Goal: Task Accomplishment & Management: Manage account settings

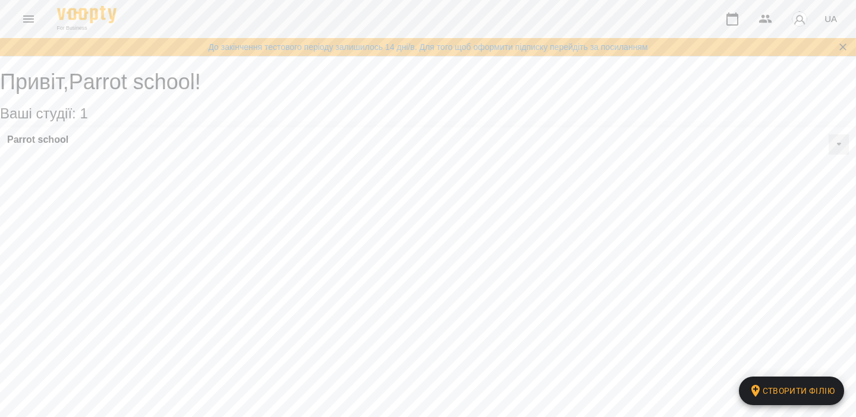
click at [794, 16] on img "button" at bounding box center [799, 19] width 17 height 17
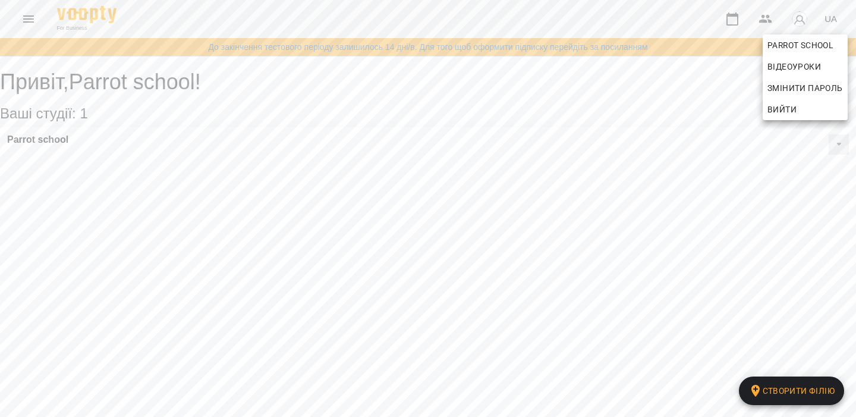
click at [784, 115] on span "Вийти" at bounding box center [782, 109] width 29 height 14
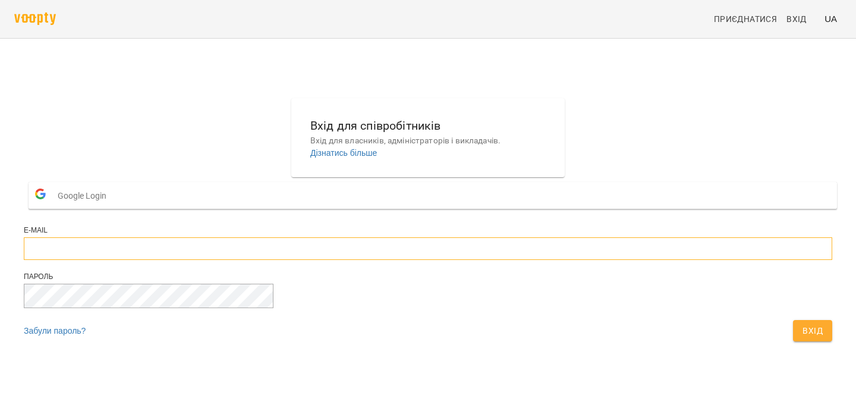
type input "**********"
click at [803, 338] on span "Вхід" at bounding box center [813, 330] width 20 height 14
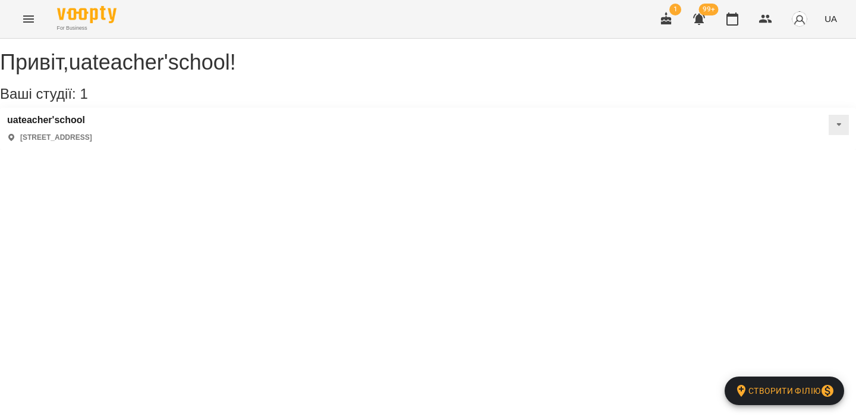
click at [31, 19] on icon "Menu" at bounding box center [28, 18] width 11 height 7
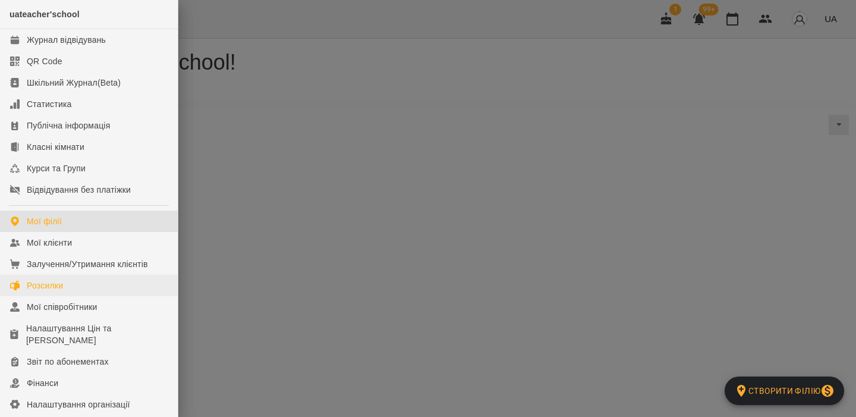
scroll to position [142, 0]
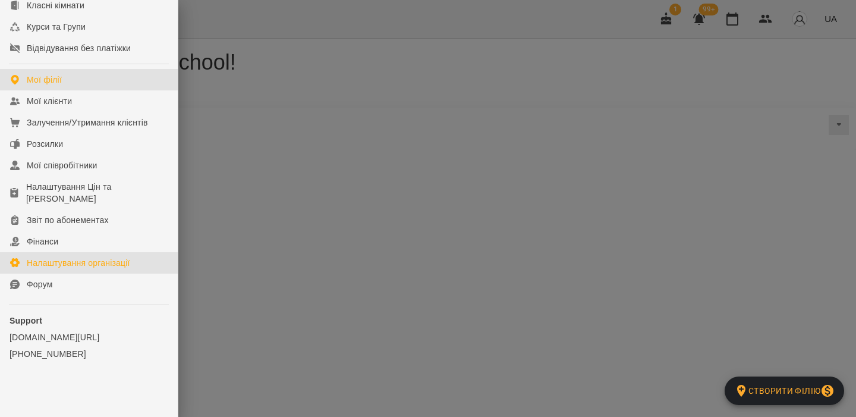
click at [94, 260] on div "Налаштування організації" at bounding box center [78, 263] width 103 height 12
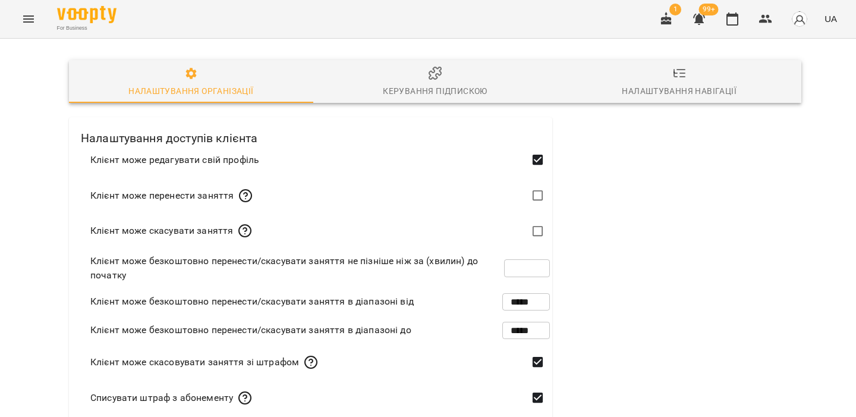
click at [446, 80] on span "Керування підпискою" at bounding box center [435, 82] width 230 height 32
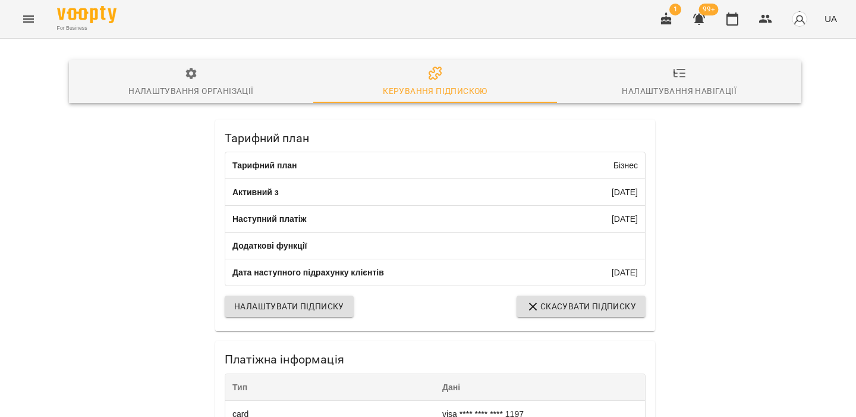
click at [798, 23] on img "button" at bounding box center [799, 19] width 17 height 17
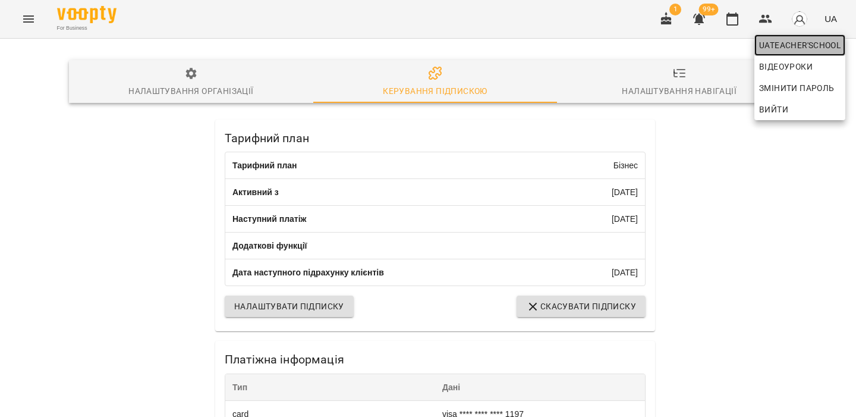
click at [791, 48] on span "uateacher'school" at bounding box center [799, 45] width 81 height 14
select select "**"
select select "**********"
select select "***"
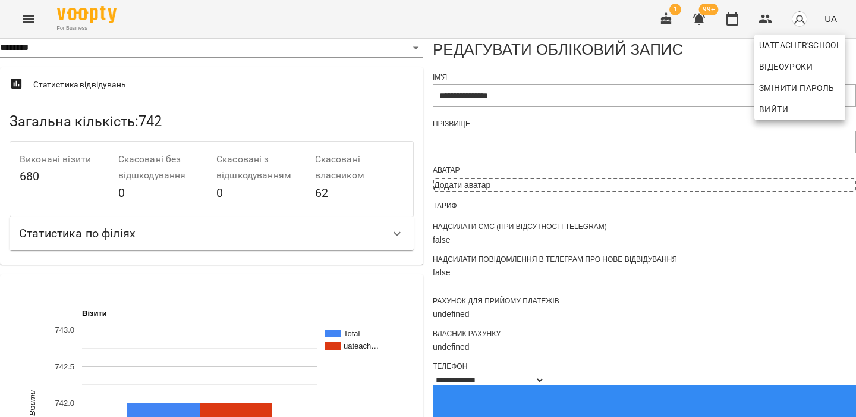
click at [438, 209] on div at bounding box center [428, 208] width 856 height 417
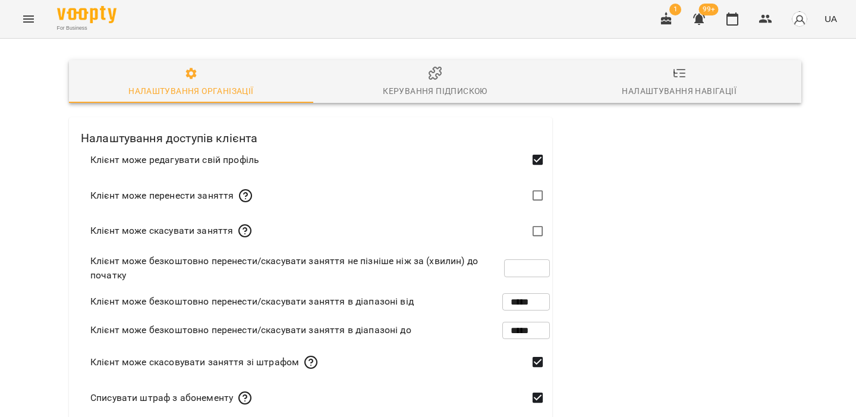
click at [461, 70] on span "Керування підпискою" at bounding box center [435, 82] width 230 height 32
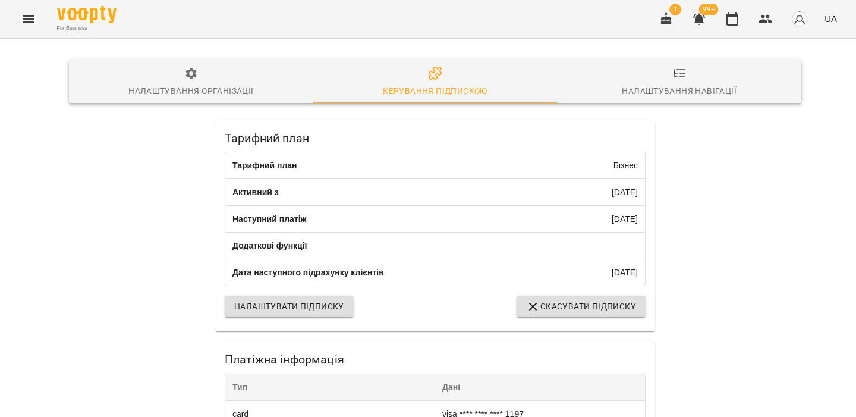
click at [28, 20] on icon "Menu" at bounding box center [28, 19] width 14 height 14
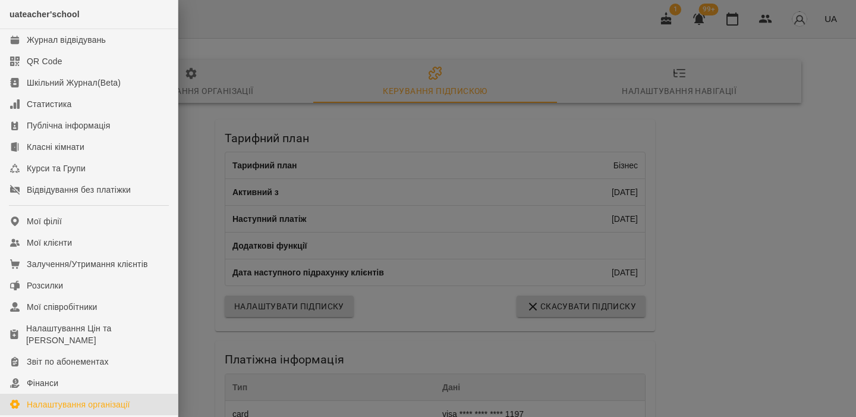
click at [559, 108] on div at bounding box center [428, 208] width 856 height 417
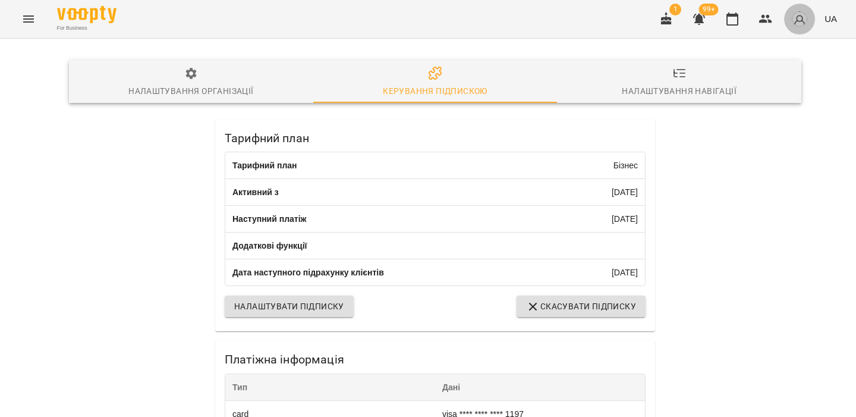
click at [797, 15] on img "button" at bounding box center [799, 19] width 17 height 17
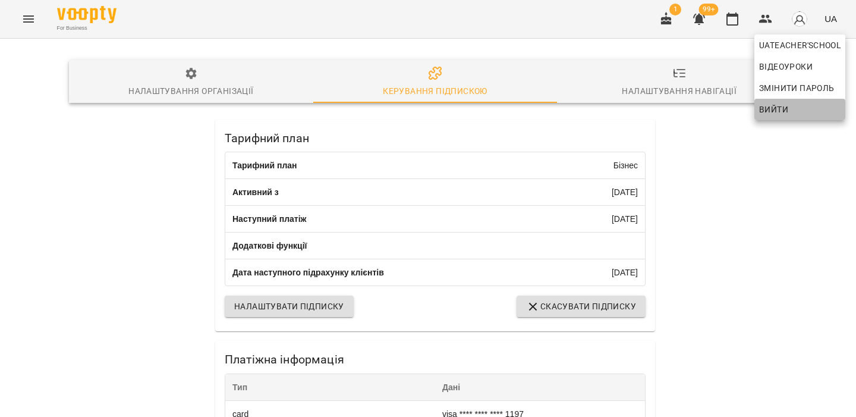
click at [780, 108] on span "Вийти" at bounding box center [773, 109] width 29 height 14
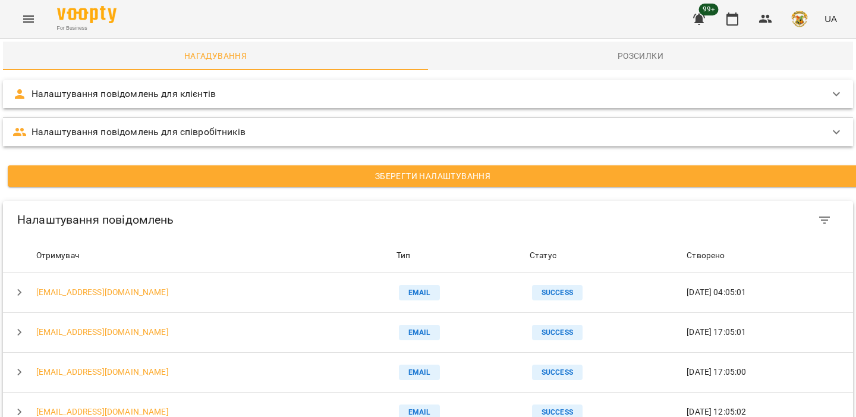
scroll to position [93, 0]
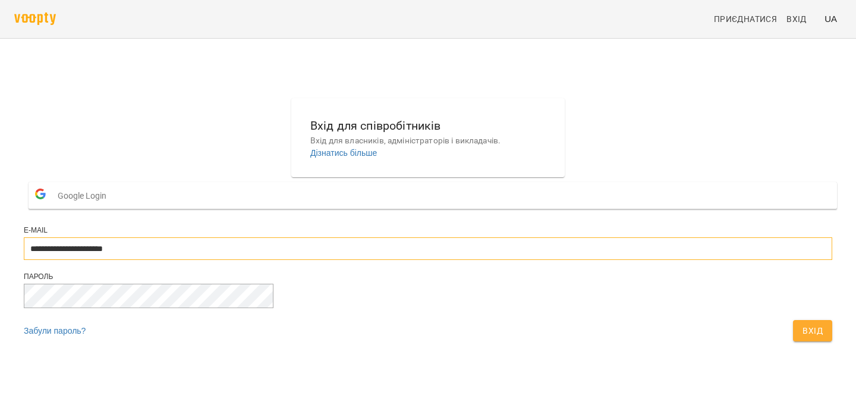
click at [424, 260] on input "**********" at bounding box center [428, 248] width 809 height 23
type input "**********"
click at [803, 338] on span "Вхід" at bounding box center [813, 330] width 20 height 14
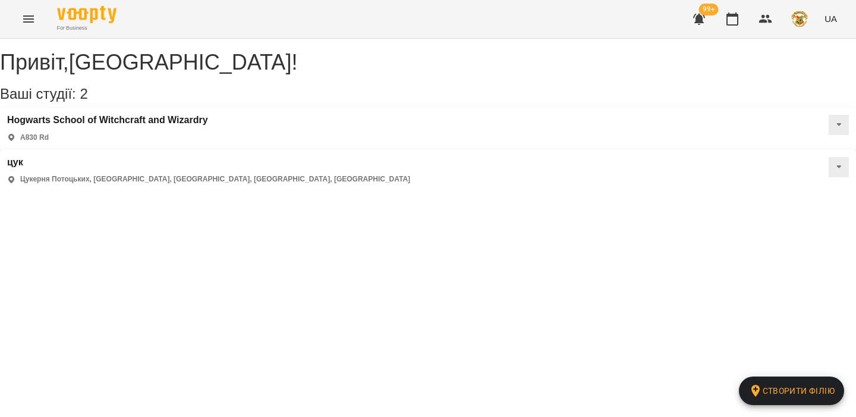
click at [29, 20] on icon "Menu" at bounding box center [28, 19] width 14 height 14
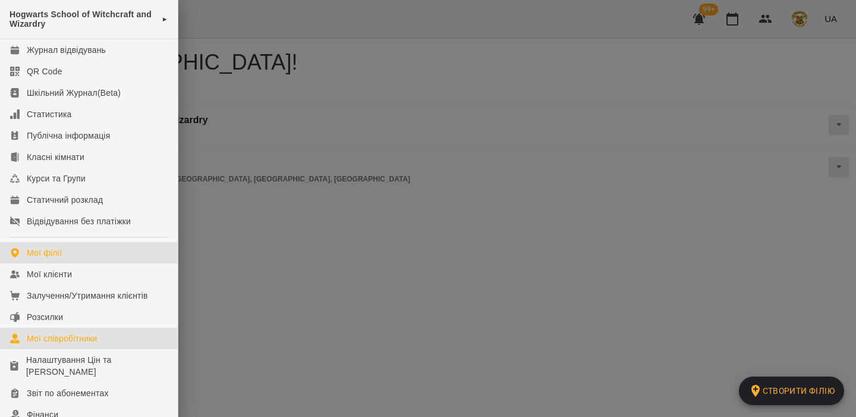
click at [102, 328] on link "Мої співробітники" at bounding box center [89, 338] width 178 height 21
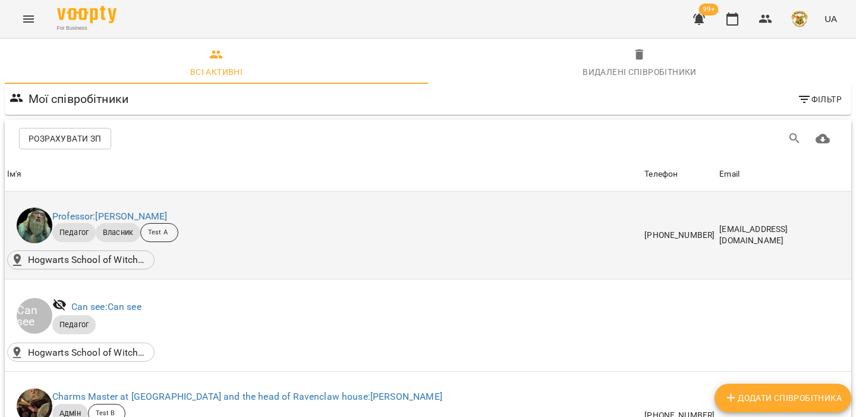
scroll to position [183, 0]
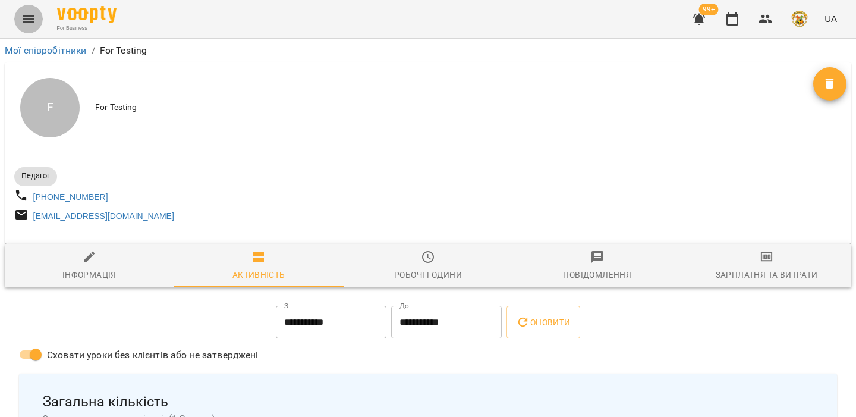
click at [24, 10] on button "Menu" at bounding box center [28, 19] width 29 height 29
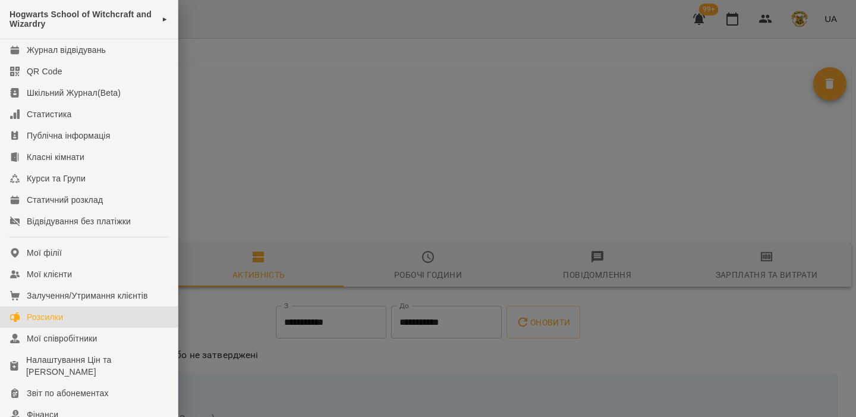
click at [36, 316] on div "Розсилки" at bounding box center [45, 317] width 36 height 12
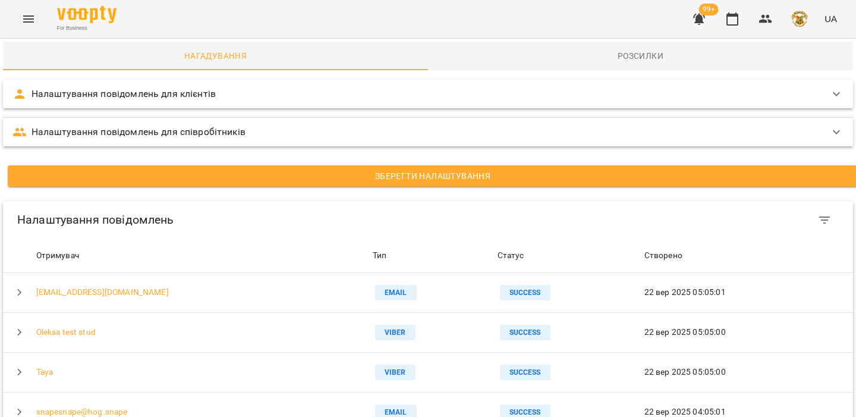
click at [302, 95] on div "Налаштування повідомлень для клієнтів" at bounding box center [417, 94] width 810 height 14
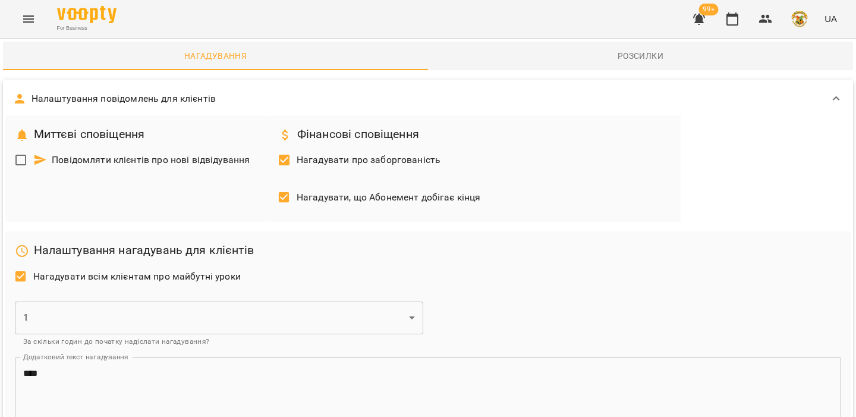
click at [177, 161] on span "Повідомляти клієнтів про нові відвідування" at bounding box center [141, 160] width 217 height 14
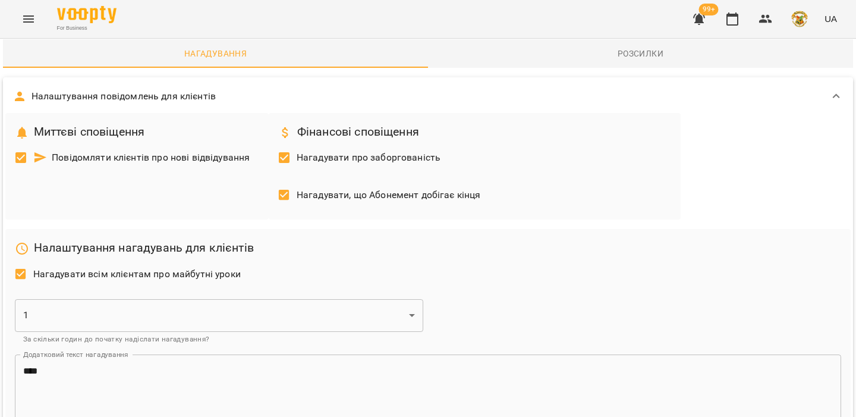
scroll to position [0, 0]
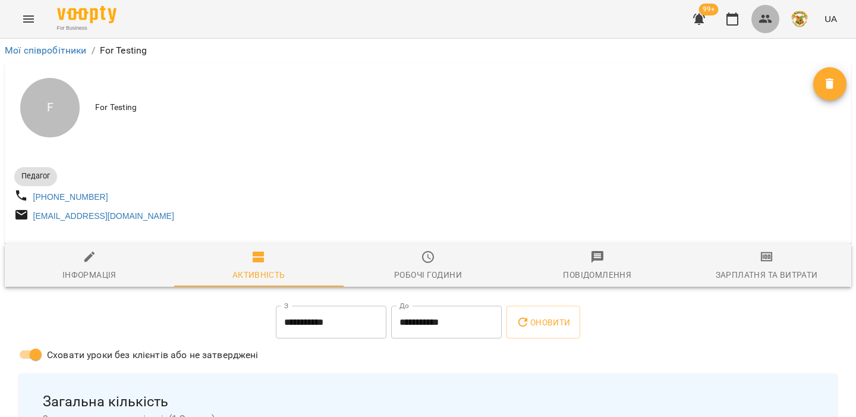
click at [767, 16] on icon "button" at bounding box center [765, 19] width 13 height 8
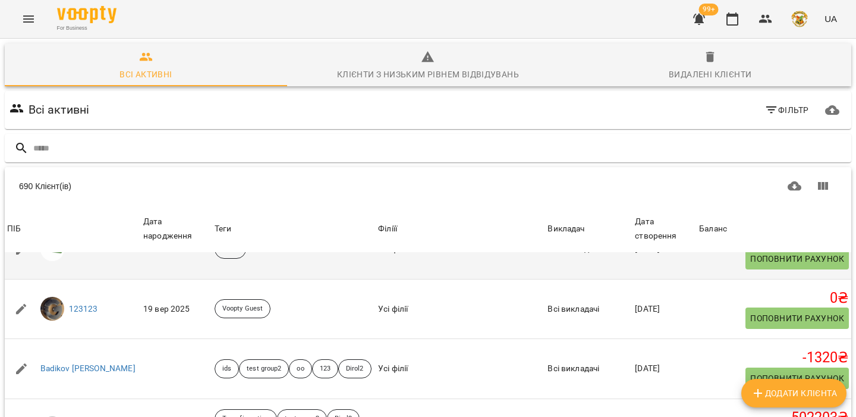
scroll to position [172, 0]
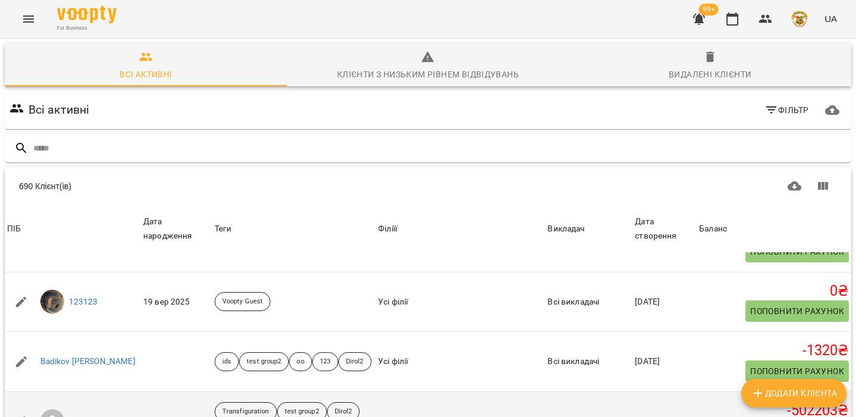
click at [18, 414] on icon "button" at bounding box center [21, 421] width 14 height 14
select select "**"
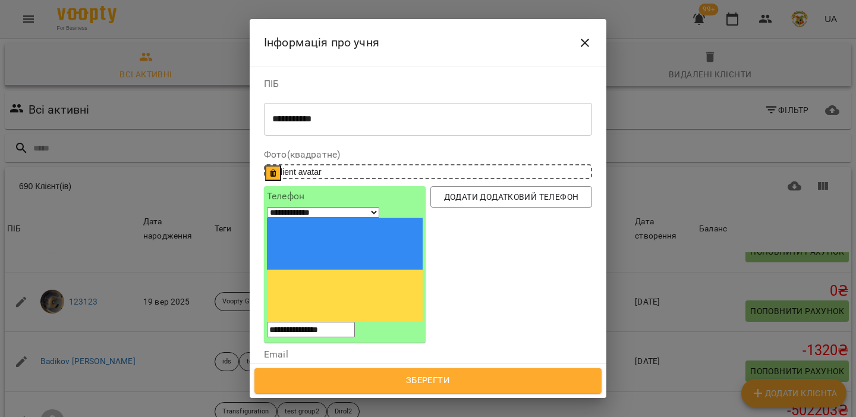
drag, startPoint x: 367, startPoint y: 289, endPoint x: 266, endPoint y: 285, distance: 100.6
click at [266, 373] on input "**********" at bounding box center [428, 389] width 328 height 33
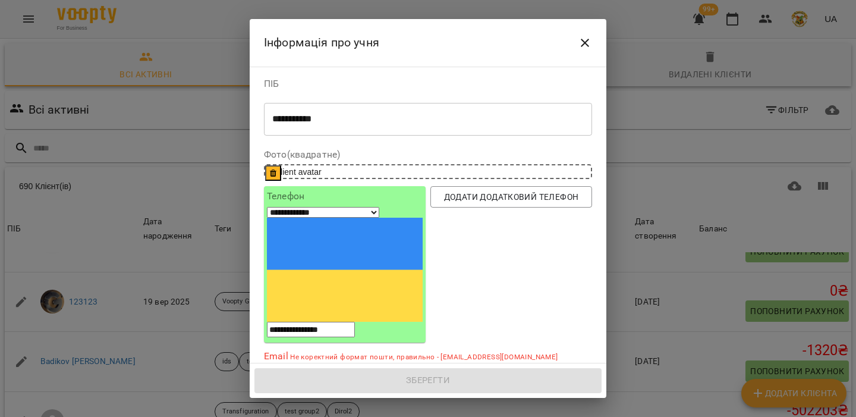
type input "**********"
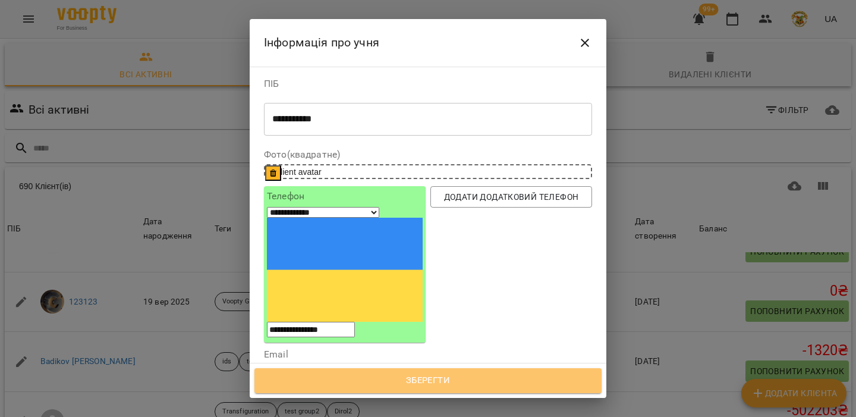
click at [412, 385] on span "Зберегти" at bounding box center [428, 380] width 321 height 15
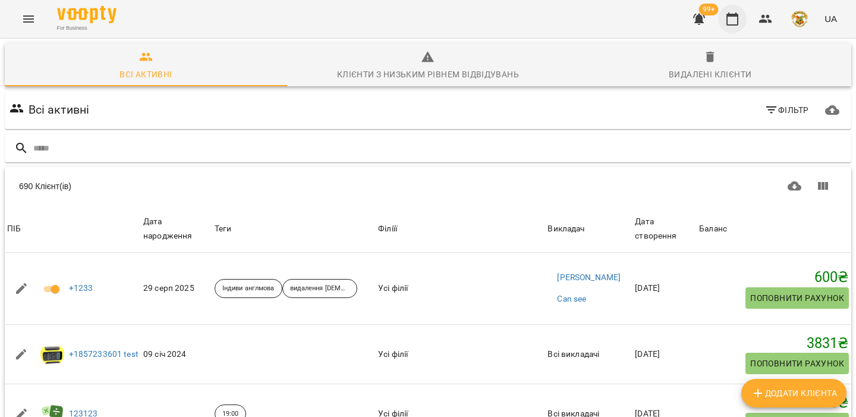
click at [740, 26] on button "button" at bounding box center [732, 19] width 29 height 29
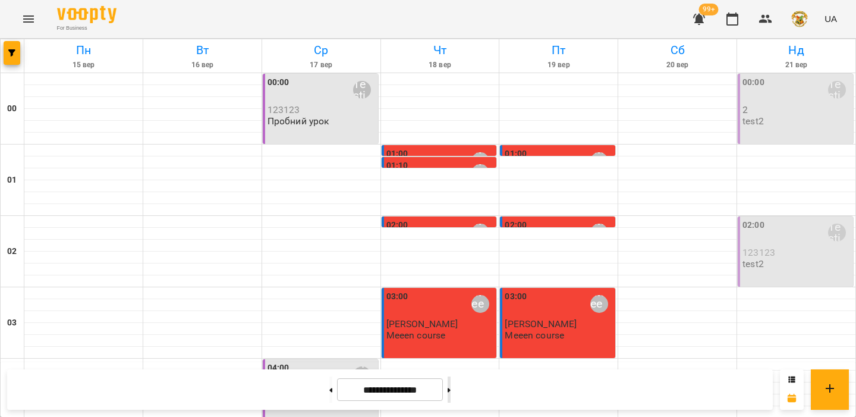
click at [451, 390] on button at bounding box center [449, 389] width 3 height 26
type input "**********"
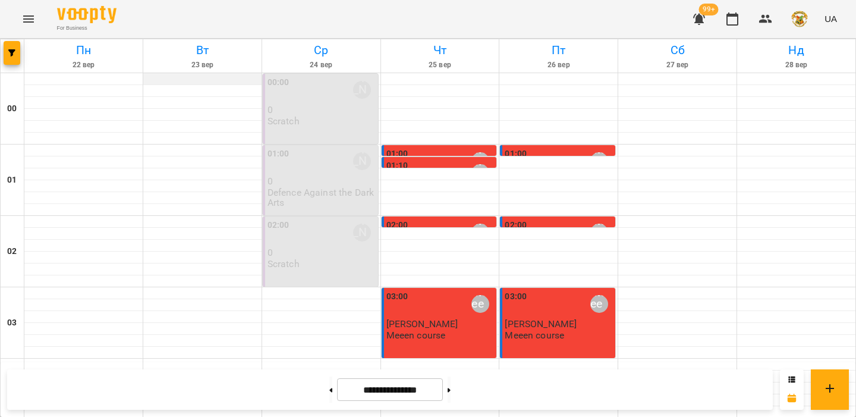
click at [193, 74] on div at bounding box center [202, 79] width 118 height 12
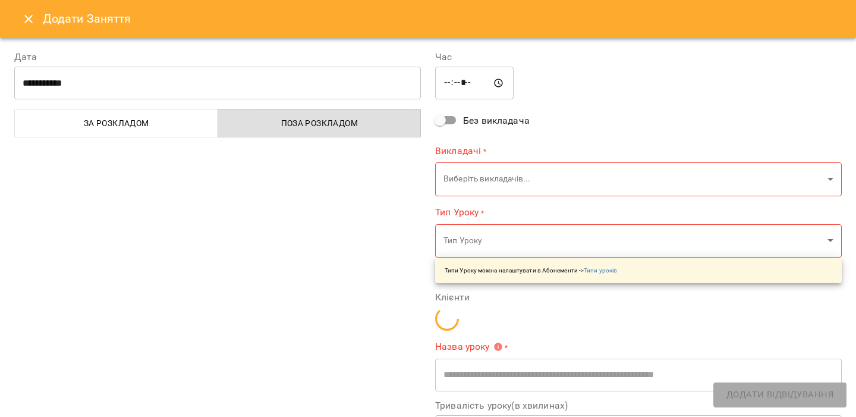
type input "**********"
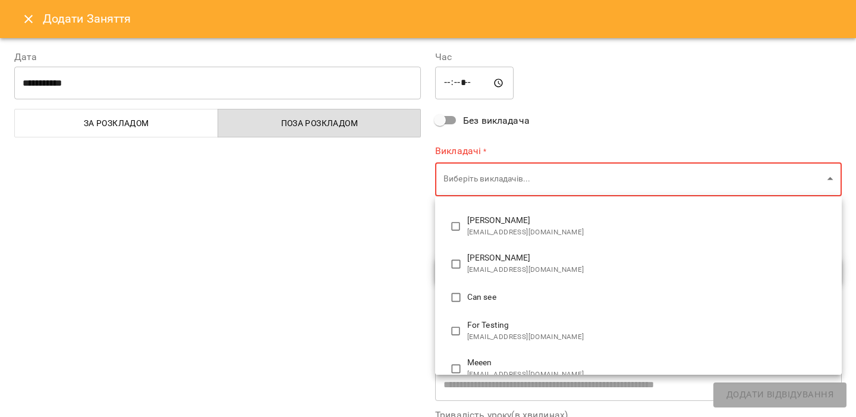
type input "**********"
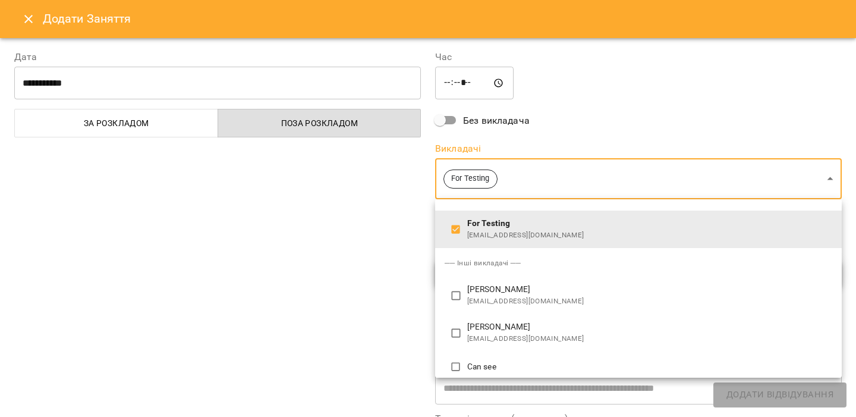
click at [387, 306] on div at bounding box center [428, 208] width 856 height 417
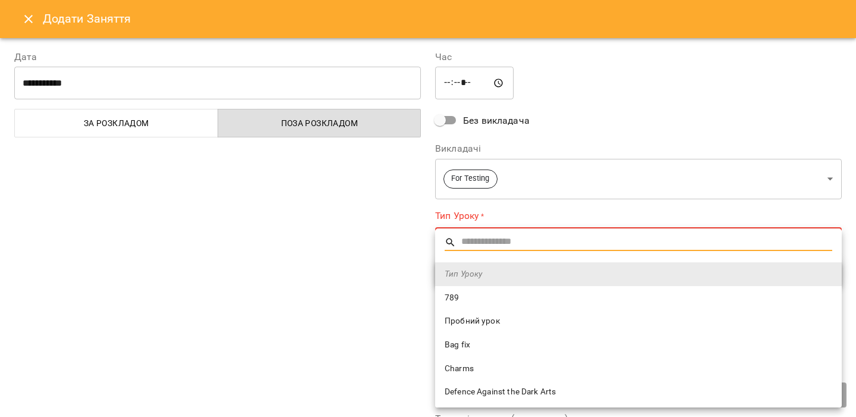
click at [461, 314] on li "Пробний урок" at bounding box center [638, 321] width 407 height 24
type input "**********"
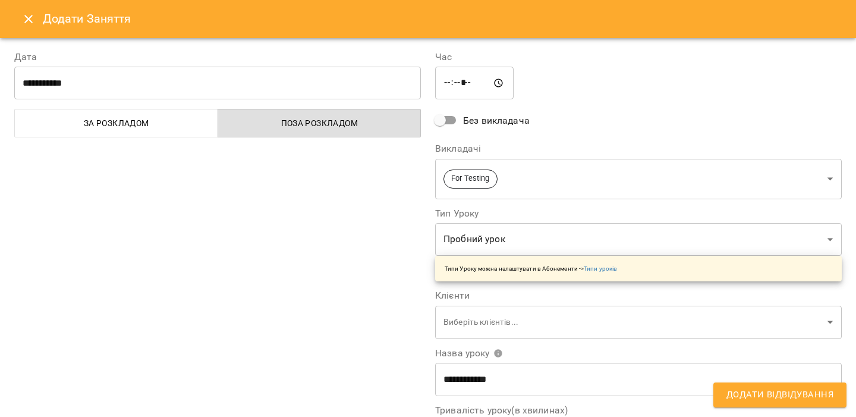
click at [370, 307] on div "**********" at bounding box center [217, 303] width 421 height 534
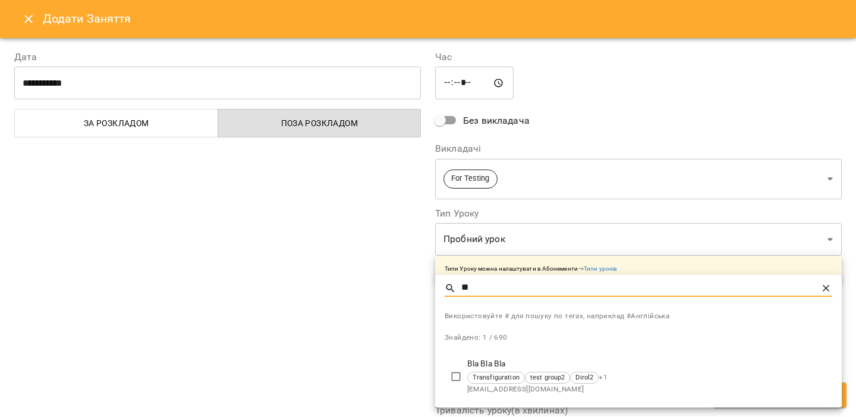
type input "**"
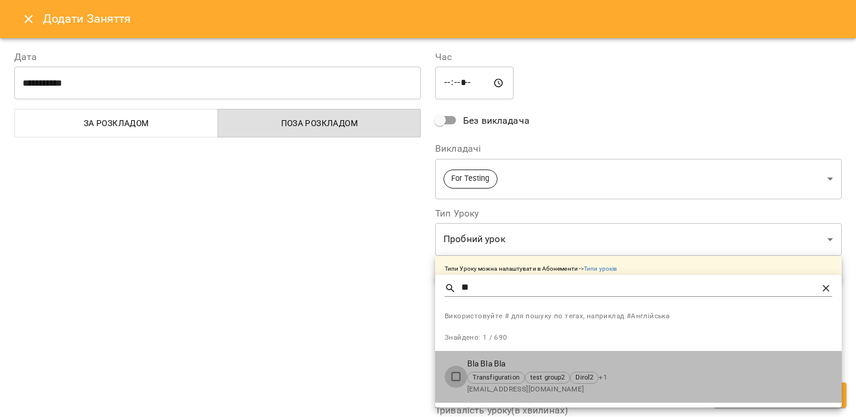
type input "**********"
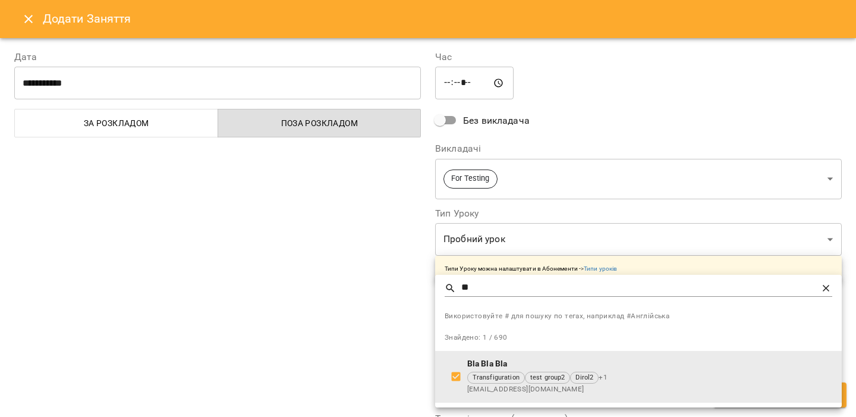
click at [376, 343] on div at bounding box center [428, 208] width 856 height 417
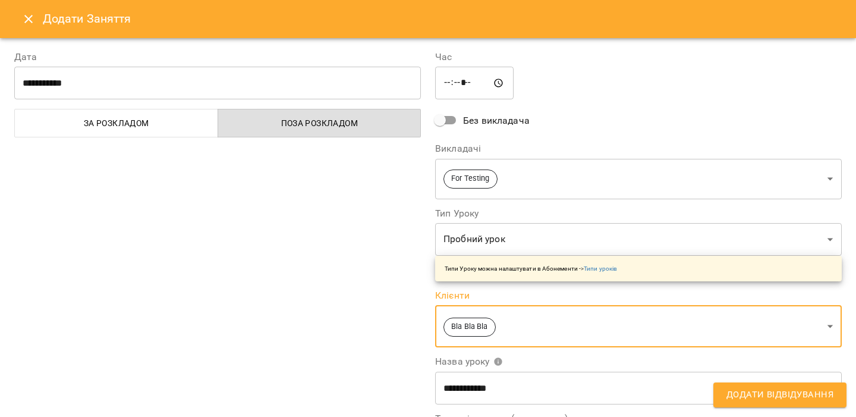
click at [758, 393] on span "Додати Відвідування" at bounding box center [780, 394] width 107 height 15
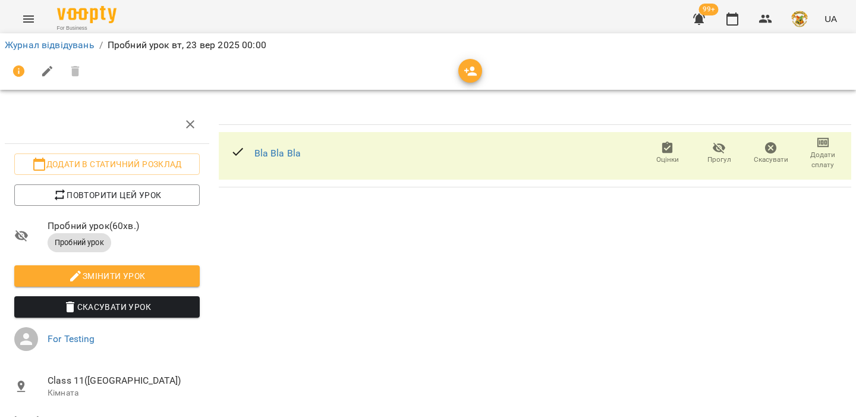
click at [125, 315] on button "Скасувати Урок" at bounding box center [106, 306] width 185 height 21
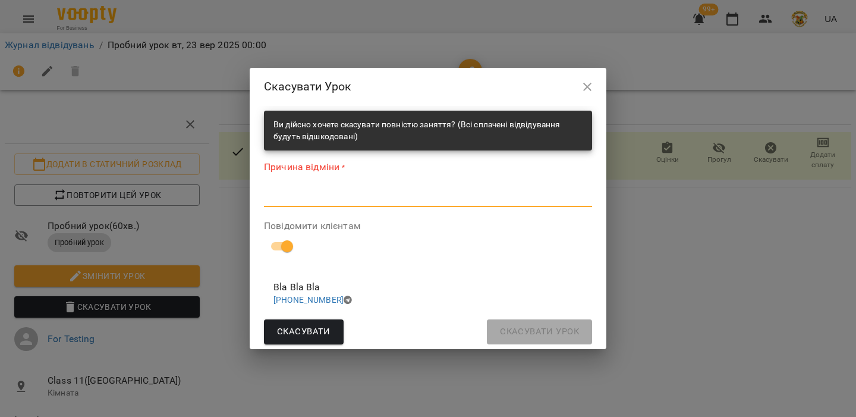
click at [389, 191] on textarea at bounding box center [428, 196] width 328 height 11
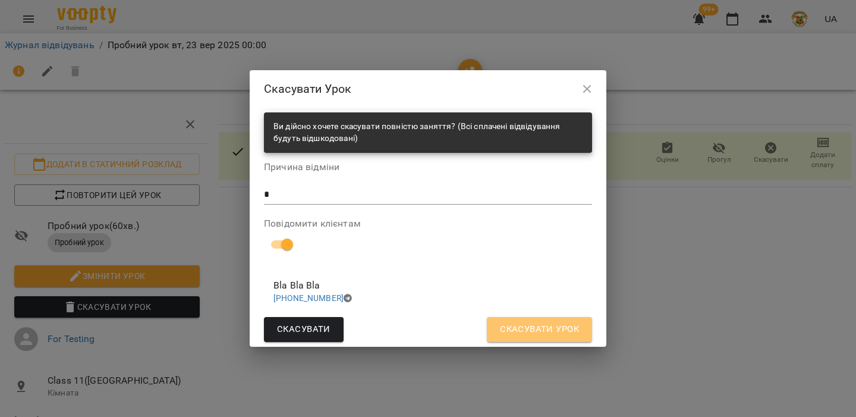
click at [526, 326] on span "Скасувати Урок" at bounding box center [539, 329] width 79 height 15
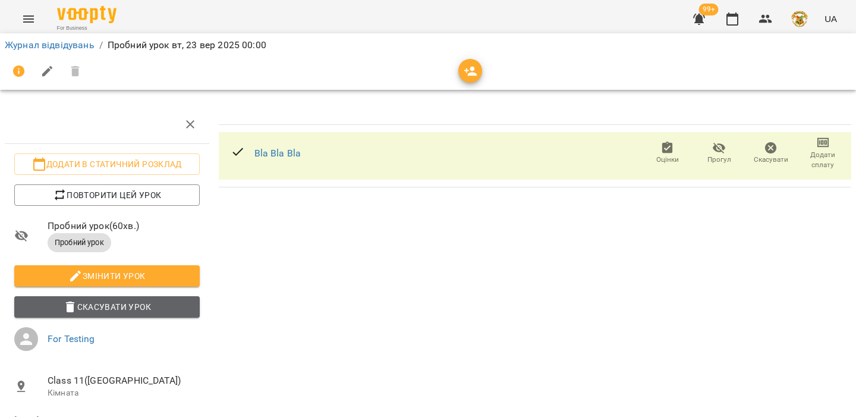
click at [164, 302] on span "Скасувати Урок" at bounding box center [107, 307] width 166 height 14
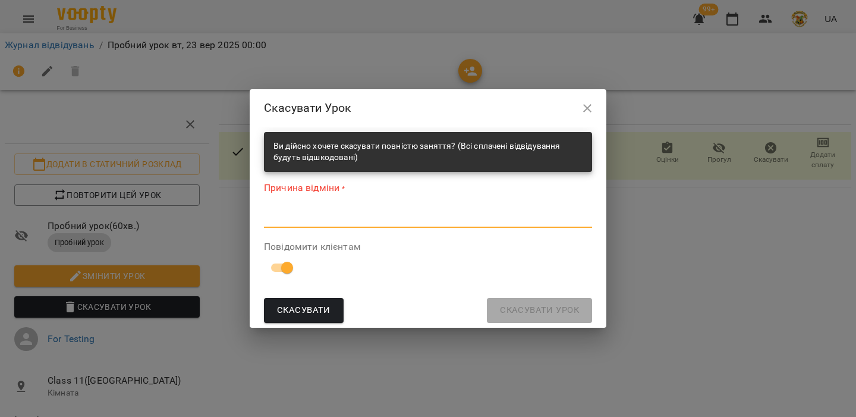
click at [325, 213] on textarea at bounding box center [428, 217] width 328 height 11
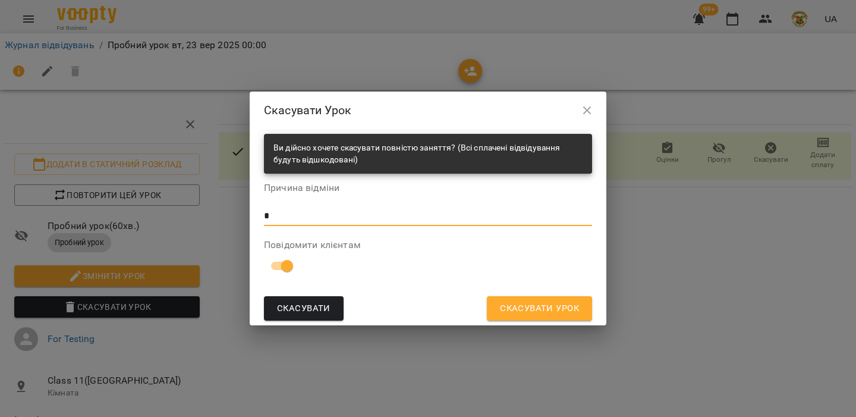
click at [522, 318] on button "Скасувати Урок" at bounding box center [539, 308] width 105 height 25
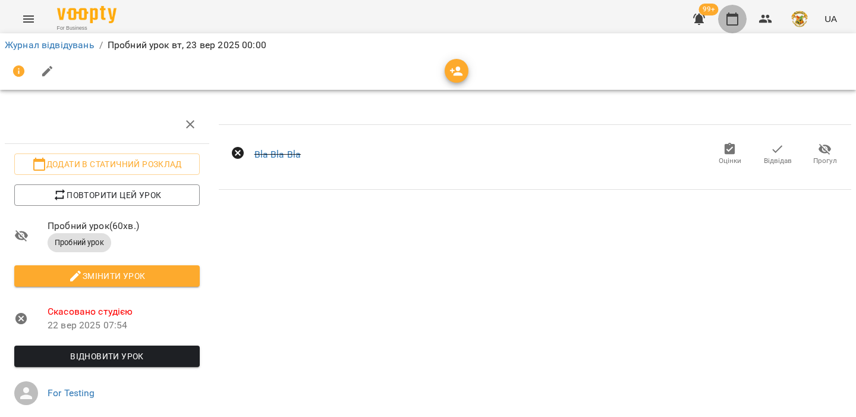
click at [745, 24] on button "button" at bounding box center [732, 19] width 29 height 29
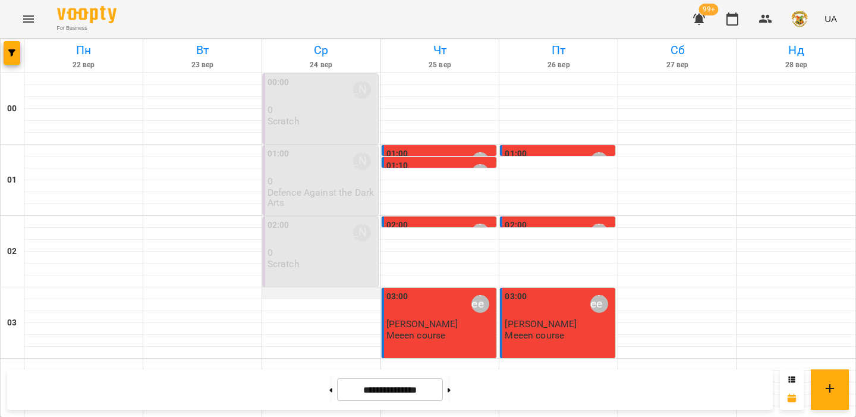
click at [309, 290] on div at bounding box center [321, 293] width 118 height 12
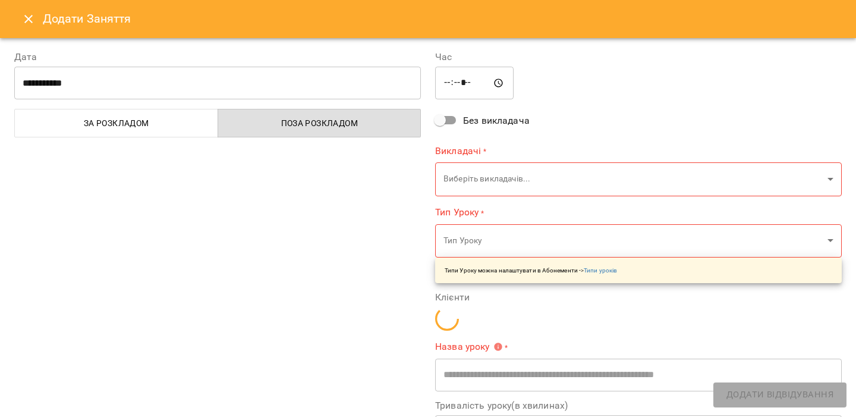
type input "**********"
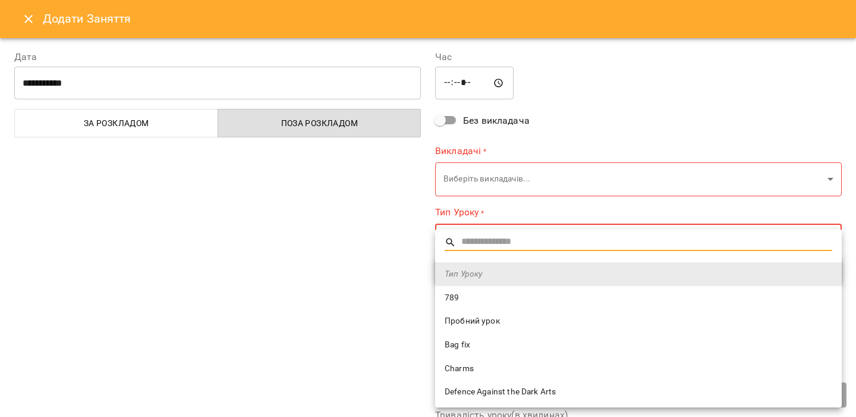
click at [463, 316] on span "Пробний урок" at bounding box center [639, 321] width 388 height 12
type input "**********"
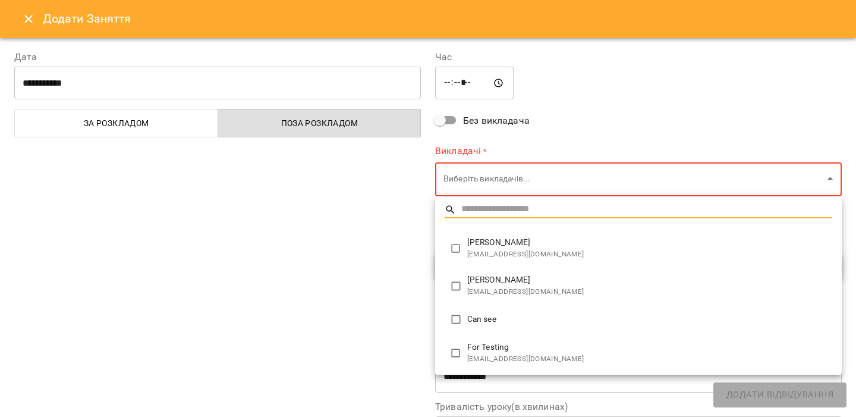
type input "**********"
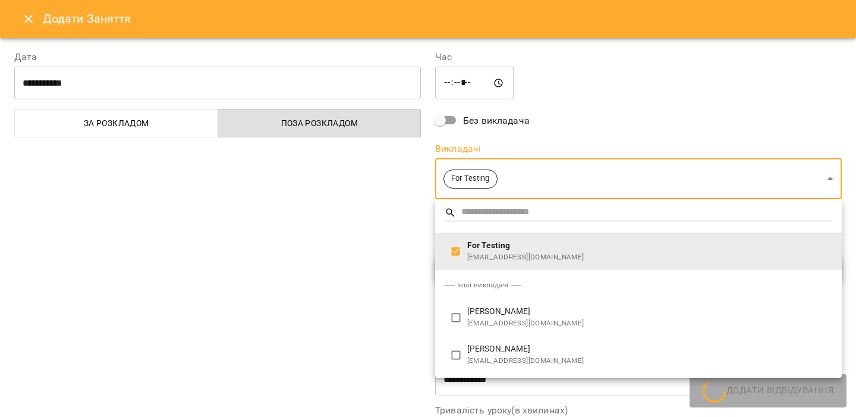
click at [376, 342] on div at bounding box center [428, 208] width 856 height 417
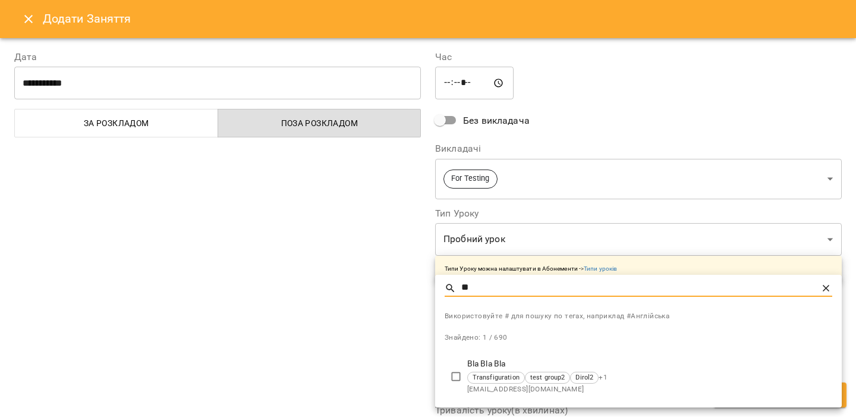
type input "**"
type input "**********"
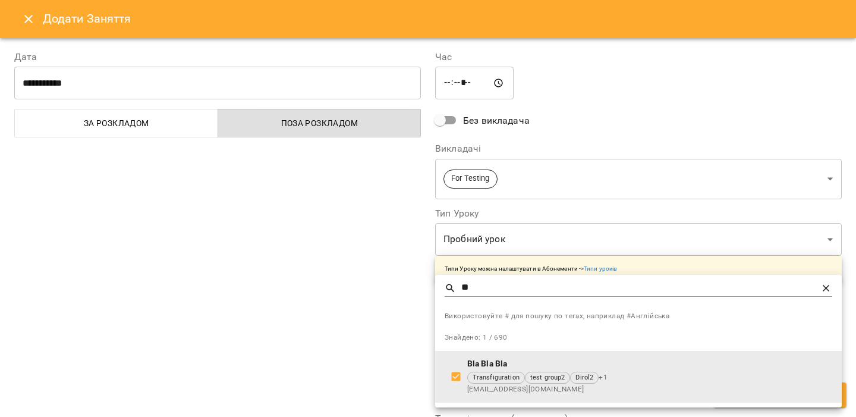
click at [356, 352] on div at bounding box center [428, 208] width 856 height 417
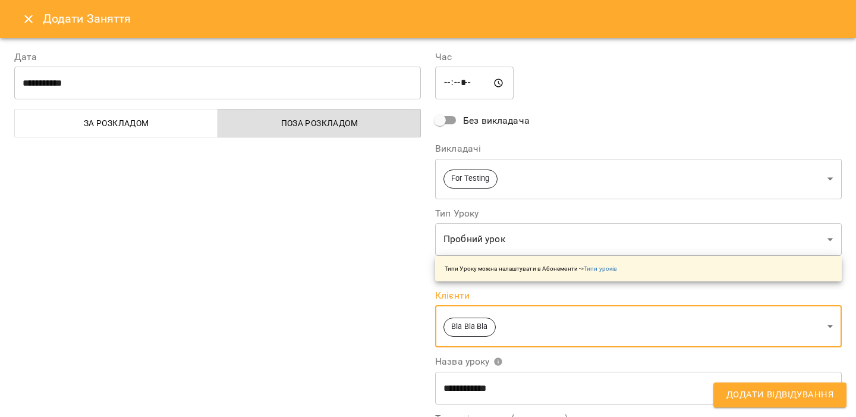
click at [762, 399] on span "Додати Відвідування" at bounding box center [780, 394] width 107 height 15
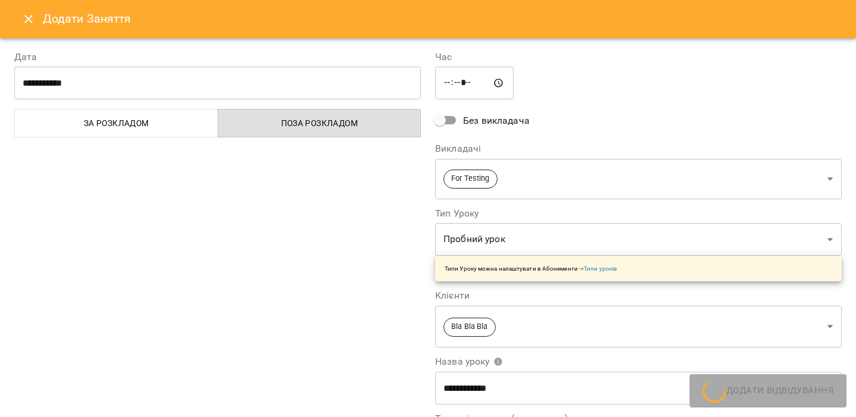
scroll to position [89, 0]
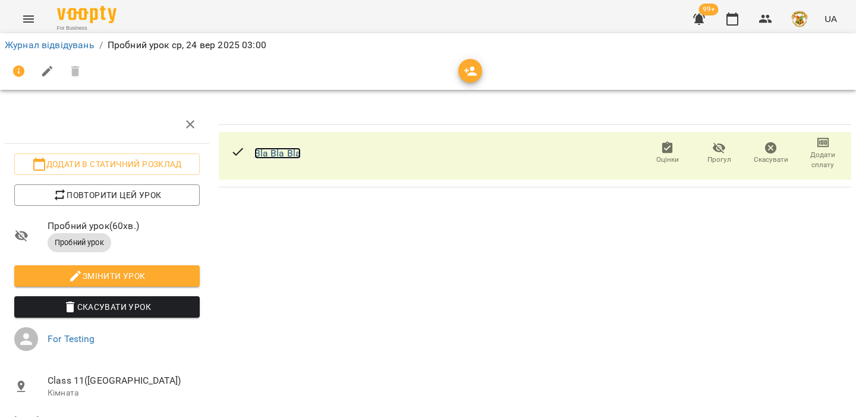
click at [286, 147] on link "Bla Bla Bla" at bounding box center [277, 152] width 47 height 11
click at [26, 27] on button "Menu" at bounding box center [28, 19] width 29 height 29
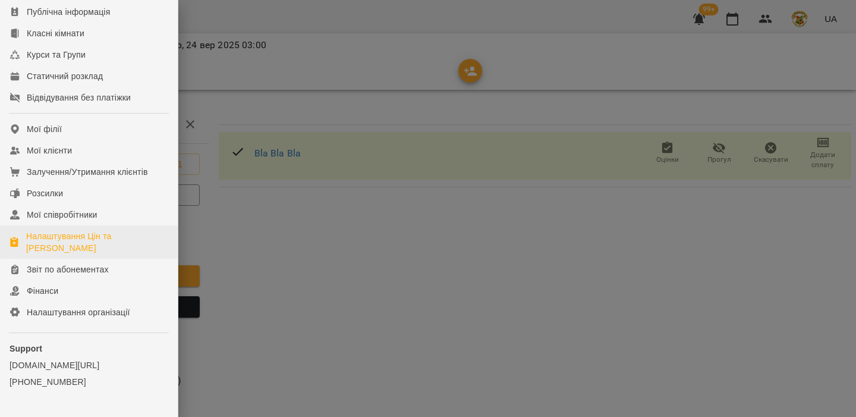
scroll to position [146, 0]
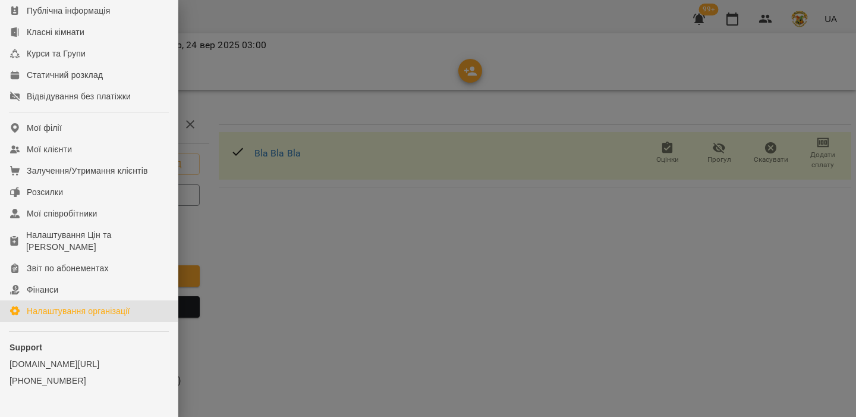
click at [48, 317] on div "Налаштування організації" at bounding box center [78, 311] width 103 height 12
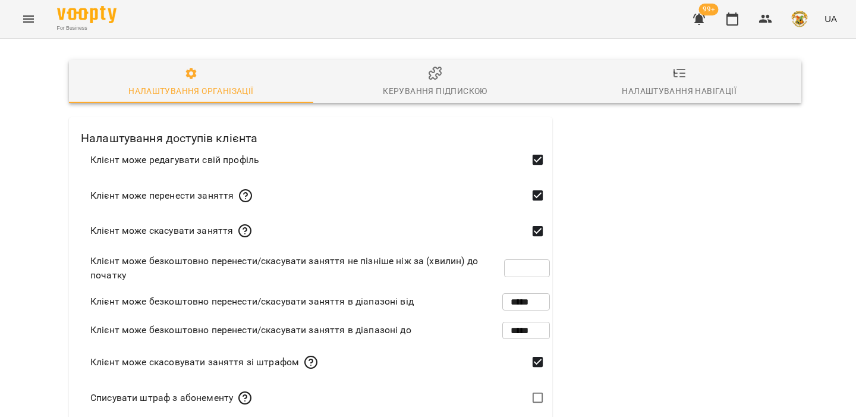
click at [38, 35] on div "For Business 99+ UA" at bounding box center [428, 19] width 856 height 38
click at [30, 27] on button "Menu" at bounding box center [28, 19] width 29 height 29
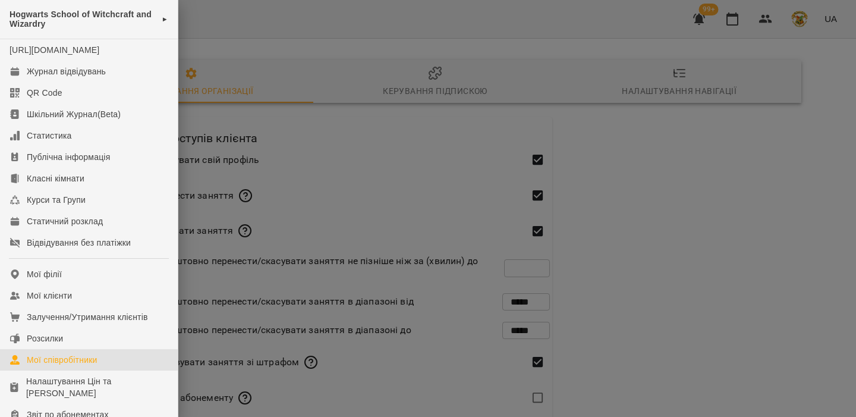
click at [74, 366] on div "Мої співробітники" at bounding box center [62, 360] width 71 height 12
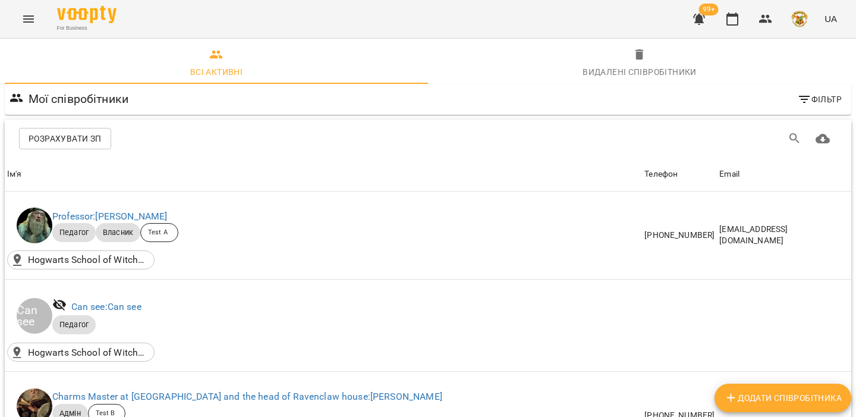
scroll to position [261, 0]
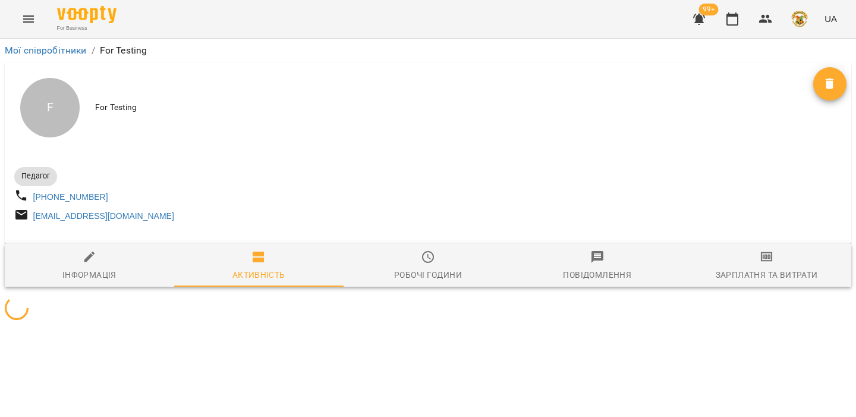
click at [71, 262] on span "Інформація" at bounding box center [89, 266] width 155 height 32
select select "**"
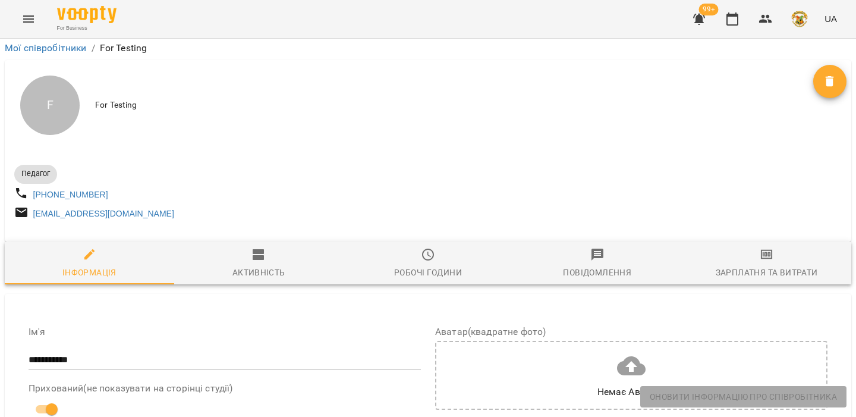
scroll to position [500, 0]
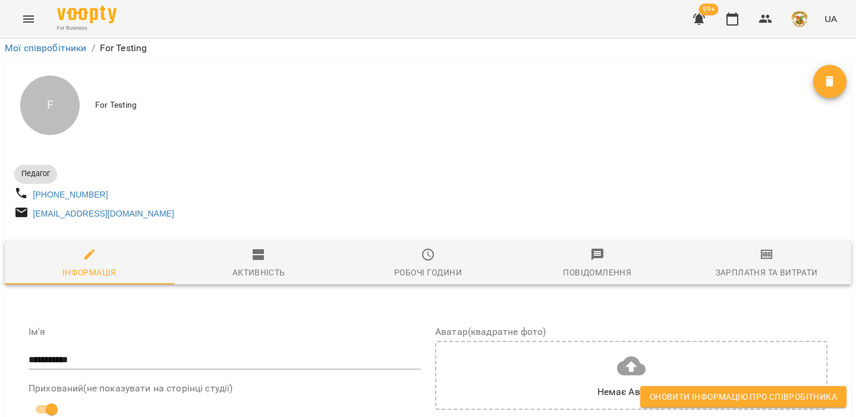
click at [703, 399] on span "Оновити інформацію про співробітника" at bounding box center [743, 396] width 187 height 14
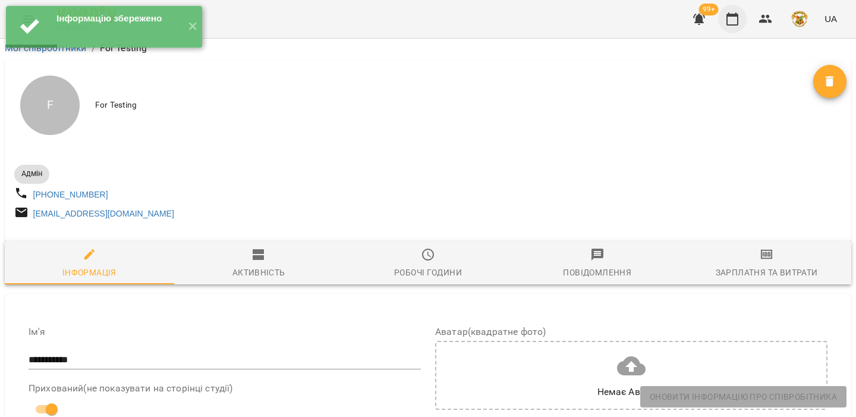
click at [734, 14] on icon "button" at bounding box center [733, 18] width 12 height 13
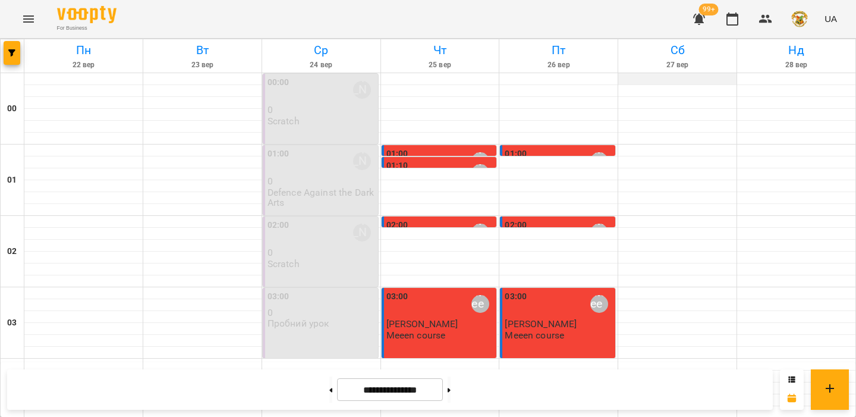
click at [660, 78] on div at bounding box center [677, 79] width 118 height 12
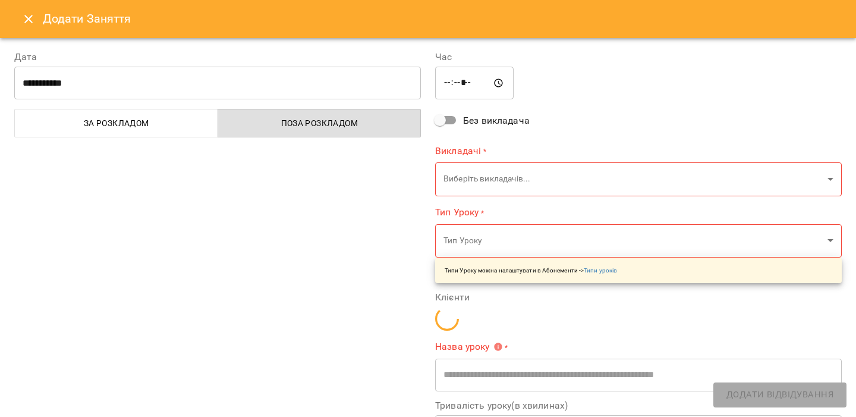
type input "**********"
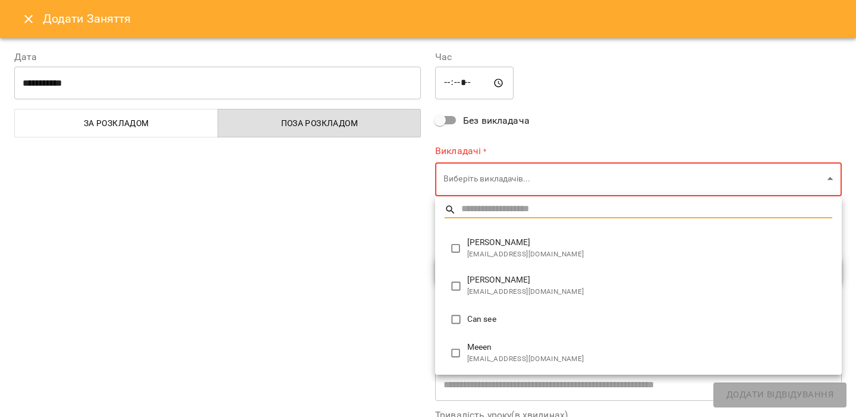
type input "**********"
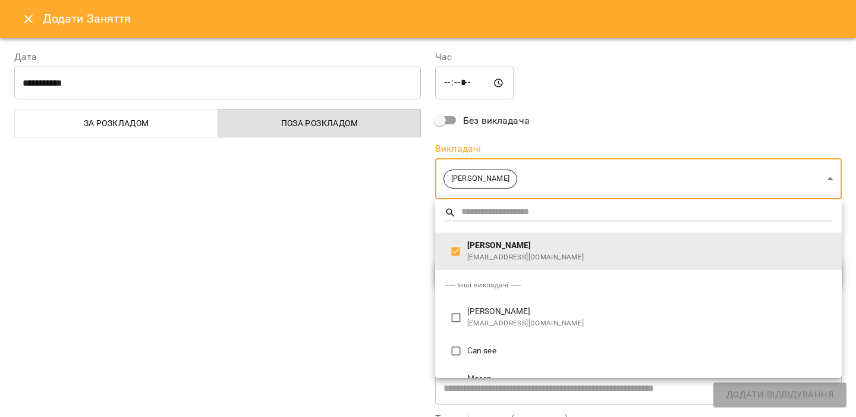
click at [385, 257] on div at bounding box center [428, 208] width 856 height 417
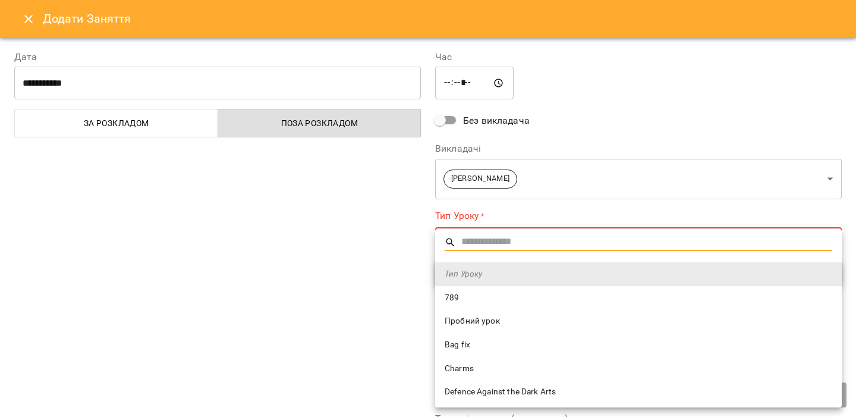
click at [479, 348] on span "Bag fix" at bounding box center [639, 345] width 388 height 12
type input "*******"
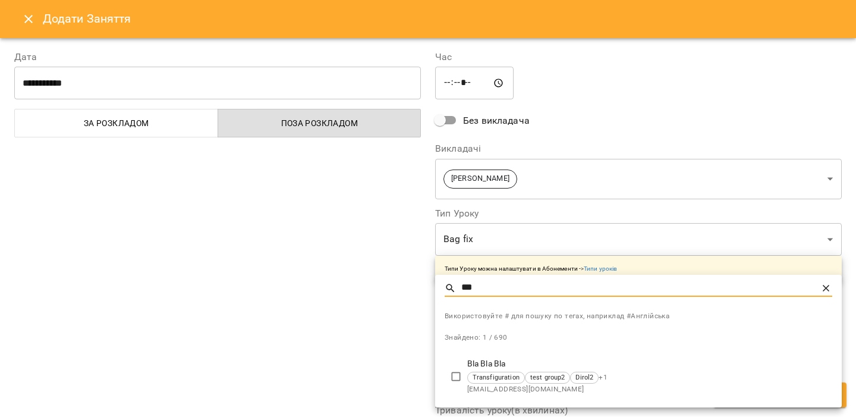
type input "***"
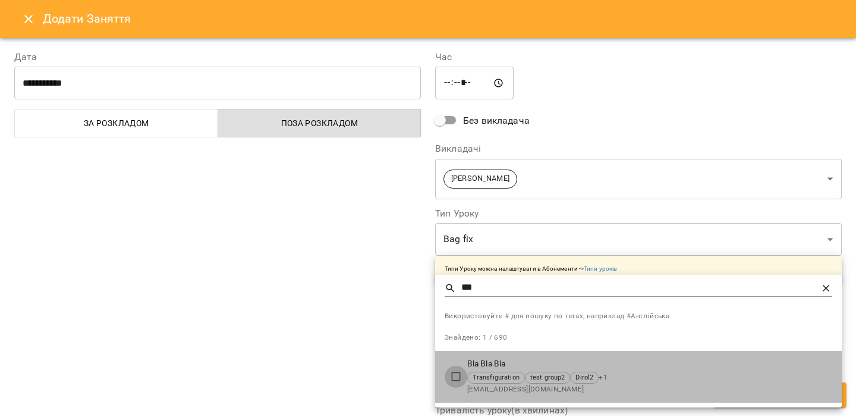
type input "**********"
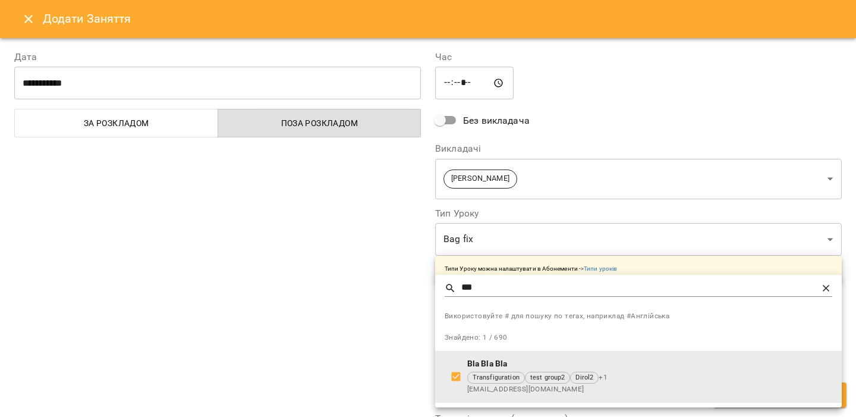
click at [370, 340] on div at bounding box center [428, 208] width 856 height 417
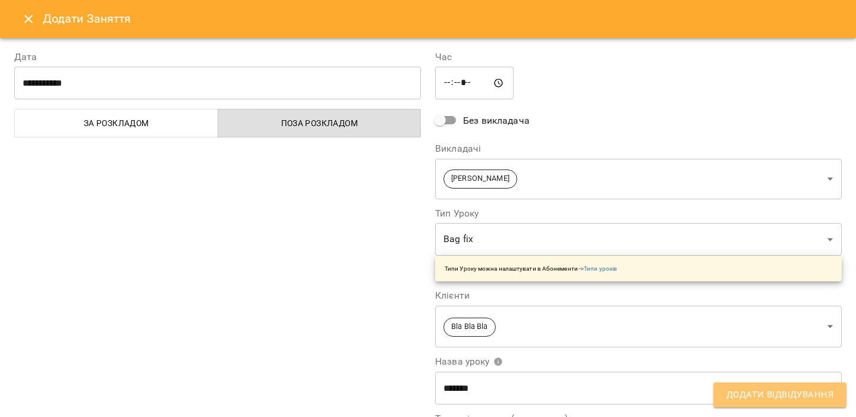
click at [770, 399] on span "Додати Відвідування" at bounding box center [780, 394] width 107 height 15
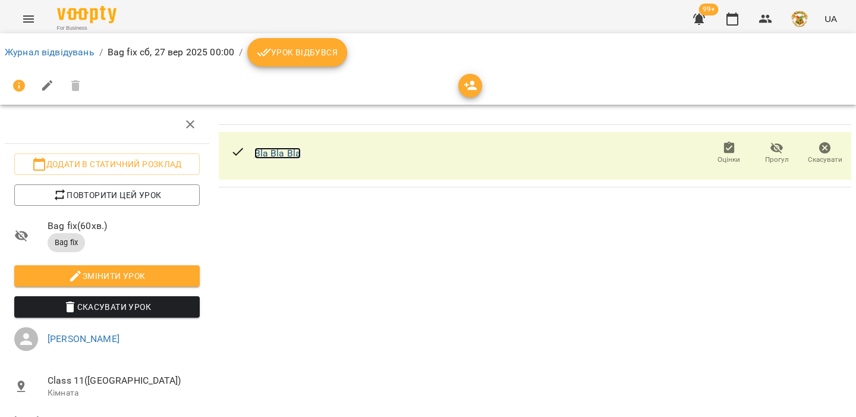
click at [288, 157] on link "Bla Bla Bla" at bounding box center [277, 152] width 47 height 11
click at [3, 6] on div "For Business 99+ UA" at bounding box center [428, 19] width 856 height 38
click at [35, 19] on button "Menu" at bounding box center [28, 19] width 29 height 29
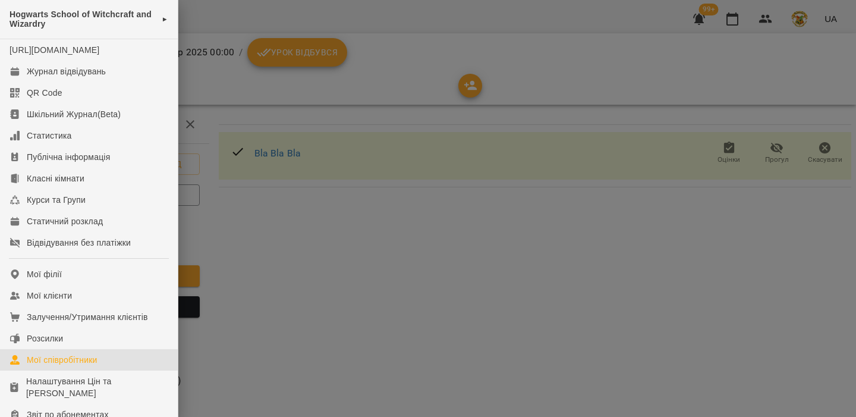
click at [106, 370] on link "Мої співробітники" at bounding box center [89, 359] width 178 height 21
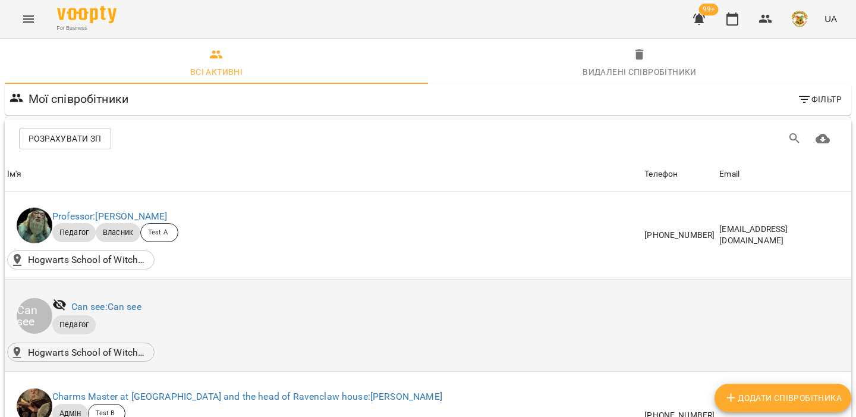
scroll to position [177, 0]
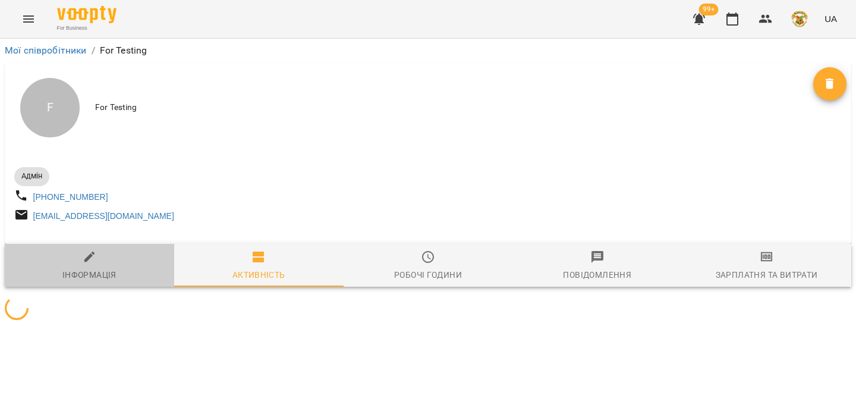
click at [112, 279] on div "Інформація" at bounding box center [89, 275] width 54 height 14
select select "**"
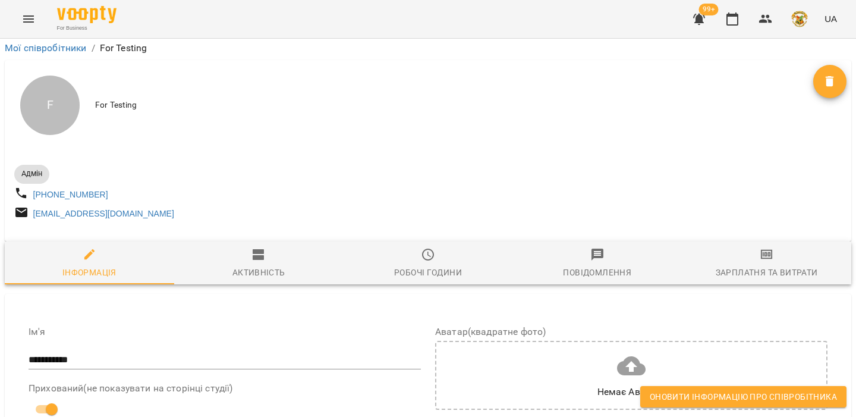
scroll to position [728, 0]
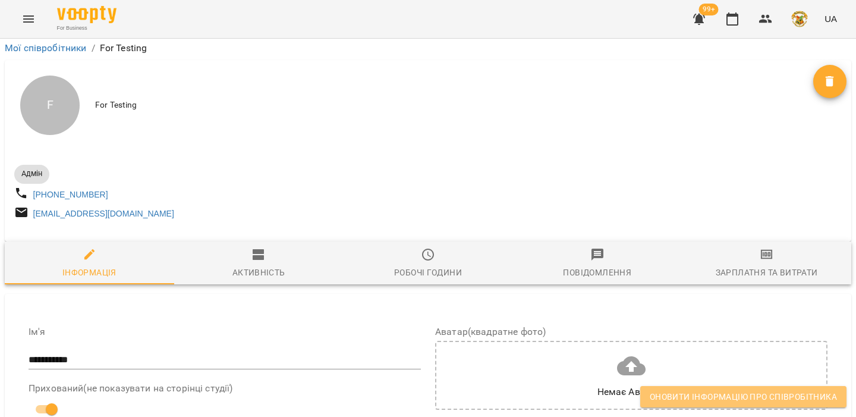
click at [701, 389] on button "Оновити інформацію про співробітника" at bounding box center [743, 396] width 206 height 21
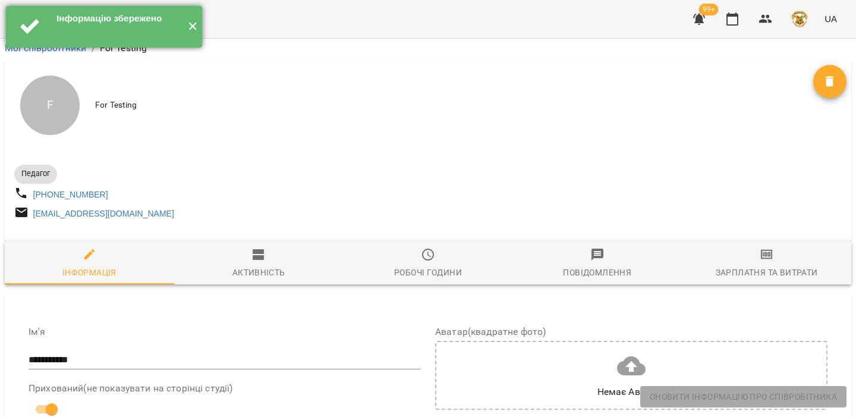
click at [194, 22] on button "✕" at bounding box center [193, 27] width 20 height 42
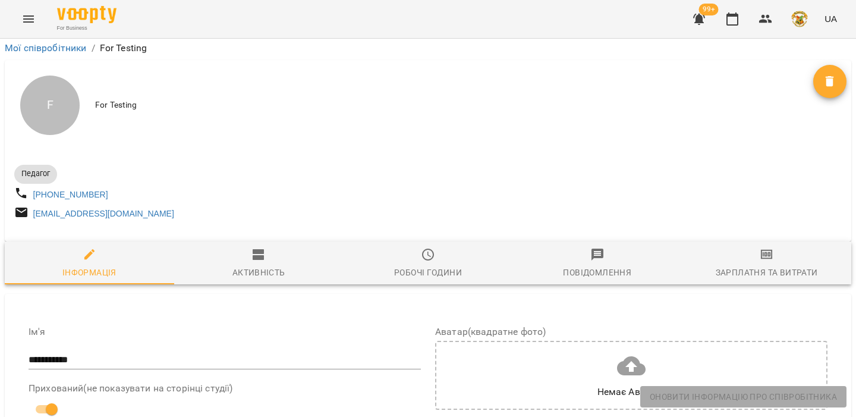
click at [27, 12] on icon "Menu" at bounding box center [28, 19] width 14 height 14
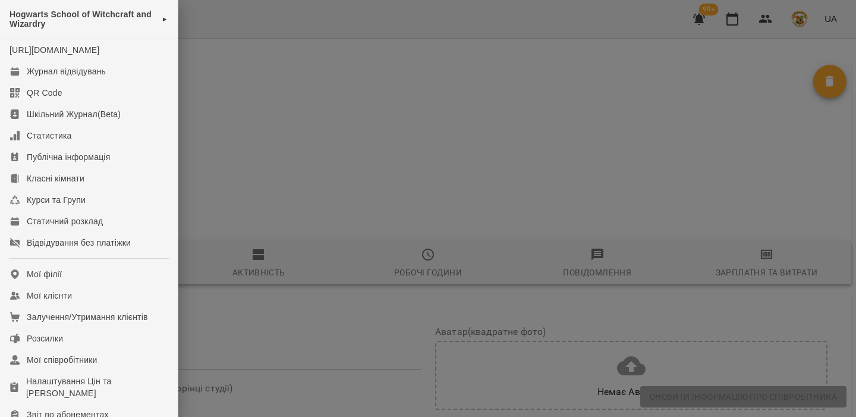
click at [766, 57] on div at bounding box center [428, 208] width 856 height 417
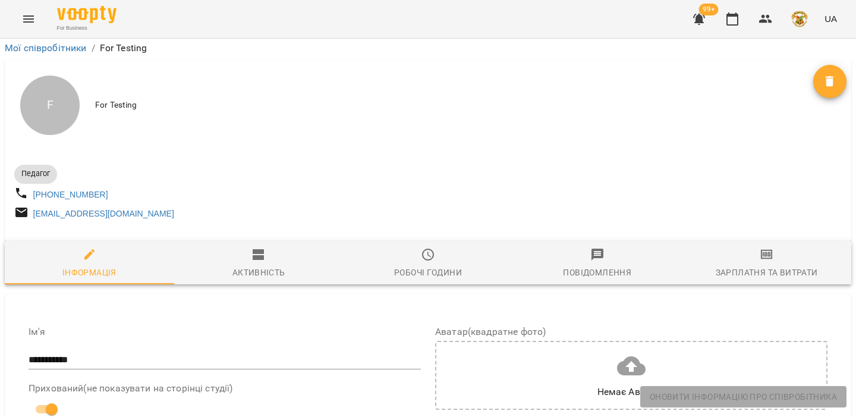
click at [740, 32] on div "99+ UA" at bounding box center [763, 19] width 157 height 31
click at [737, 25] on icon "button" at bounding box center [732, 19] width 14 height 14
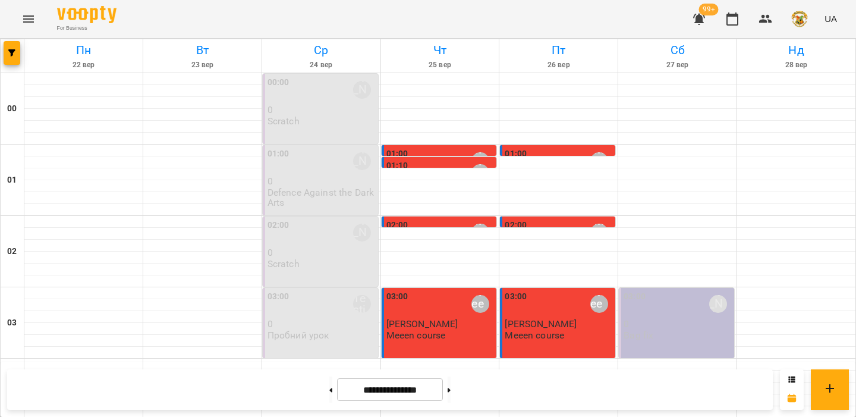
scroll to position [229, 0]
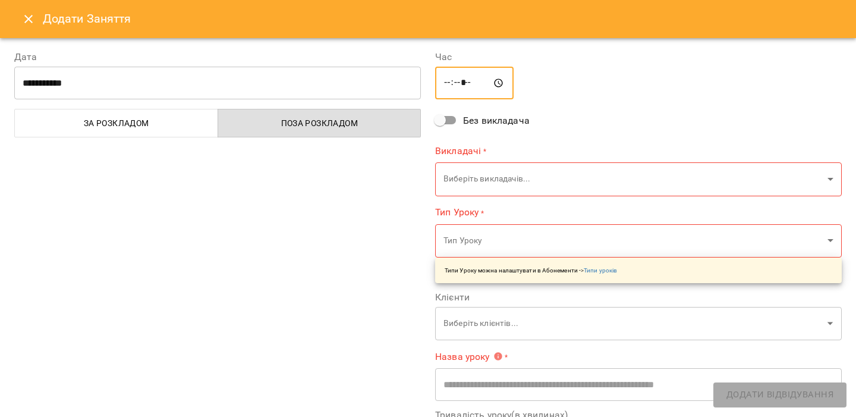
click at [446, 84] on input "*****" at bounding box center [474, 83] width 78 height 33
type input "*****"
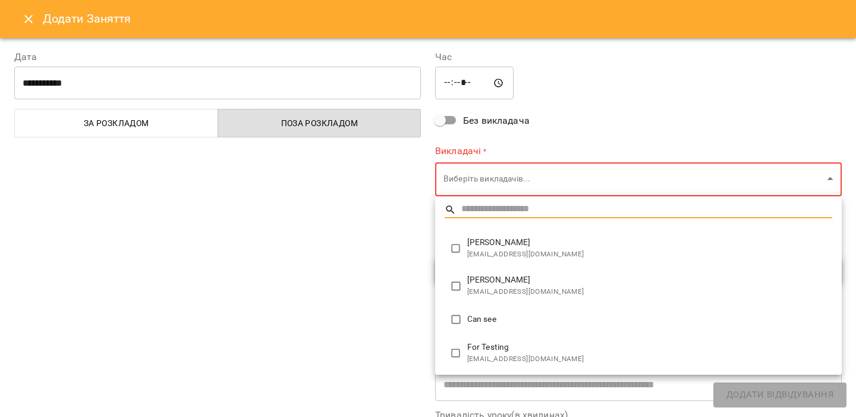
type input "**********"
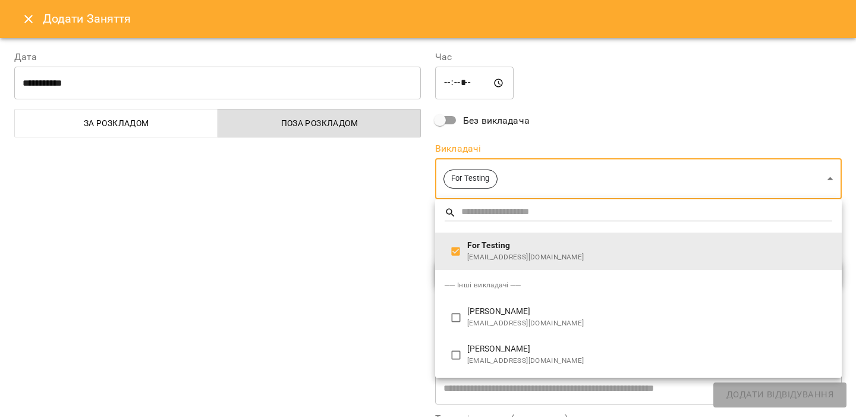
click at [372, 339] on div at bounding box center [428, 208] width 856 height 417
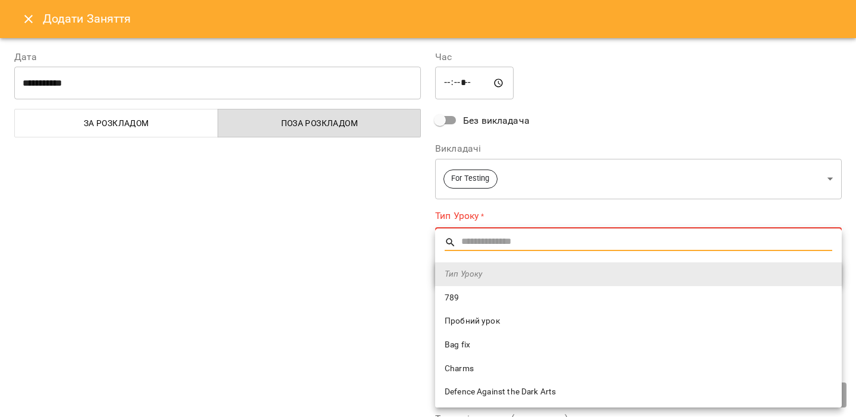
click at [474, 347] on span "Bag fix" at bounding box center [639, 345] width 388 height 12
type input "*******"
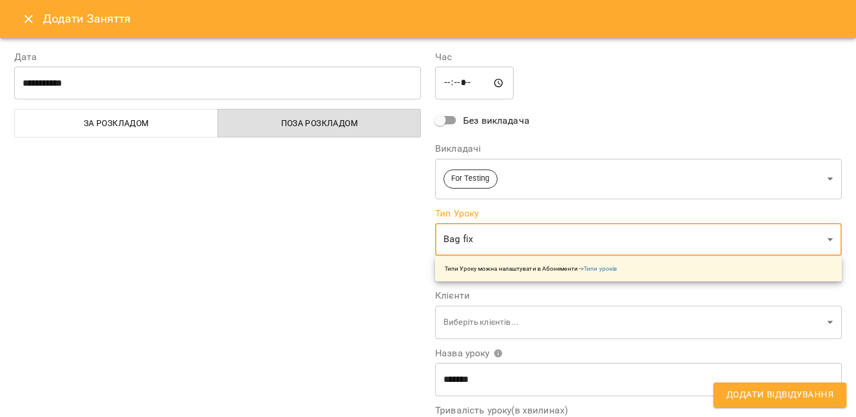
click at [383, 339] on div "**********" at bounding box center [217, 303] width 421 height 534
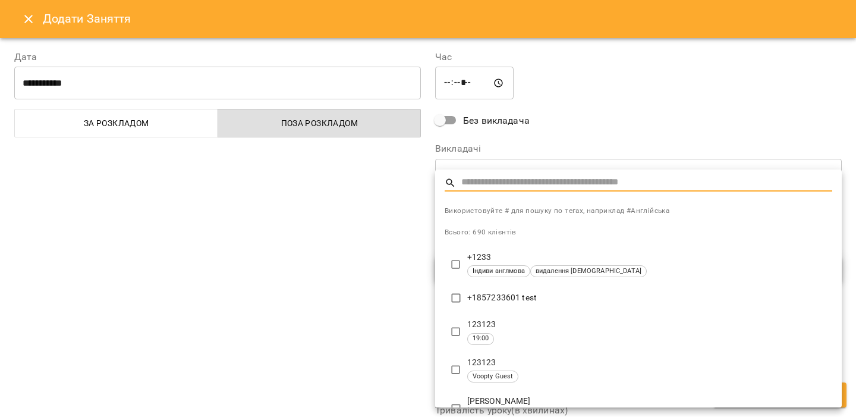
type input "**********"
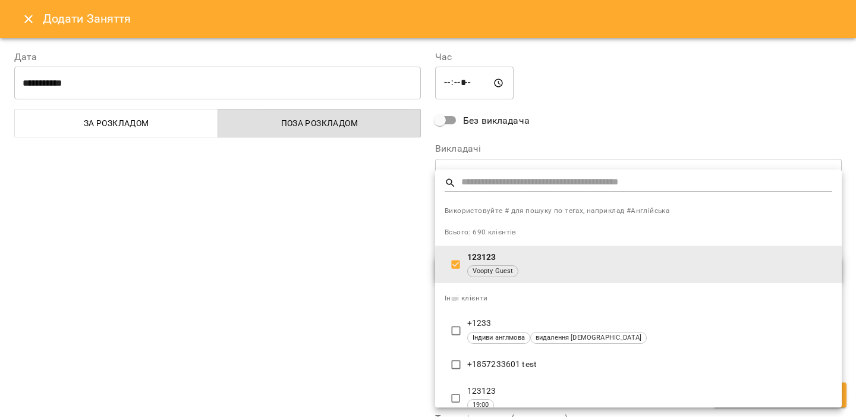
click at [375, 338] on div at bounding box center [428, 208] width 856 height 417
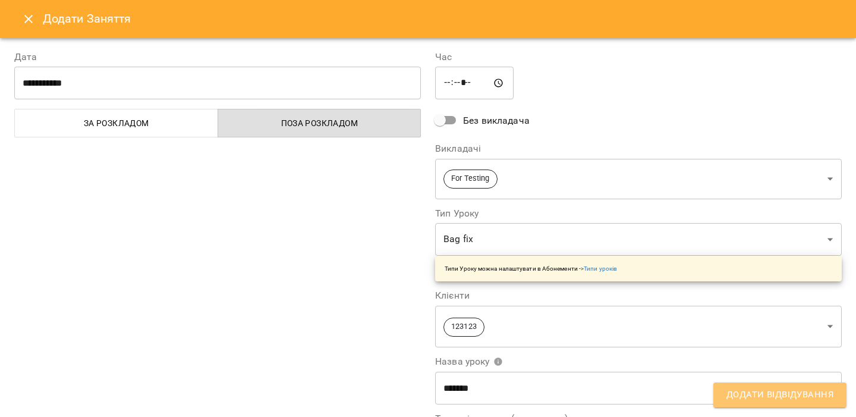
click at [750, 391] on span "Додати Відвідування" at bounding box center [780, 394] width 107 height 15
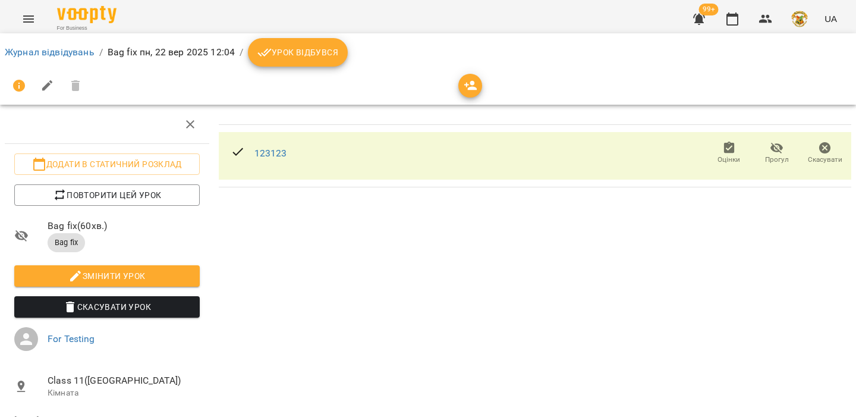
click at [795, 18] on img "button" at bounding box center [799, 19] width 17 height 17
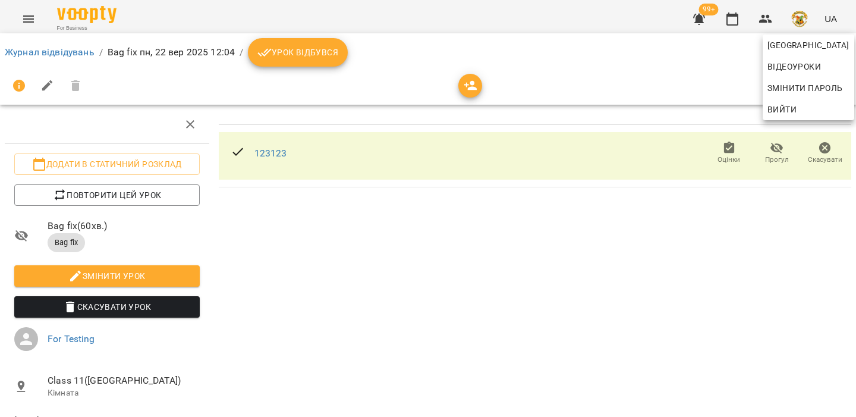
click at [792, 110] on span "Вийти" at bounding box center [782, 109] width 29 height 14
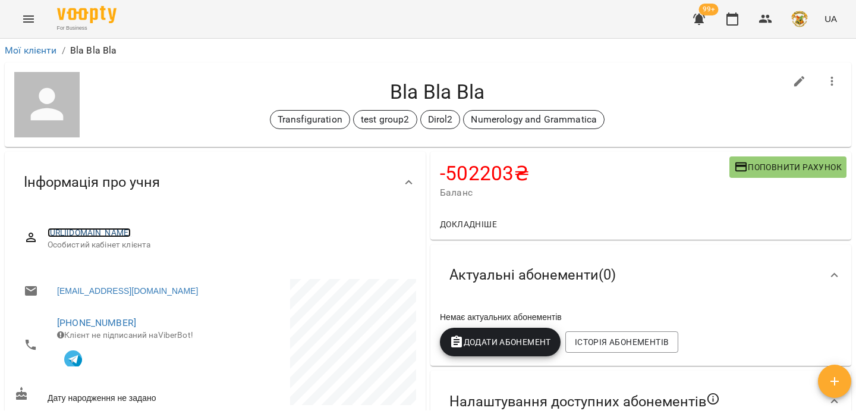
click at [131, 230] on link "[URL][DOMAIN_NAME]" at bounding box center [90, 233] width 84 height 10
click at [131, 232] on link "https://www.voopty.com.ua/client/5d6559789c8cbd00064920b4/6335ee73c275962782081…" at bounding box center [90, 233] width 84 height 10
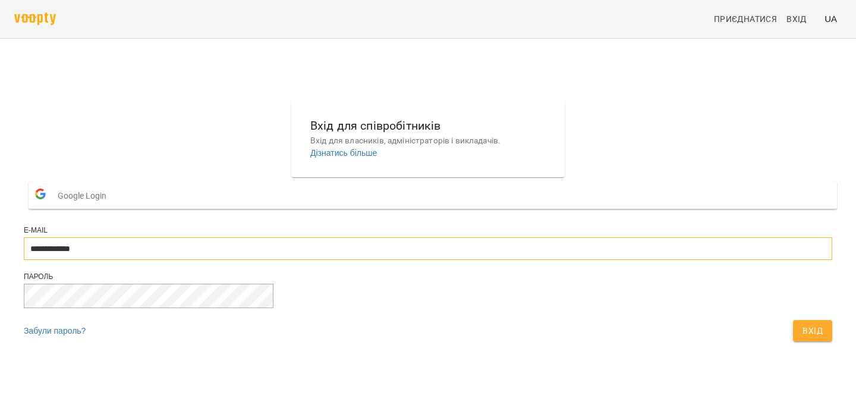
click at [473, 260] on input "**********" at bounding box center [428, 248] width 809 height 23
type input "**********"
click at [803, 338] on span "Вхід" at bounding box center [813, 330] width 20 height 14
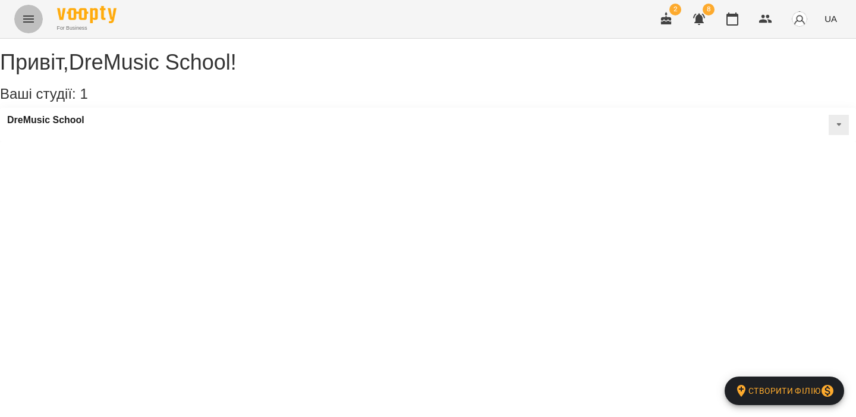
click at [26, 14] on icon "Menu" at bounding box center [28, 19] width 14 height 14
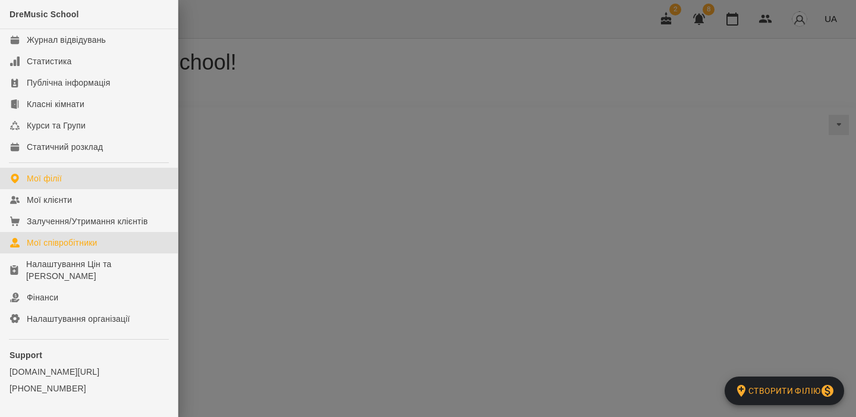
click at [102, 241] on link "Мої співробітники" at bounding box center [89, 242] width 178 height 21
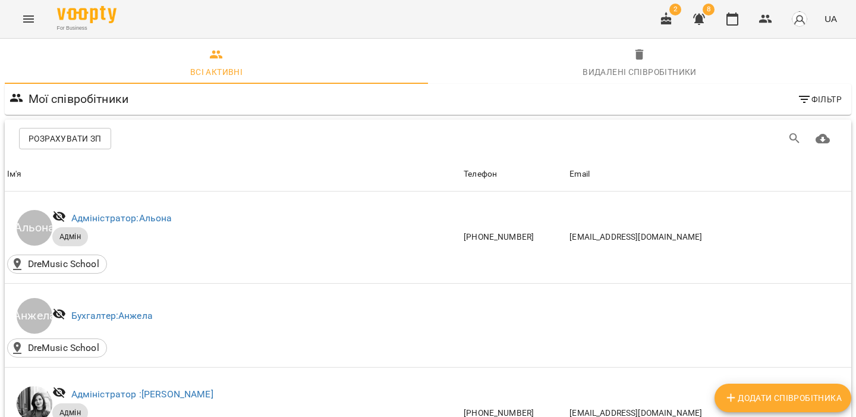
scroll to position [775, 0]
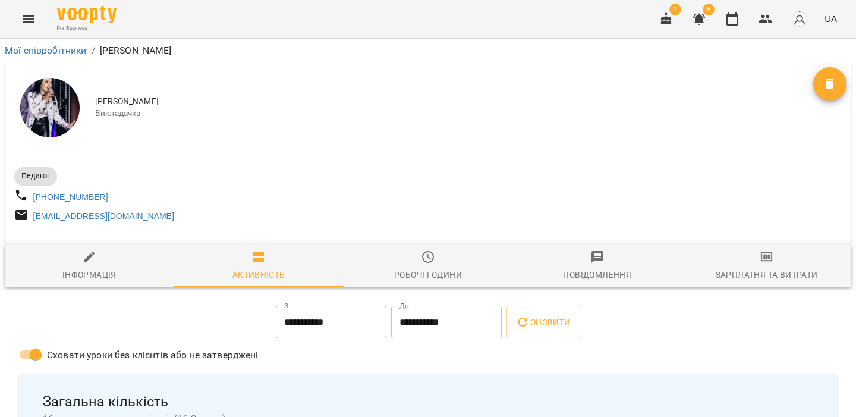
click at [757, 266] on span "Зарплатня та Витрати" at bounding box center [766, 266] width 155 height 32
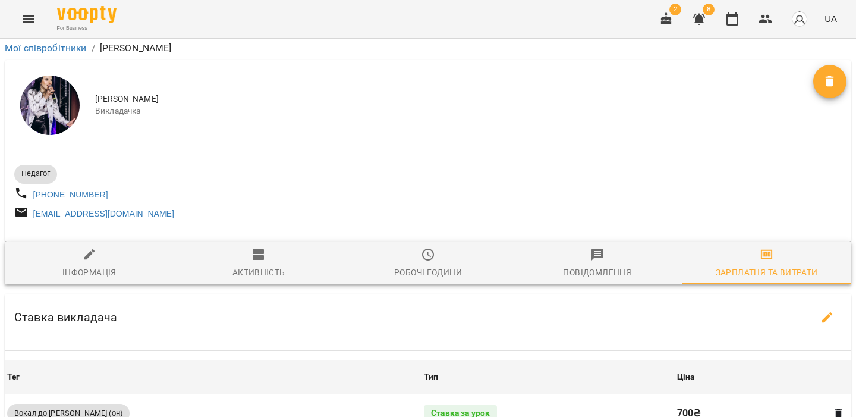
scroll to position [262, 0]
copy span "Вокал до [PERSON_NAME] (оф)"
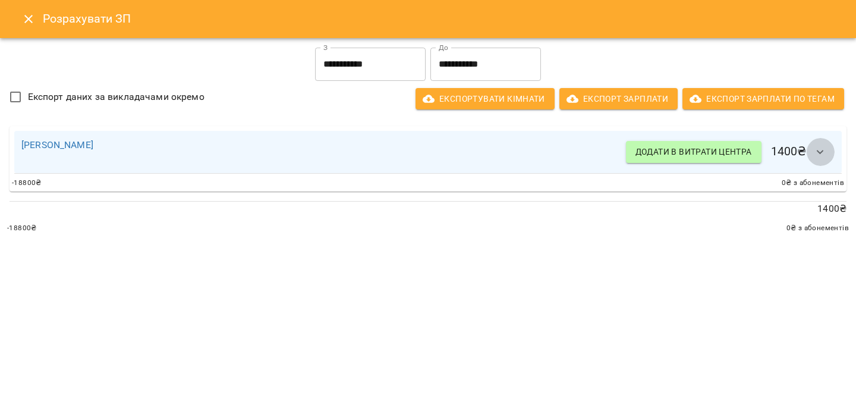
click at [819, 151] on icon "button" at bounding box center [820, 152] width 7 height 4
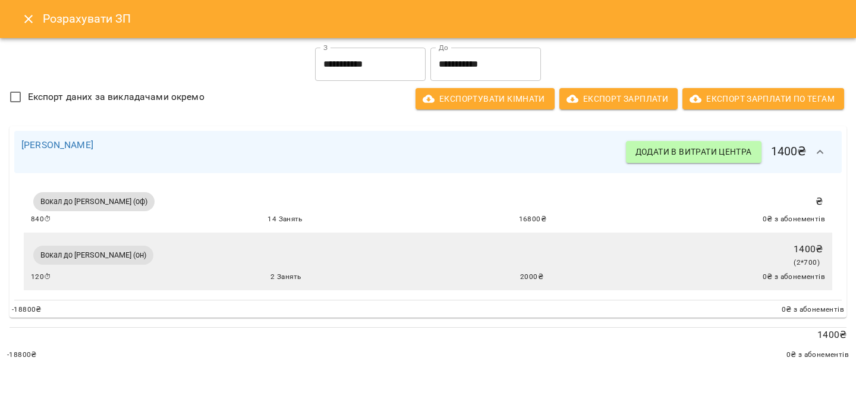
click at [499, 219] on div "840 ⏱ 14 Занять 16800 ₴ 0 ₴ з абонементів" at bounding box center [428, 219] width 794 height 12
click at [407, 203] on div "Вокал до Ольги Лізгунової (оф) ₴ 840 ⏱ 14 Занять 16800 ₴ 0 ₴ з абонементів" at bounding box center [428, 208] width 794 height 36
click at [23, 18] on icon "Close" at bounding box center [28, 19] width 14 height 14
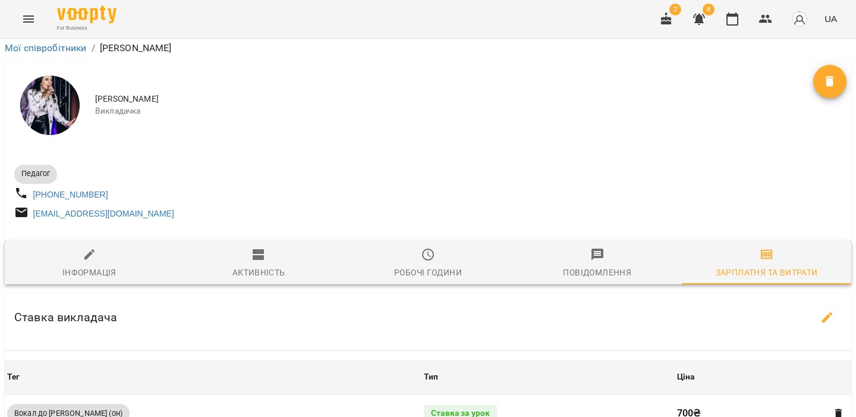
scroll to position [461, 0]
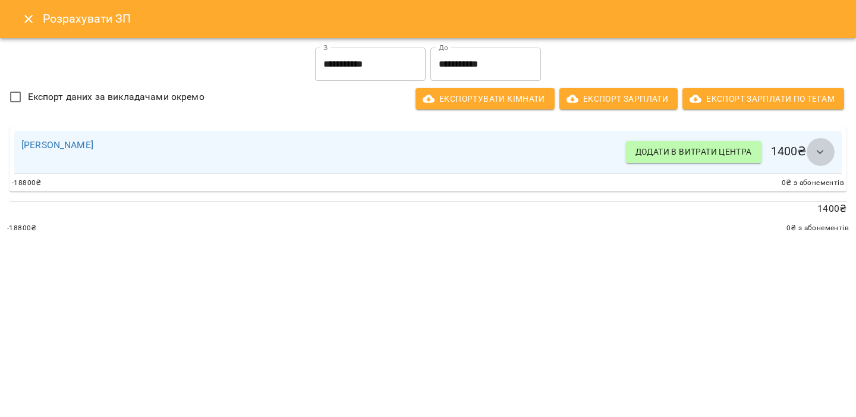
click at [821, 157] on icon "button" at bounding box center [820, 152] width 14 height 14
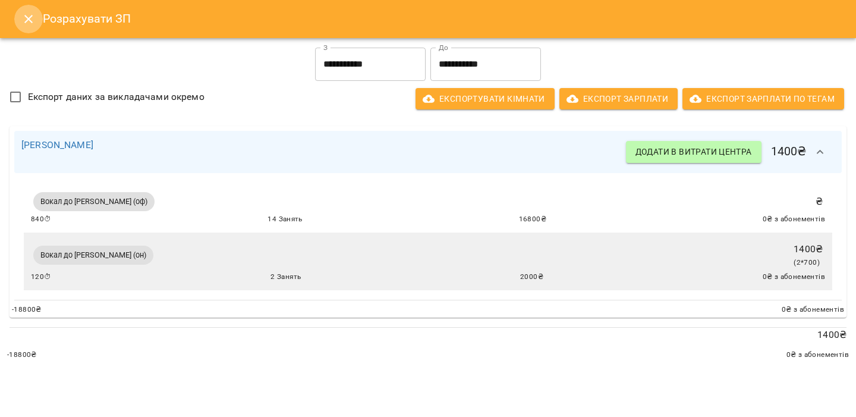
click at [34, 23] on icon "Close" at bounding box center [28, 19] width 14 height 14
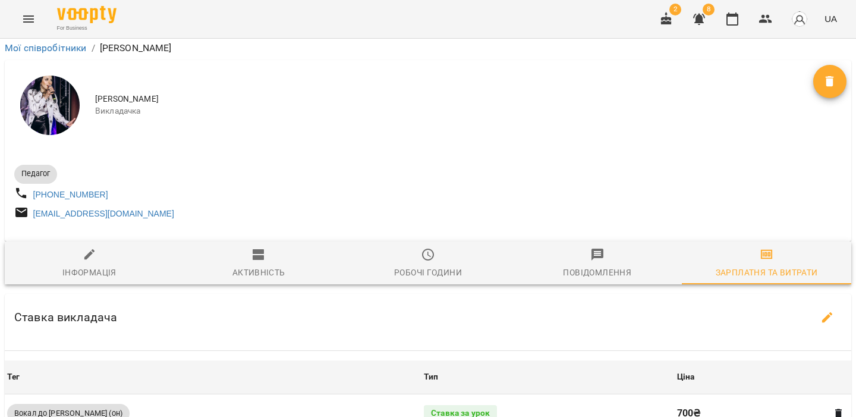
click at [35, 18] on icon "Menu" at bounding box center [28, 19] width 14 height 14
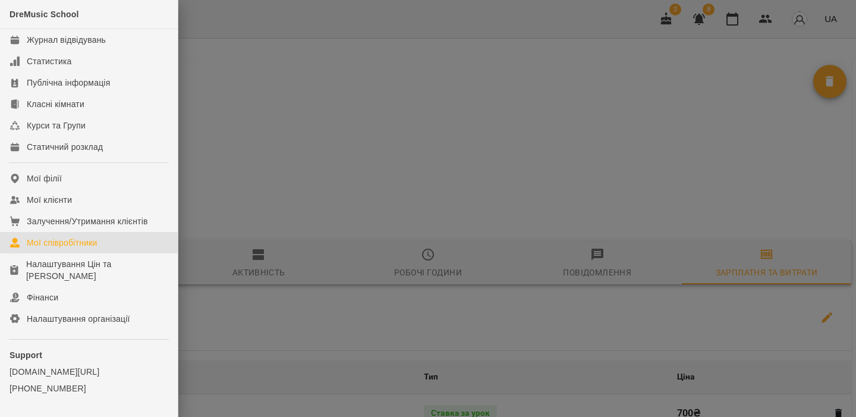
click at [120, 249] on link "Мої співробітники" at bounding box center [89, 242] width 178 height 21
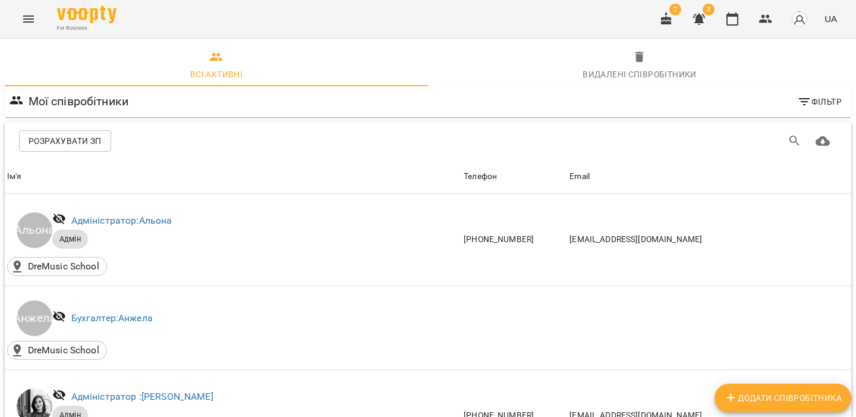
click at [75, 154] on div "Розрахувати ЗП" at bounding box center [428, 141] width 847 height 38
click at [96, 137] on span "Розрахувати ЗП" at bounding box center [65, 141] width 73 height 14
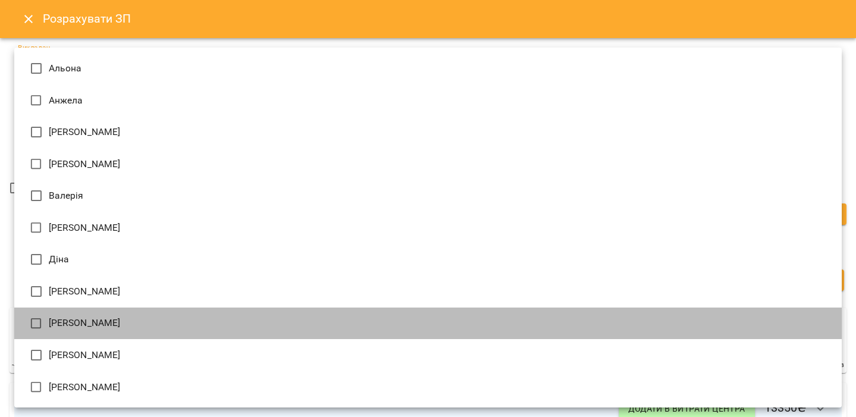
click at [124, 325] on li "[PERSON_NAME]" at bounding box center [428, 323] width 828 height 32
type input "**********"
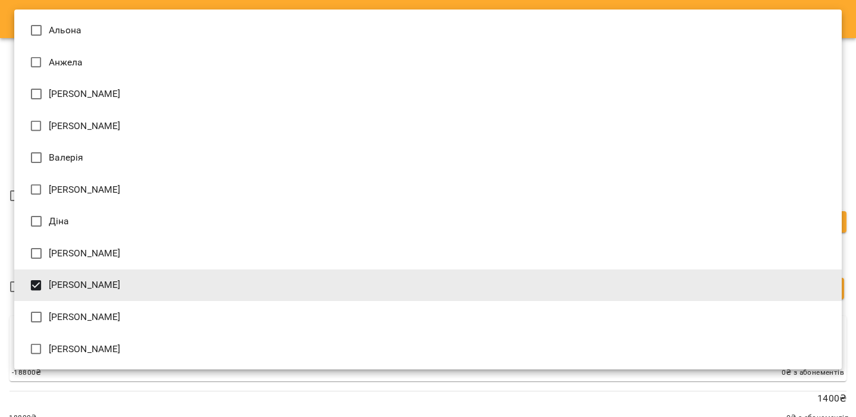
click at [56, 388] on div at bounding box center [428, 208] width 856 height 417
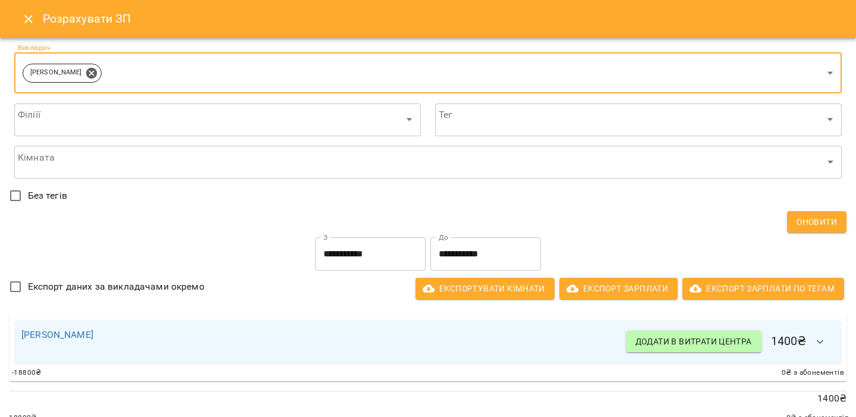
click at [29, 30] on button "Close" at bounding box center [28, 19] width 29 height 29
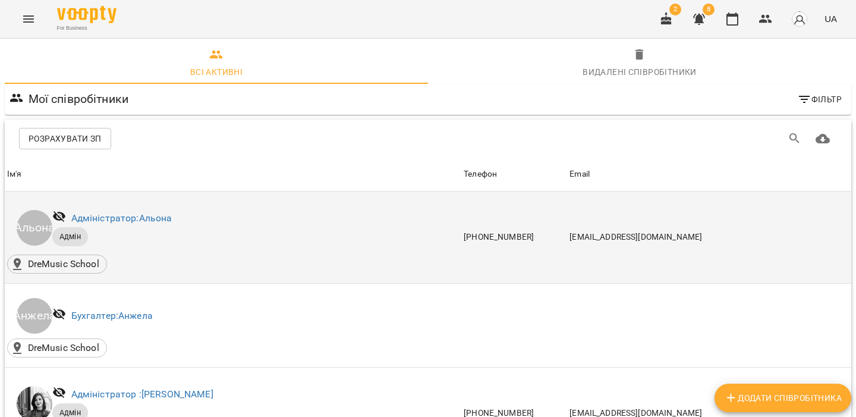
scroll to position [710, 0]
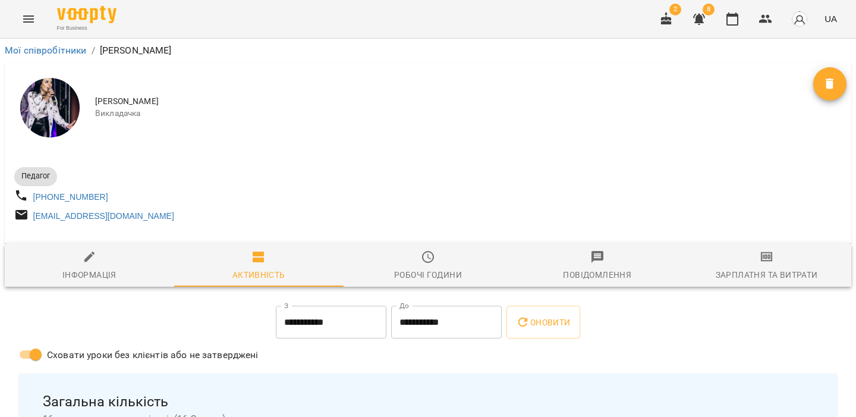
click at [763, 264] on icon "button" at bounding box center [767, 257] width 14 height 14
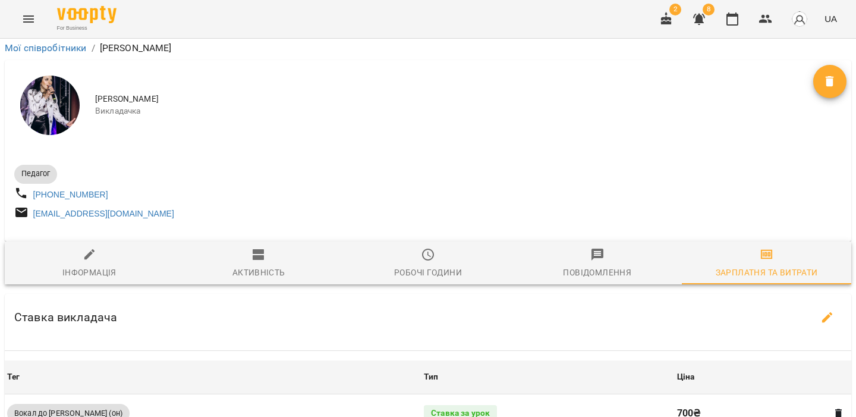
scroll to position [185, 0]
click at [837, 303] on button "button" at bounding box center [827, 317] width 29 height 29
select select "*******"
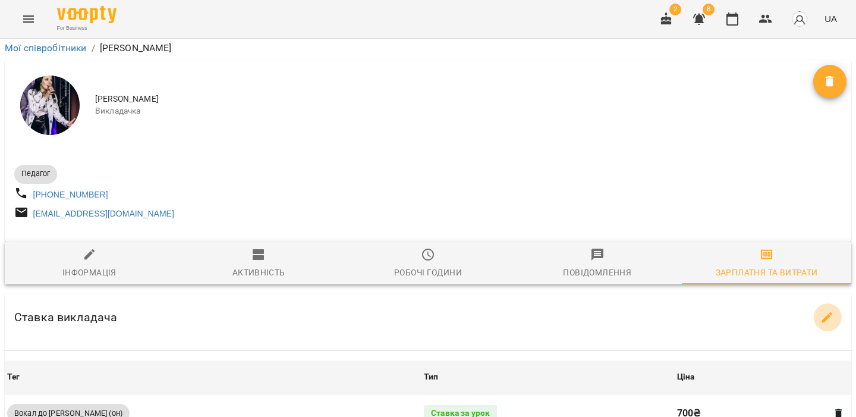
select select "*******"
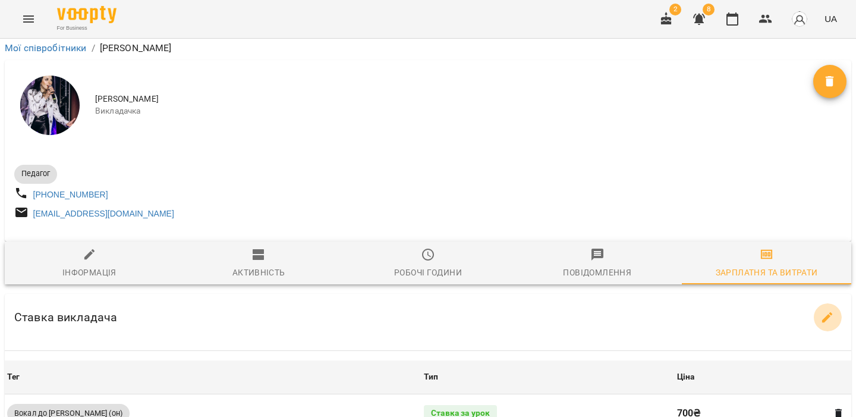
select select "*******"
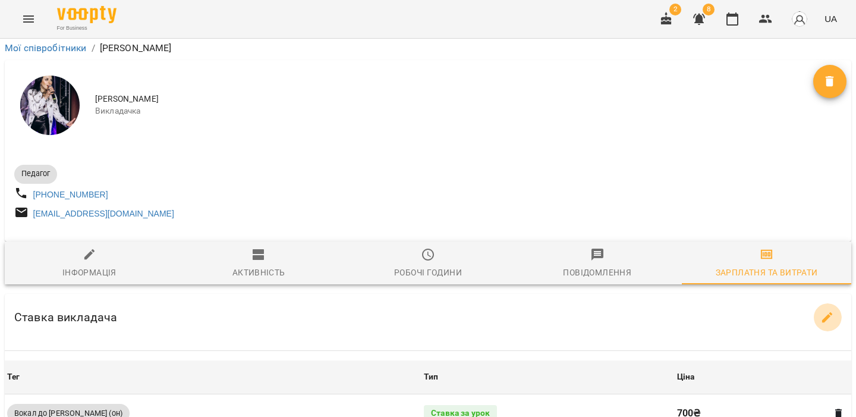
select select "*******"
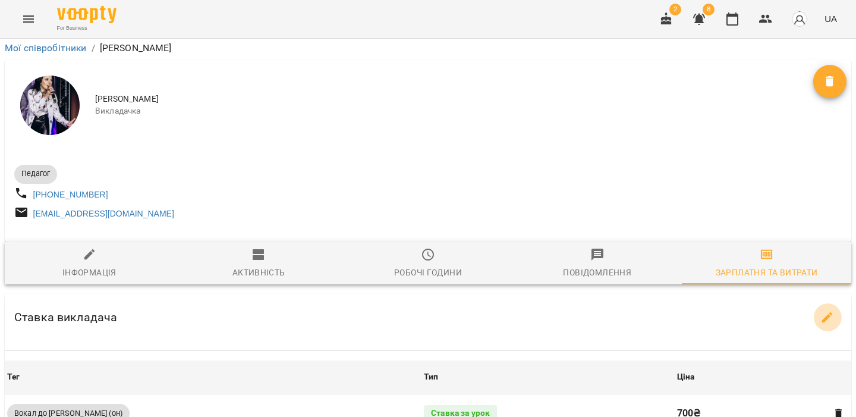
select select "*******"
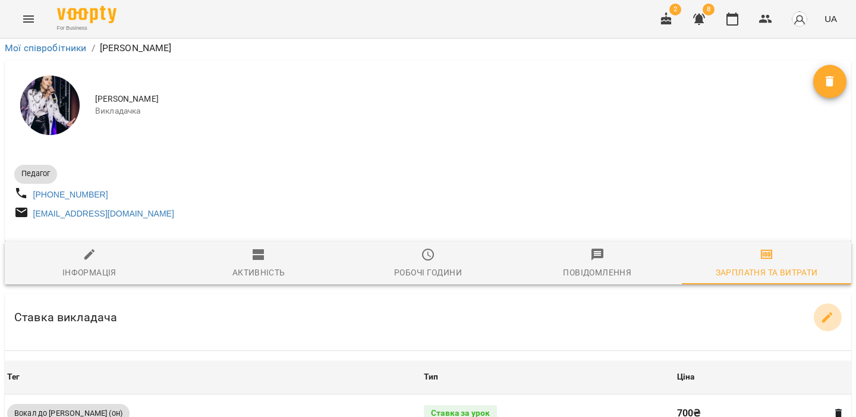
select select "*******"
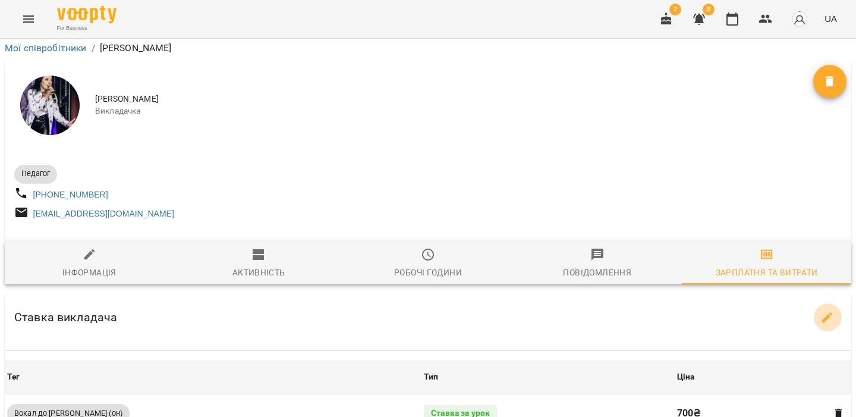
select select "*******"
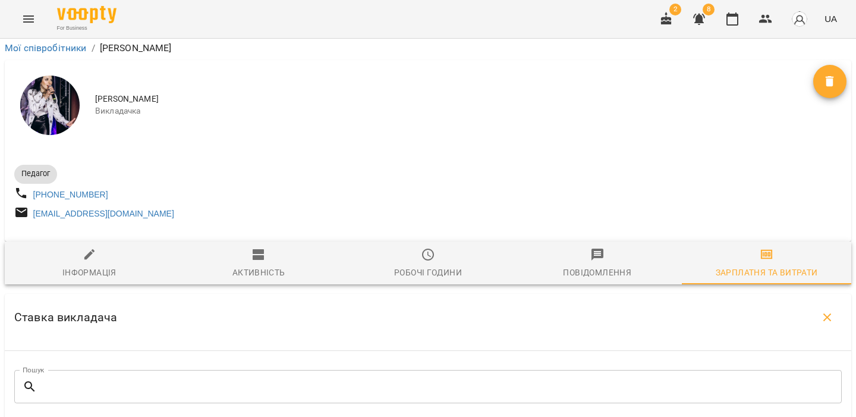
scroll to position [3641, 0]
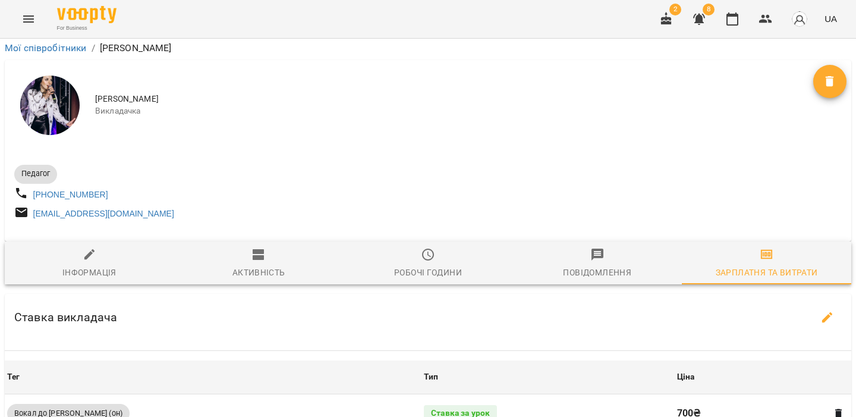
scroll to position [413, 0]
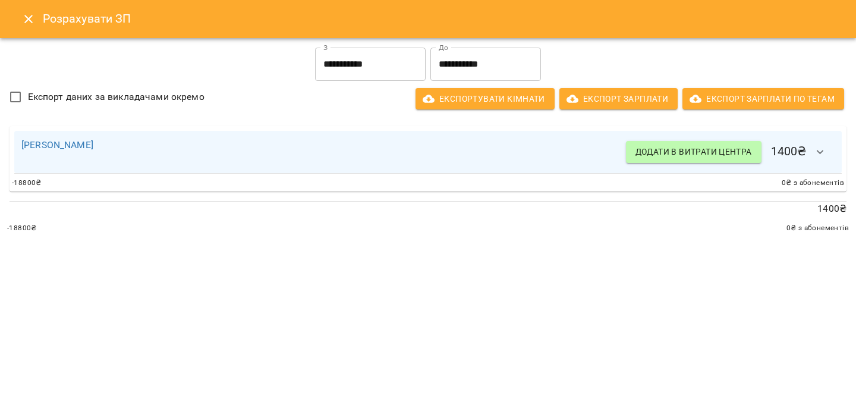
click at [818, 145] on icon "button" at bounding box center [820, 152] width 14 height 14
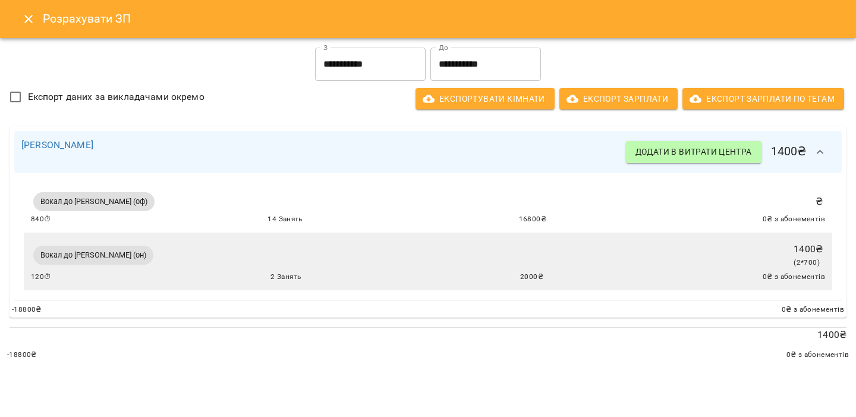
click at [391, 218] on div "840 ⏱ 14 Занять 16800 ₴ 0 ₴ з абонементів" at bounding box center [428, 219] width 794 height 12
click at [33, 22] on icon "Close" at bounding box center [28, 19] width 14 height 14
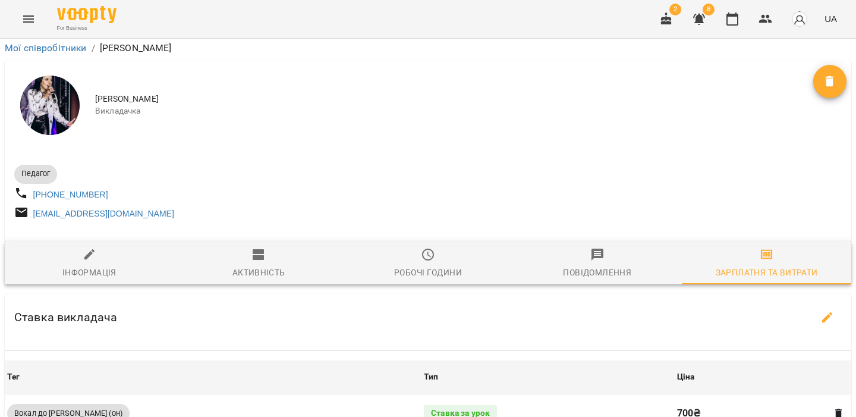
scroll to position [229, 0]
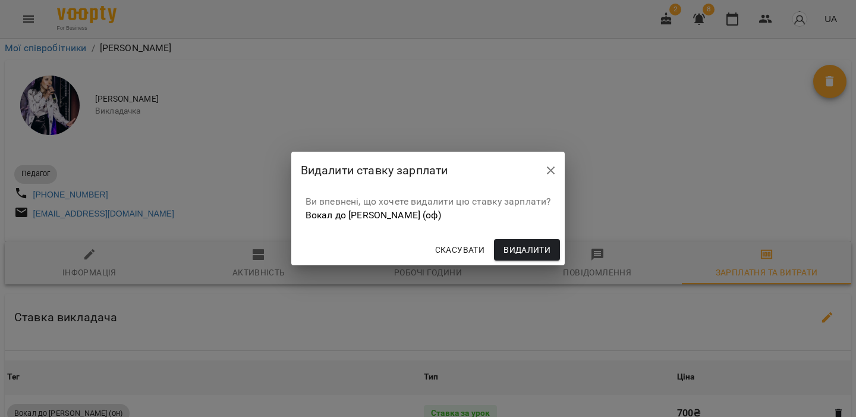
click at [526, 252] on span "Видалити" at bounding box center [527, 250] width 47 height 14
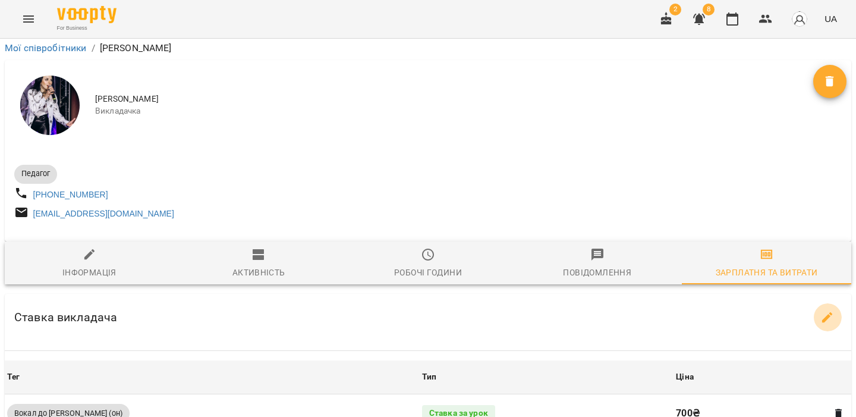
click at [832, 303] on button "button" at bounding box center [827, 317] width 29 height 29
select select "*******"
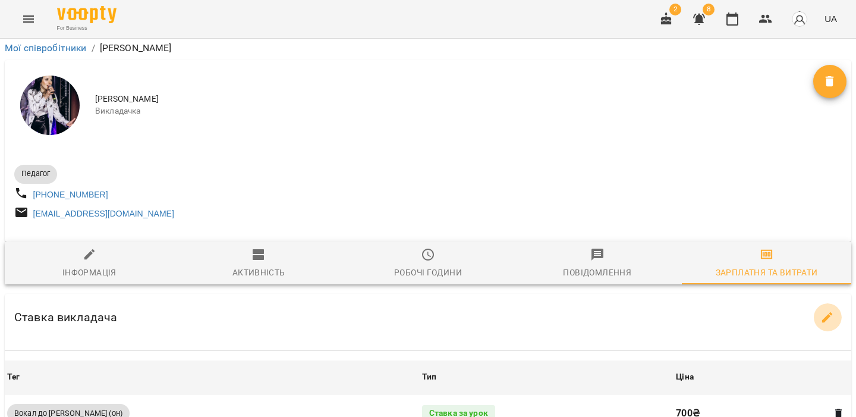
select select "*******"
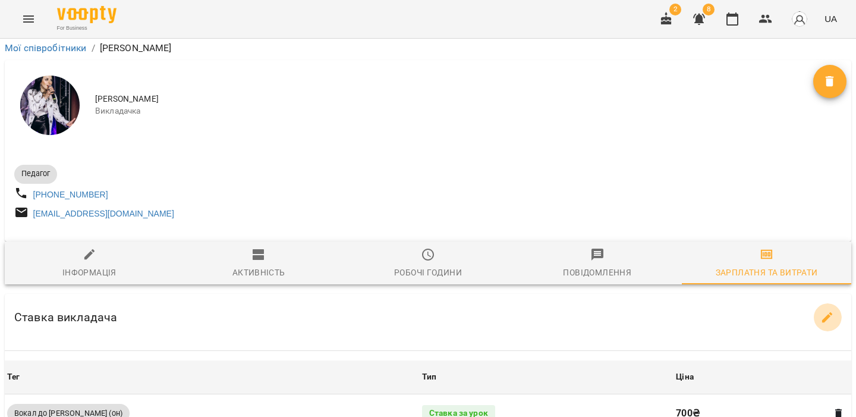
select select "*******"
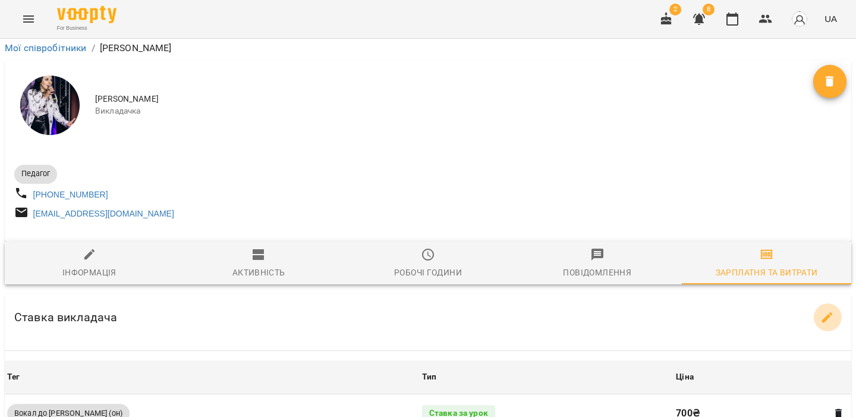
select select "*******"
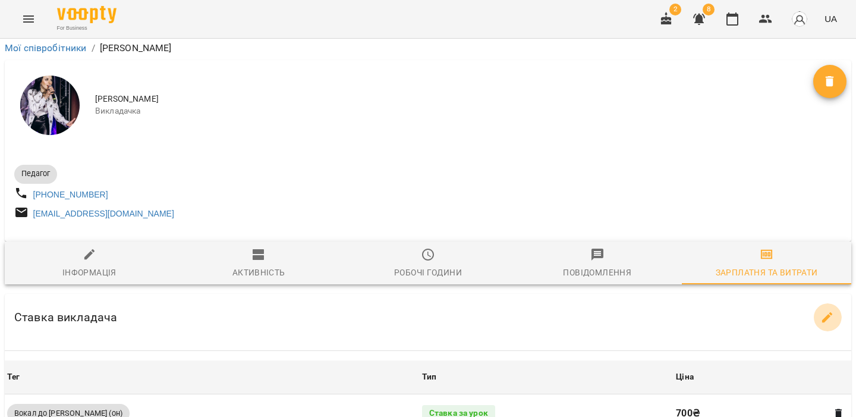
select select "*******"
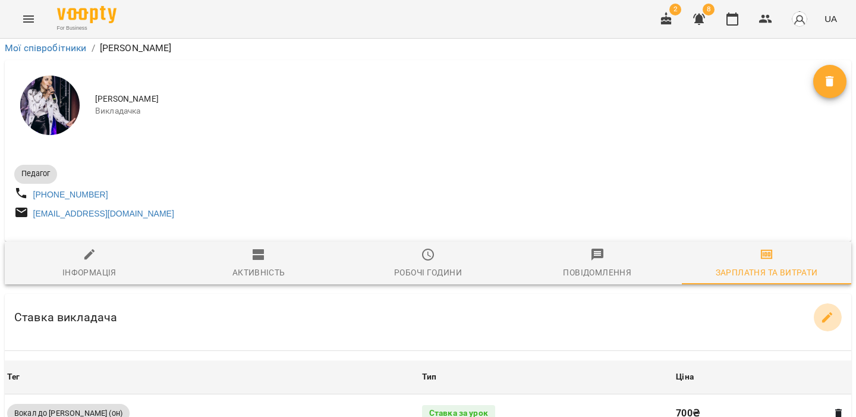
select select "*******"
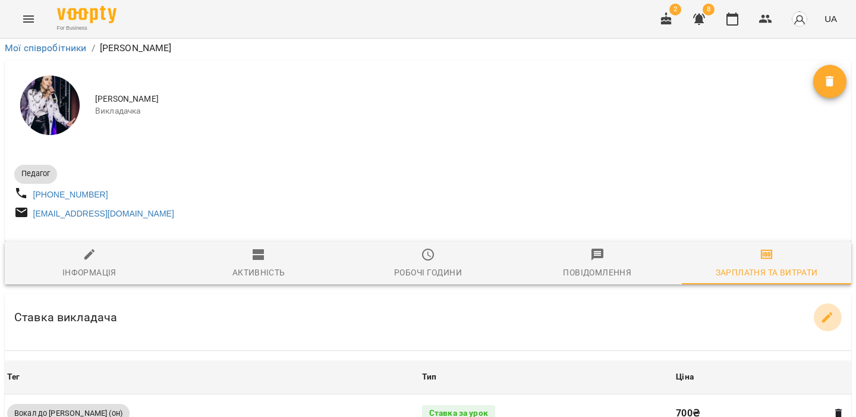
select select "*******"
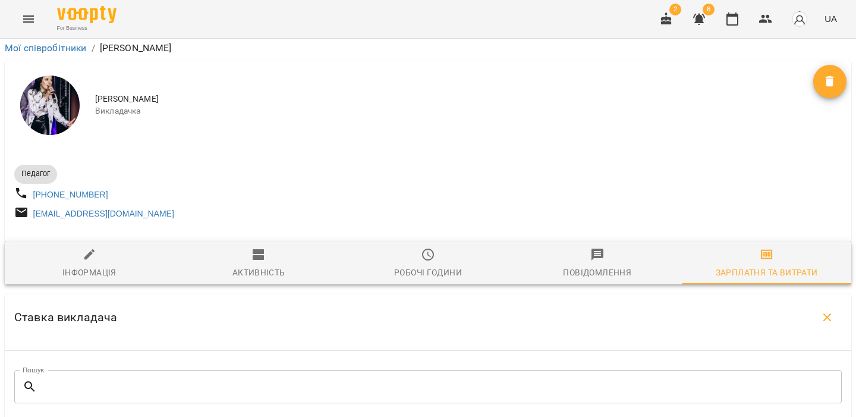
scroll to position [1134, 0]
type input "***"
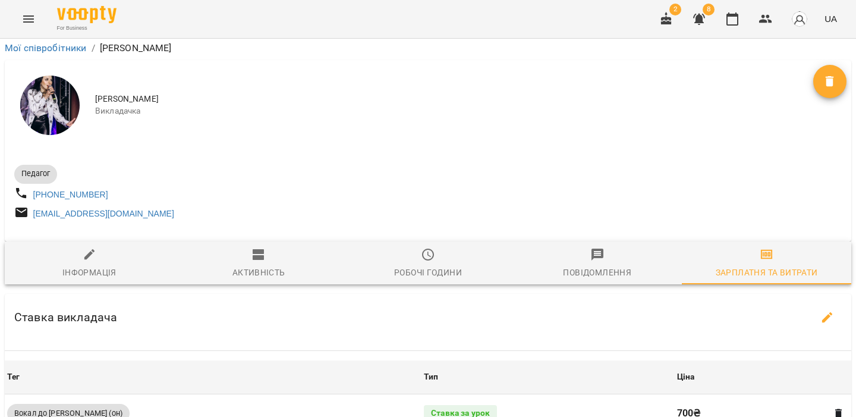
scroll to position [526, 0]
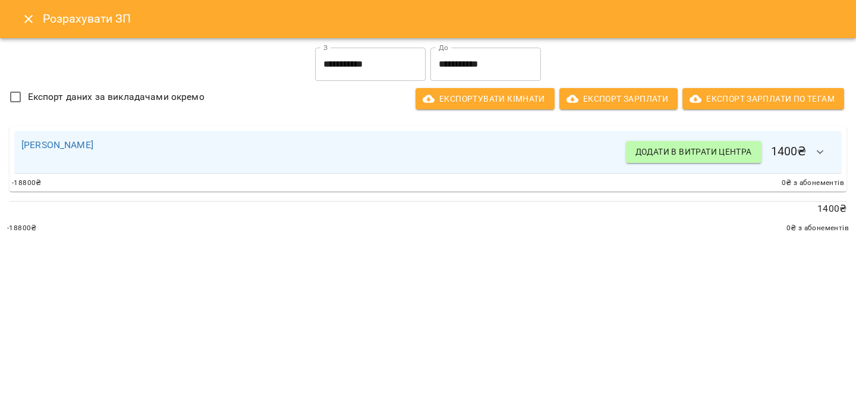
click at [812, 149] on button "button" at bounding box center [820, 152] width 29 height 29
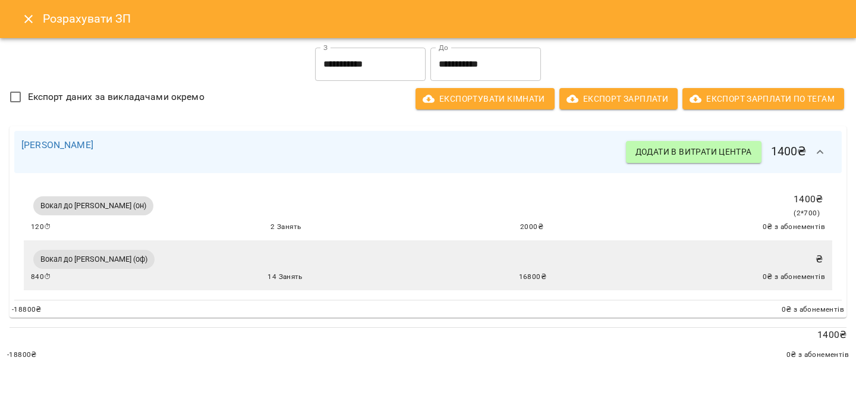
drag, startPoint x: 155, startPoint y: 259, endPoint x: 19, endPoint y: 268, distance: 135.9
click at [19, 268] on div "Вокал до Ольги Лізгунової (он) 1400 ₴ ( 2 * 700 ) 120 ⏱ 2 Занять 2000 ₴ 0 ₴ з а…" at bounding box center [428, 236] width 828 height 126
copy span "Вокал до [PERSON_NAME] (оф)"
click at [256, 248] on div "Вокал до Ольги Лізгунової (оф) ₴ 840 ⏱ 14 Занять 16800 ₴ 0 ₴ з абонементів" at bounding box center [428, 265] width 794 height 36
click at [30, 12] on icon "Close" at bounding box center [28, 19] width 14 height 14
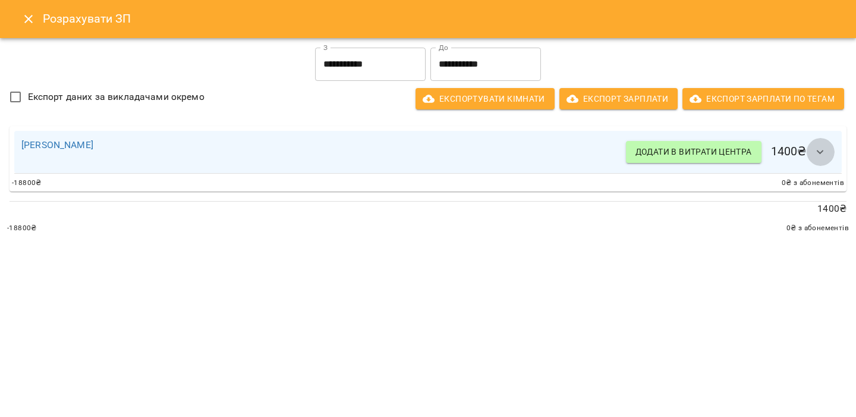
click at [828, 144] on button "button" at bounding box center [820, 152] width 29 height 29
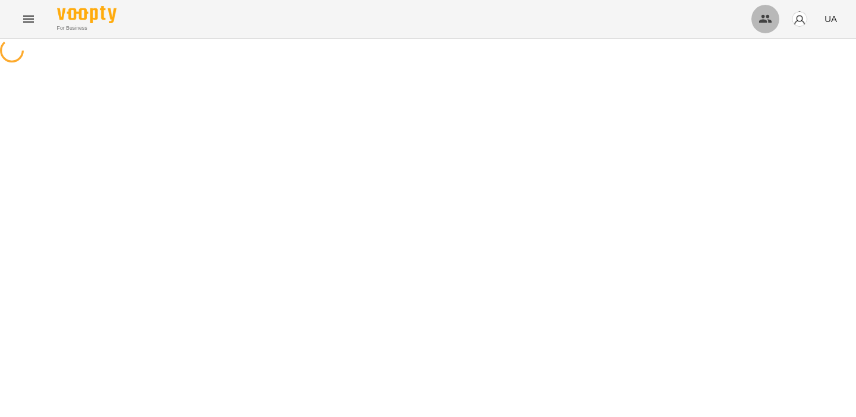
click at [764, 24] on icon "button" at bounding box center [766, 19] width 14 height 14
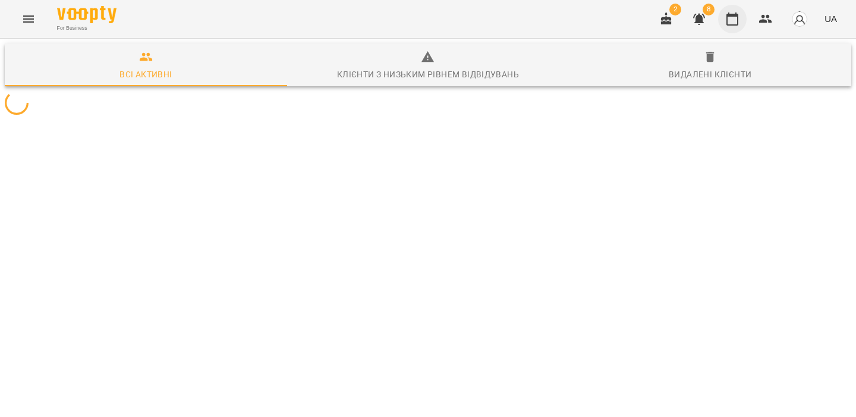
click at [728, 24] on icon "button" at bounding box center [733, 18] width 12 height 13
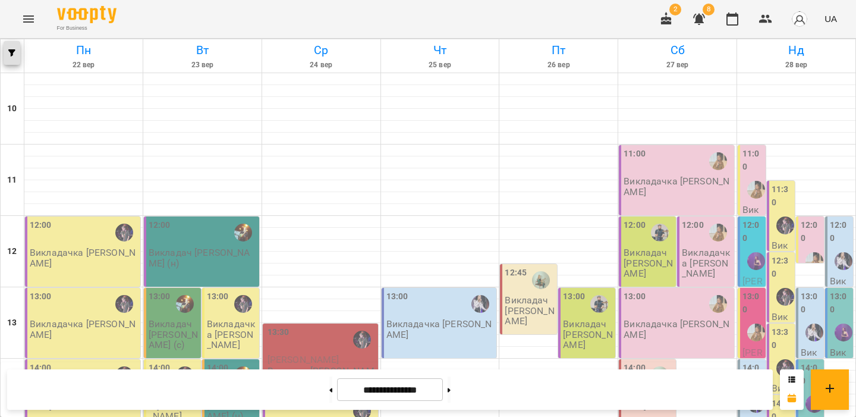
click at [14, 54] on icon "button" at bounding box center [11, 52] width 7 height 7
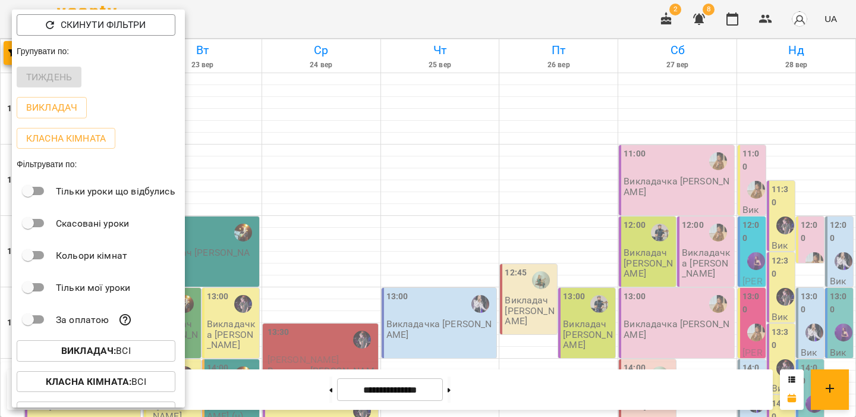
scroll to position [54, 0]
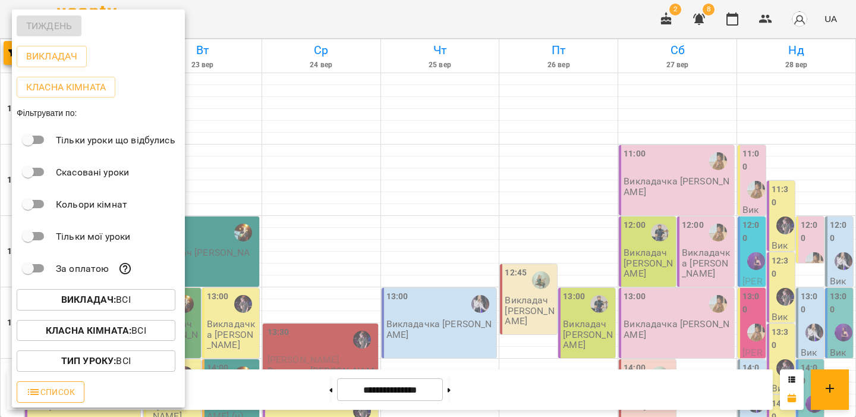
click at [44, 391] on span "Список" at bounding box center [50, 392] width 49 height 14
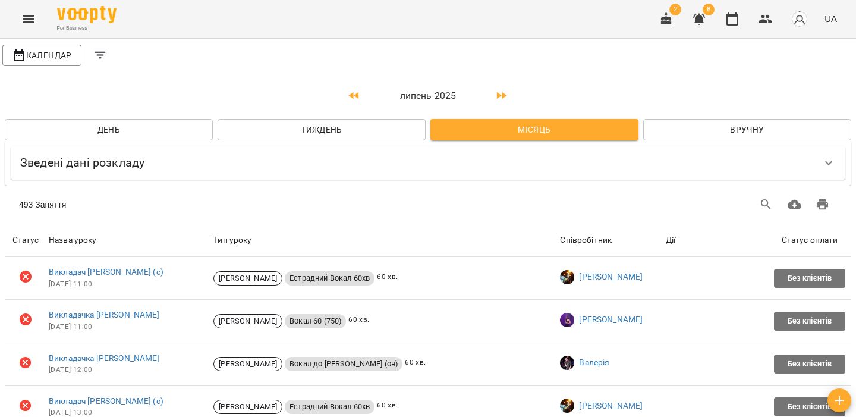
click at [101, 55] on icon "Filters" at bounding box center [100, 55] width 11 height 7
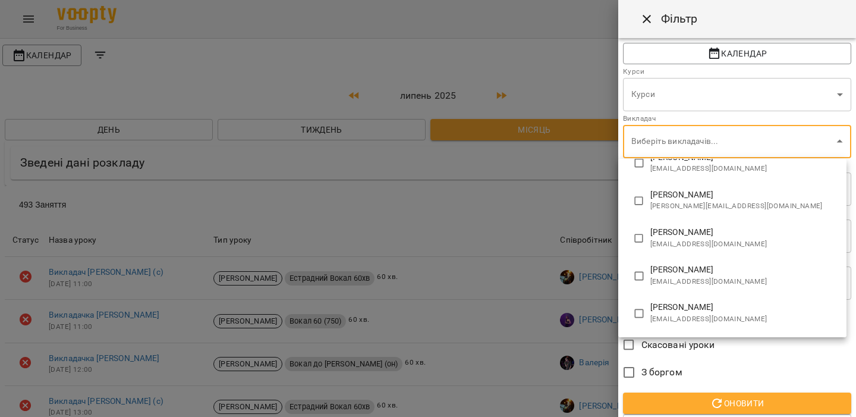
scroll to position [160, 0]
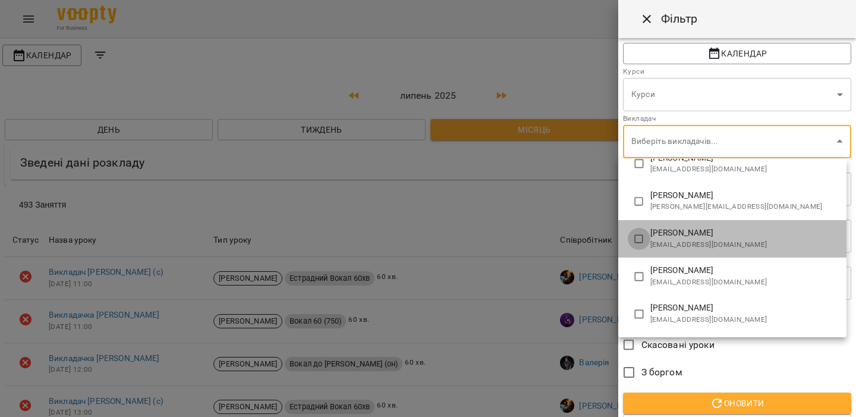
type input "**********"
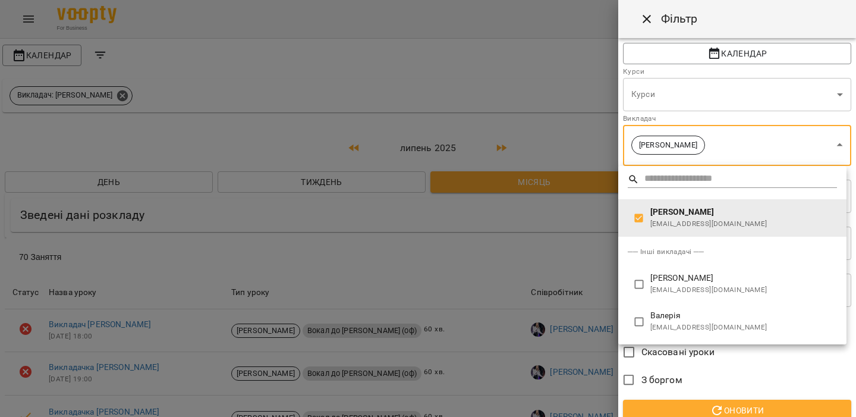
click at [552, 209] on div at bounding box center [428, 208] width 856 height 417
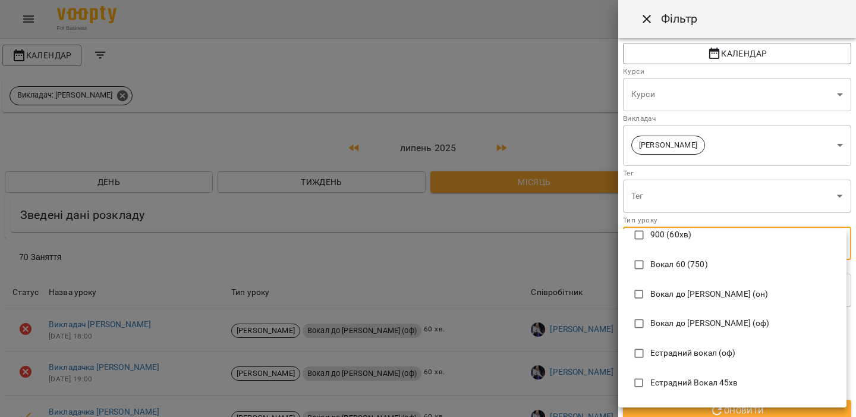
scroll to position [257, 0]
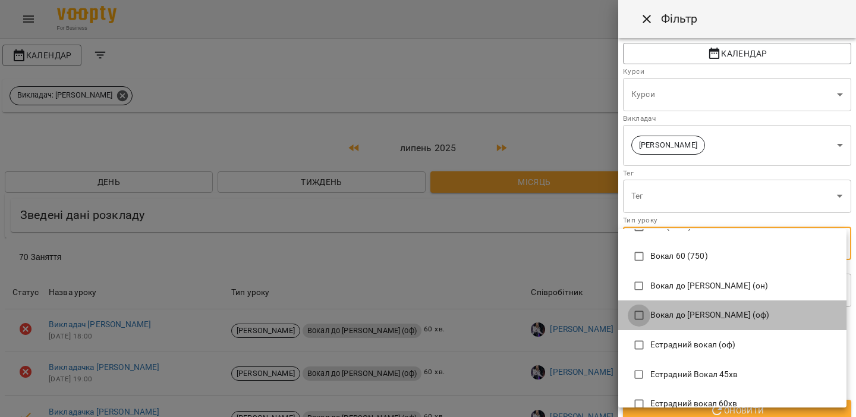
type input "**********"
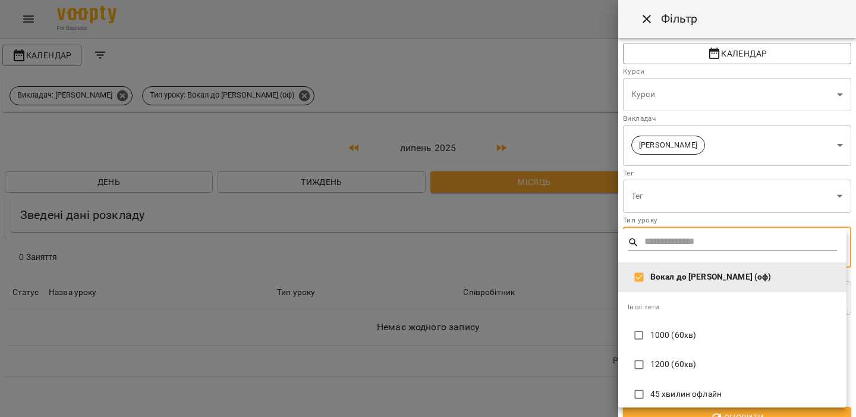
click at [513, 262] on div at bounding box center [428, 208] width 856 height 417
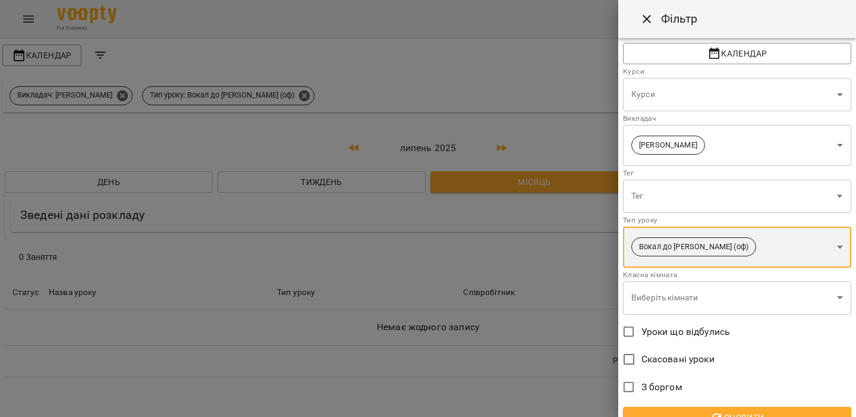
scroll to position [59, 0]
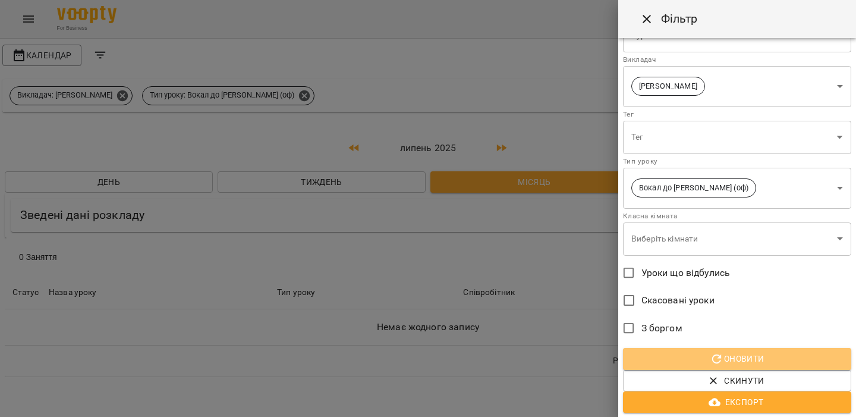
click at [729, 360] on span "Оновити" at bounding box center [737, 358] width 209 height 14
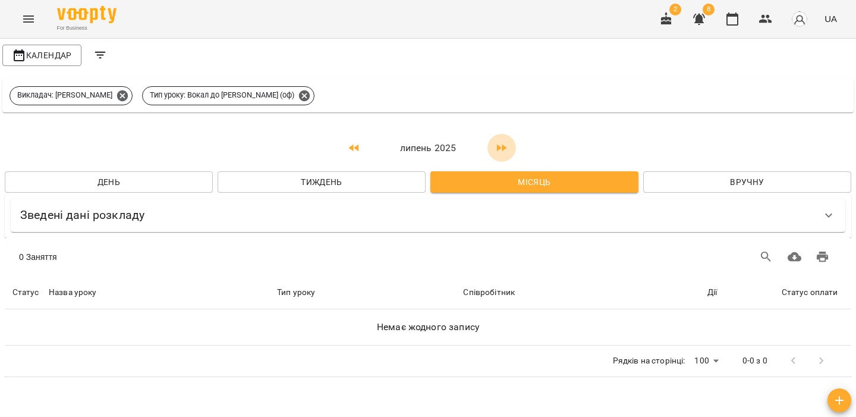
click at [507, 147] on icon "button" at bounding box center [502, 148] width 14 height 14
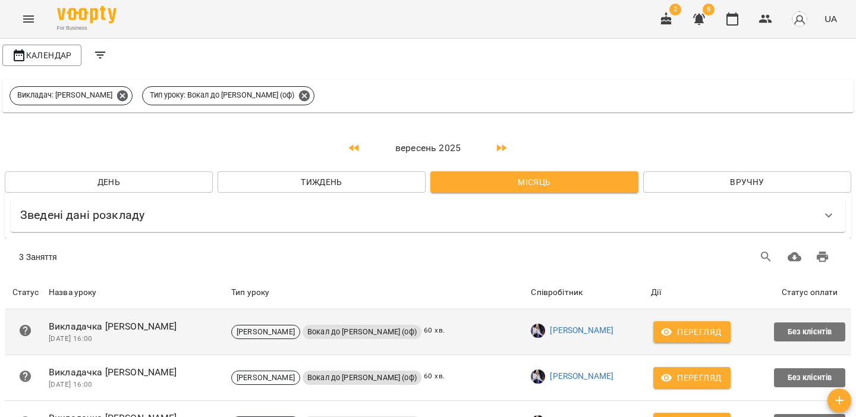
scroll to position [61, 0]
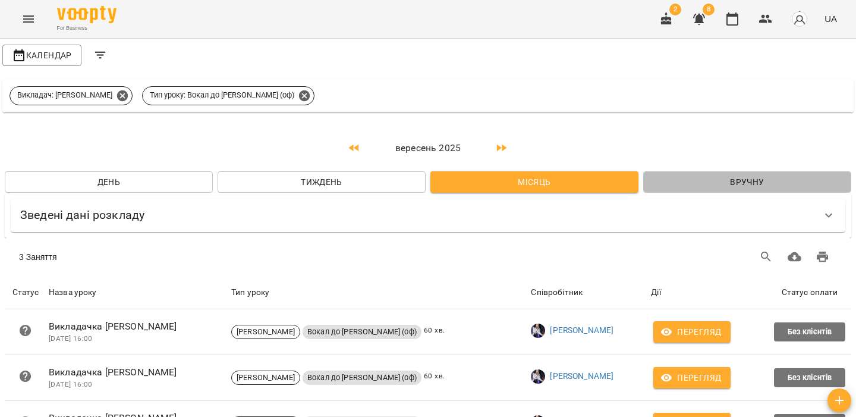
click at [686, 175] on span "Вручну" at bounding box center [747, 182] width 189 height 14
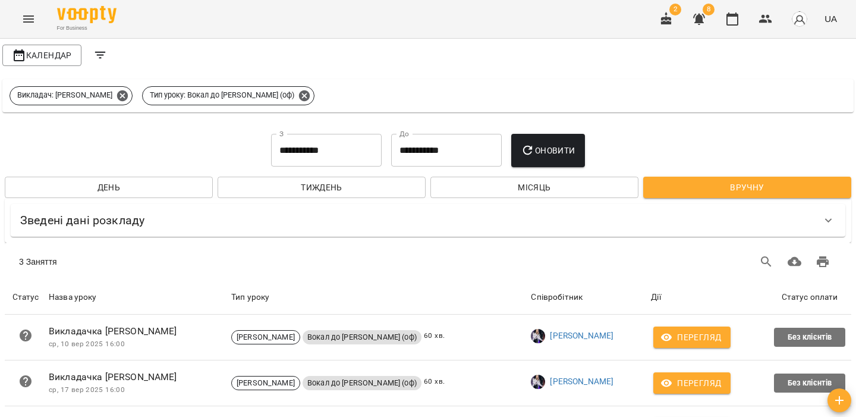
click at [571, 143] on span "Оновити" at bounding box center [548, 150] width 54 height 14
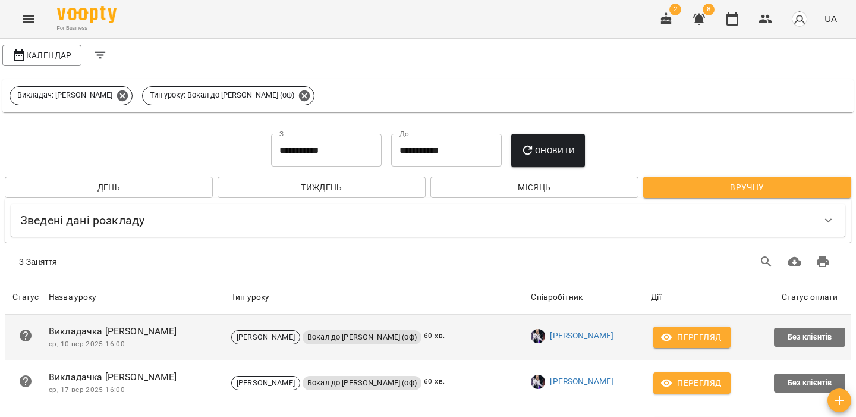
scroll to position [67, 0]
click at [663, 330] on span "Перегляд" at bounding box center [692, 337] width 58 height 14
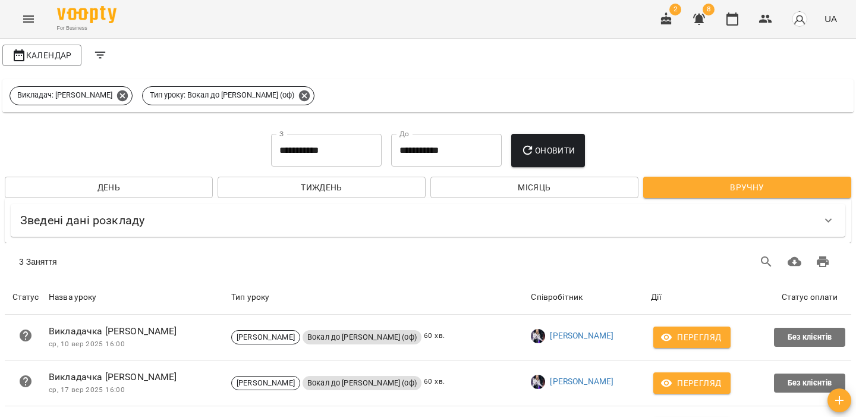
scroll to position [0, 0]
click at [116, 89] on icon at bounding box center [122, 95] width 13 height 13
click at [177, 95] on icon at bounding box center [171, 95] width 13 height 13
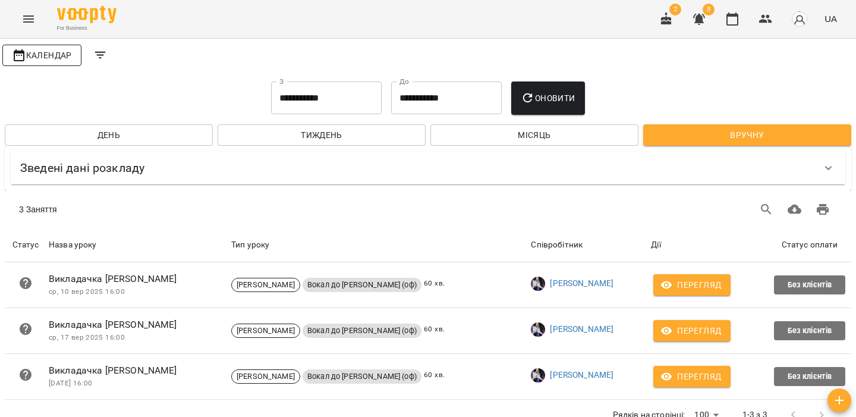
click at [67, 62] on button "Календар" at bounding box center [41, 55] width 79 height 21
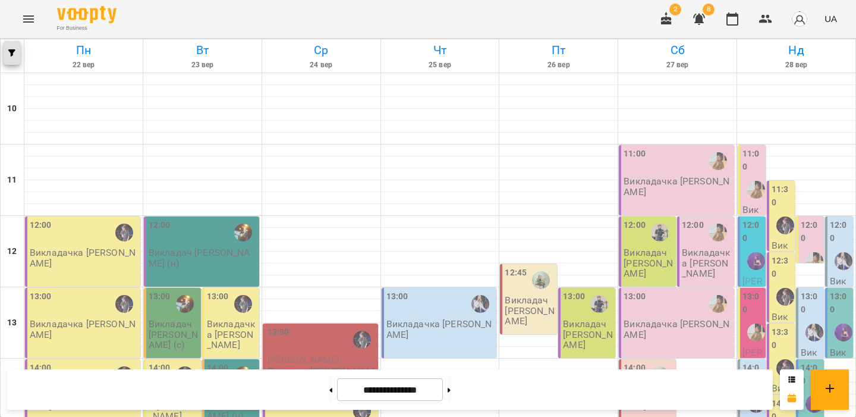
click at [11, 59] on button "button" at bounding box center [12, 53] width 17 height 24
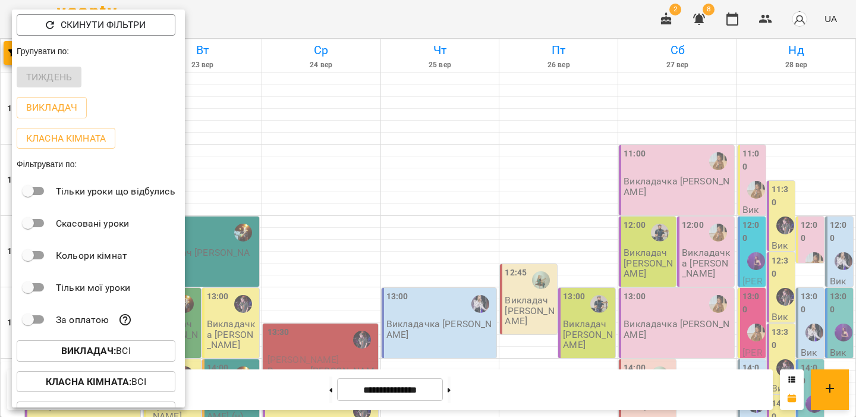
click at [100, 351] on b "Викладач :" at bounding box center [88, 350] width 55 height 11
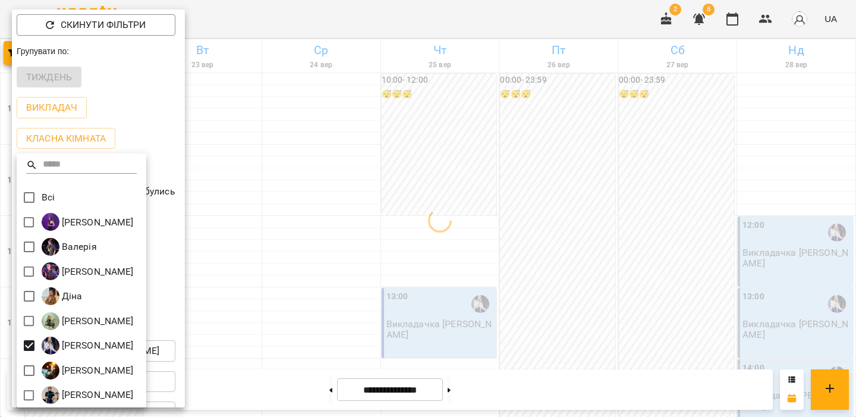
click at [176, 282] on div at bounding box center [428, 208] width 856 height 417
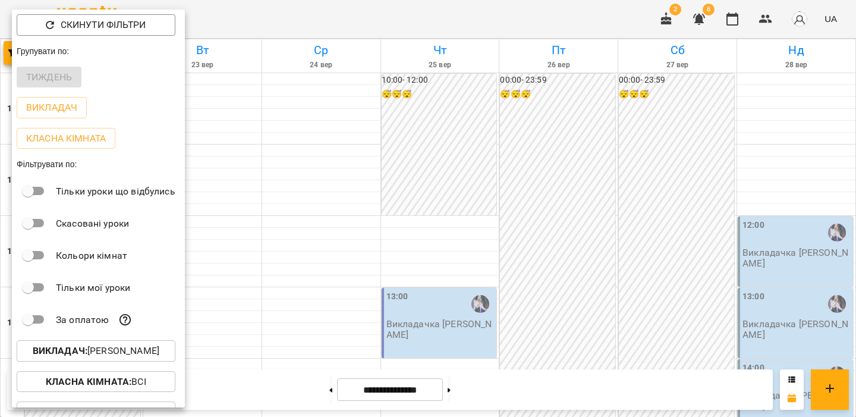
scroll to position [54, 0]
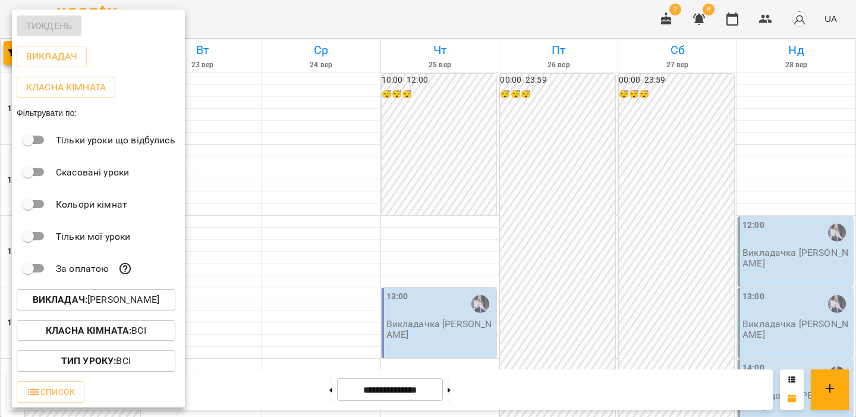
click at [99, 357] on b "Тип Уроку :" at bounding box center [88, 360] width 55 height 11
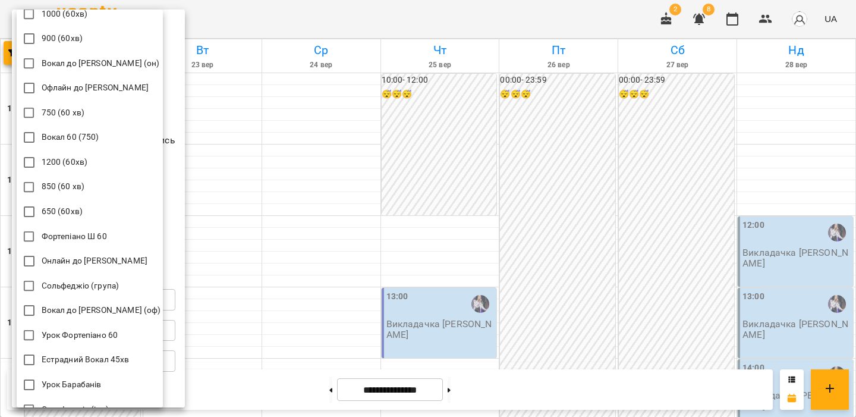
scroll to position [65, 0]
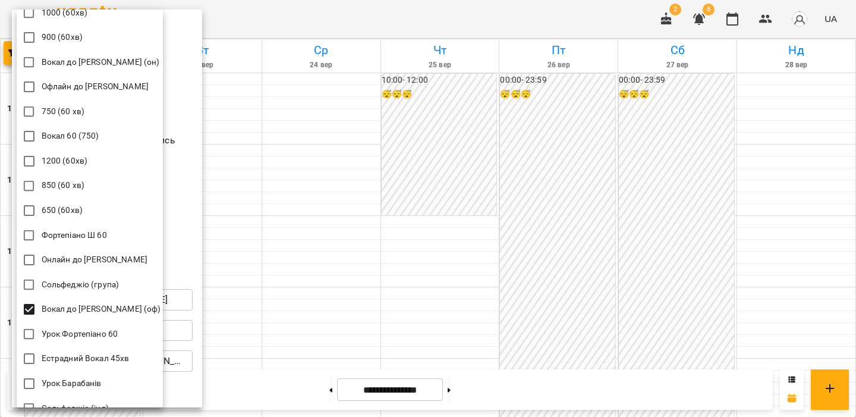
click at [192, 231] on div at bounding box center [428, 208] width 856 height 417
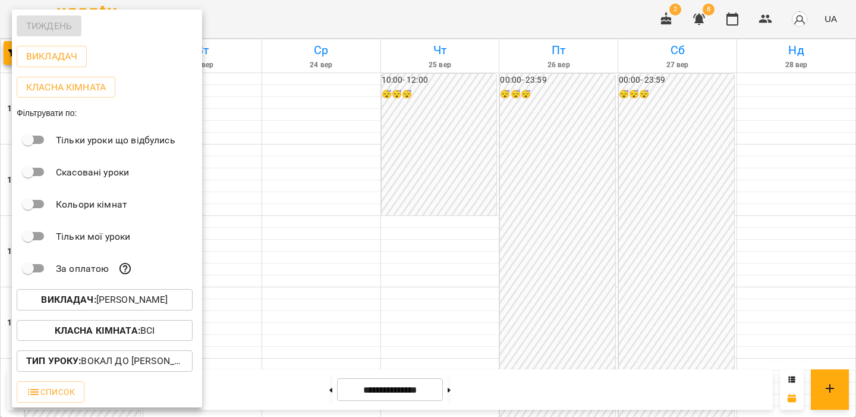
click at [276, 216] on div at bounding box center [428, 208] width 856 height 417
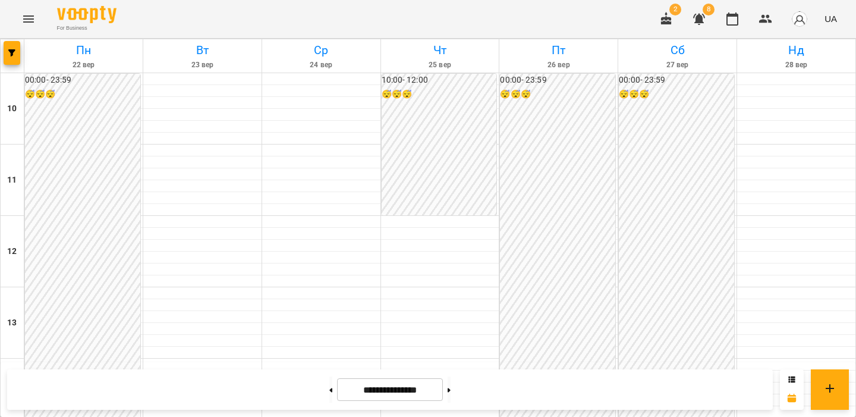
scroll to position [432, 0]
click at [329, 385] on button at bounding box center [330, 389] width 3 height 26
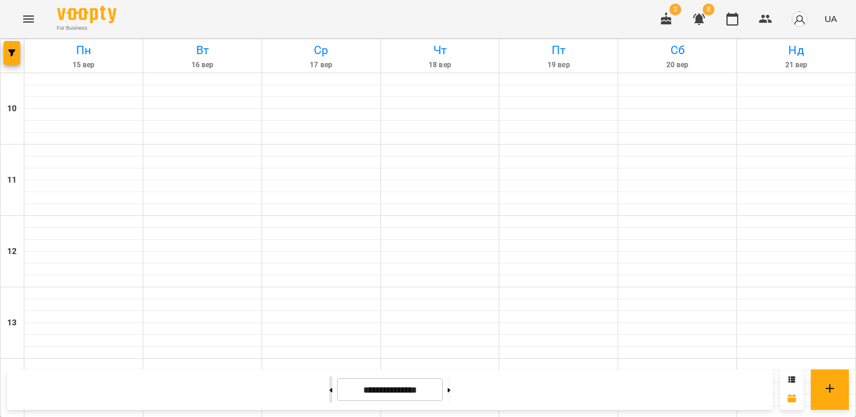
click at [329, 385] on button at bounding box center [330, 389] width 3 height 26
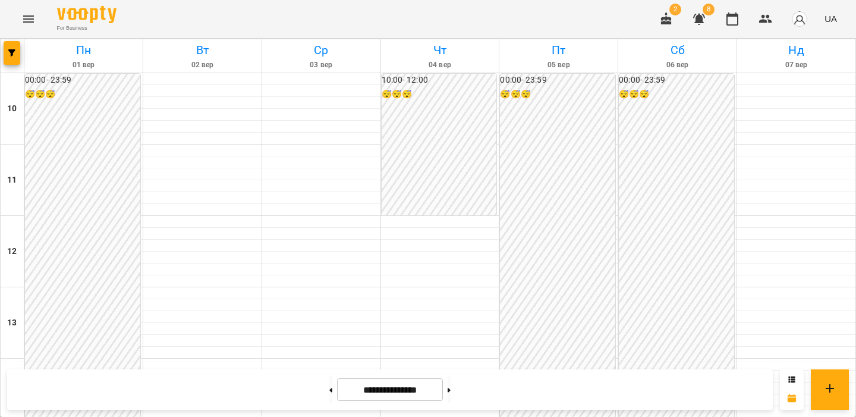
scroll to position [0, 0]
click at [451, 391] on icon at bounding box center [449, 390] width 3 height 5
click at [451, 388] on button at bounding box center [449, 389] width 3 height 26
click at [10, 51] on icon "button" at bounding box center [11, 52] width 7 height 7
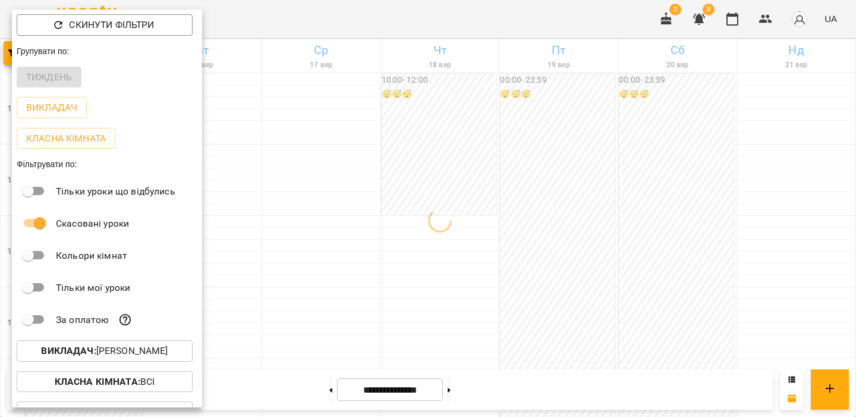
click at [338, 189] on div at bounding box center [428, 208] width 856 height 417
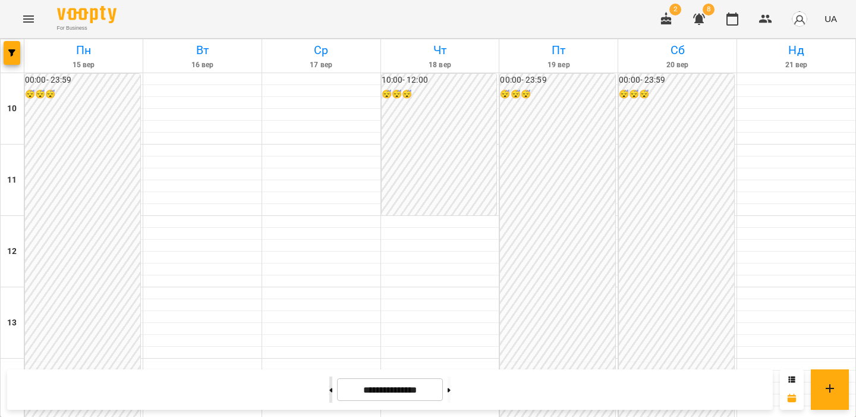
click at [329, 382] on button at bounding box center [330, 389] width 3 height 26
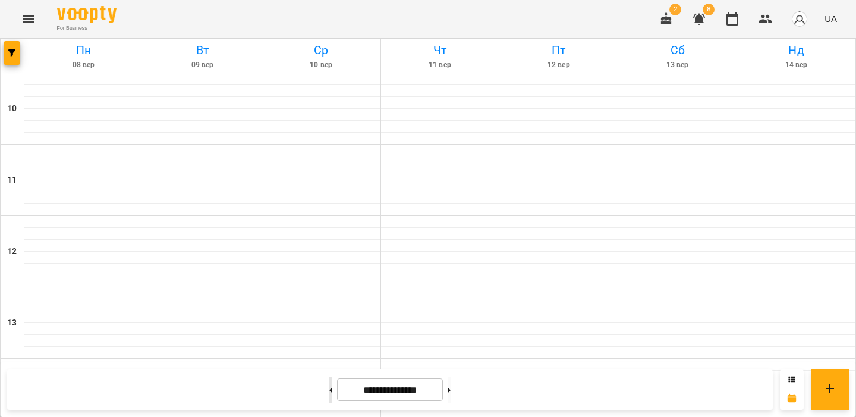
click at [329, 382] on button at bounding box center [330, 389] width 3 height 26
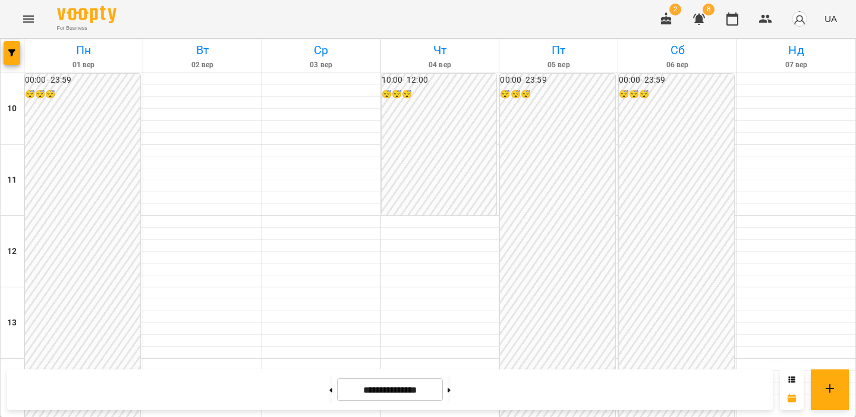
scroll to position [0, 0]
click at [11, 54] on icon "button" at bounding box center [11, 52] width 7 height 7
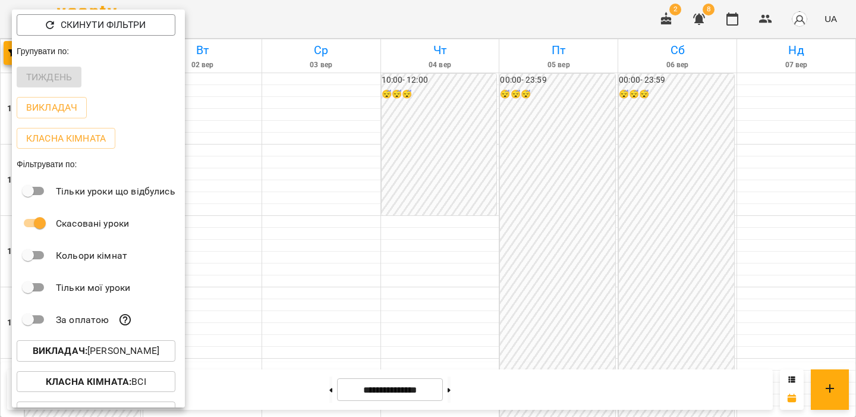
click at [281, 252] on div at bounding box center [428, 208] width 856 height 417
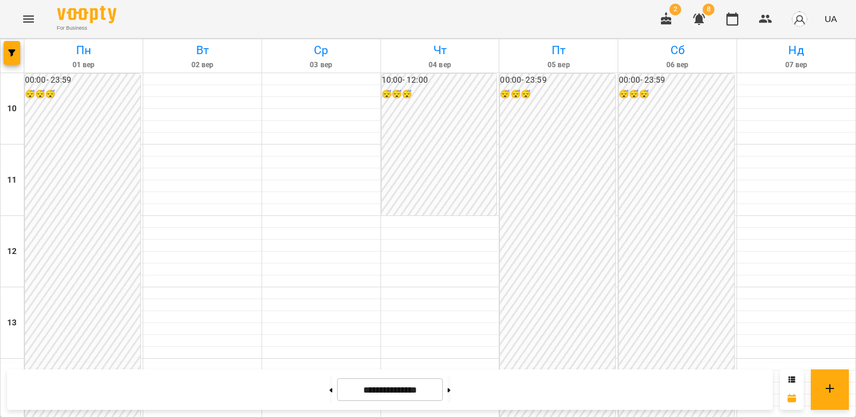
click at [799, 18] on img "button" at bounding box center [799, 19] width 17 height 17
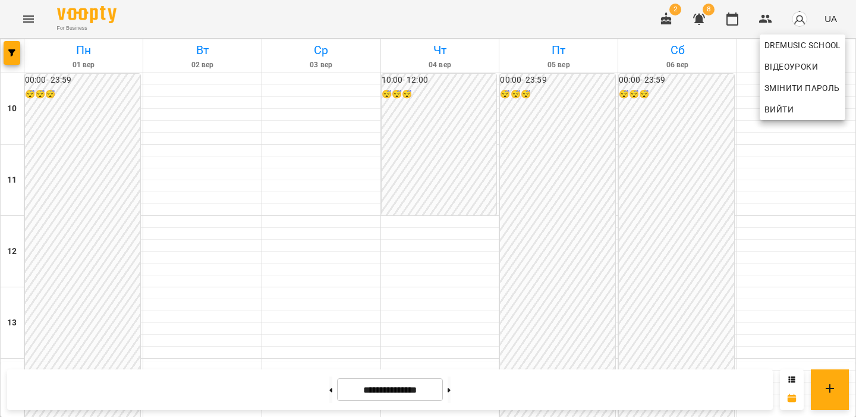
click at [799, 18] on div at bounding box center [428, 208] width 856 height 417
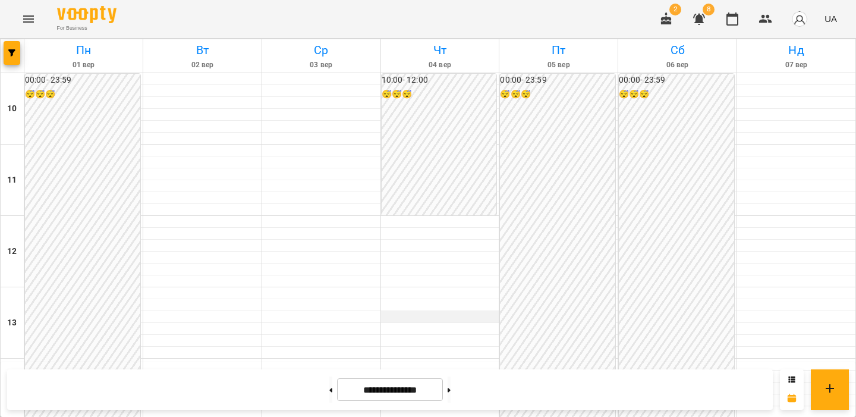
scroll to position [637, 0]
click at [451, 385] on button at bounding box center [449, 389] width 3 height 26
type input "**********"
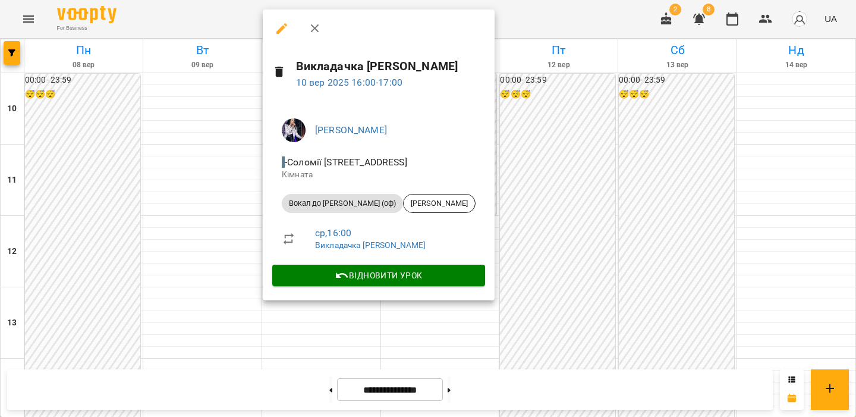
click at [284, 27] on icon "button" at bounding box center [281, 28] width 11 height 11
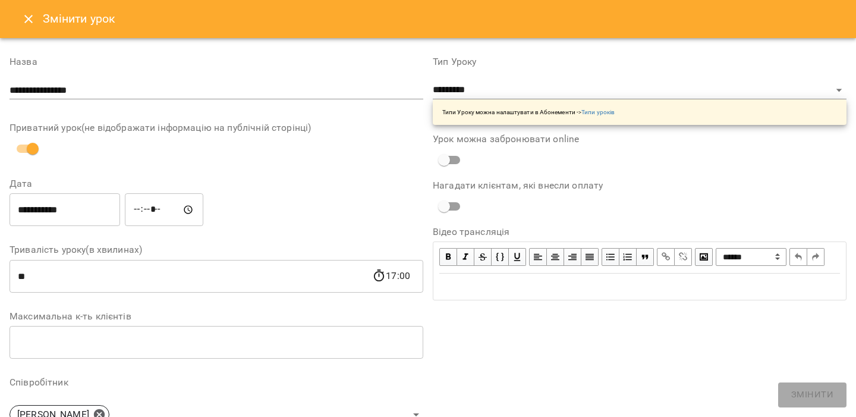
click at [20, 21] on button "Close" at bounding box center [28, 19] width 29 height 29
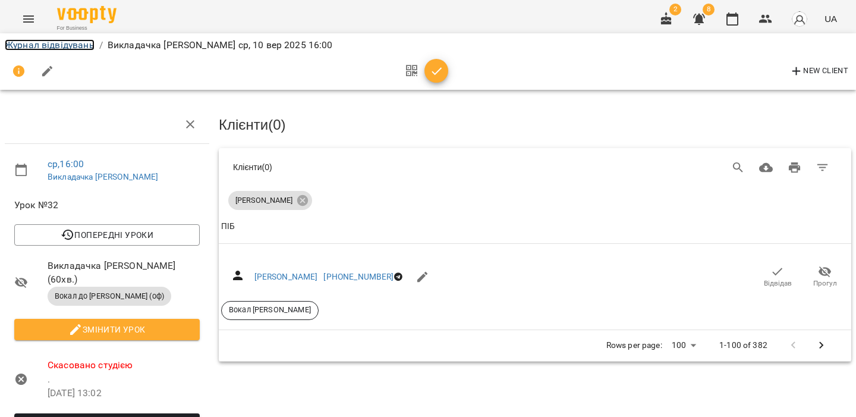
click at [40, 43] on link "Журнал відвідувань" at bounding box center [50, 44] width 90 height 11
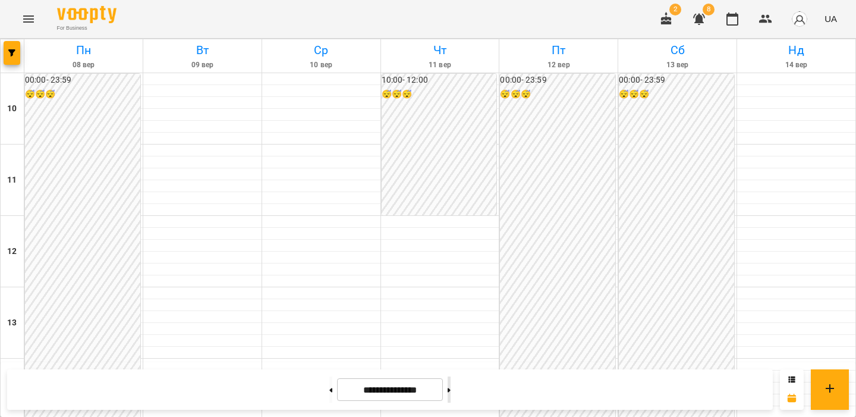
click at [451, 393] on button at bounding box center [449, 389] width 3 height 26
type input "**********"
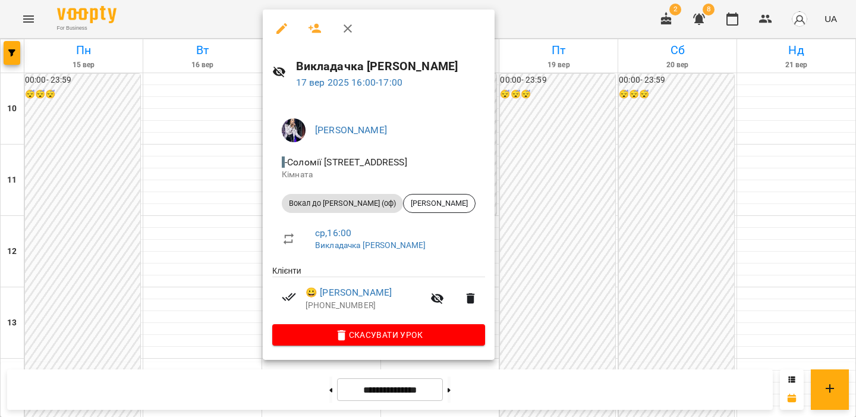
click at [281, 21] on icon "button" at bounding box center [282, 28] width 14 height 14
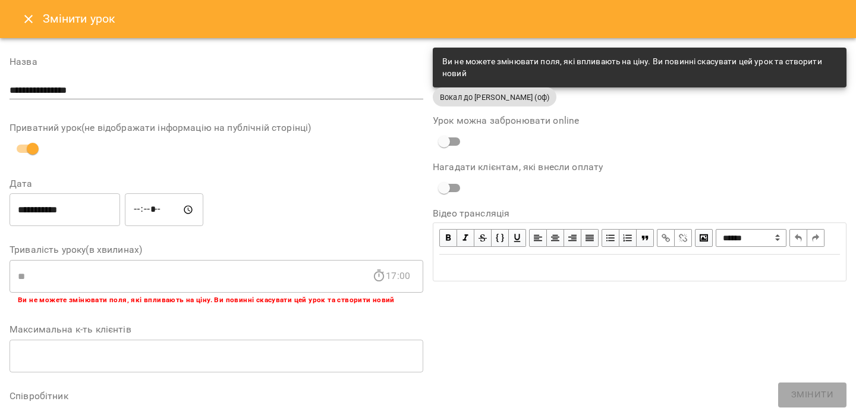
click at [31, 13] on icon "Close" at bounding box center [28, 19] width 14 height 14
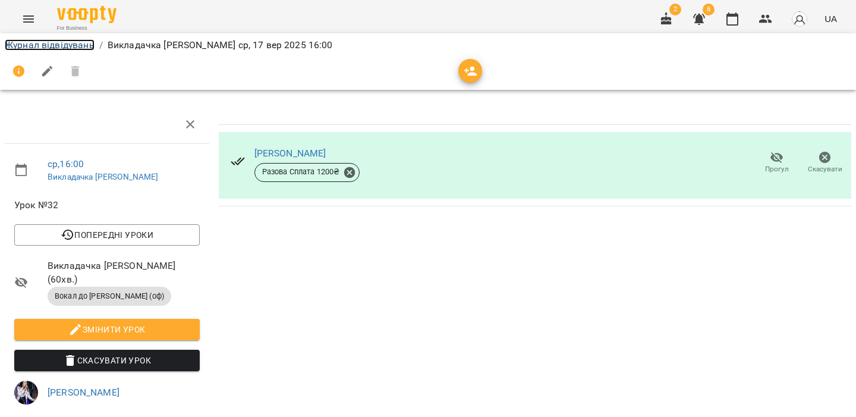
click at [76, 49] on link "Журнал відвідувань" at bounding box center [50, 44] width 90 height 11
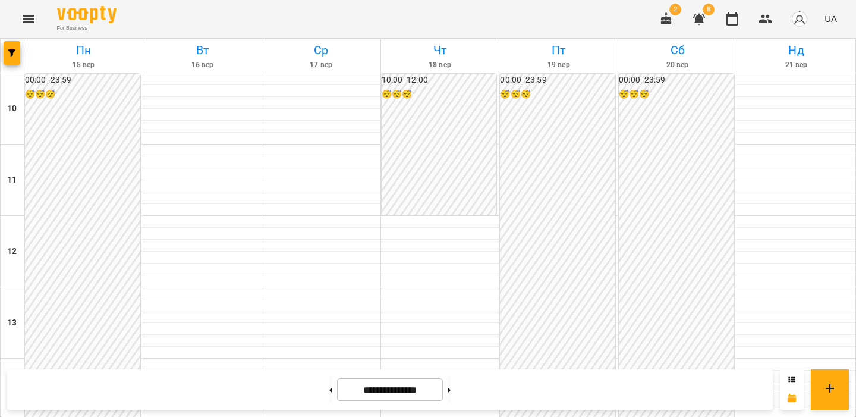
scroll to position [637, 0]
click at [451, 390] on button at bounding box center [449, 389] width 3 height 26
click at [451, 389] on button at bounding box center [449, 389] width 3 height 26
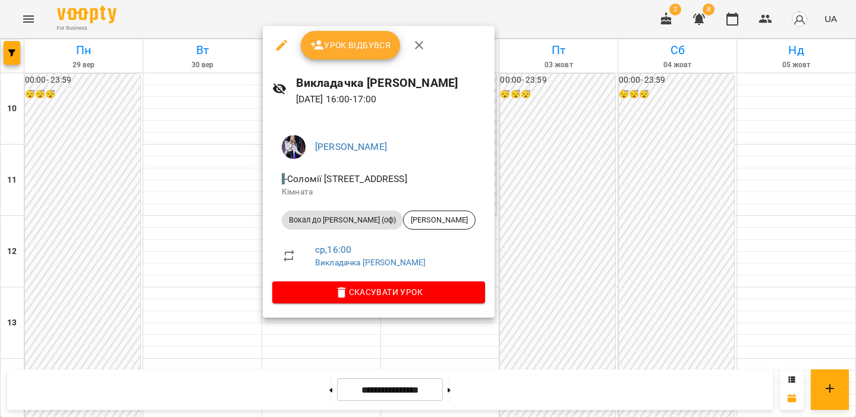
click at [210, 246] on div at bounding box center [428, 208] width 856 height 417
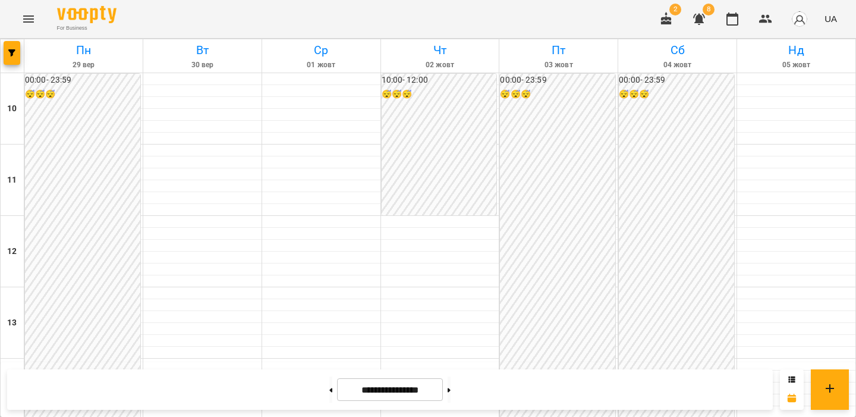
scroll to position [637, 0]
click at [329, 398] on button at bounding box center [330, 389] width 3 height 26
click at [15, 55] on span "button" at bounding box center [12, 52] width 17 height 7
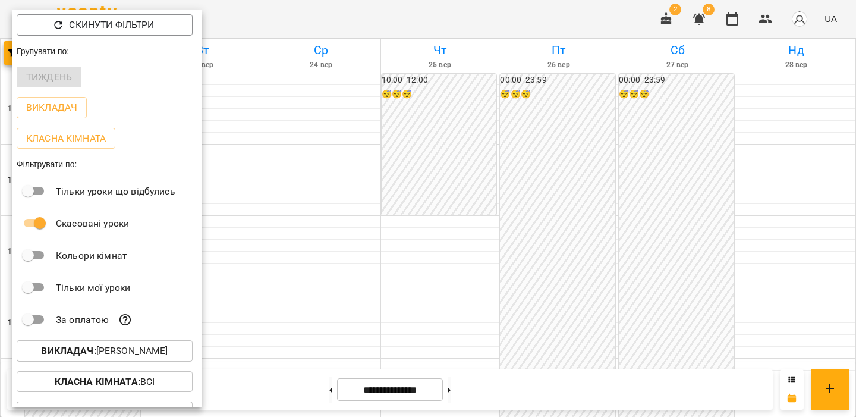
scroll to position [54, 0]
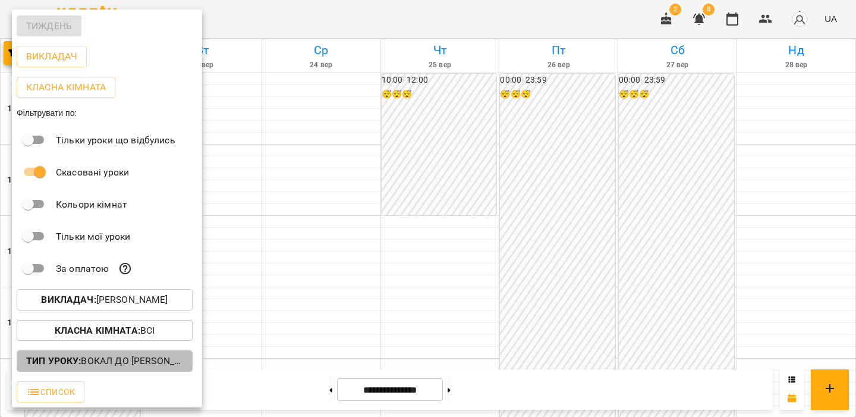
click at [120, 361] on p "Тип Уроку : Вокал до Ольги Лізгунової (оф)" at bounding box center [104, 361] width 157 height 14
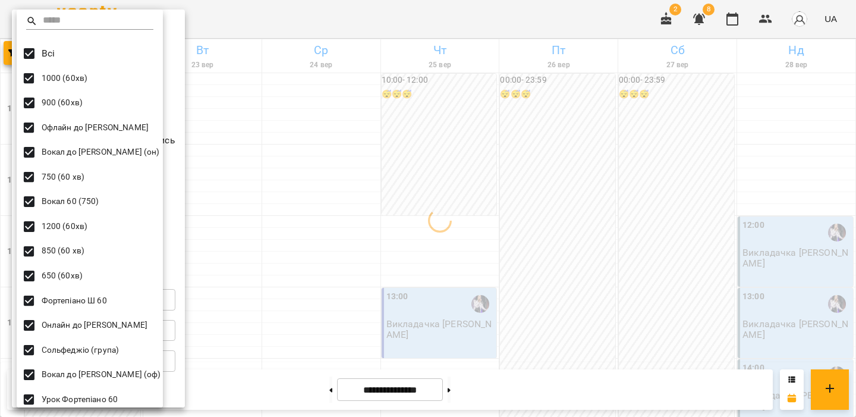
click at [262, 165] on div at bounding box center [428, 208] width 856 height 417
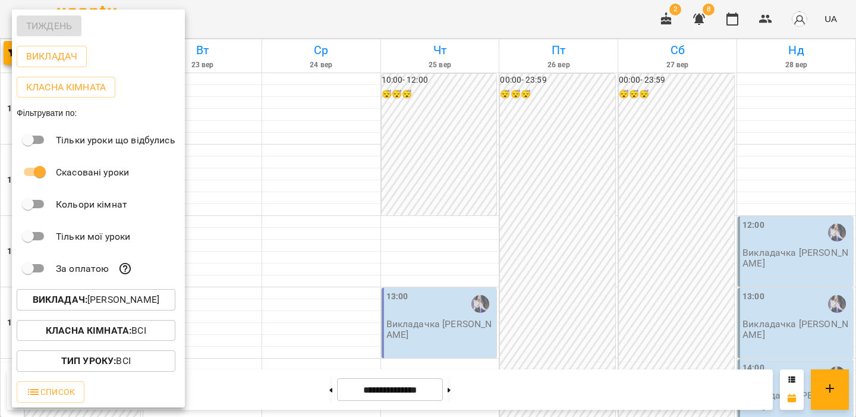
click at [298, 165] on div at bounding box center [428, 208] width 856 height 417
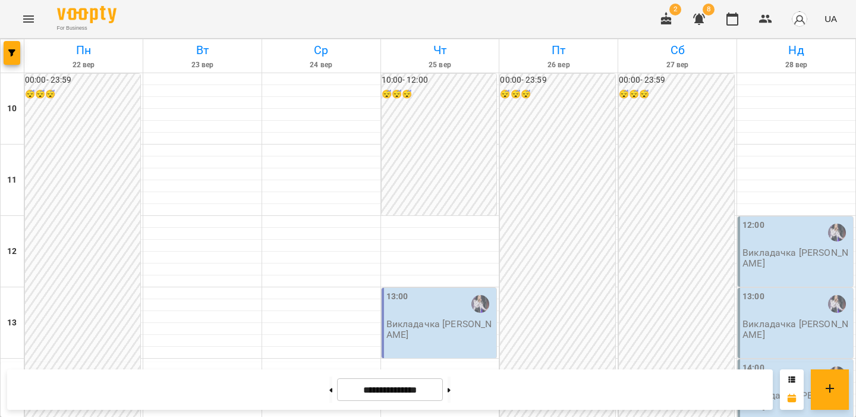
scroll to position [67, 0]
click at [409, 288] on div "13:00 Викладачка Ольга" at bounding box center [439, 323] width 115 height 70
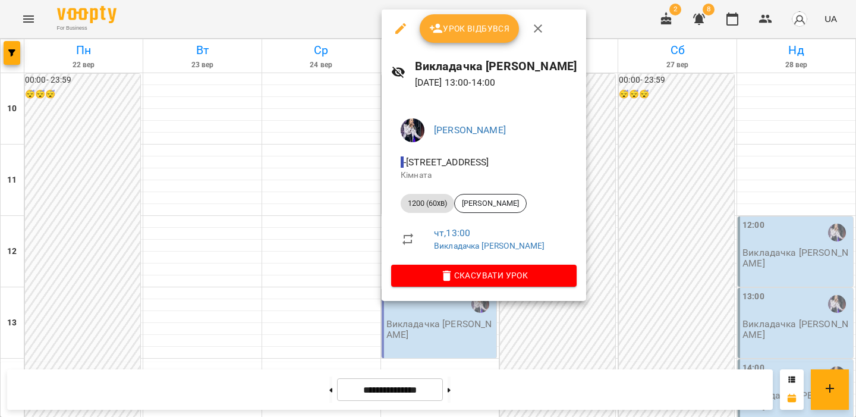
click at [326, 257] on div at bounding box center [428, 208] width 856 height 417
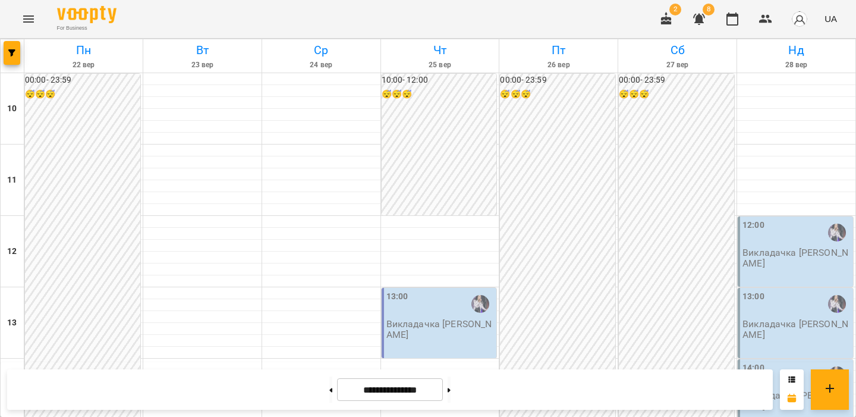
scroll to position [263, 0]
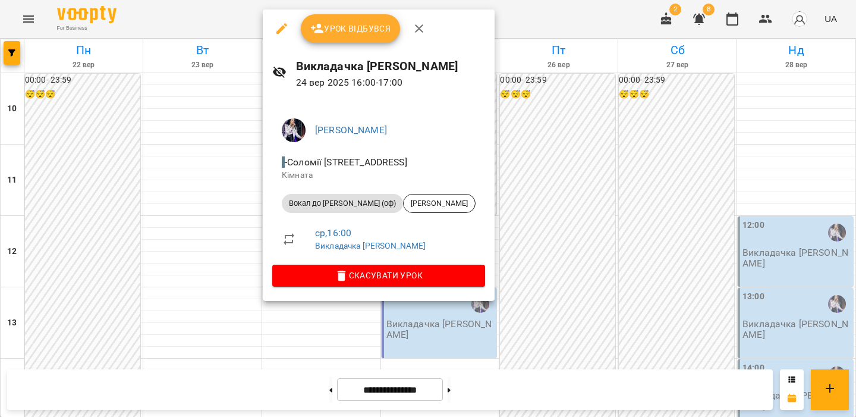
click at [222, 275] on div at bounding box center [428, 208] width 856 height 417
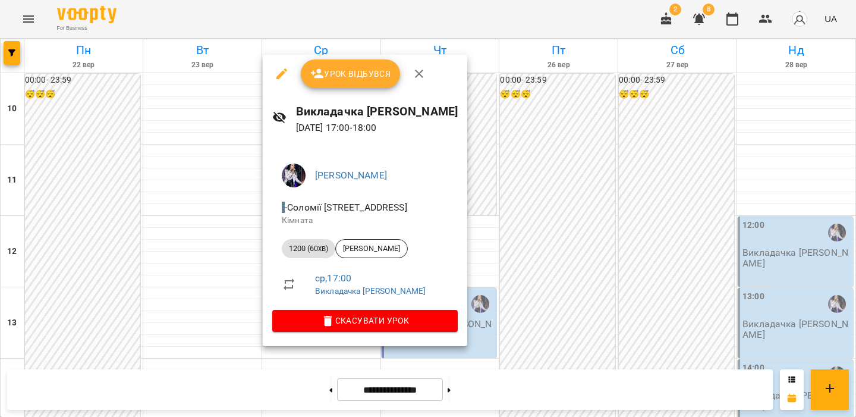
click at [213, 291] on div at bounding box center [428, 208] width 856 height 417
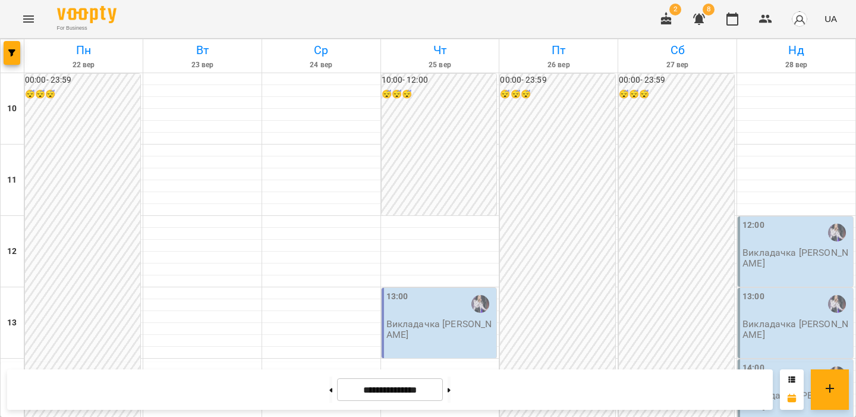
scroll to position [568, 0]
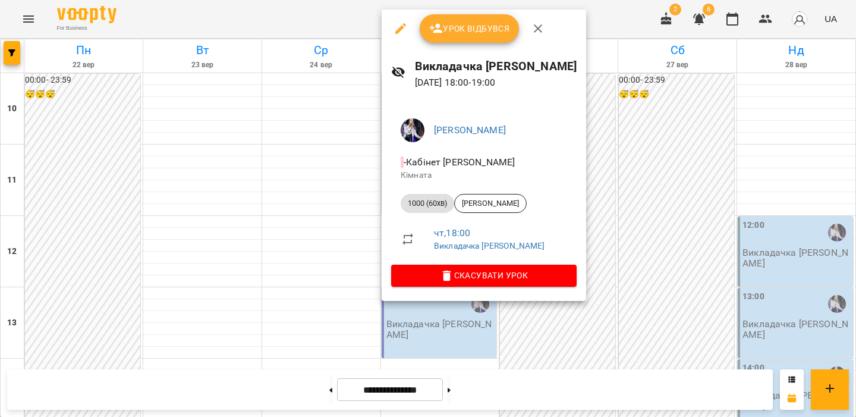
click at [307, 196] on div at bounding box center [428, 208] width 856 height 417
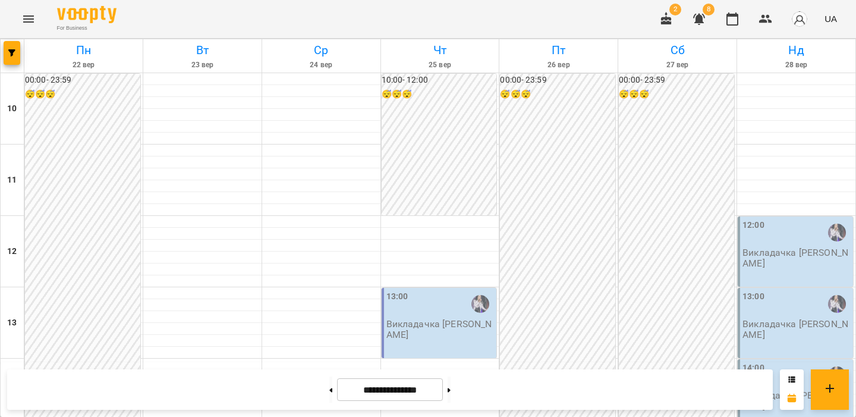
scroll to position [637, 0]
click at [329, 382] on button at bounding box center [330, 389] width 3 height 26
type input "**********"
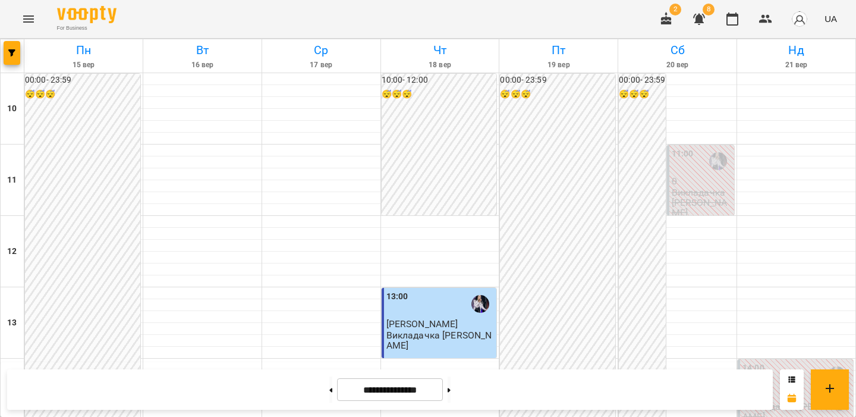
scroll to position [338, 0]
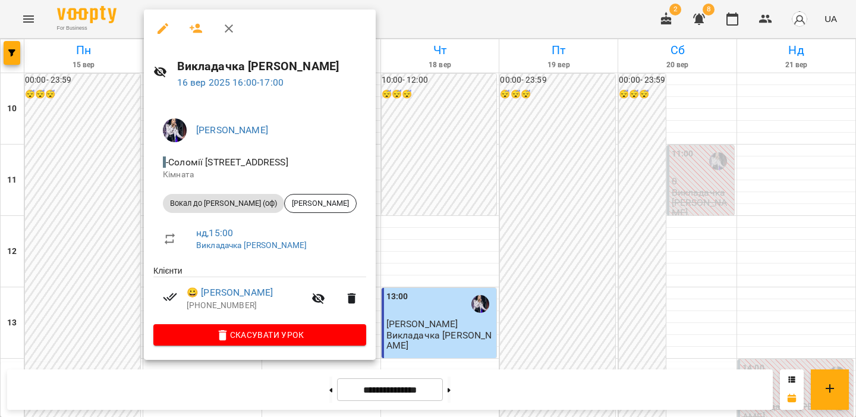
click at [107, 235] on div at bounding box center [428, 208] width 856 height 417
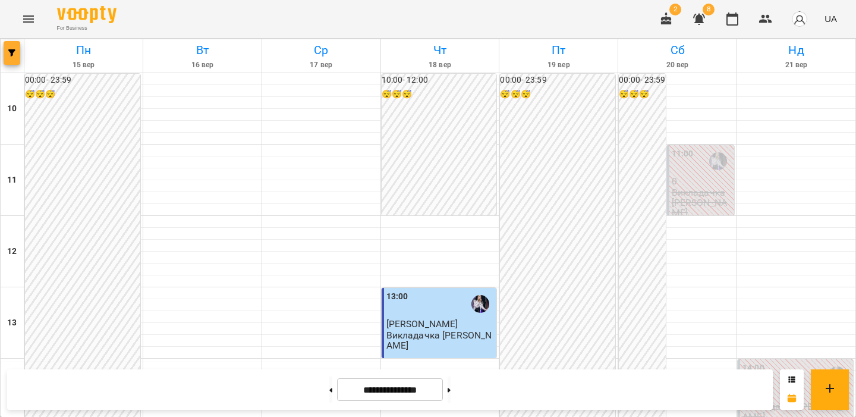
click at [14, 51] on icon "button" at bounding box center [11, 52] width 7 height 7
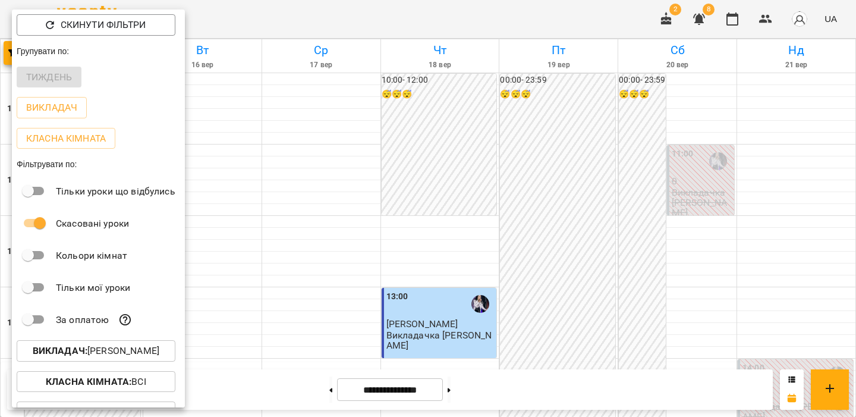
scroll to position [54, 0]
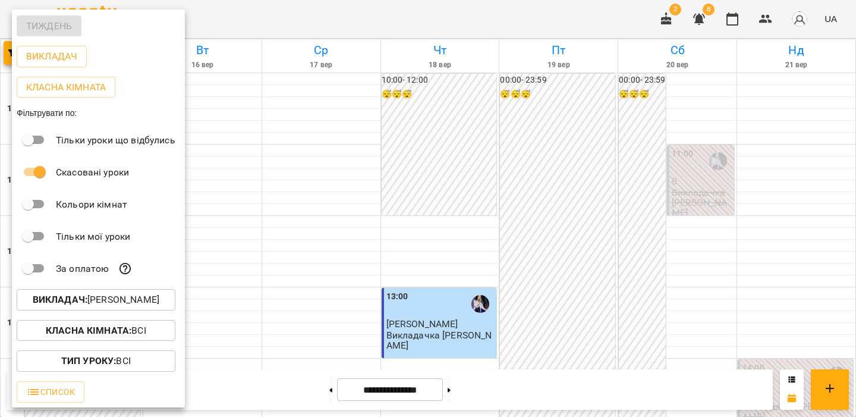
click at [92, 352] on button "Тип Уроку : Всі" at bounding box center [96, 360] width 159 height 21
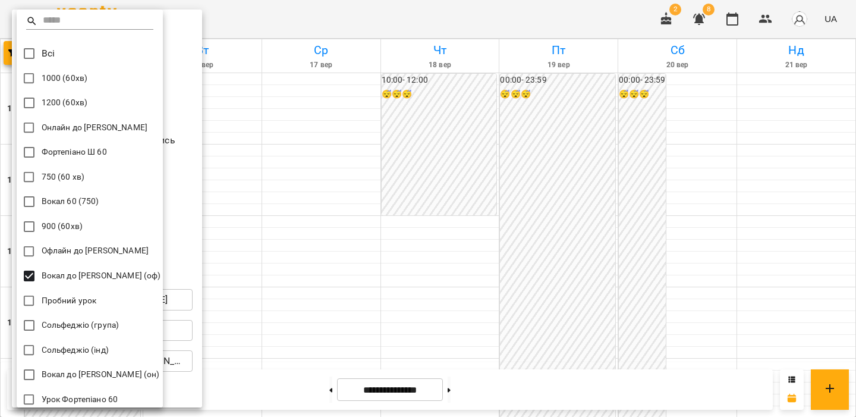
click at [306, 285] on div at bounding box center [428, 208] width 856 height 417
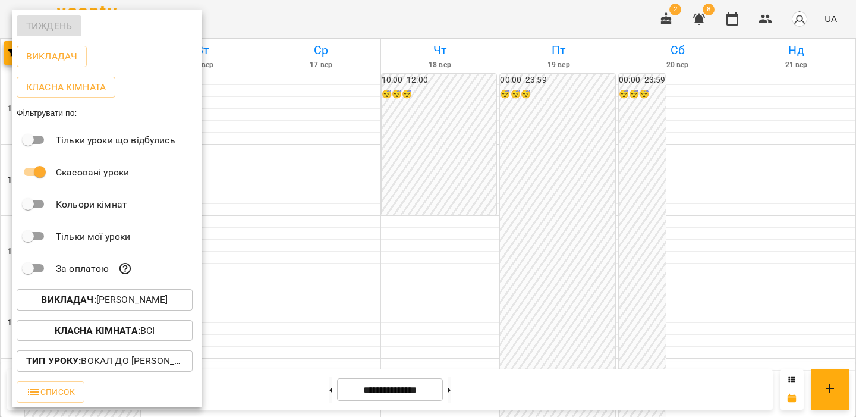
click at [272, 256] on div at bounding box center [428, 208] width 856 height 417
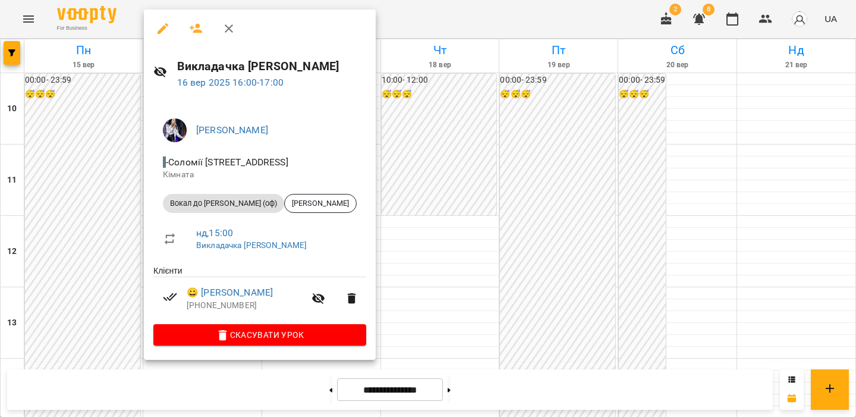
click at [162, 29] on icon "button" at bounding box center [163, 28] width 11 height 11
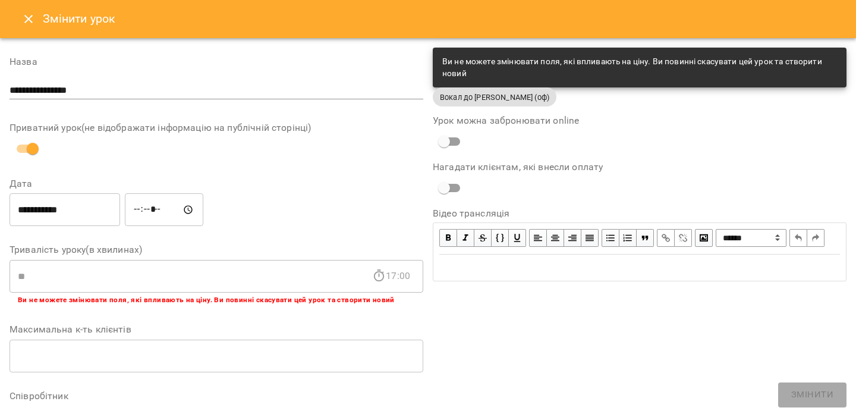
click at [36, 26] on button "Close" at bounding box center [28, 19] width 29 height 29
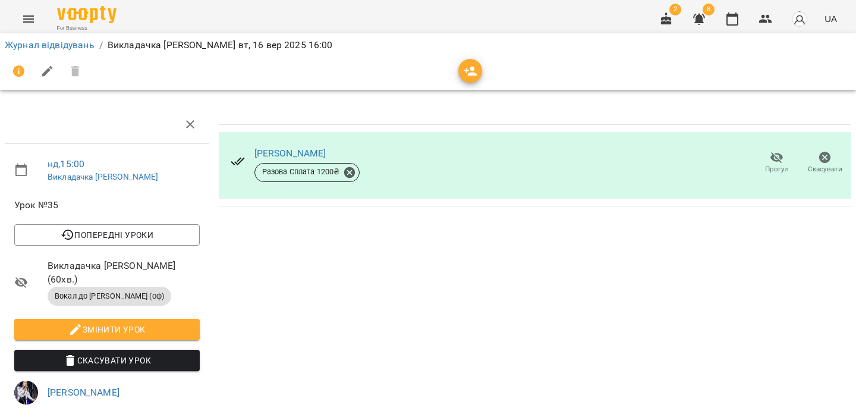
click at [30, 16] on icon "Menu" at bounding box center [28, 18] width 11 height 7
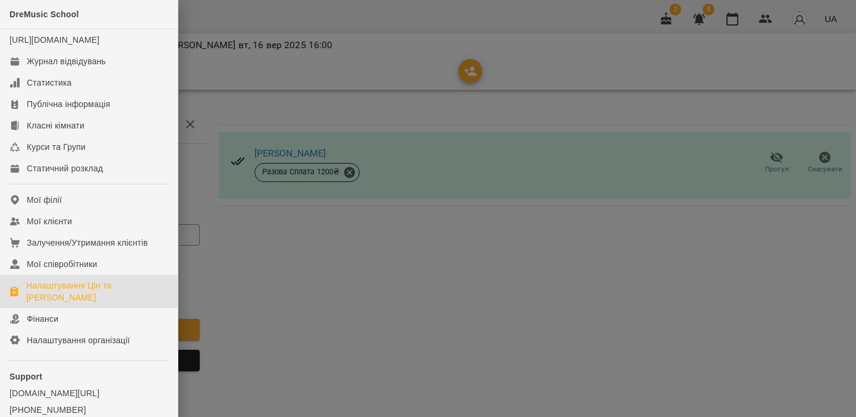
click at [73, 295] on div "Налаштування Цін та [PERSON_NAME]" at bounding box center [97, 291] width 142 height 24
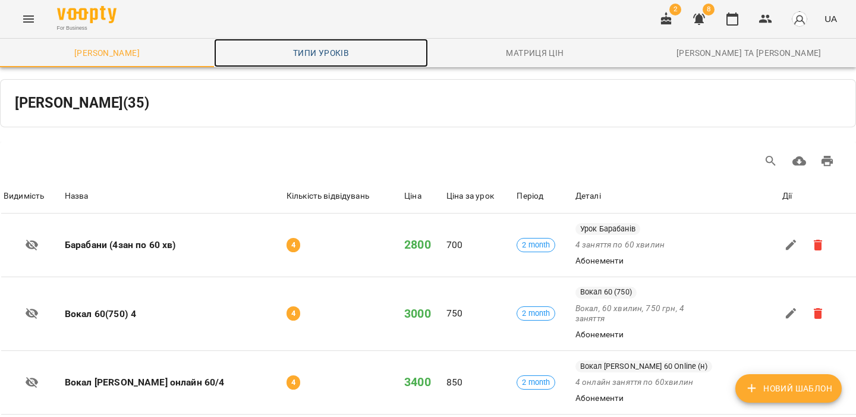
click at [312, 55] on span "Типи уроків" at bounding box center [321, 53] width 200 height 14
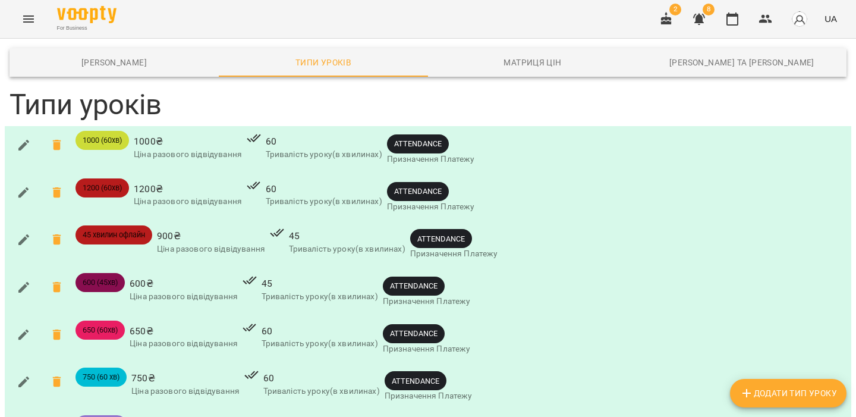
scroll to position [386, 0]
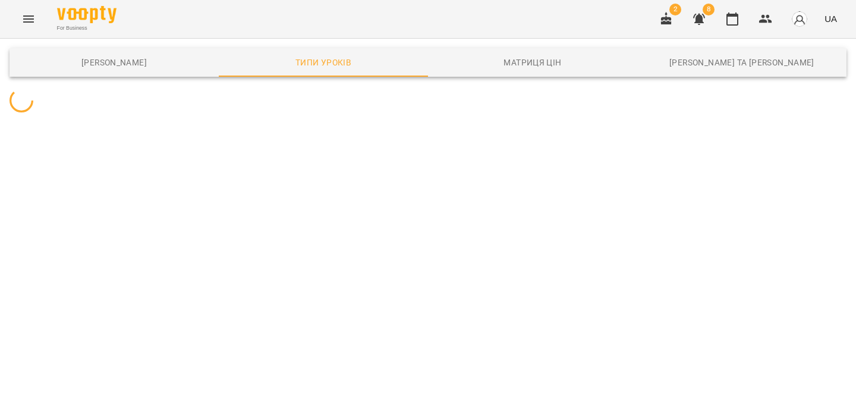
scroll to position [0, 0]
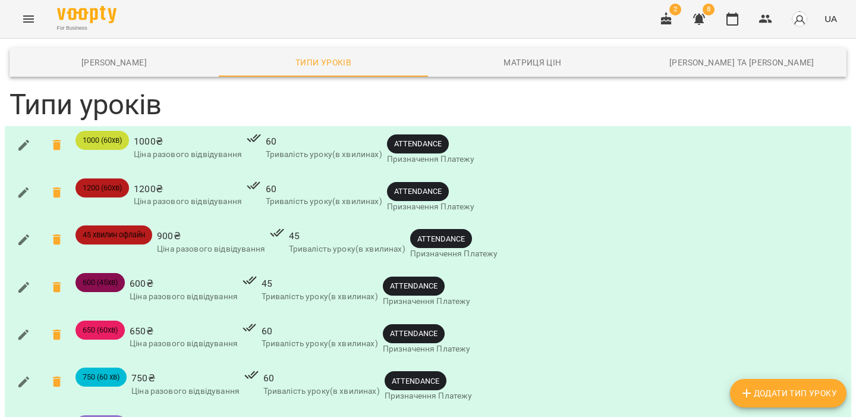
click at [733, 1] on div "For Business 2 8 UA" at bounding box center [428, 19] width 856 height 38
click at [733, 3] on div "For Business 2 8 UA" at bounding box center [428, 19] width 856 height 38
click at [732, 11] on button "button" at bounding box center [732, 19] width 29 height 29
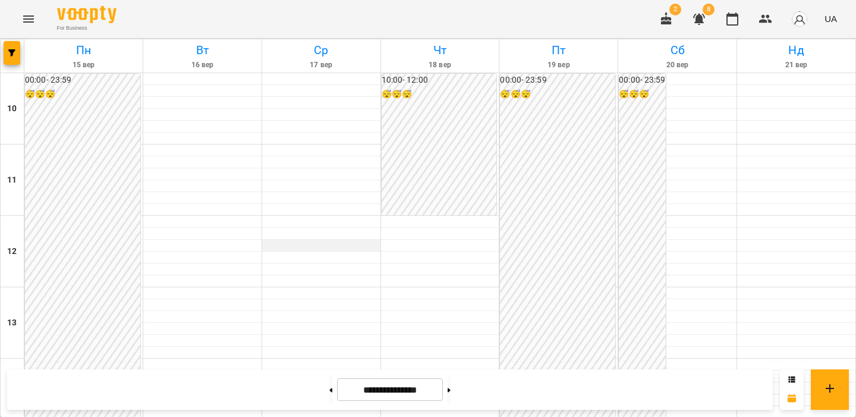
scroll to position [294, 0]
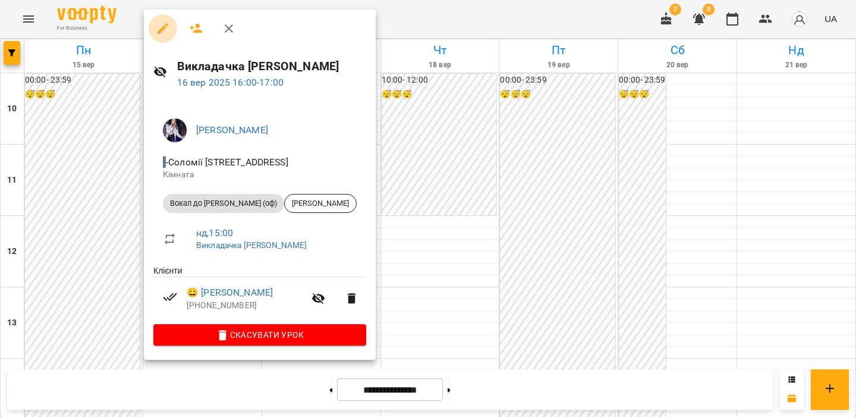
click at [162, 33] on icon "button" at bounding box center [163, 28] width 14 height 14
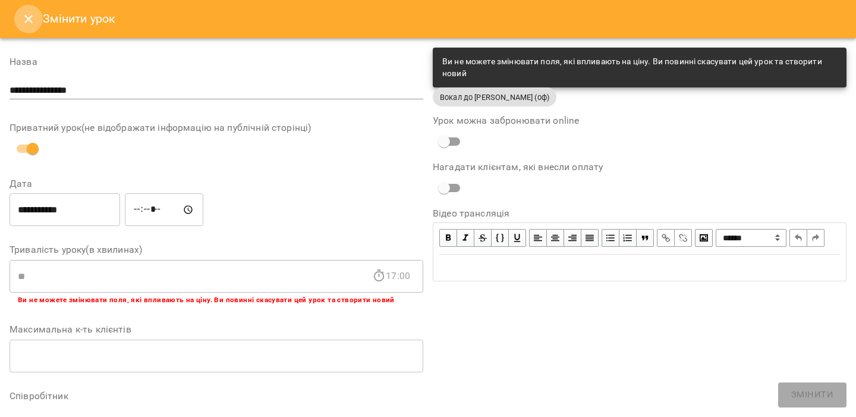
click at [27, 18] on icon "Close" at bounding box center [28, 19] width 14 height 14
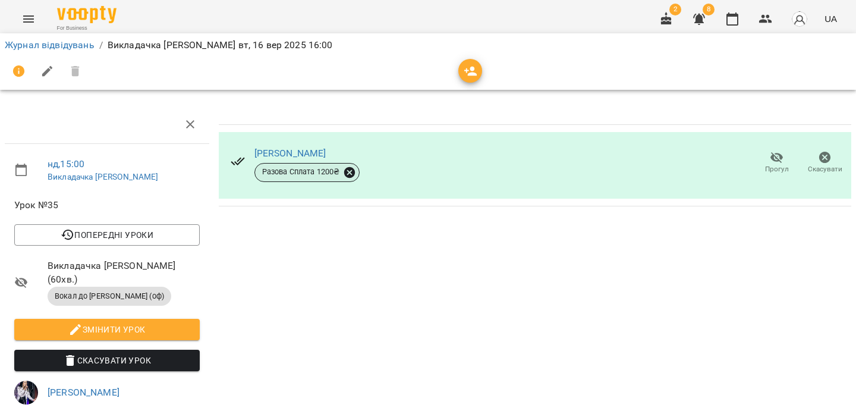
click at [349, 172] on icon at bounding box center [349, 172] width 13 height 13
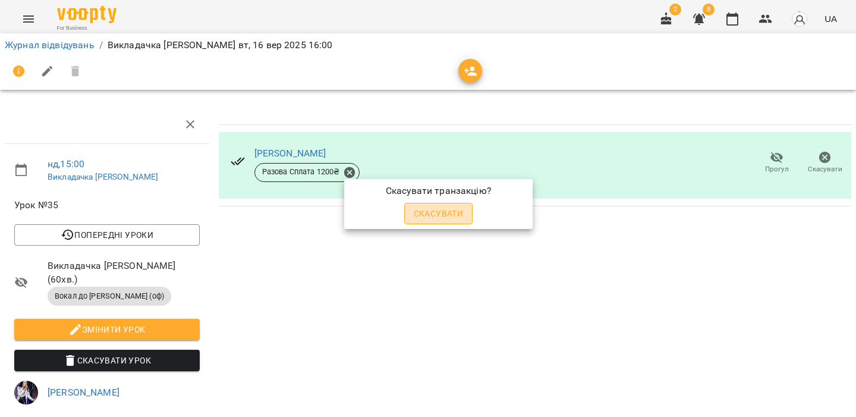
click at [455, 211] on span "Скасувати" at bounding box center [439, 213] width 50 height 14
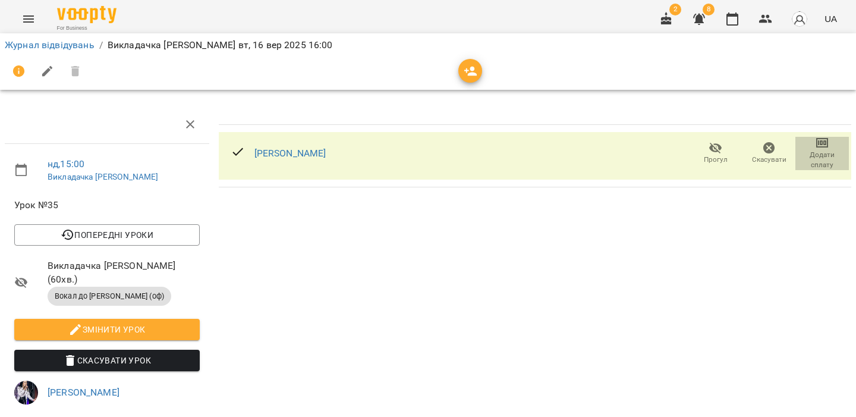
click at [822, 146] on icon "button" at bounding box center [822, 143] width 14 height 14
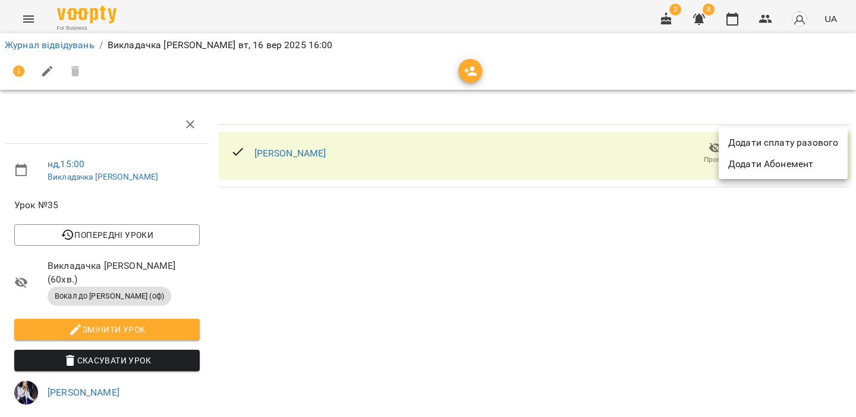
click at [791, 142] on li "Додати сплату разового" at bounding box center [783, 142] width 129 height 21
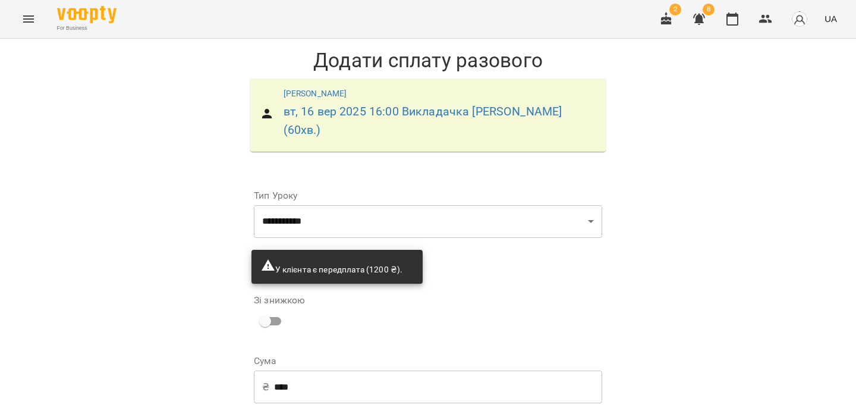
scroll to position [59, 0]
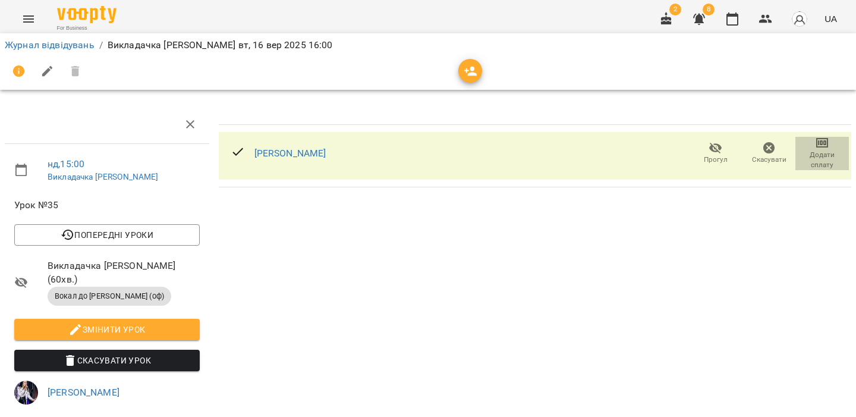
click at [825, 138] on icon "button" at bounding box center [822, 143] width 12 height 10
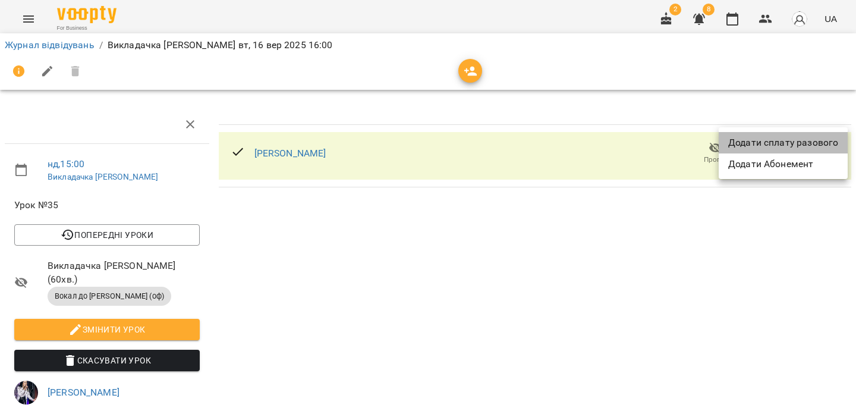
click at [815, 141] on li "Додати сплату разового" at bounding box center [783, 142] width 129 height 21
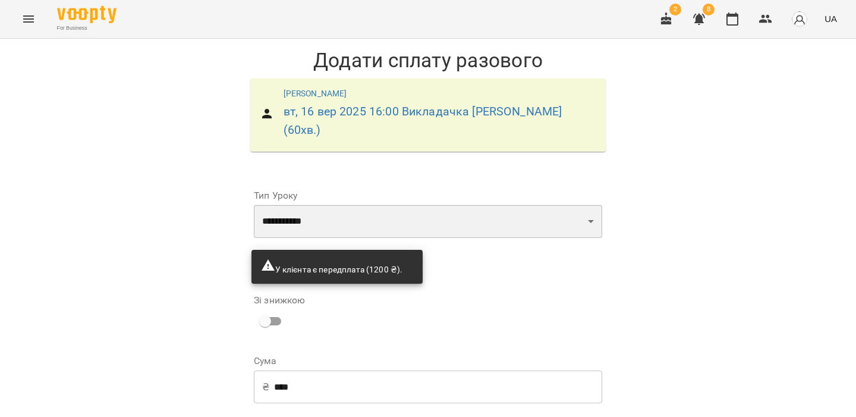
click at [344, 205] on select "**********" at bounding box center [428, 221] width 348 height 33
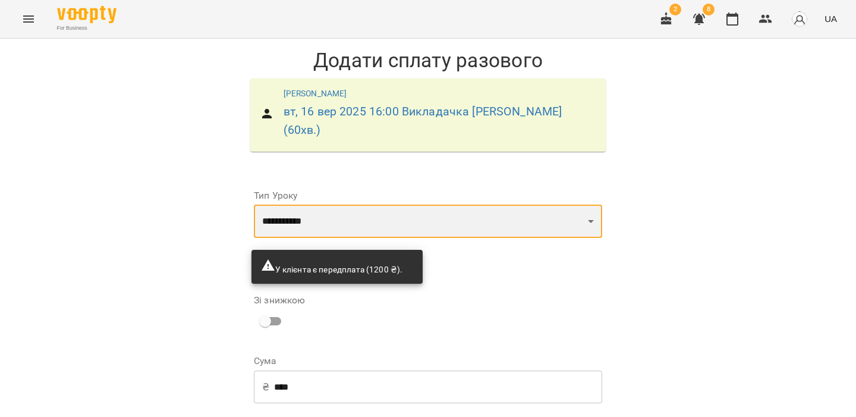
select select "**********"
click at [254, 205] on select "**********" at bounding box center [428, 221] width 348 height 33
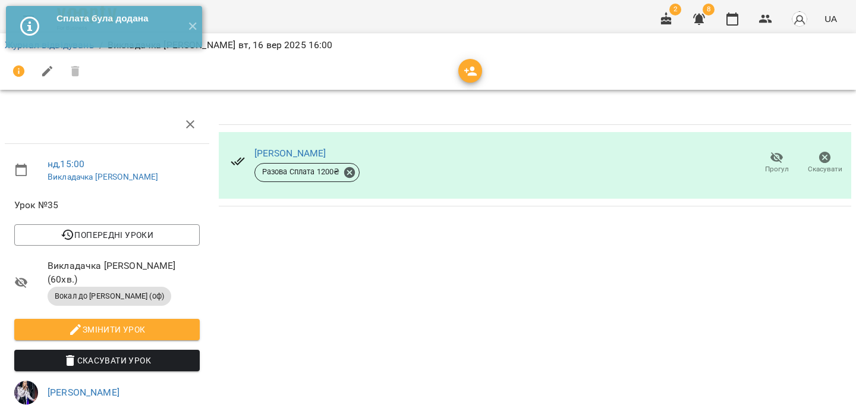
click at [102, 322] on span "Змінити урок" at bounding box center [107, 329] width 166 height 14
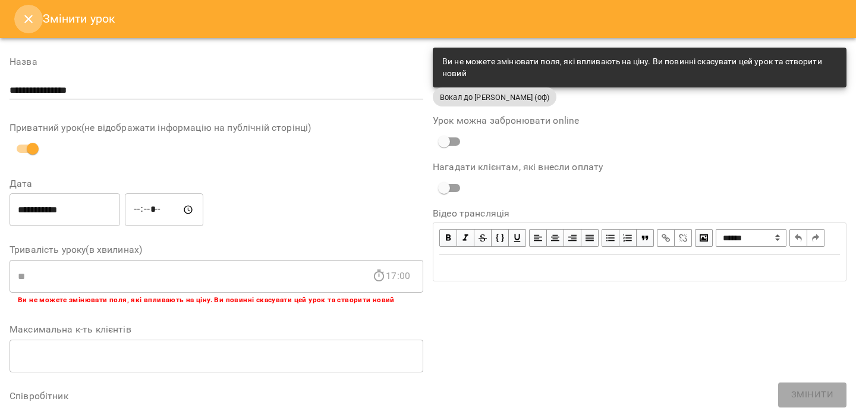
click at [30, 24] on icon "Close" at bounding box center [28, 19] width 14 height 14
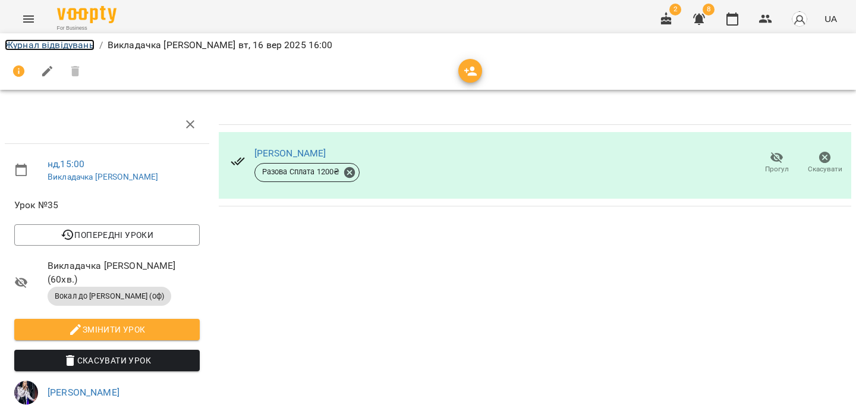
click at [34, 46] on link "Журнал відвідувань" at bounding box center [50, 44] width 90 height 11
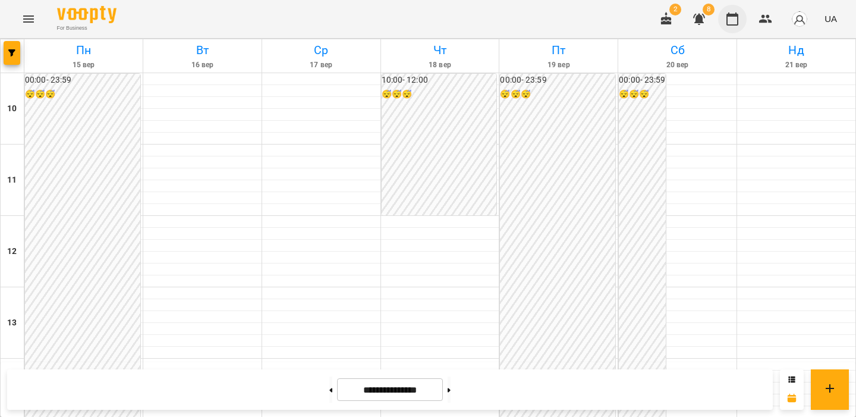
click at [730, 24] on icon "button" at bounding box center [732, 19] width 14 height 14
click at [23, 22] on icon "Menu" at bounding box center [28, 19] width 14 height 14
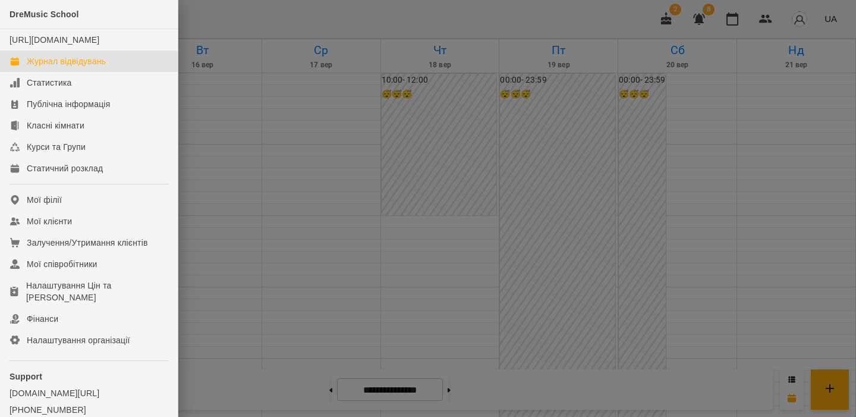
click at [221, 159] on div at bounding box center [428, 208] width 856 height 417
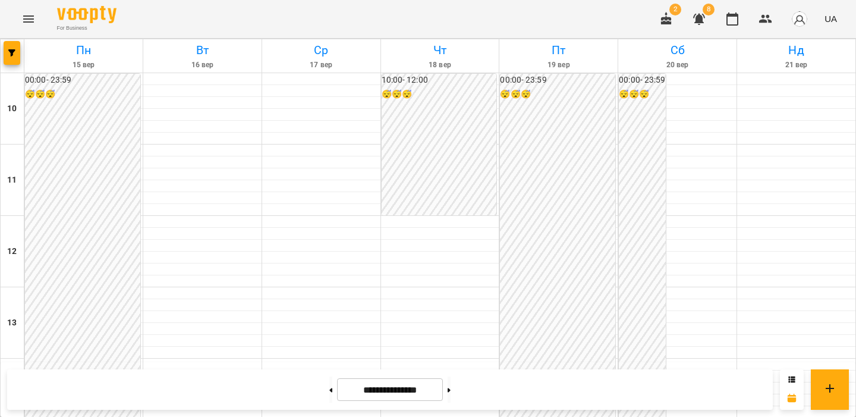
click at [21, 45] on div at bounding box center [13, 55] width 24 height 33
click at [17, 46] on button "button" at bounding box center [12, 53] width 17 height 24
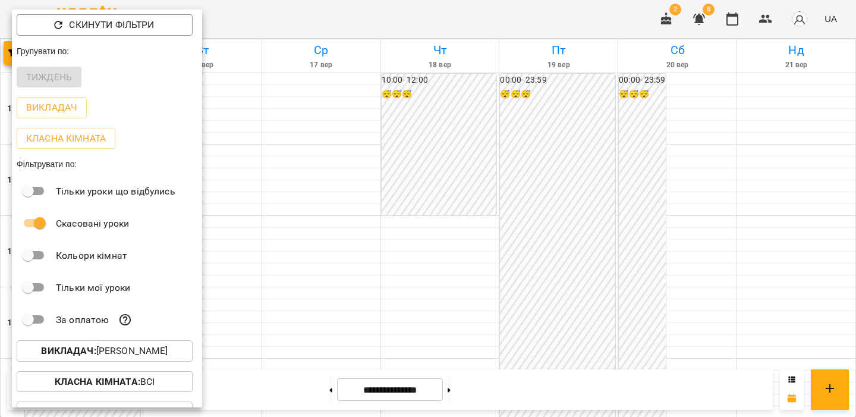
scroll to position [54, 0]
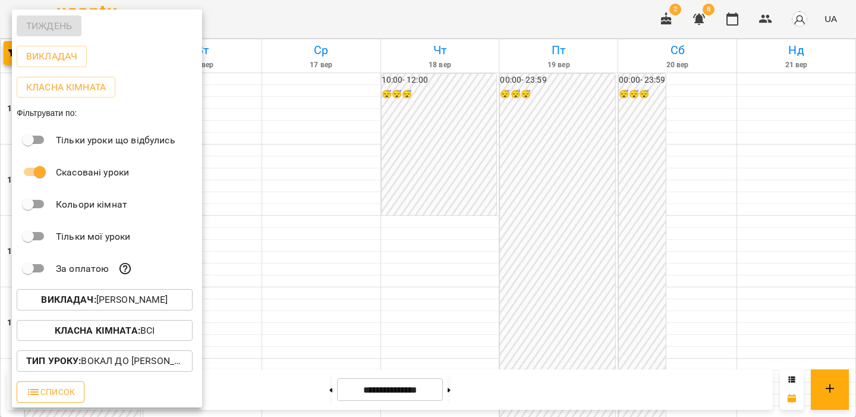
click at [55, 389] on span "Список" at bounding box center [50, 392] width 49 height 14
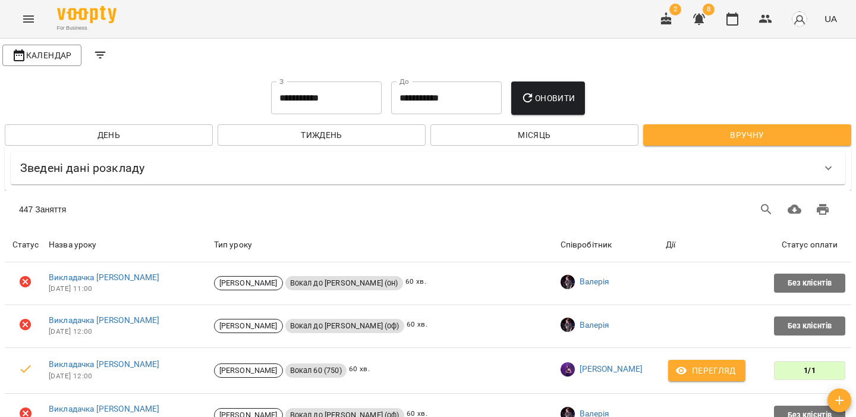
click at [100, 58] on icon "Filters" at bounding box center [100, 55] width 11 height 7
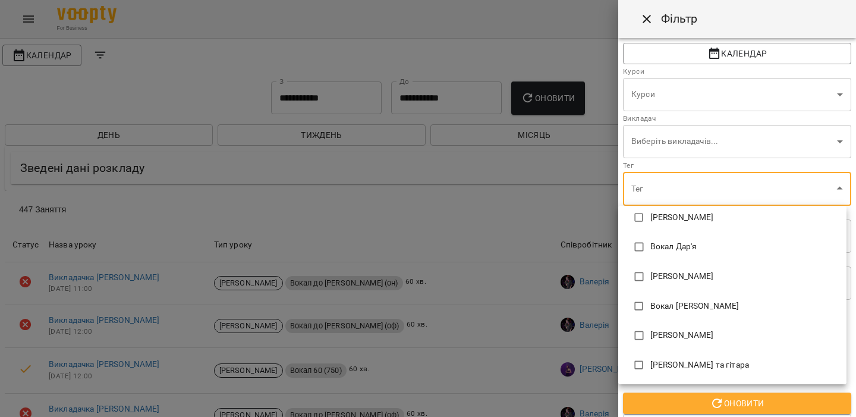
scroll to position [0, 0]
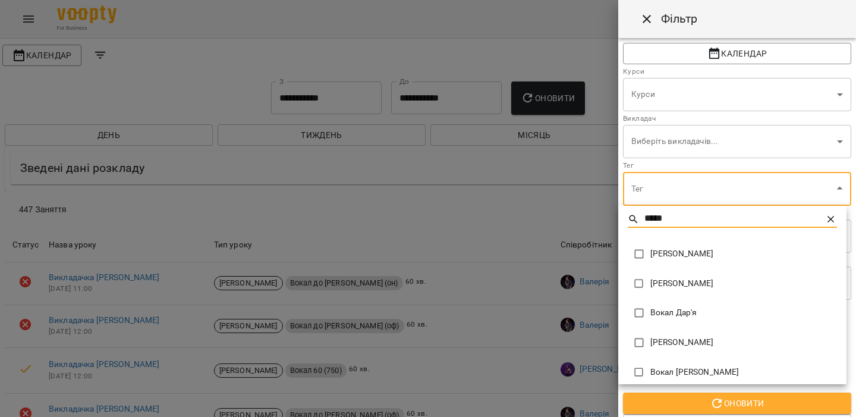
type input "*****"
click at [687, 146] on div at bounding box center [428, 208] width 856 height 417
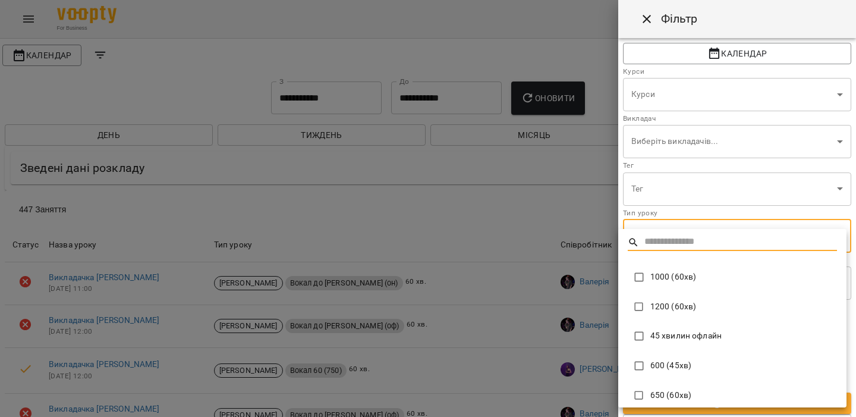
type input "*****"
type input "**********"
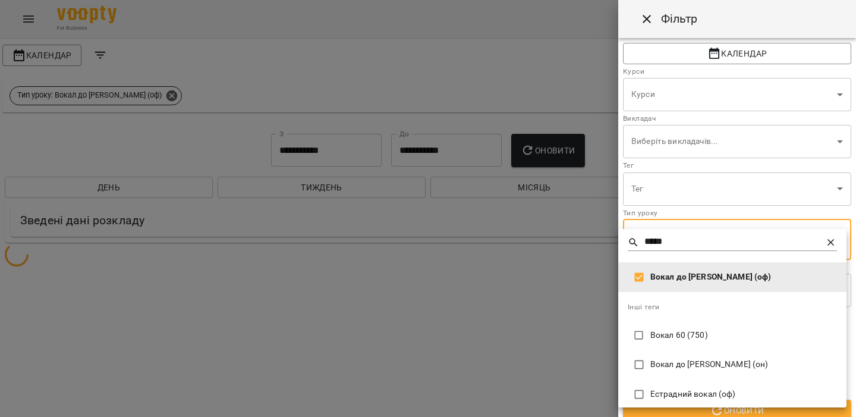
click at [744, 185] on div at bounding box center [428, 208] width 856 height 417
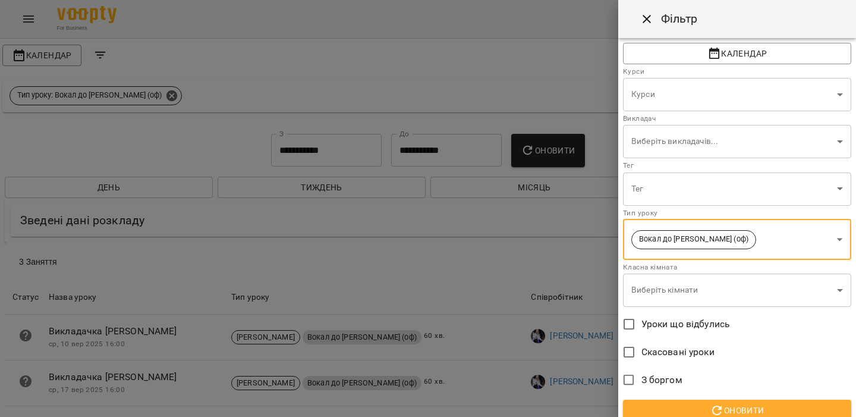
click at [676, 410] on span "Оновити" at bounding box center [737, 410] width 209 height 14
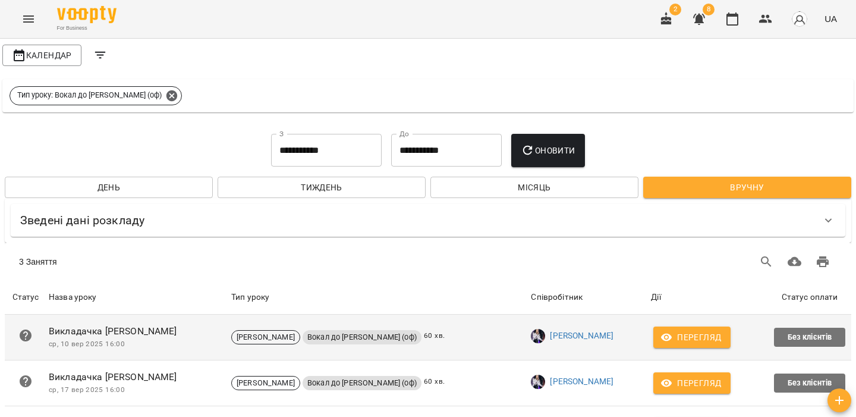
scroll to position [67, 0]
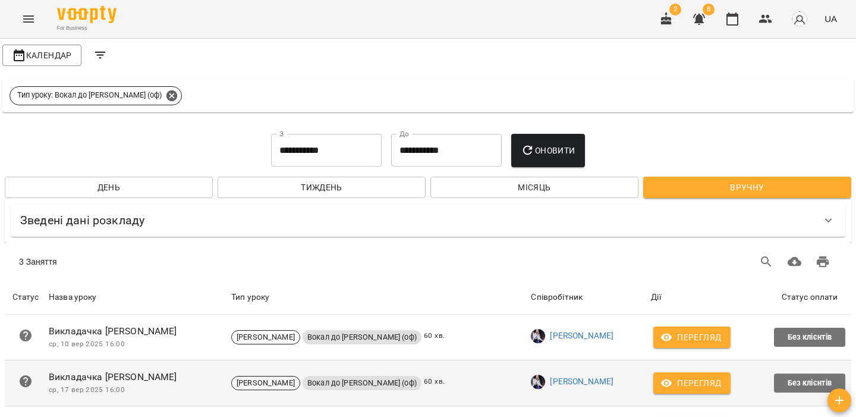
click at [23, 374] on icon at bounding box center [25, 381] width 14 height 14
click at [668, 376] on span "Перегляд" at bounding box center [692, 383] width 58 height 14
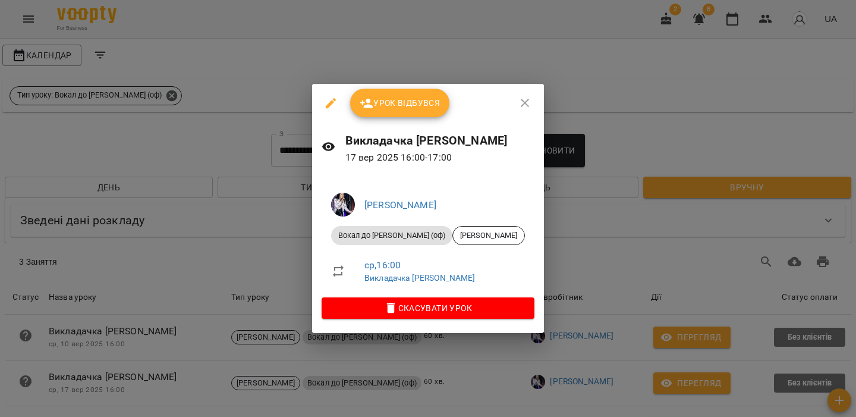
click at [326, 105] on icon "button" at bounding box center [331, 103] width 11 height 11
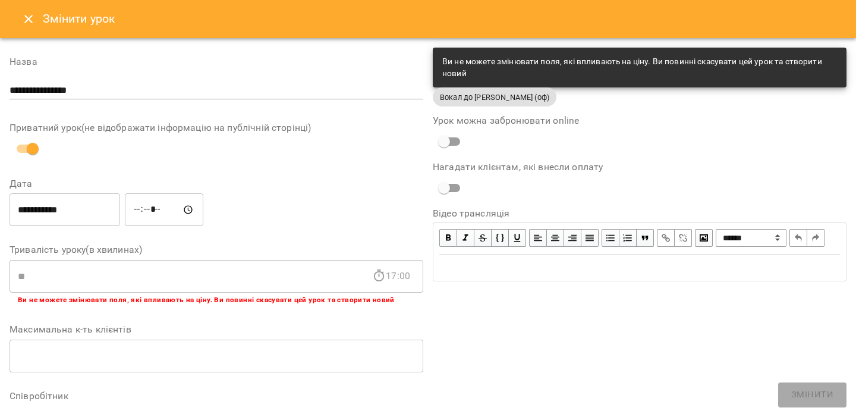
click at [24, 15] on icon "Close" at bounding box center [28, 19] width 14 height 14
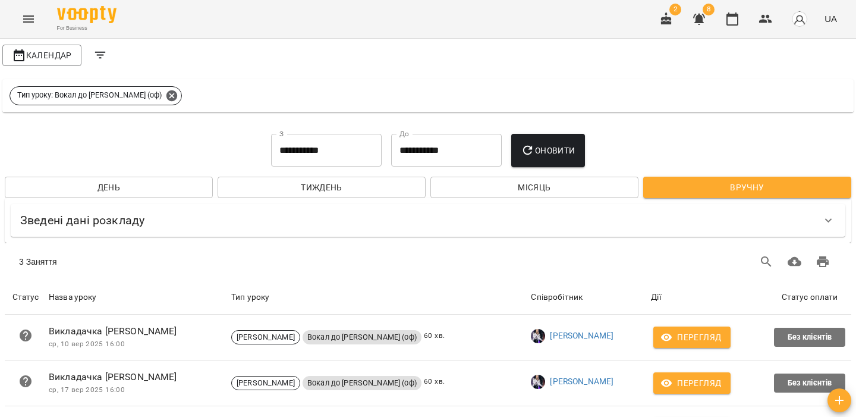
scroll to position [67, 0]
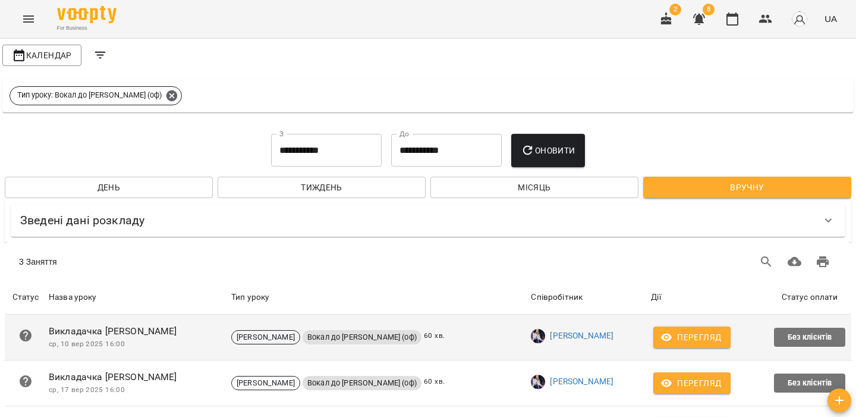
click at [675, 330] on span "Перегляд" at bounding box center [692, 337] width 58 height 14
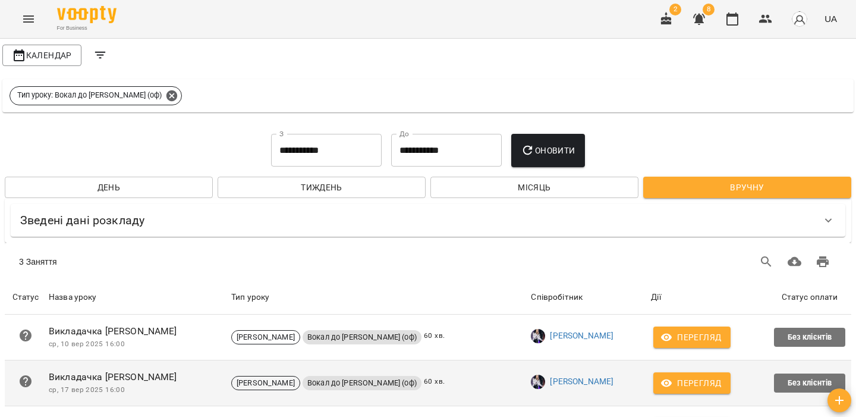
click at [661, 377] on icon "button" at bounding box center [667, 383] width 12 height 12
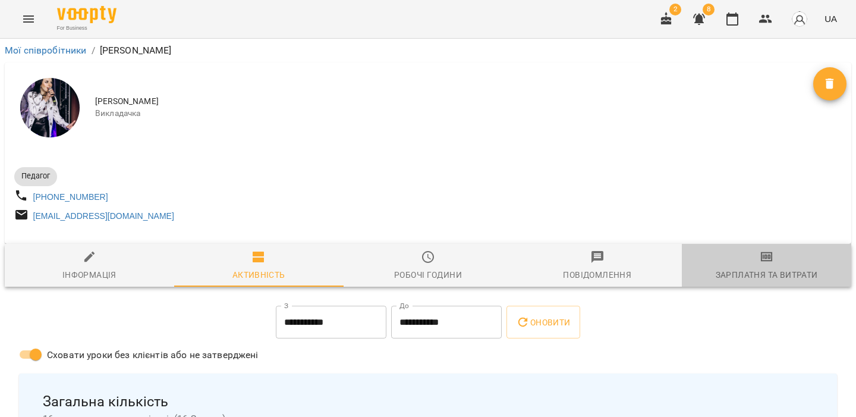
click at [749, 267] on span "Зарплатня та Витрати" at bounding box center [766, 266] width 155 height 32
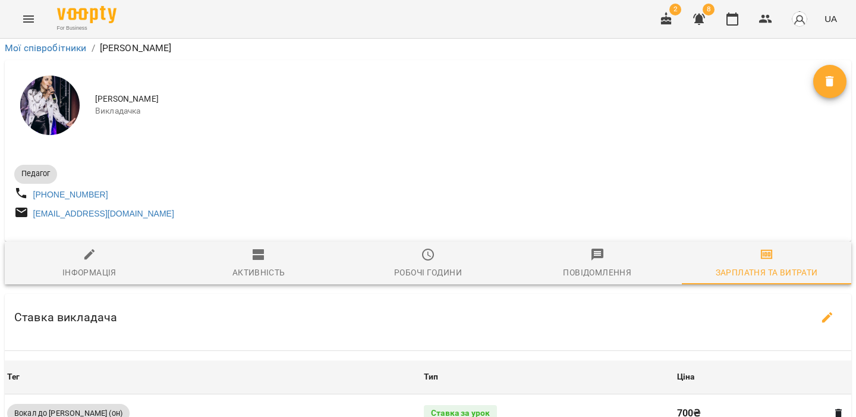
scroll to position [338, 0]
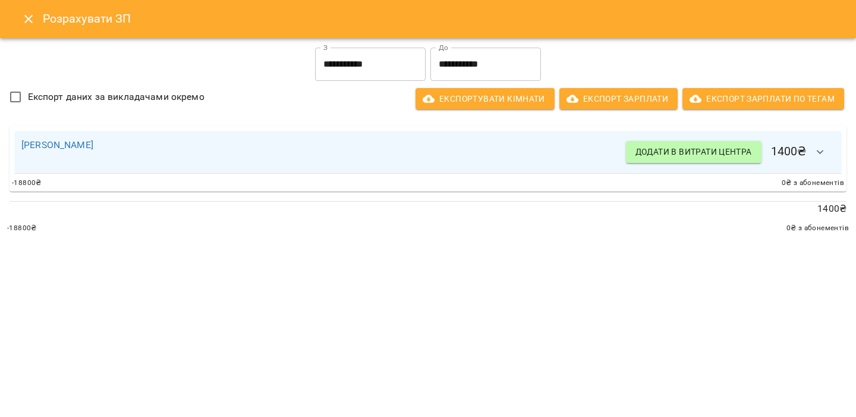
click at [813, 156] on icon "button" at bounding box center [820, 152] width 14 height 14
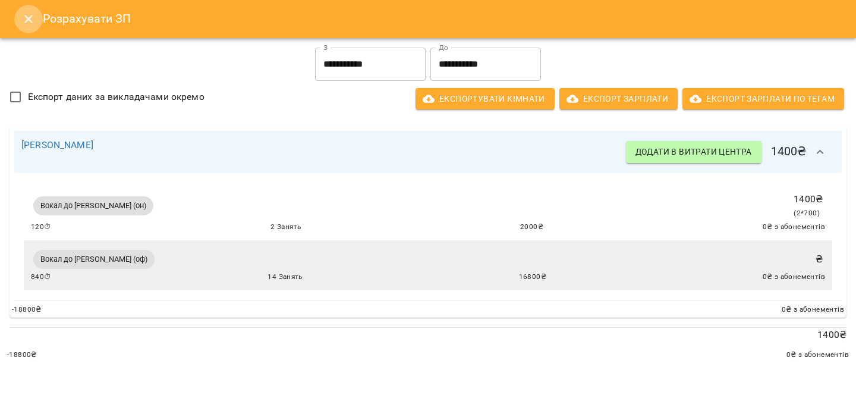
click at [26, 18] on icon "Close" at bounding box center [28, 19] width 8 height 8
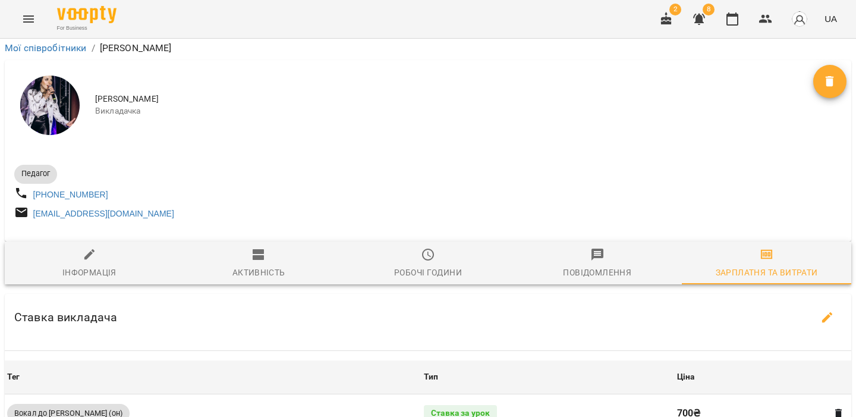
scroll to position [0, 0]
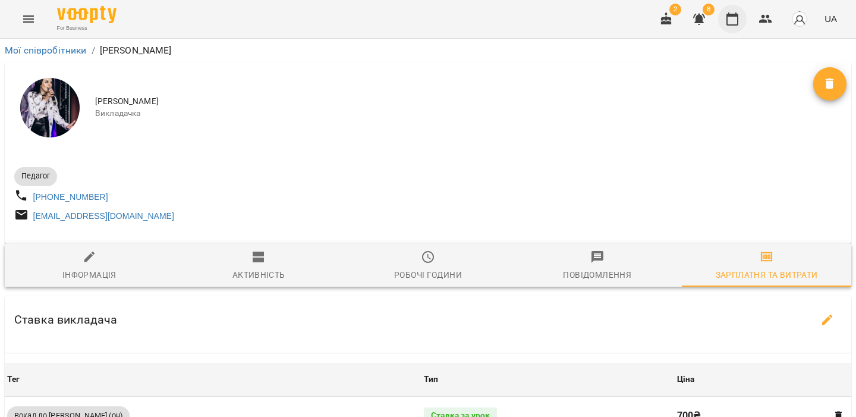
click at [746, 14] on button "button" at bounding box center [732, 19] width 29 height 29
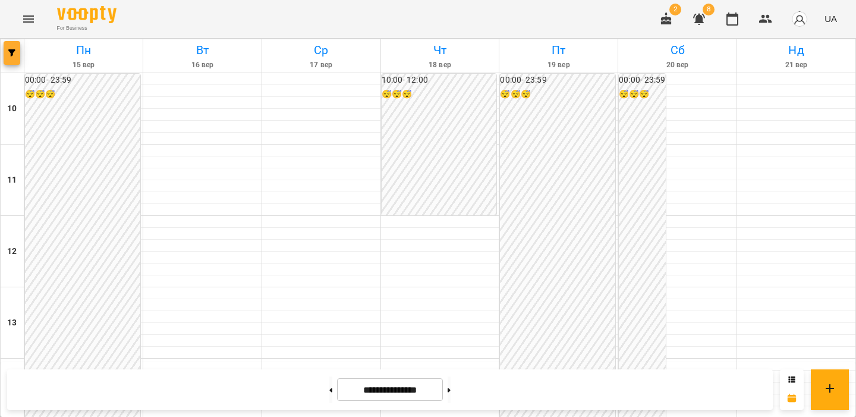
click at [17, 54] on span "button" at bounding box center [12, 52] width 17 height 7
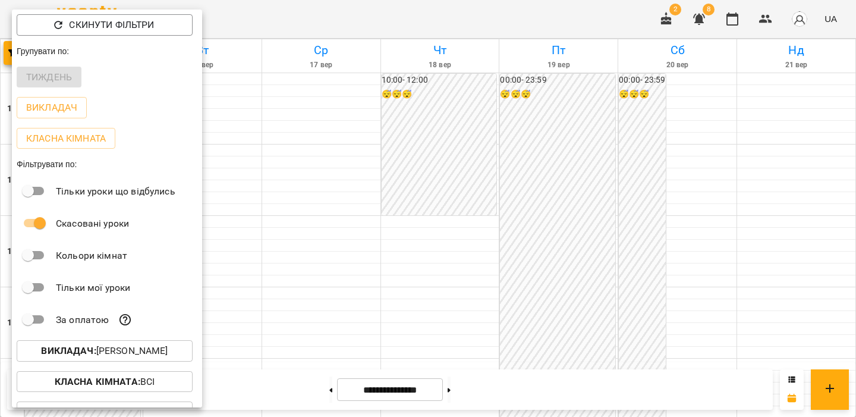
scroll to position [54, 0]
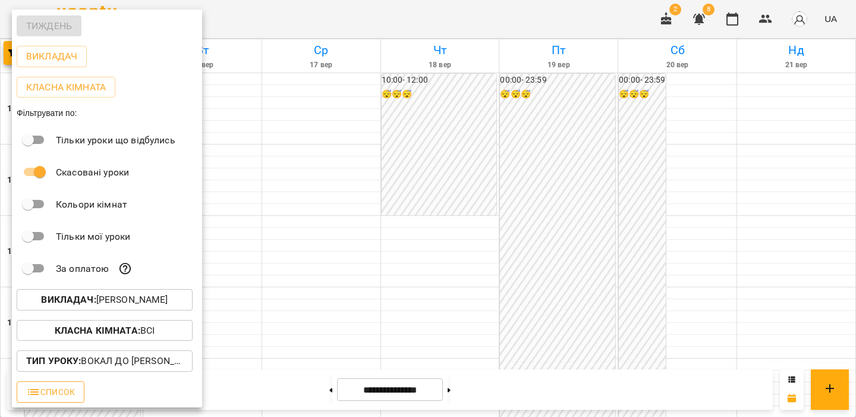
click at [52, 391] on span "Список" at bounding box center [50, 392] width 49 height 14
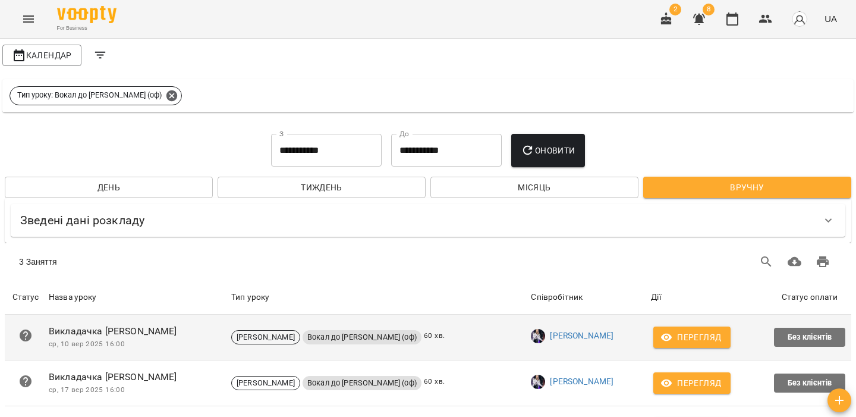
scroll to position [67, 0]
click at [678, 330] on span "Перегляд" at bounding box center [692, 337] width 58 height 14
click at [799, 332] on span "Без клієнтів" at bounding box center [810, 337] width 54 height 11
click at [700, 330] on span "Перегляд" at bounding box center [692, 337] width 58 height 14
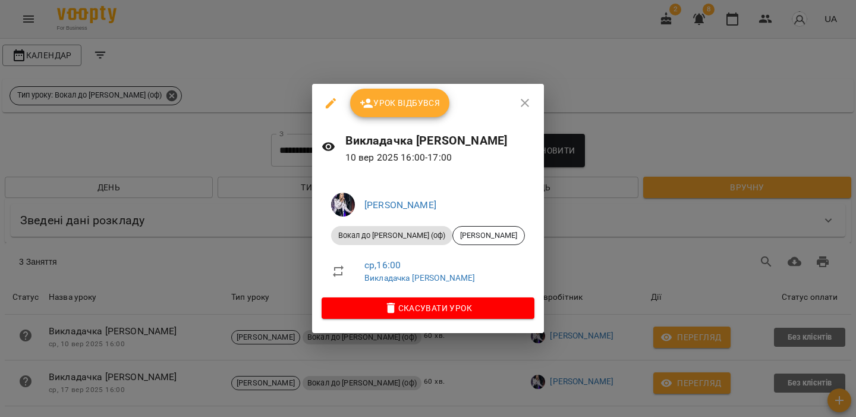
click at [324, 100] on icon "button" at bounding box center [331, 103] width 14 height 14
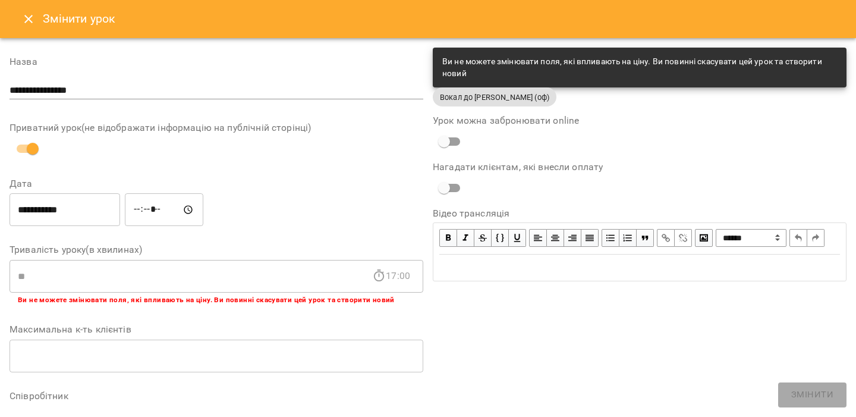
click at [35, 26] on button "Close" at bounding box center [28, 19] width 29 height 29
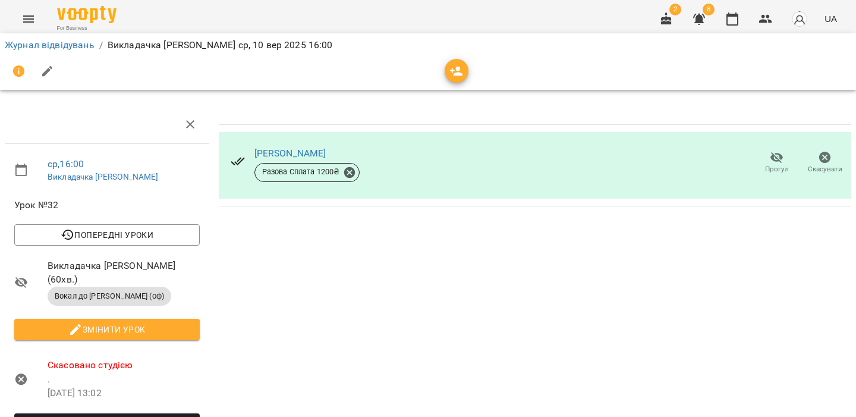
drag, startPoint x: 367, startPoint y: 133, endPoint x: 227, endPoint y: 207, distance: 158.3
click at [227, 207] on div "Ярослава Кучеренко Разова Сплата 1200 ₴ Прогул Скасувати" at bounding box center [534, 156] width 637 height 106
click at [23, 30] on button "Menu" at bounding box center [28, 19] width 29 height 29
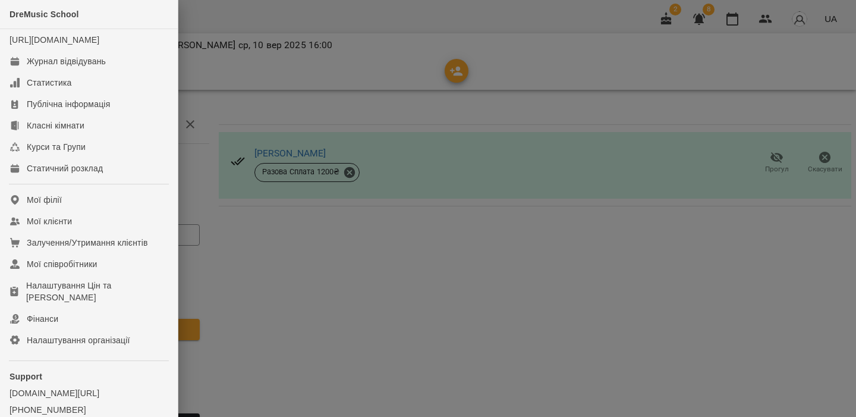
click at [466, 268] on div at bounding box center [428, 208] width 856 height 417
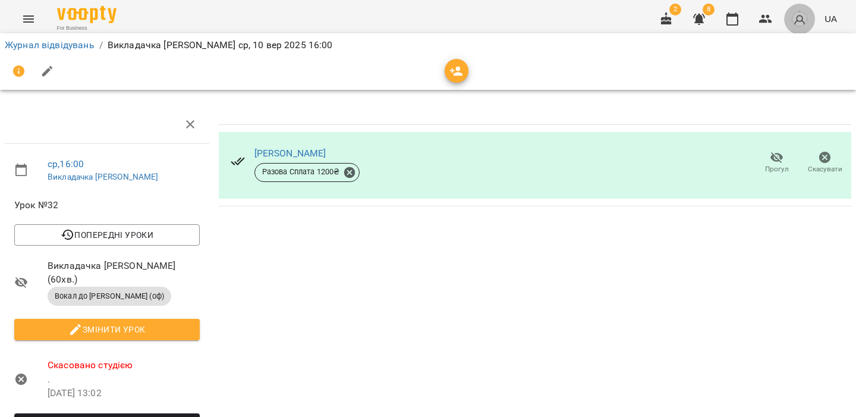
click at [795, 13] on img "button" at bounding box center [799, 19] width 17 height 17
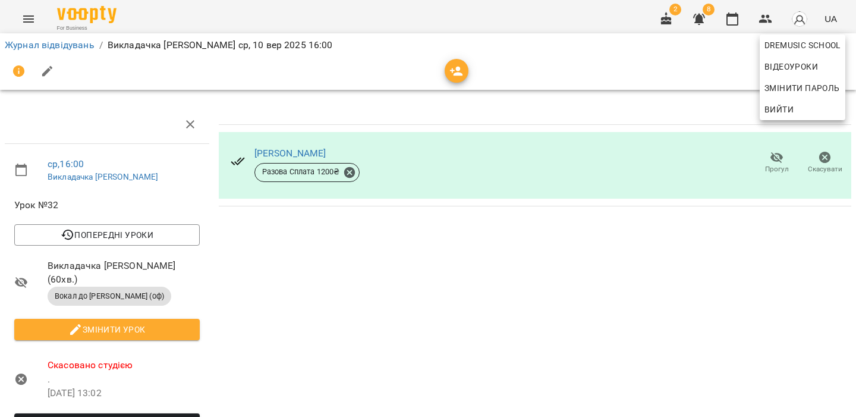
click at [779, 109] on span "Вийти" at bounding box center [779, 109] width 29 height 14
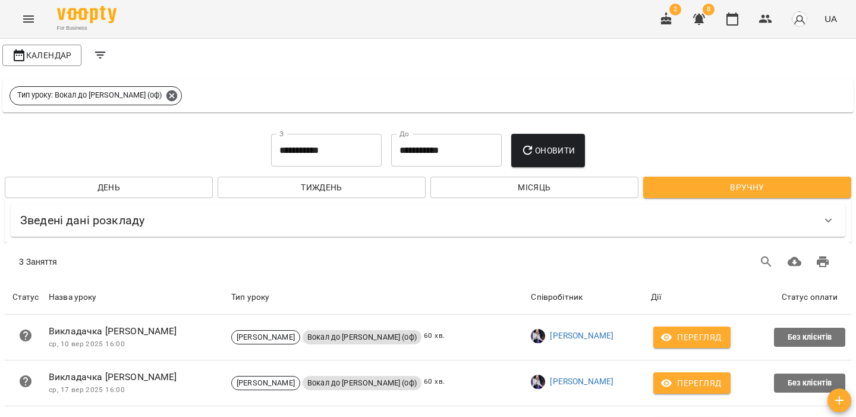
scroll to position [67, 0]
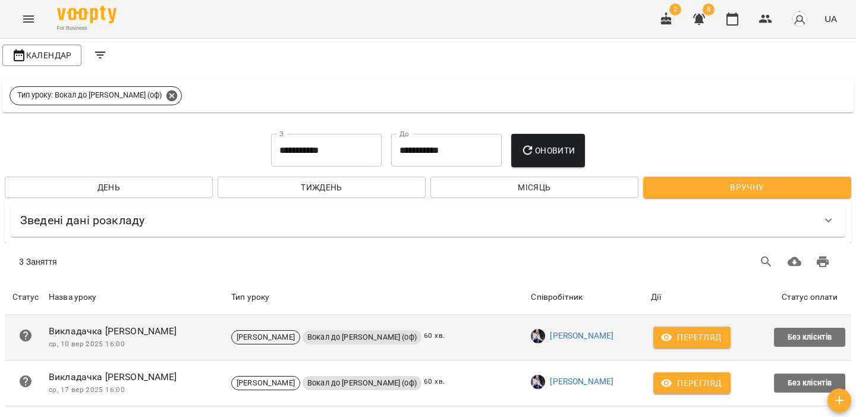
click at [682, 315] on td "Перегляд" at bounding box center [709, 338] width 120 height 46
click at [691, 330] on span "Перегляд" at bounding box center [692, 337] width 58 height 14
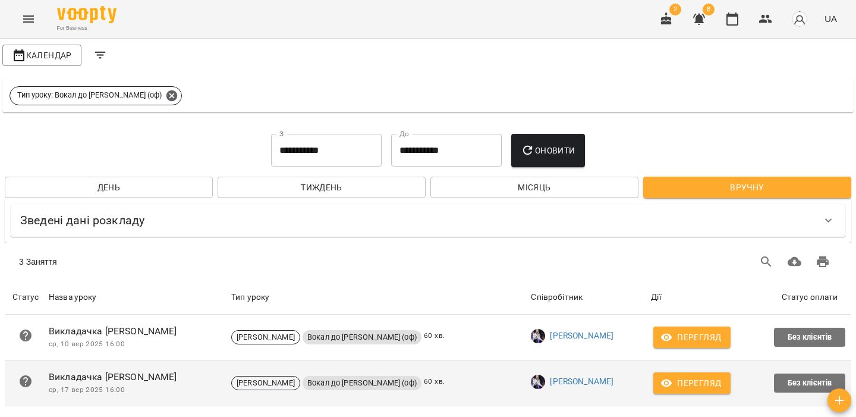
click at [677, 372] on button "Перегляд" at bounding box center [691, 382] width 77 height 21
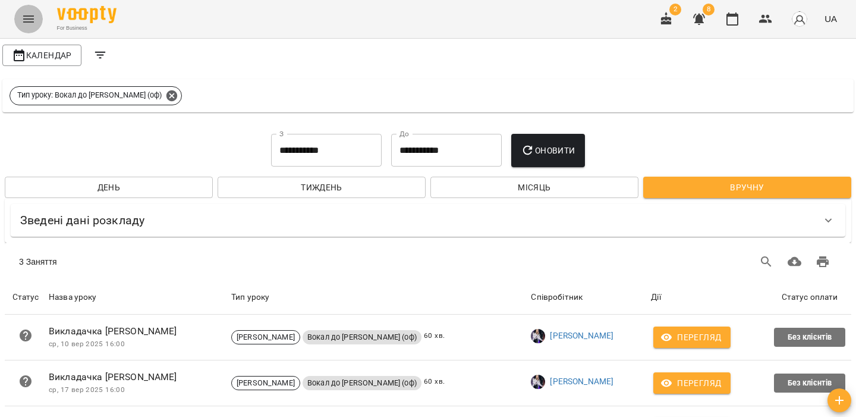
click at [22, 17] on icon "Menu" at bounding box center [28, 19] width 14 height 14
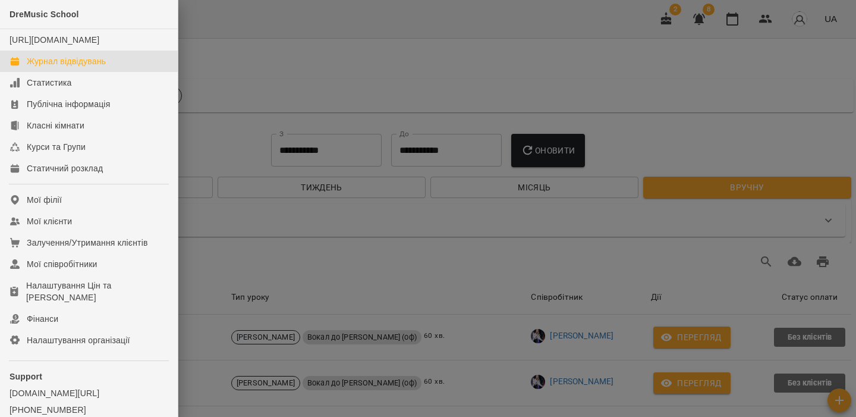
click at [300, 196] on div at bounding box center [428, 208] width 856 height 417
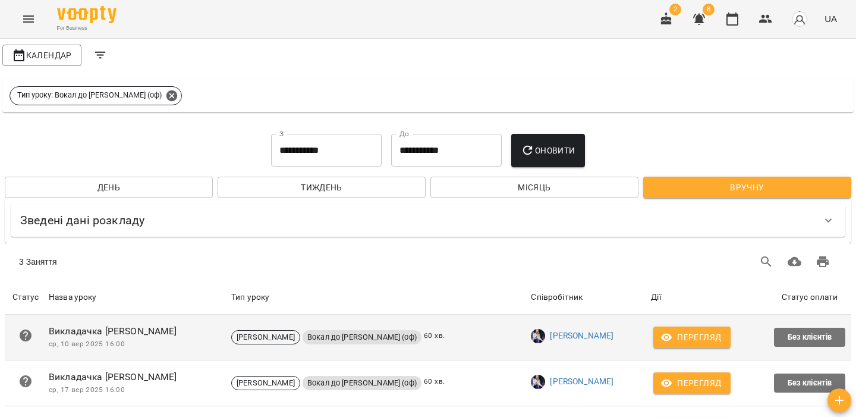
click at [24, 329] on icon at bounding box center [26, 335] width 12 height 12
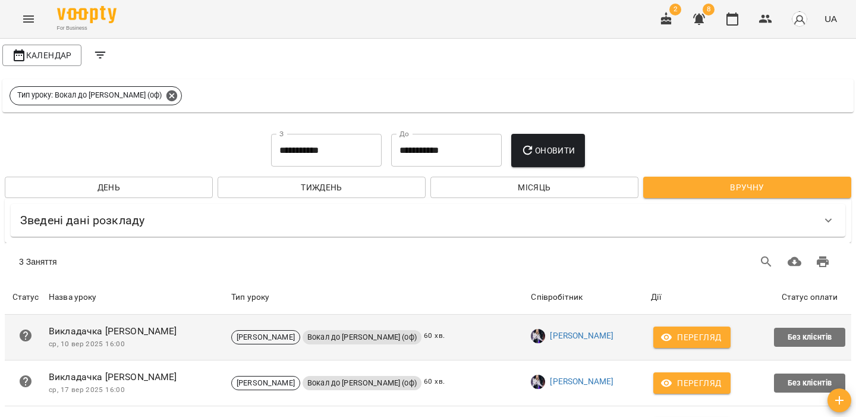
click at [691, 330] on span "Перегляд" at bounding box center [692, 337] width 58 height 14
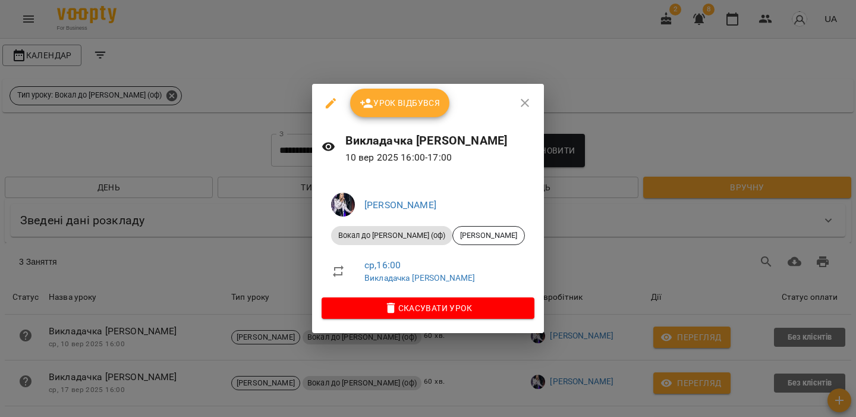
click at [326, 100] on icon "button" at bounding box center [331, 103] width 11 height 11
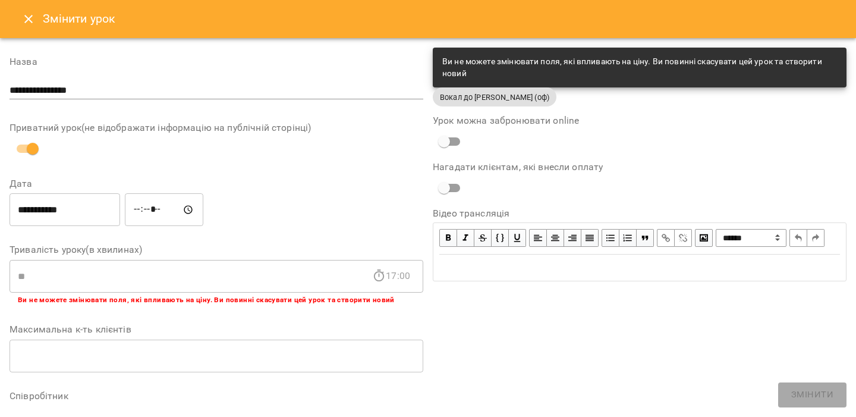
click at [17, 26] on button "Close" at bounding box center [28, 19] width 29 height 29
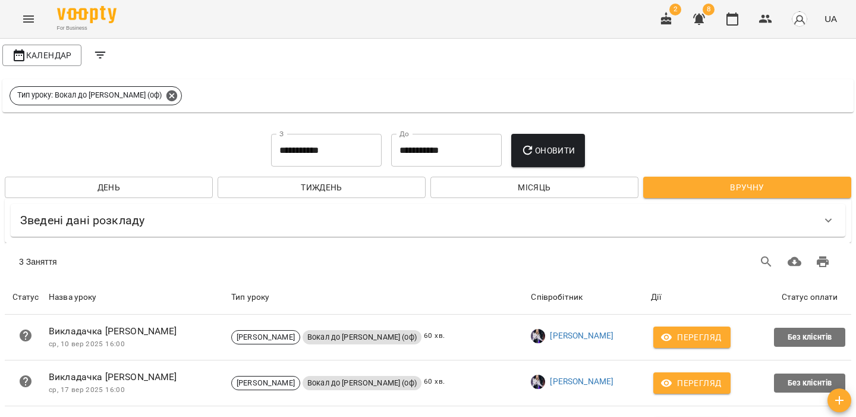
click at [549, 164] on button "Оновити" at bounding box center [547, 150] width 73 height 33
click at [102, 62] on button "Filters" at bounding box center [100, 55] width 29 height 29
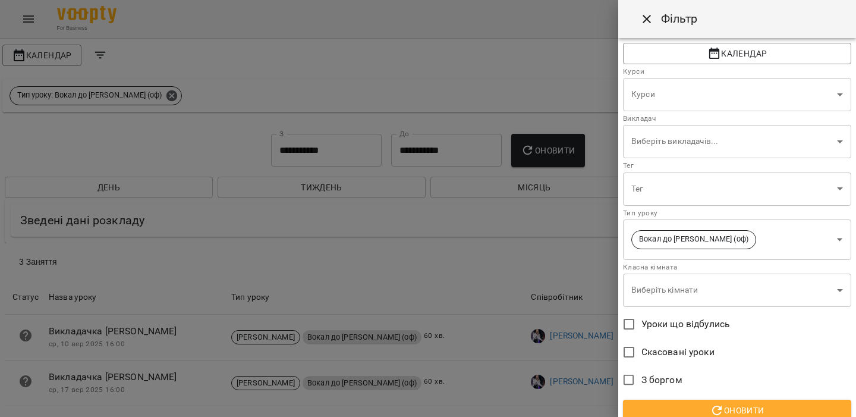
click at [784, 230] on body "**********" at bounding box center [428, 244] width 856 height 488
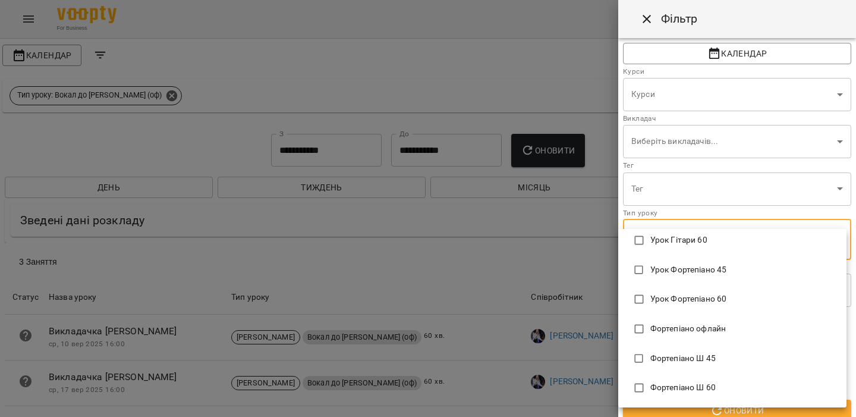
scroll to position [891, 0]
click at [24, 18] on div at bounding box center [428, 208] width 856 height 417
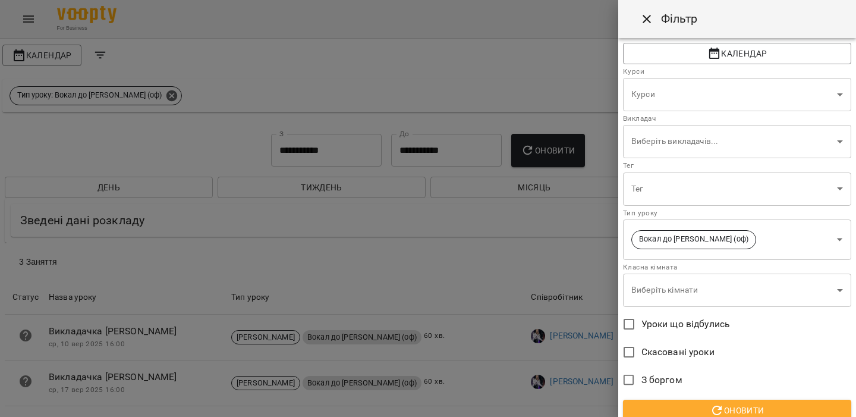
click at [32, 54] on div at bounding box center [428, 208] width 856 height 417
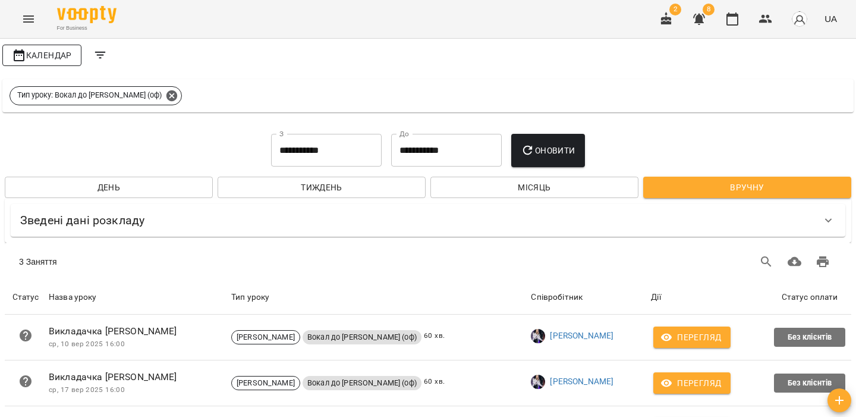
click at [45, 55] on span "Календар" at bounding box center [42, 55] width 60 height 14
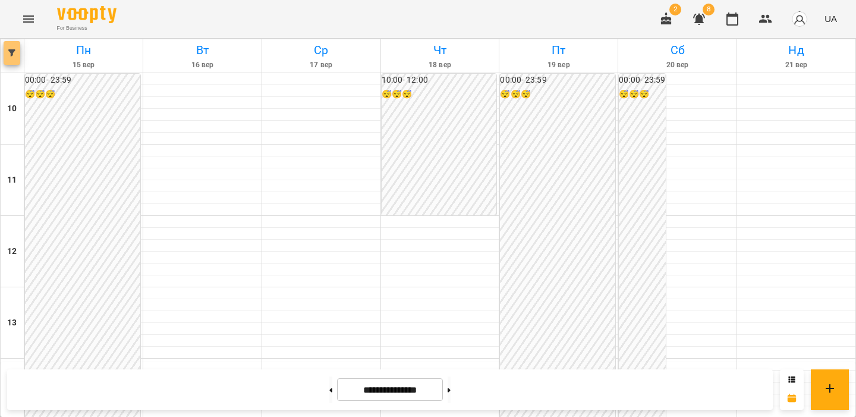
click at [15, 49] on span "button" at bounding box center [12, 52] width 17 height 7
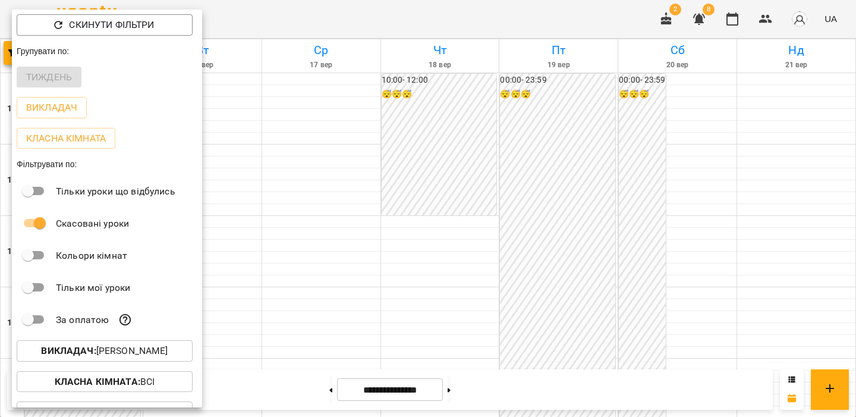
scroll to position [54, 0]
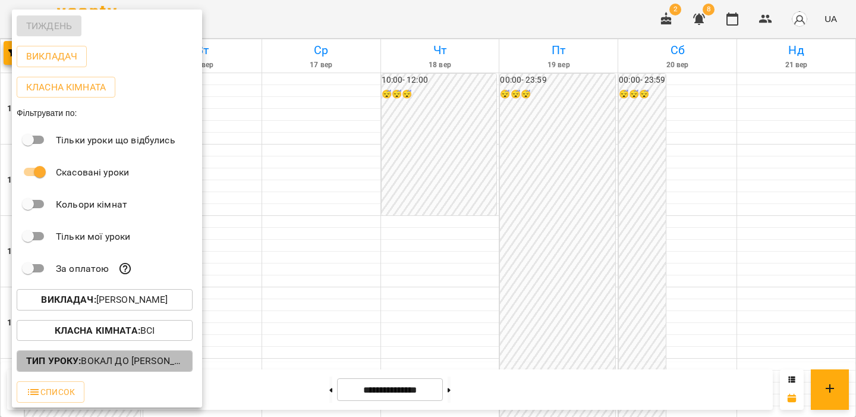
click at [83, 366] on p "Тип Уроку : Вокал до Ольги Лізгунової (оф)" at bounding box center [104, 361] width 157 height 14
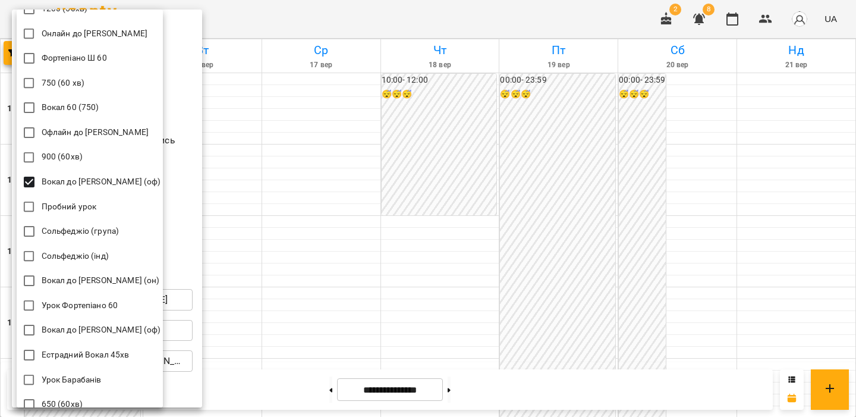
scroll to position [98, 0]
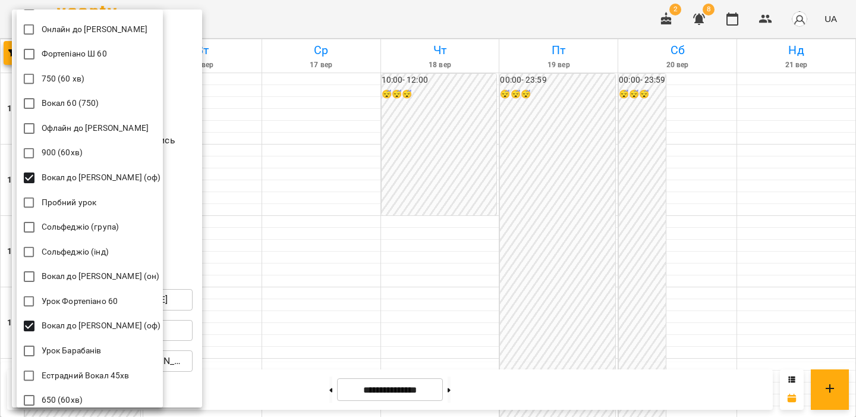
click at [301, 269] on div at bounding box center [428, 208] width 856 height 417
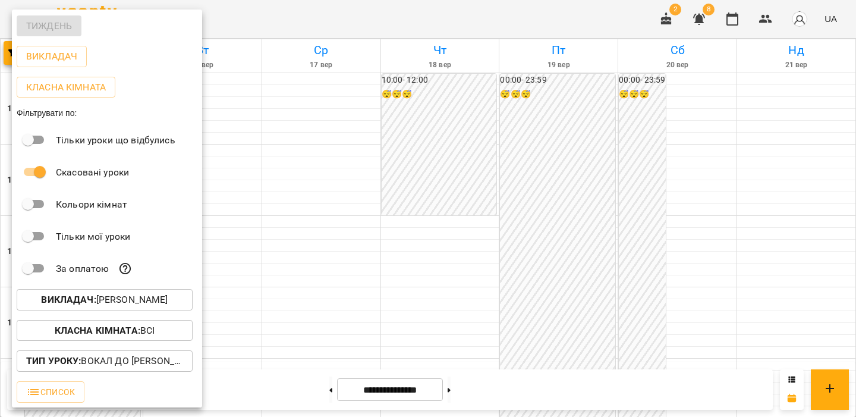
click at [301, 269] on div at bounding box center [428, 208] width 856 height 417
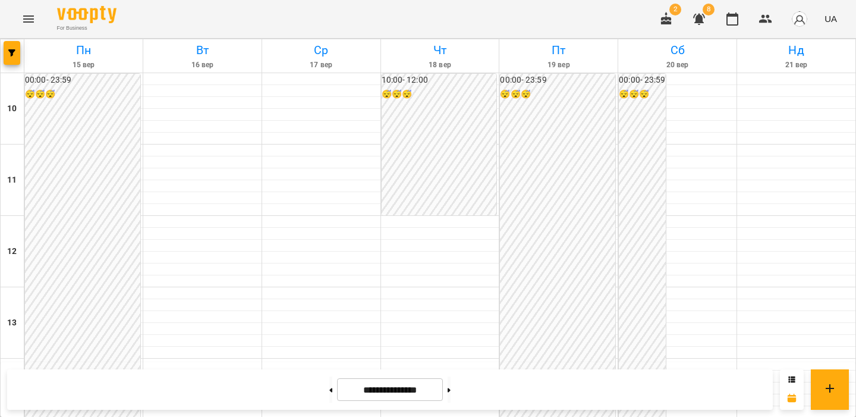
click at [22, 24] on icon "Menu" at bounding box center [28, 19] width 14 height 14
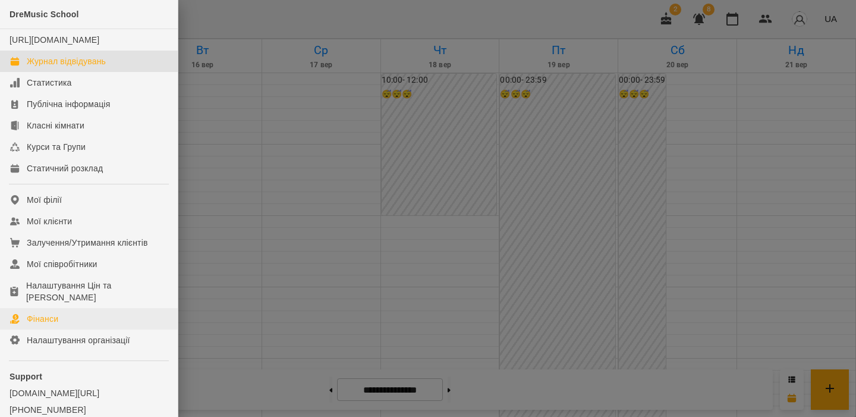
scroll to position [68, 0]
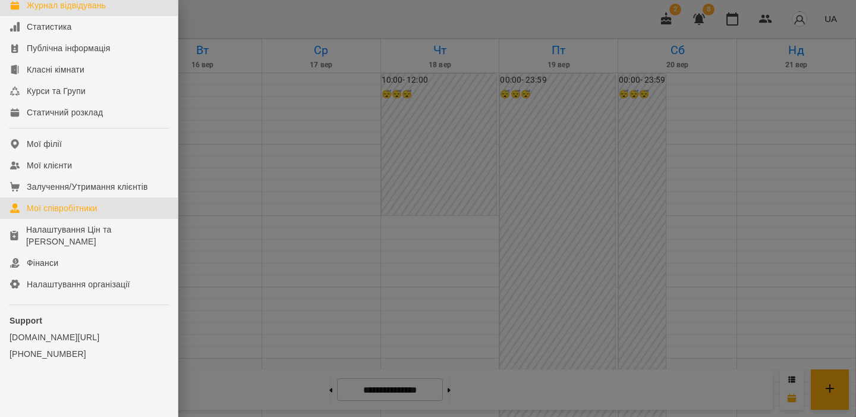
click at [113, 202] on link "Мої співробітники" at bounding box center [89, 207] width 178 height 21
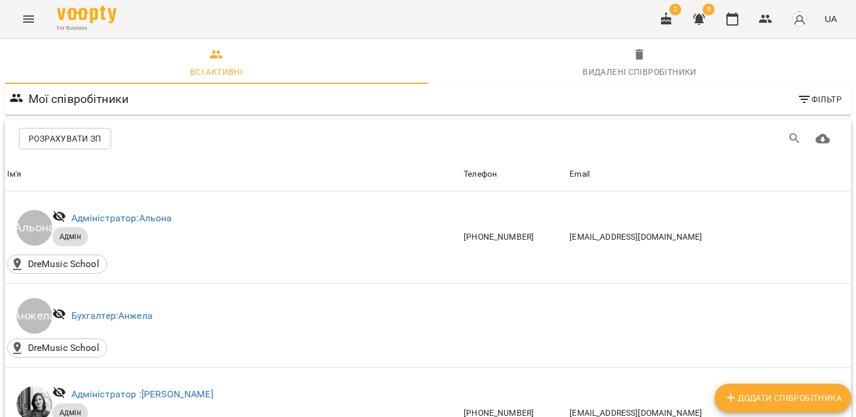
scroll to position [647, 0]
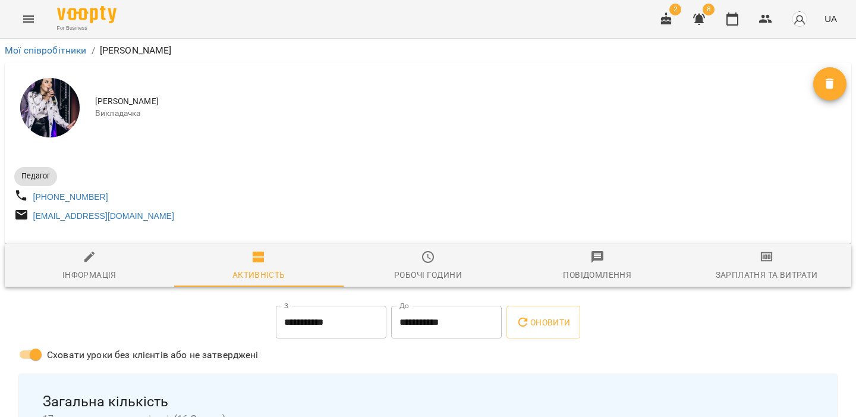
click at [765, 271] on span "Зарплатня та Витрати" at bounding box center [766, 266] width 155 height 32
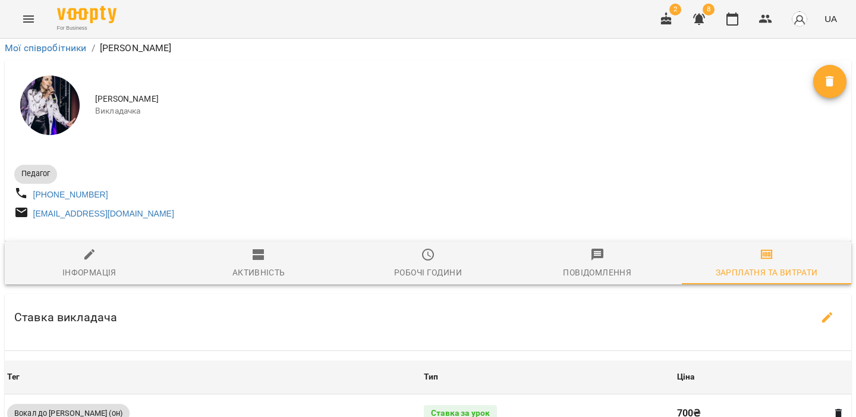
scroll to position [179, 0]
click at [828, 312] on icon "button" at bounding box center [827, 317] width 11 height 11
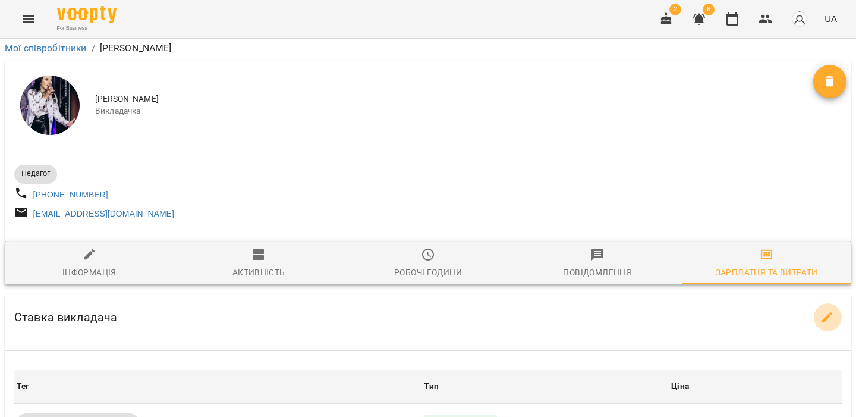
select select "*******"
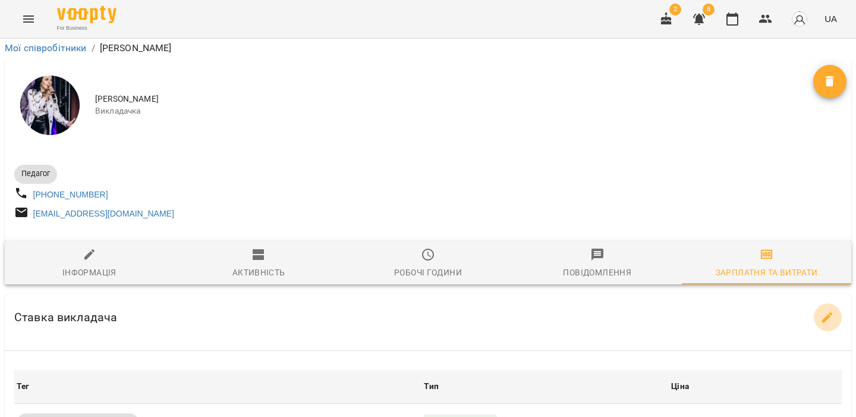
select select "*******"
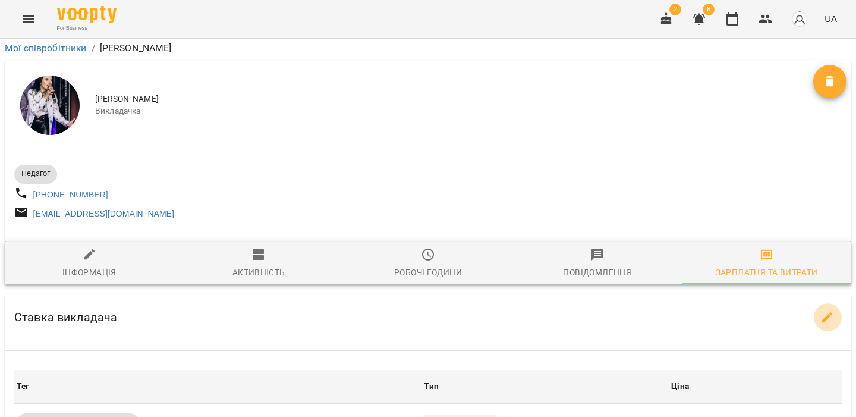
select select "*******"
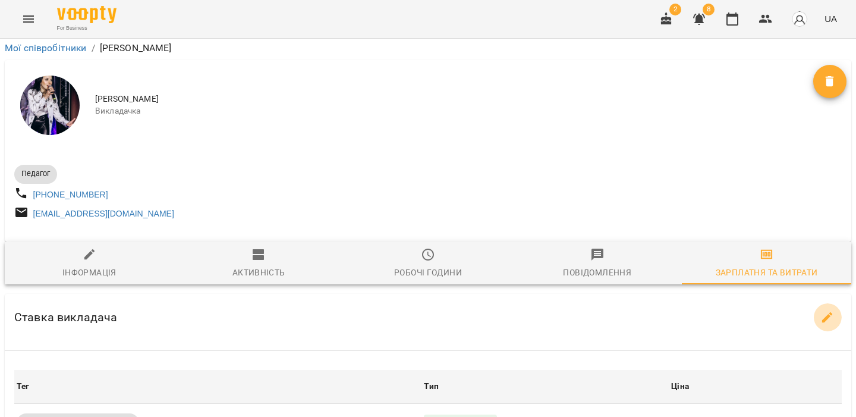
select select "*******"
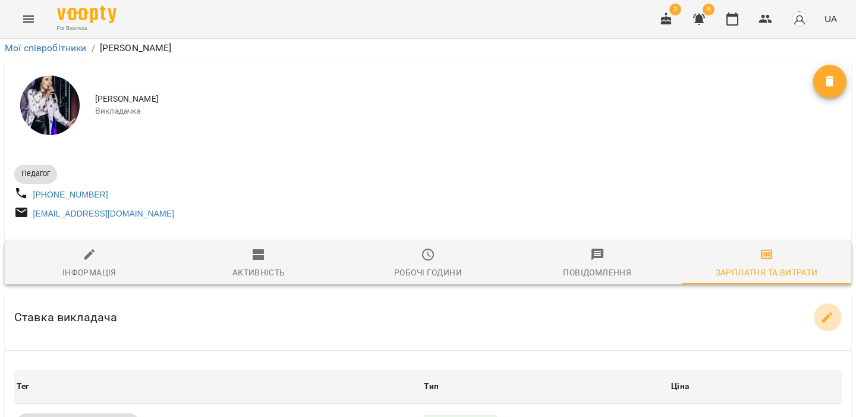
select select "*******"
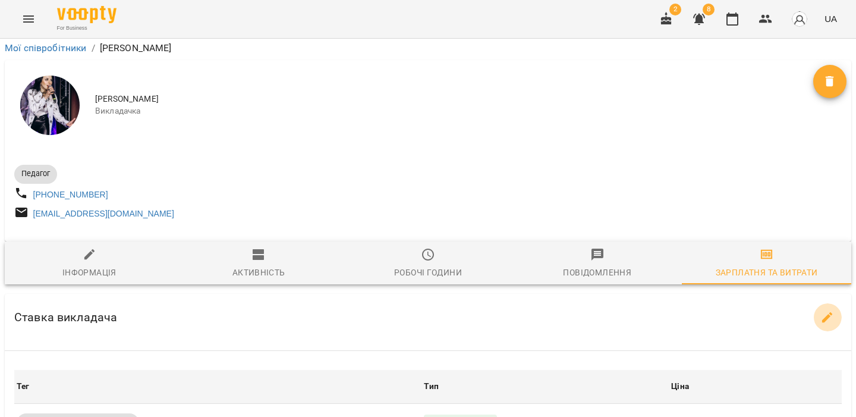
select select "*******"
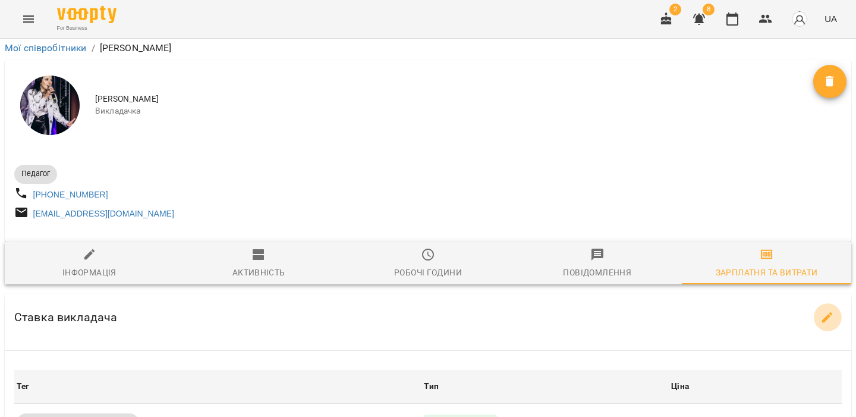
select select "*******"
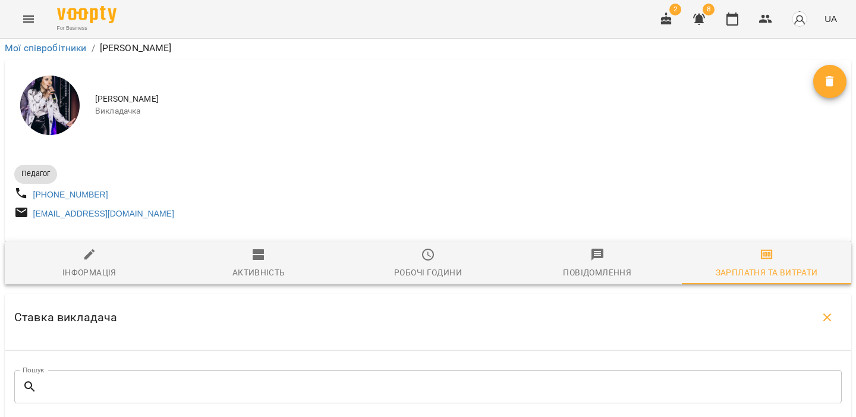
scroll to position [0, 0]
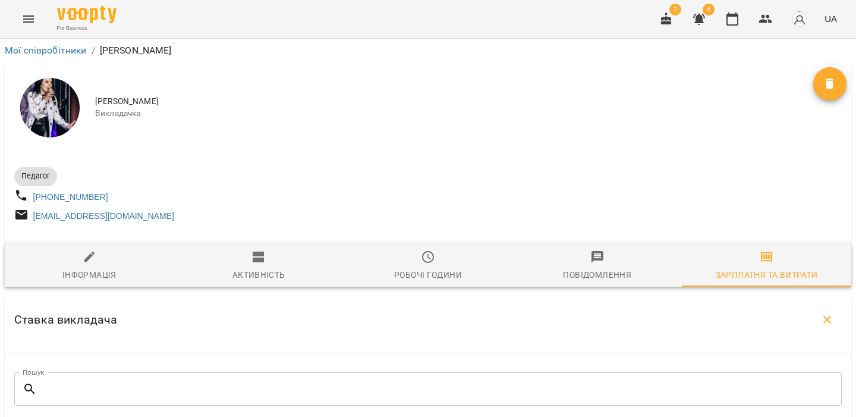
click at [832, 327] on icon "button" at bounding box center [827, 320] width 14 height 14
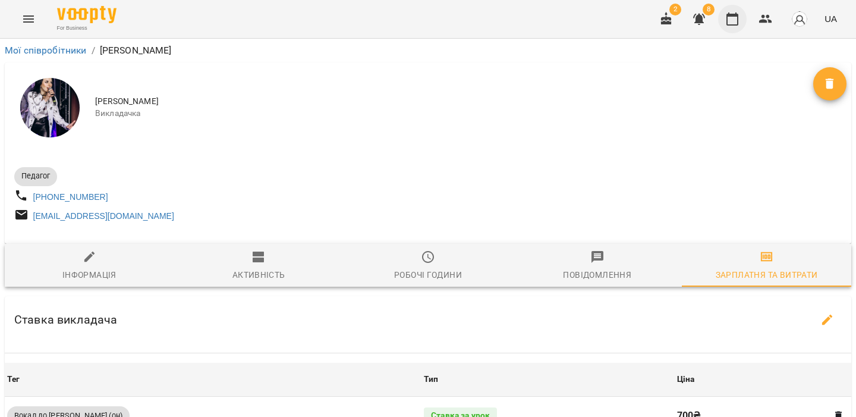
click at [736, 14] on icon "button" at bounding box center [733, 18] width 12 height 13
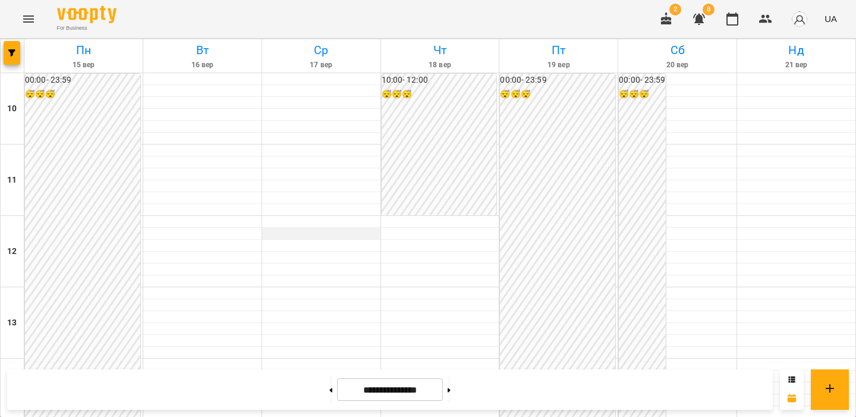
scroll to position [342, 0]
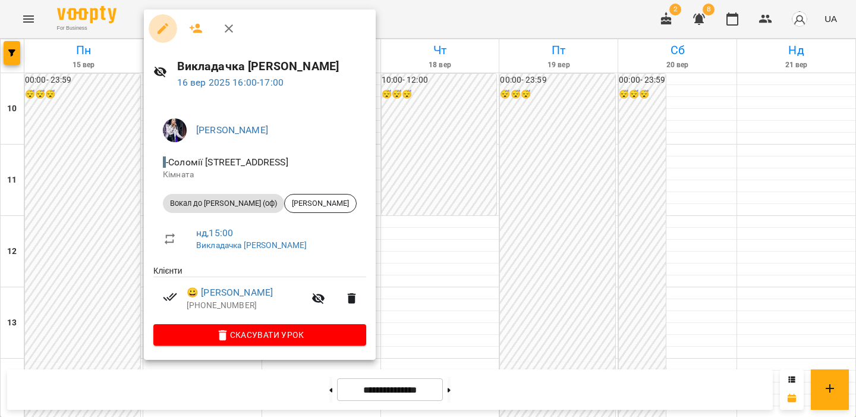
click at [164, 32] on icon "button" at bounding box center [163, 28] width 14 height 14
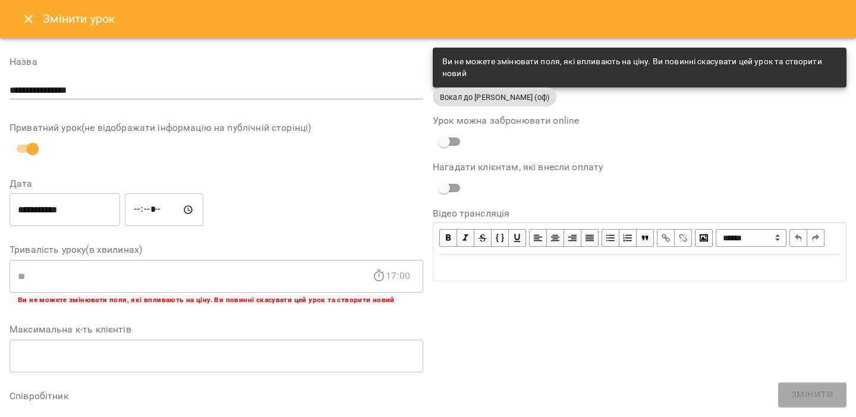
click at [514, 100] on span "Вокал до Ольги Лізгунової (оф)" at bounding box center [495, 97] width 124 height 11
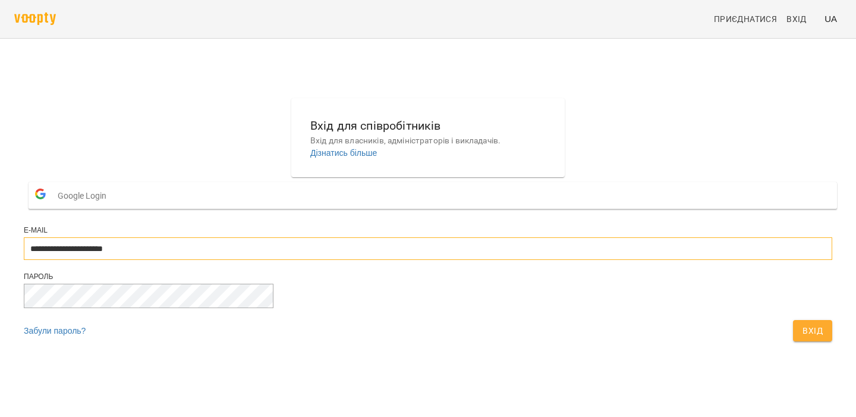
click at [373, 260] on input "**********" at bounding box center [428, 248] width 809 height 23
click at [488, 347] on div "Забули пароль? Вхід" at bounding box center [428, 333] width 809 height 27
click at [448, 260] on input "**********" at bounding box center [428, 248] width 809 height 23
type input "**********"
click at [526, 320] on div "Пароль" at bounding box center [428, 296] width 809 height 48
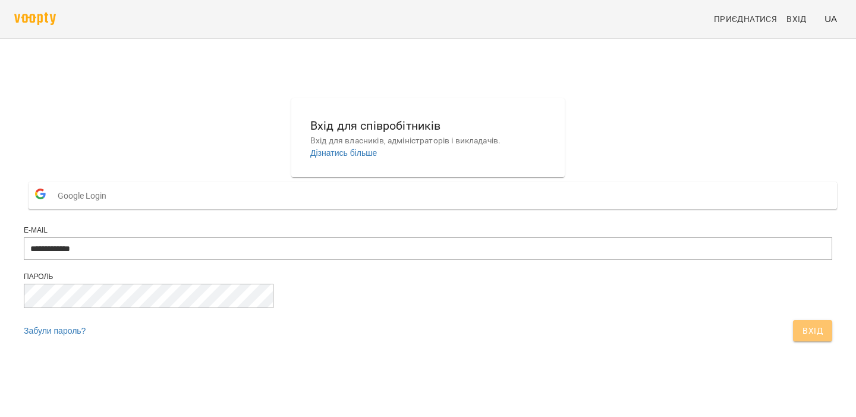
click at [803, 338] on span "Вхід" at bounding box center [813, 330] width 20 height 14
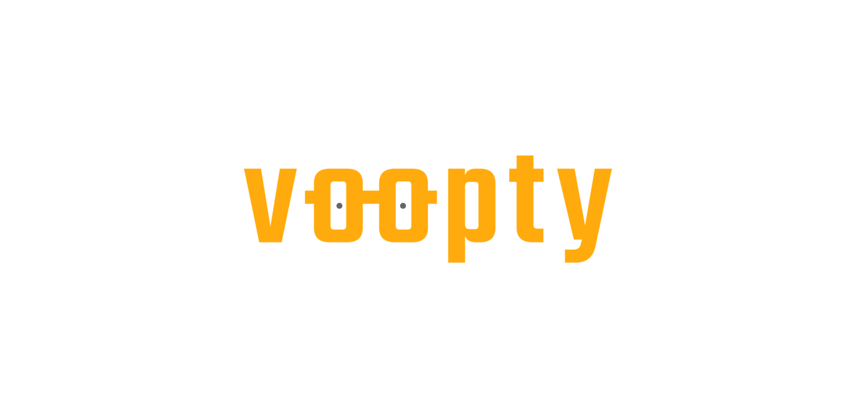
click at [30, 0] on div at bounding box center [428, 0] width 856 height 0
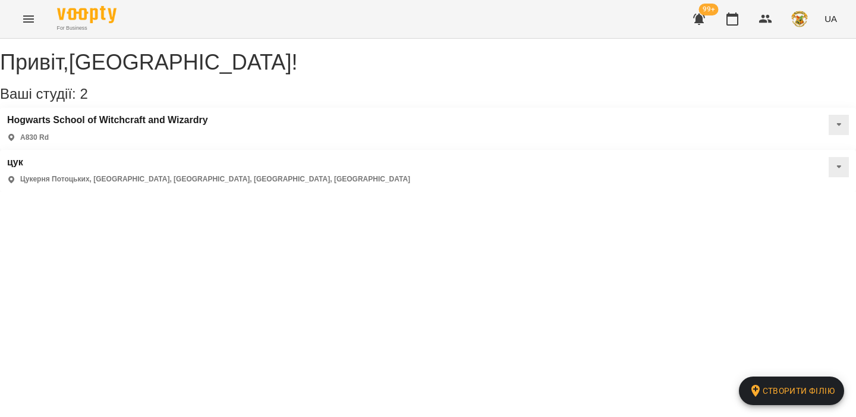
click at [30, 20] on icon "Menu" at bounding box center [28, 19] width 14 height 14
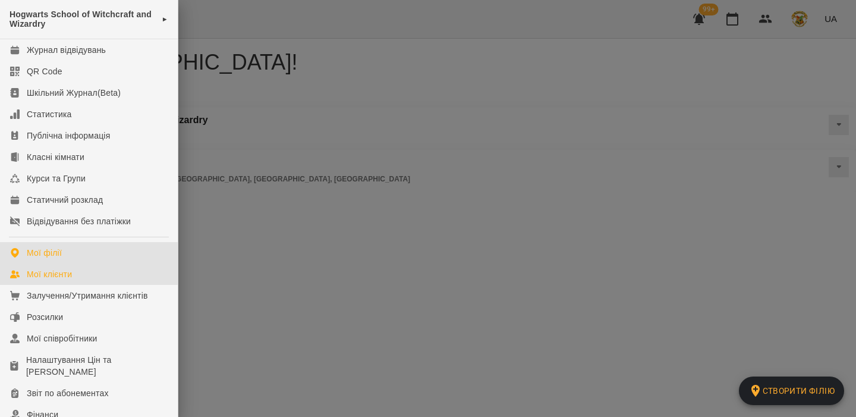
click at [72, 276] on div "Мої клієнти" at bounding box center [49, 274] width 45 height 12
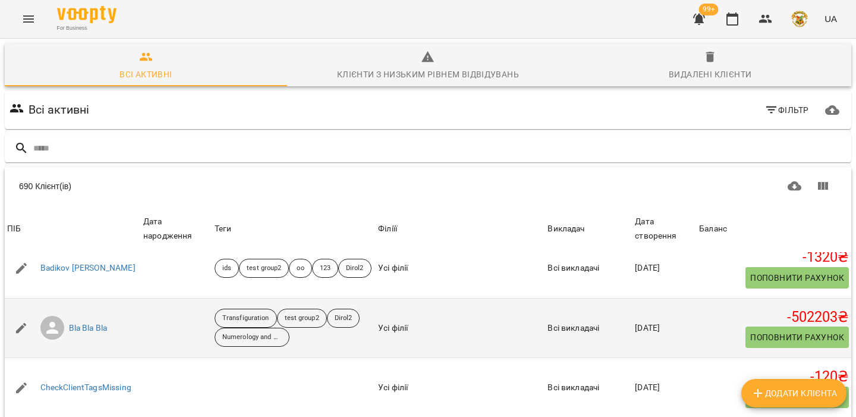
scroll to position [266, 0]
click at [81, 333] on link "Bla Bla Bla" at bounding box center [88, 327] width 39 height 12
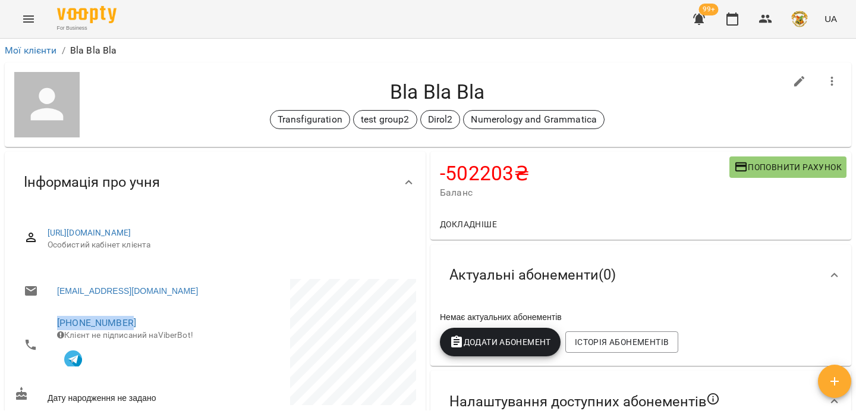
drag, startPoint x: 141, startPoint y: 320, endPoint x: 55, endPoint y: 319, distance: 85.6
click at [55, 319] on li "[PHONE_NUMBER] Клієнт не підписаний на ViberBot!" at bounding box center [113, 344] width 199 height 74
copy link "[PHONE_NUMBER]"
click at [23, 20] on icon "Menu" at bounding box center [28, 19] width 14 height 14
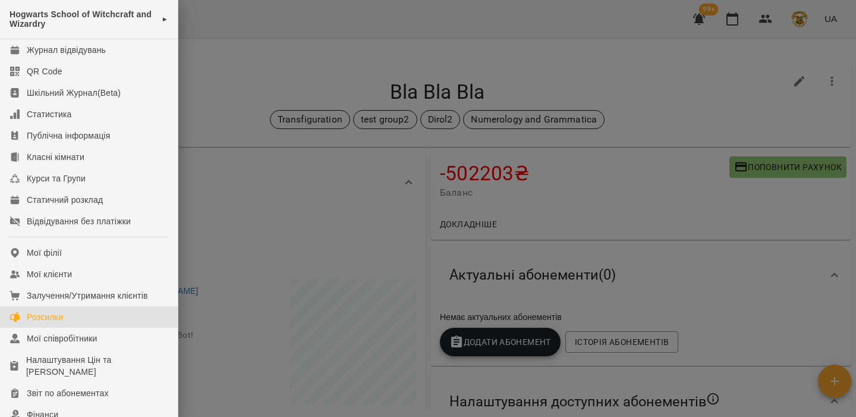
click at [71, 311] on link "Розсилки" at bounding box center [89, 316] width 178 height 21
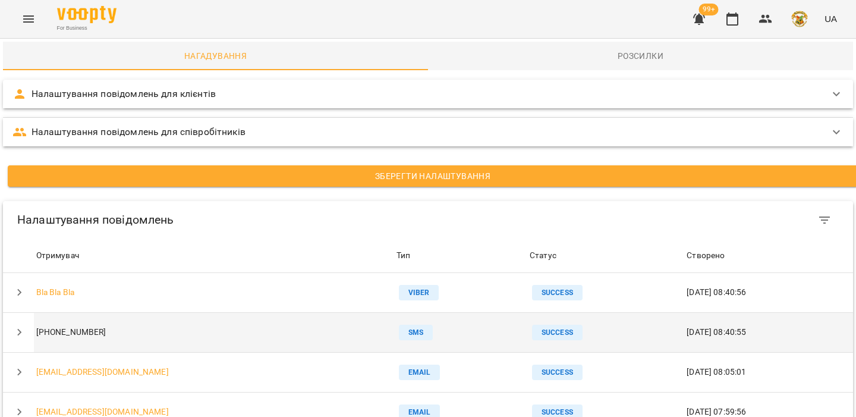
click at [17, 334] on icon "button" at bounding box center [19, 332] width 14 height 14
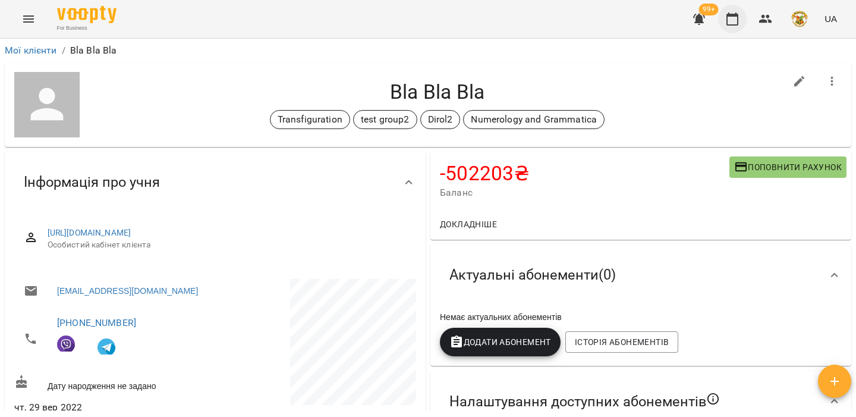
click at [741, 20] on button "button" at bounding box center [732, 19] width 29 height 29
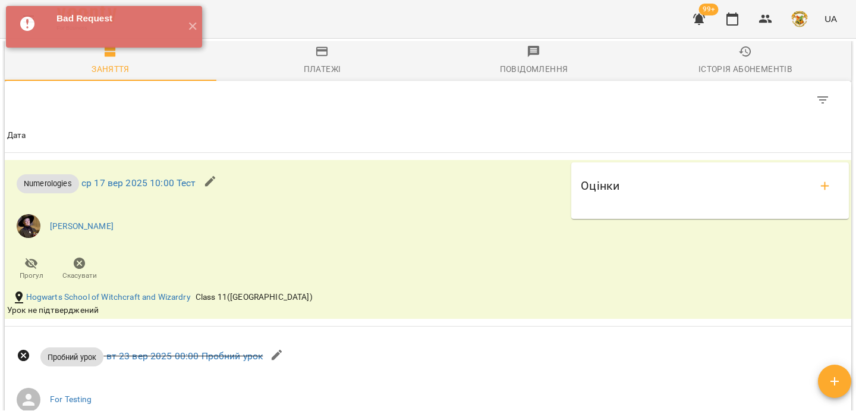
scroll to position [1664, 0]
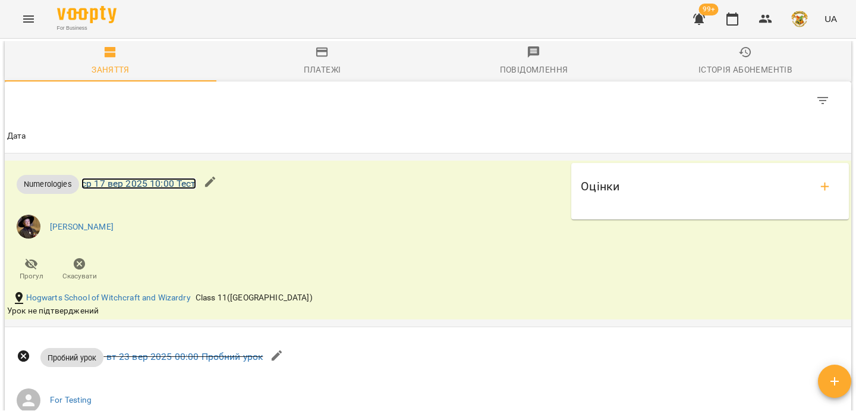
click at [169, 184] on link "ср 17 вер 2025 10:00 Тест" at bounding box center [138, 183] width 115 height 11
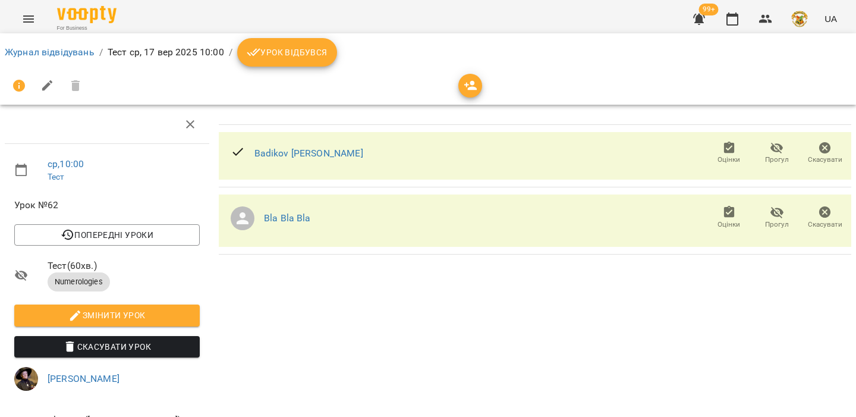
click at [118, 351] on span "Скасувати Урок" at bounding box center [107, 346] width 166 height 14
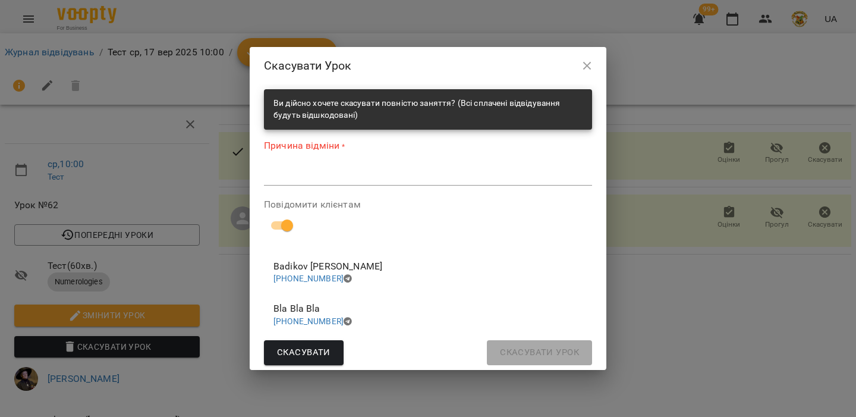
click at [343, 176] on textarea at bounding box center [428, 175] width 328 height 11
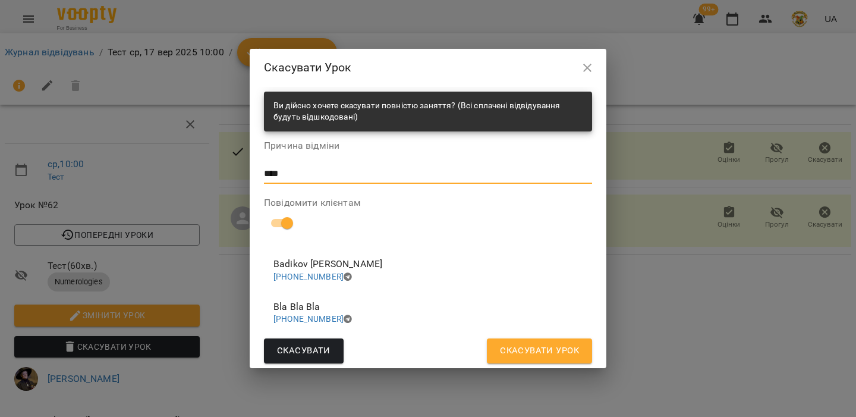
type textarea "****"
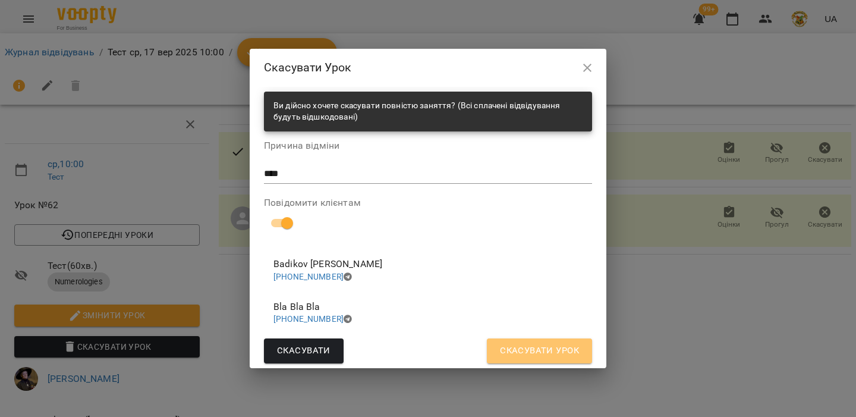
click at [512, 357] on span "Скасувати Урок" at bounding box center [539, 350] width 79 height 15
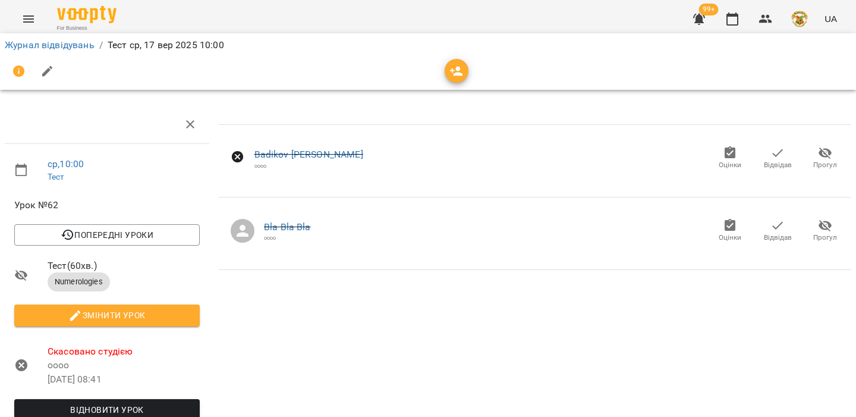
click at [37, 21] on button "Menu" at bounding box center [28, 19] width 29 height 29
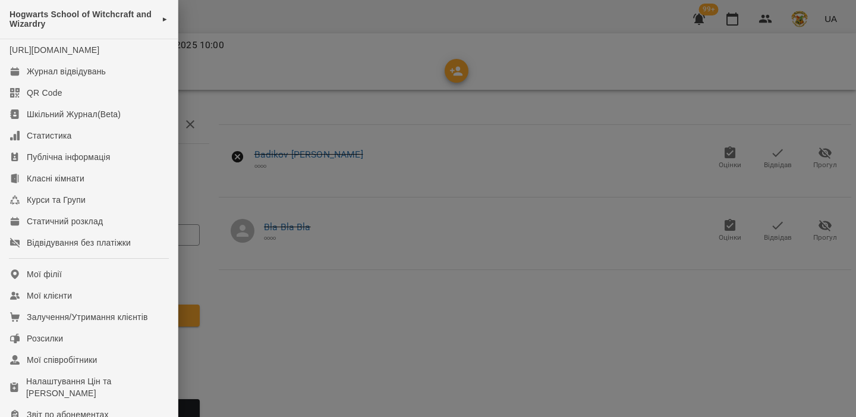
click at [246, 97] on div at bounding box center [428, 208] width 856 height 417
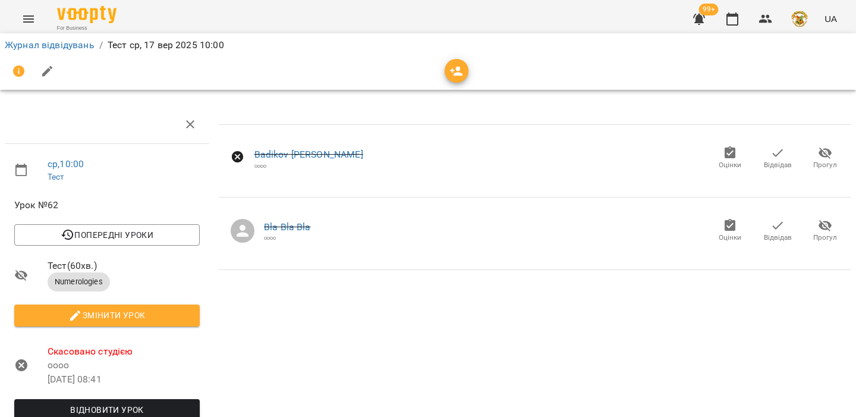
click at [68, 51] on li "Журнал відвідувань" at bounding box center [50, 45] width 90 height 14
click at [60, 44] on link "Журнал відвідувань" at bounding box center [50, 44] width 90 height 11
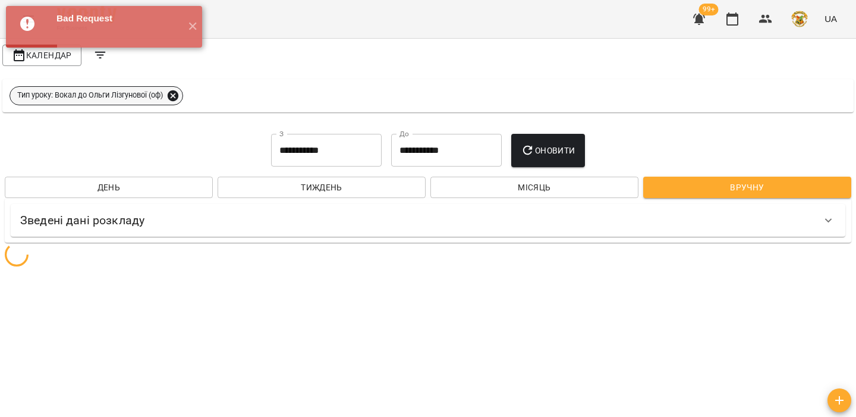
click at [174, 95] on icon at bounding box center [173, 95] width 11 height 11
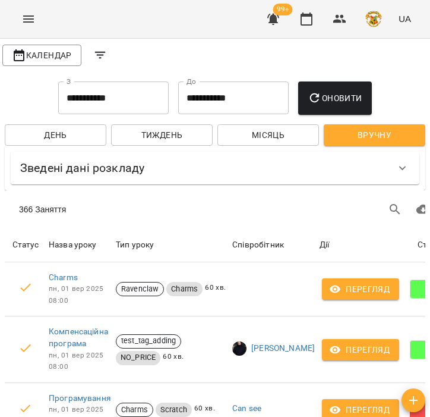
click at [276, 134] on span "Місяць" at bounding box center [268, 135] width 83 height 14
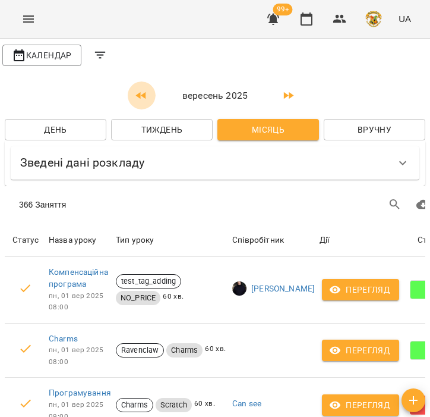
click at [138, 95] on icon "button" at bounding box center [141, 95] width 10 height 7
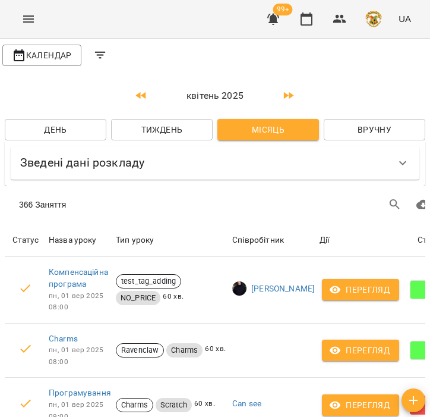
click at [138, 95] on icon "button" at bounding box center [141, 95] width 10 height 7
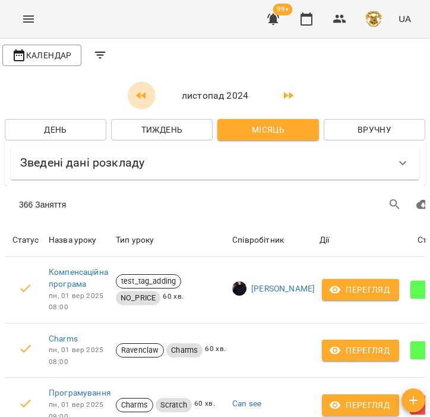
click at [138, 95] on icon "button" at bounding box center [141, 95] width 10 height 7
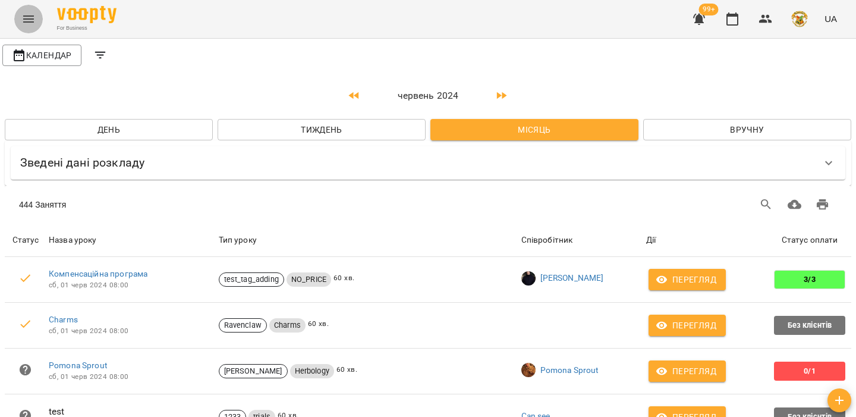
click at [36, 15] on button "Menu" at bounding box center [28, 19] width 29 height 29
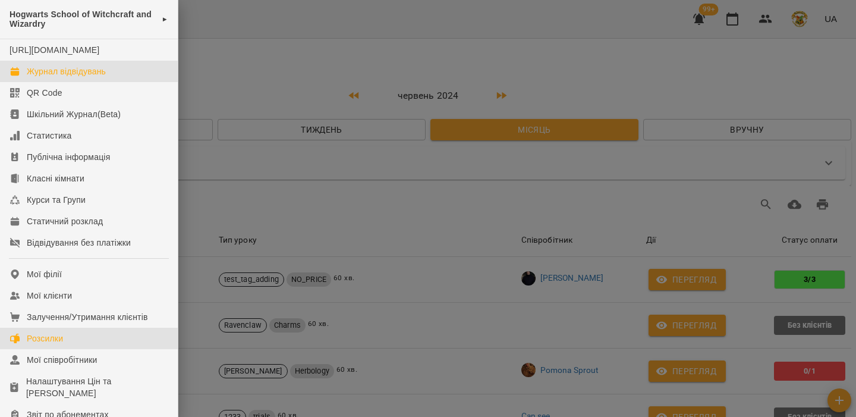
click at [103, 349] on link "Розсилки" at bounding box center [89, 338] width 178 height 21
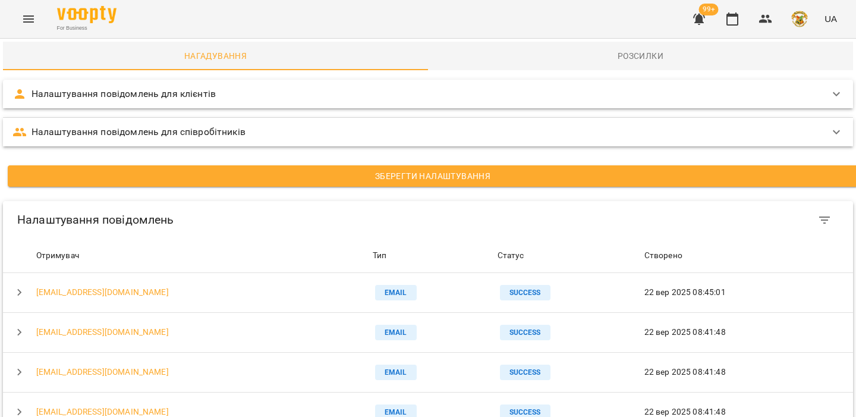
click at [24, 24] on icon "Menu" at bounding box center [28, 19] width 14 height 14
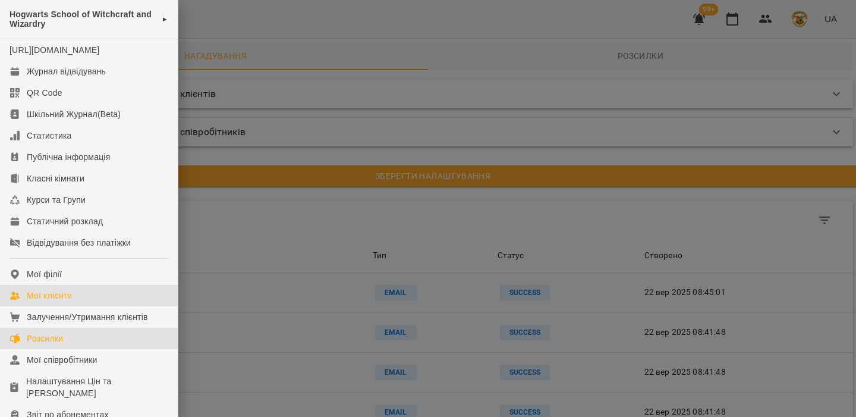
click at [76, 306] on link "Мої клієнти" at bounding box center [89, 295] width 178 height 21
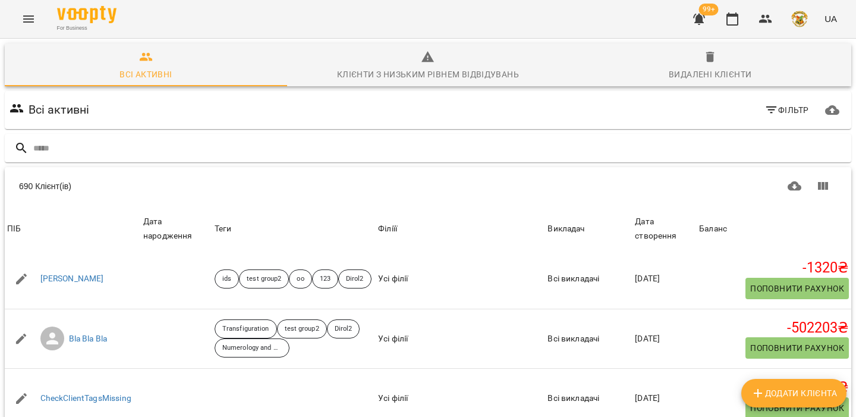
scroll to position [256, 0]
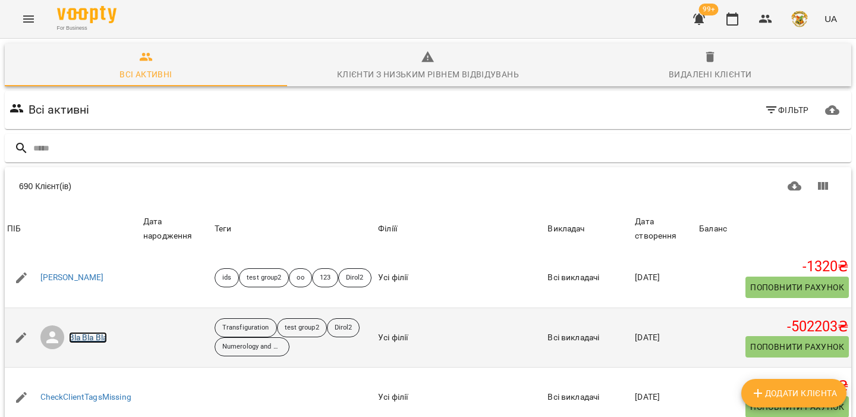
click at [99, 344] on link "Bla Bla Bla" at bounding box center [88, 338] width 39 height 12
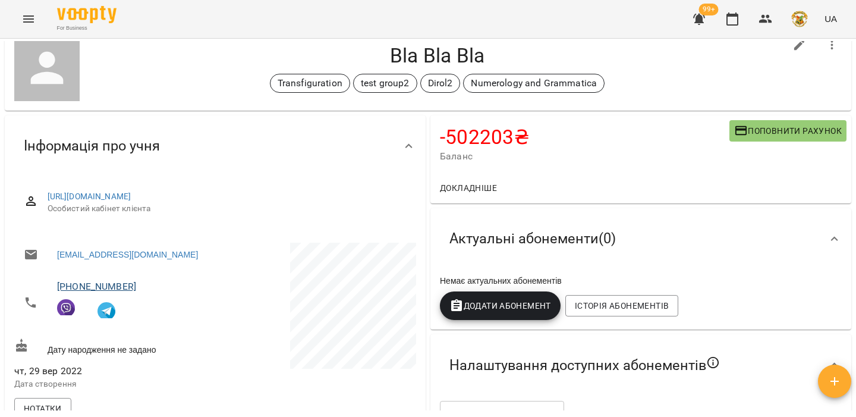
scroll to position [33, 0]
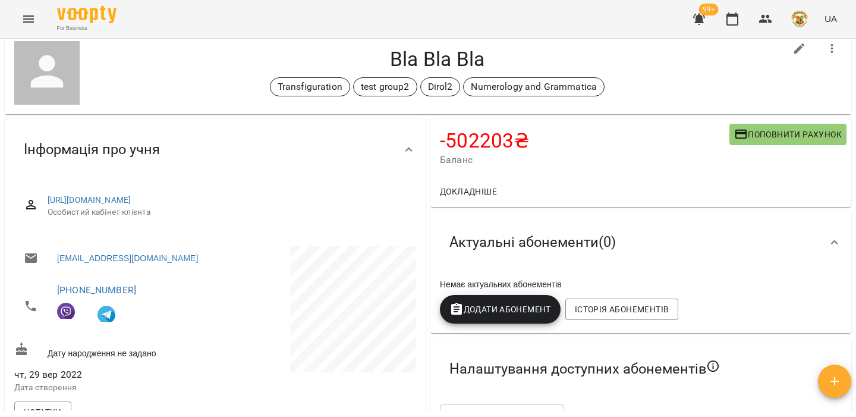
click at [37, 27] on button "Menu" at bounding box center [28, 19] width 29 height 29
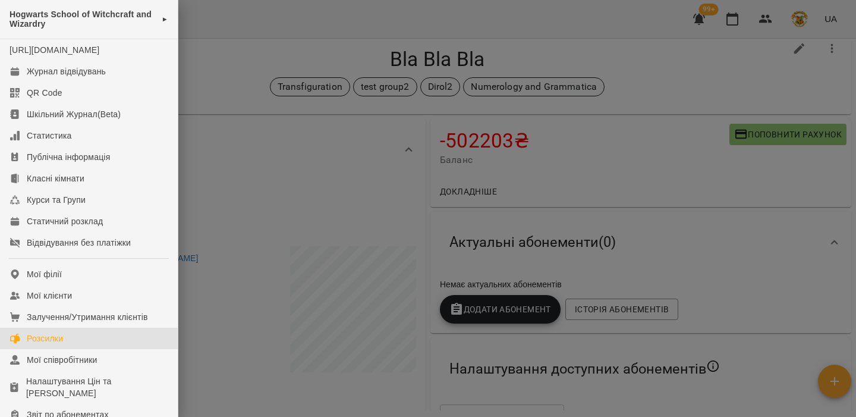
click at [71, 349] on link "Розсилки" at bounding box center [89, 338] width 178 height 21
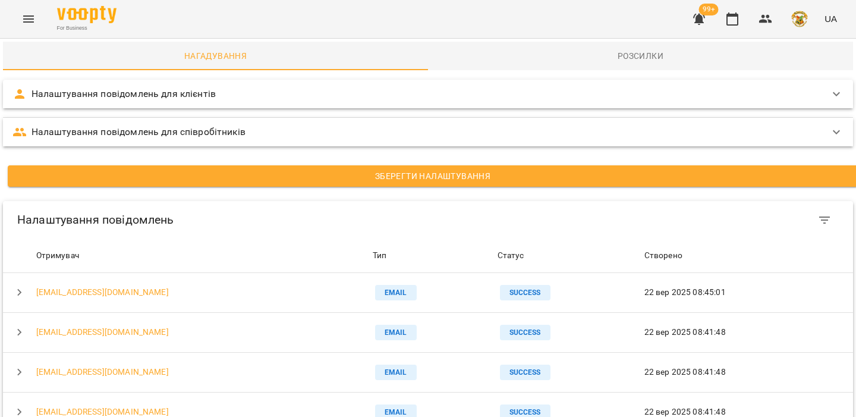
click at [574, 80] on div "Налаштування повідомлень для клієнтів" at bounding box center [428, 94] width 850 height 29
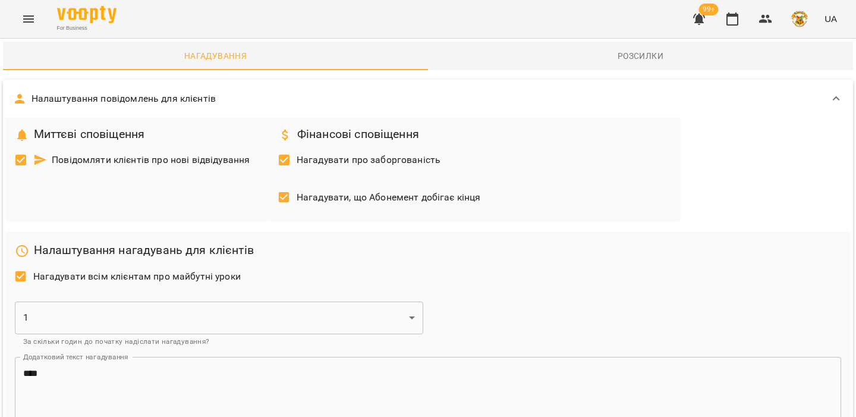
click at [595, 56] on span "Розсилки" at bounding box center [640, 56] width 411 height 14
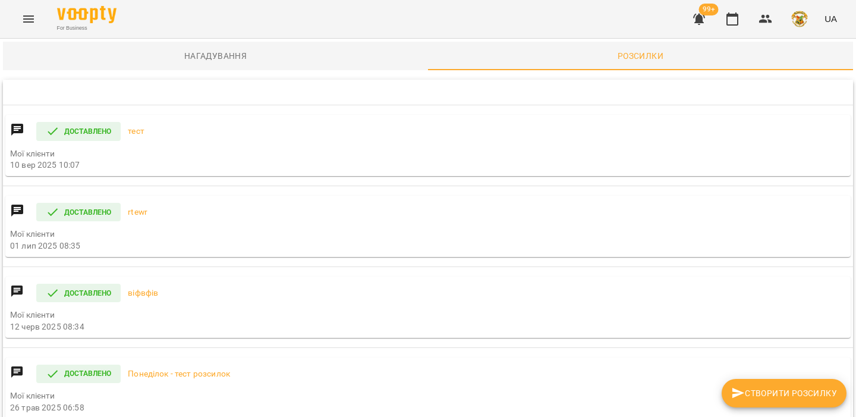
click at [777, 391] on span "Створити розсилку" at bounding box center [784, 393] width 106 height 14
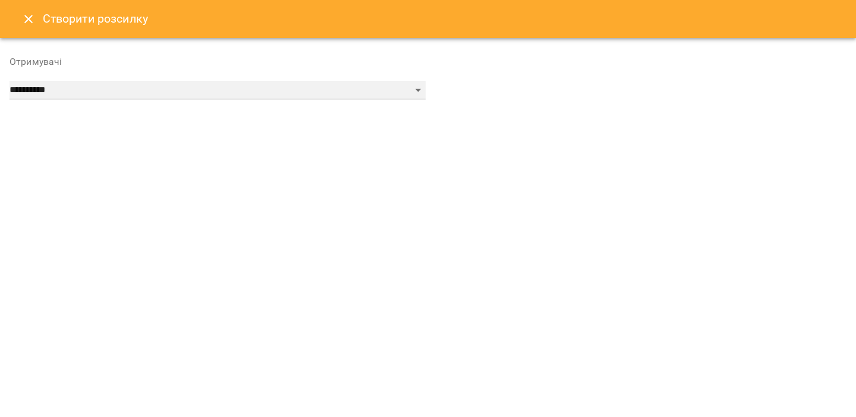
click at [167, 90] on select "**********" at bounding box center [218, 90] width 416 height 19
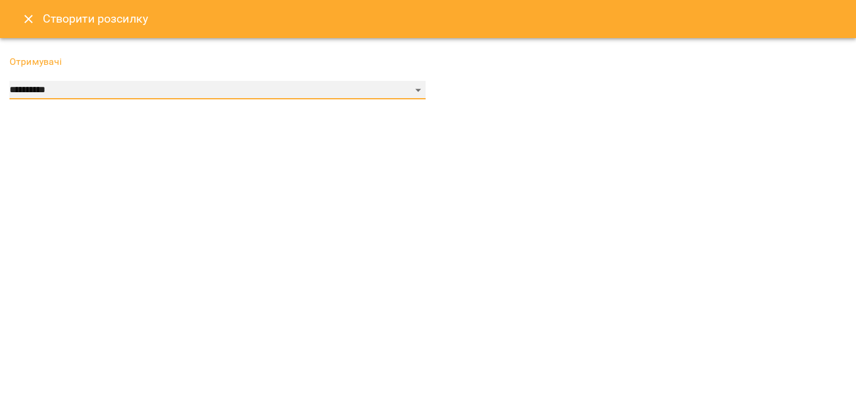
select select "******"
click at [10, 81] on select "**********" at bounding box center [218, 90] width 416 height 19
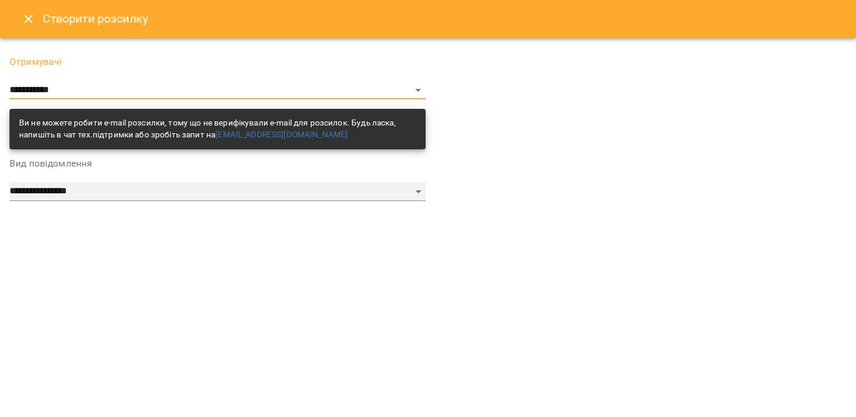
click at [88, 194] on select "**********" at bounding box center [218, 191] width 416 height 19
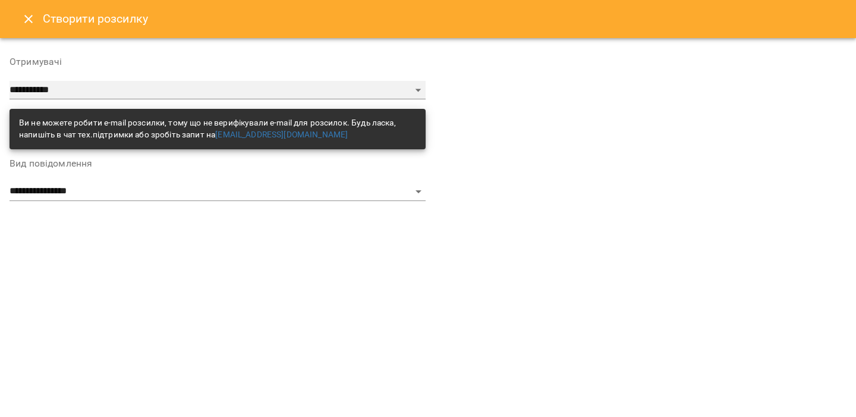
click at [114, 99] on select "**********" at bounding box center [218, 90] width 416 height 19
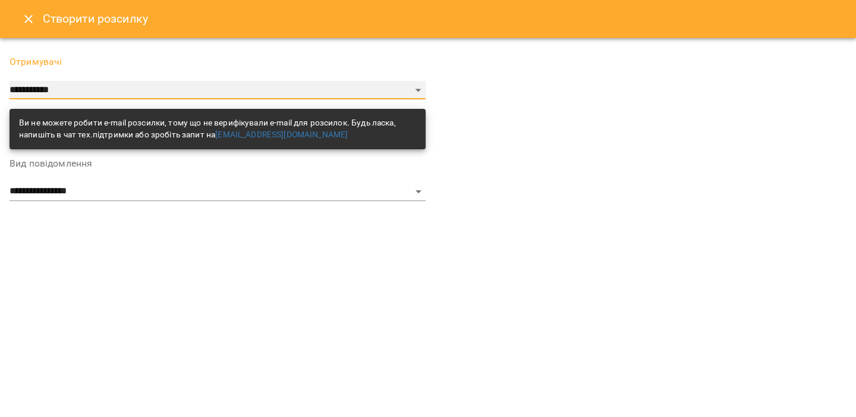
click at [10, 81] on select "**********" at bounding box center [218, 90] width 416 height 19
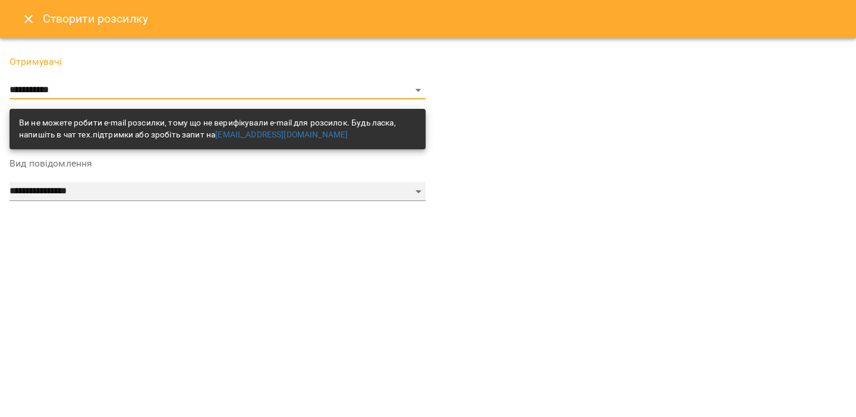
click at [82, 197] on select "**********" at bounding box center [218, 191] width 416 height 19
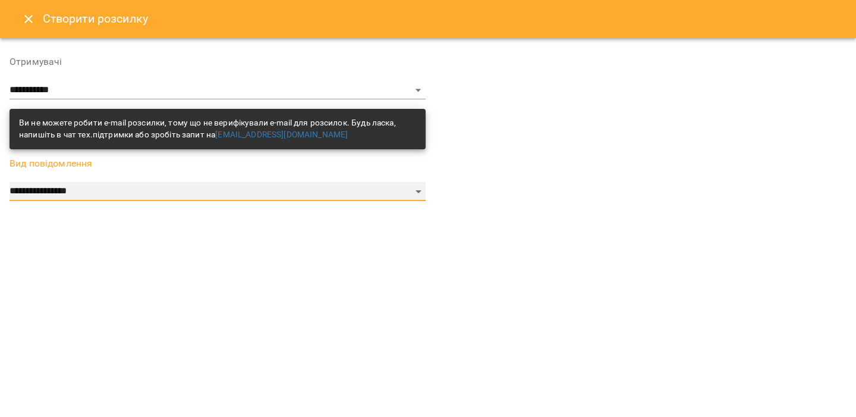
select select "*********"
click at [10, 182] on select "**********" at bounding box center [218, 191] width 416 height 19
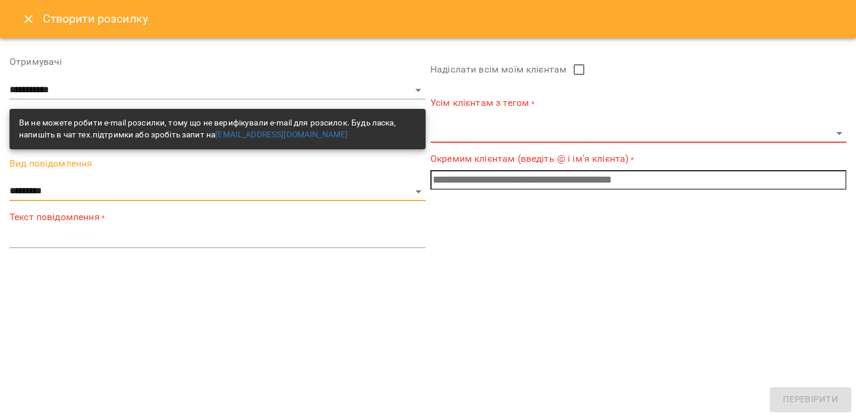
click at [142, 242] on textarea at bounding box center [218, 237] width 416 height 11
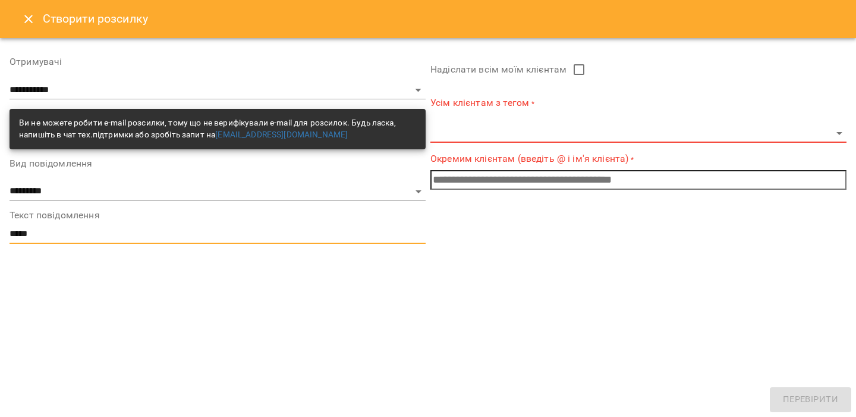
type textarea "*****"
click at [487, 179] on input "text" at bounding box center [638, 180] width 416 height 20
type input "*"
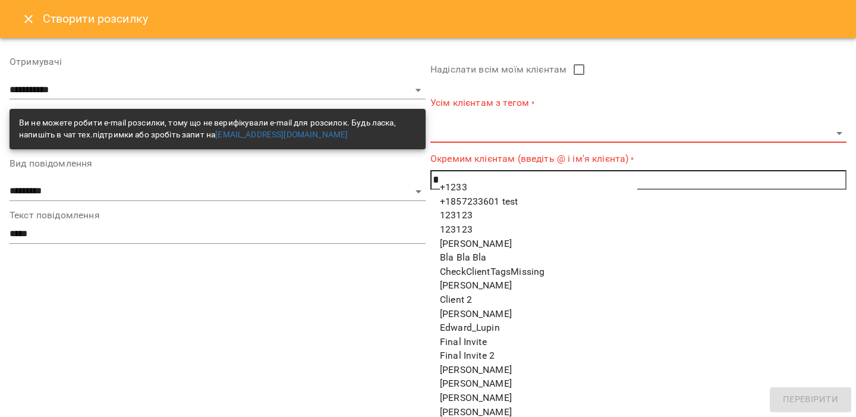
click at [485, 259] on span "Bla Bla Bla" at bounding box center [463, 256] width 47 height 11
type input "**********"
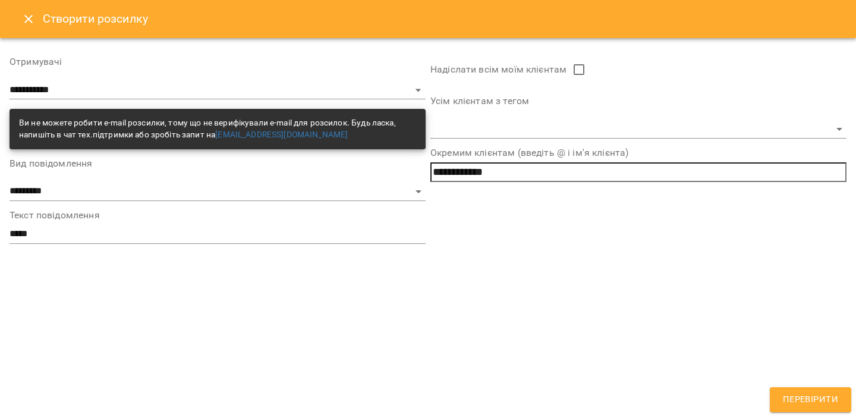
click at [816, 401] on span "Перевірити" at bounding box center [810, 399] width 55 height 15
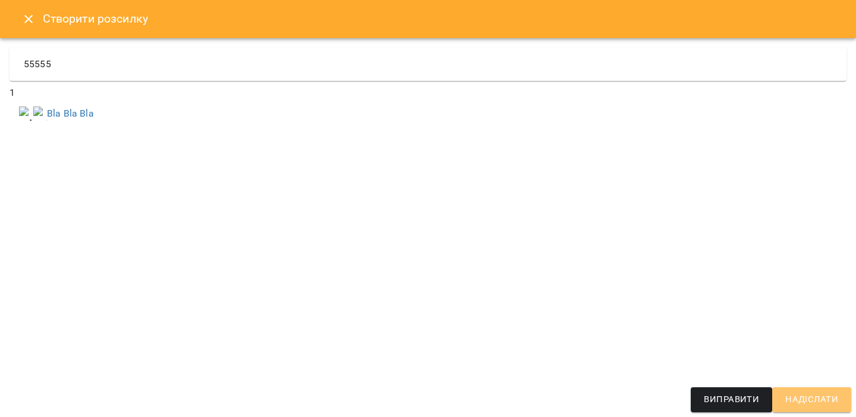
click at [786, 394] on span "Надіслати" at bounding box center [811, 399] width 53 height 15
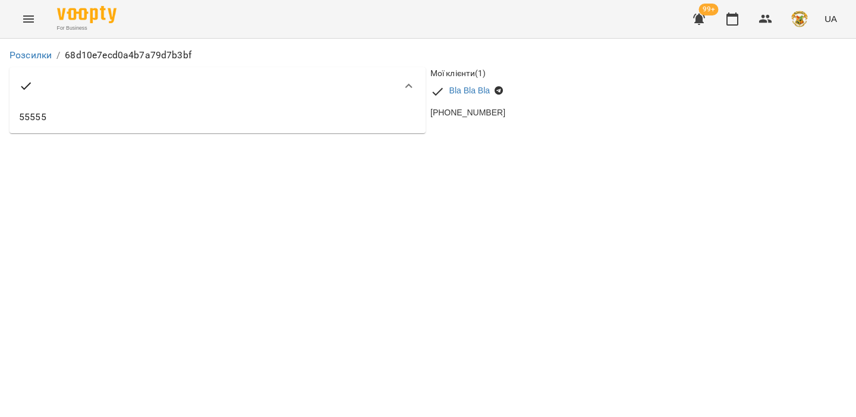
click at [39, 61] on li "Розсилки" at bounding box center [31, 55] width 42 height 14
click at [39, 59] on link "Розсилки" at bounding box center [31, 54] width 42 height 11
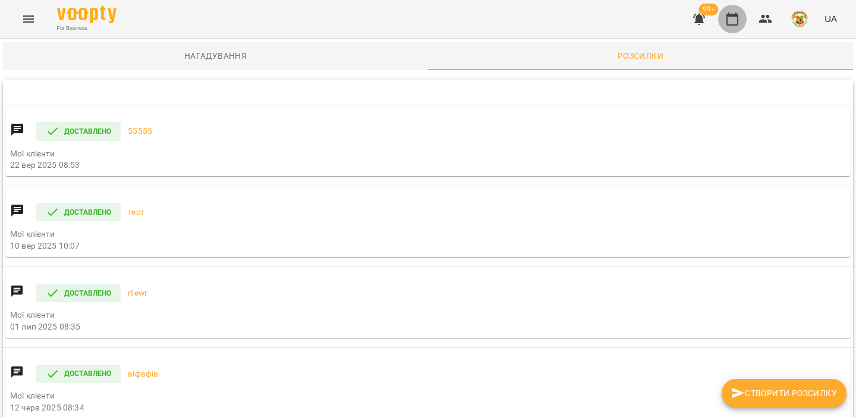
click at [730, 23] on icon "button" at bounding box center [732, 19] width 14 height 14
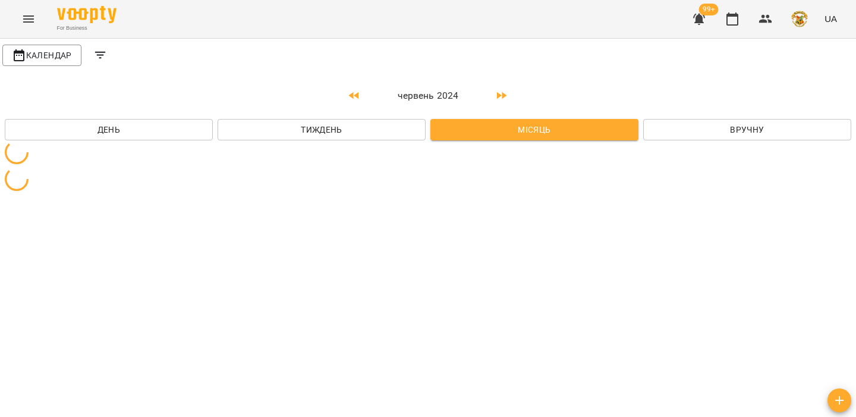
click at [789, 32] on div "99+ UA" at bounding box center [763, 19] width 157 height 31
click at [770, 23] on icon "button" at bounding box center [765, 19] width 13 height 8
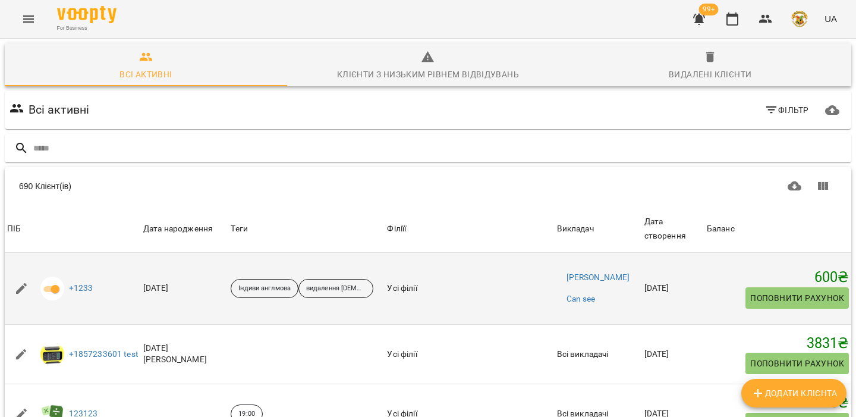
click at [815, 305] on span "Поповнити рахунок" at bounding box center [797, 298] width 94 height 14
select select "****"
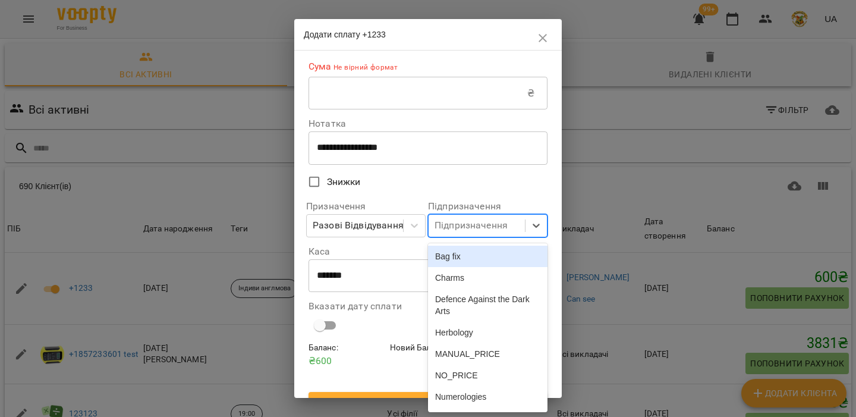
click at [482, 225] on div "Підпризначення" at bounding box center [471, 226] width 73 height 14
click at [485, 190] on label "Знижки" at bounding box center [420, 181] width 236 height 25
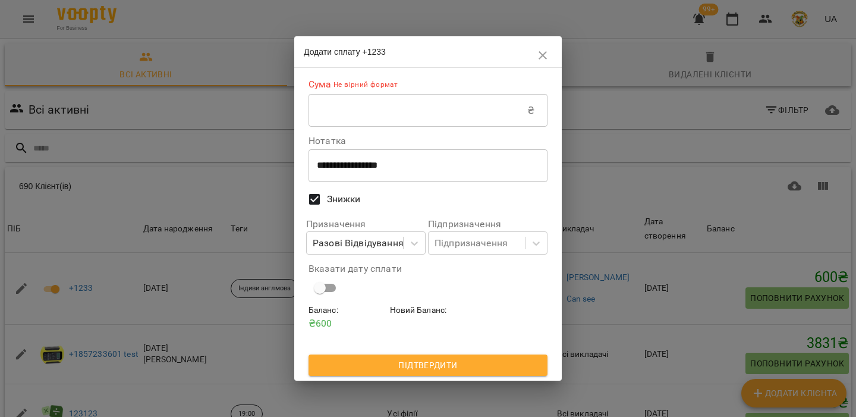
click at [353, 200] on span "Знижки" at bounding box center [344, 199] width 34 height 14
select select "****"
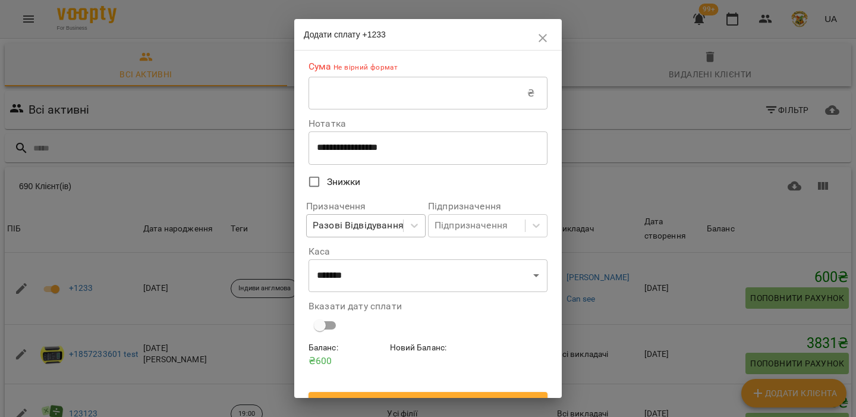
click at [351, 227] on div "Разові Відвідування" at bounding box center [358, 226] width 91 height 14
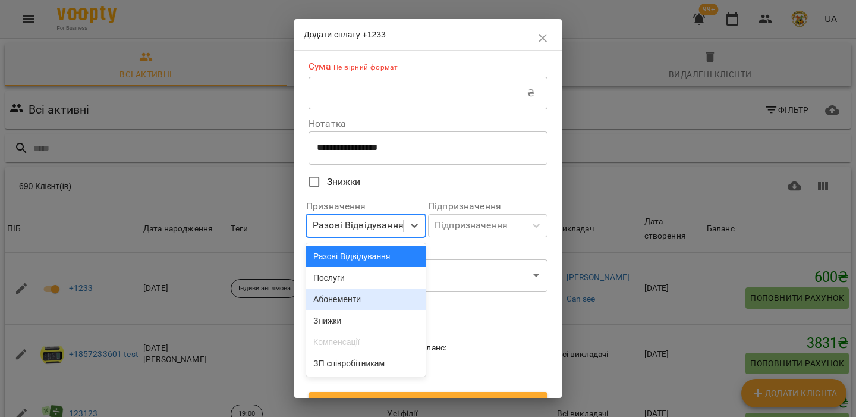
click at [342, 307] on div "Абонементи" at bounding box center [366, 298] width 120 height 21
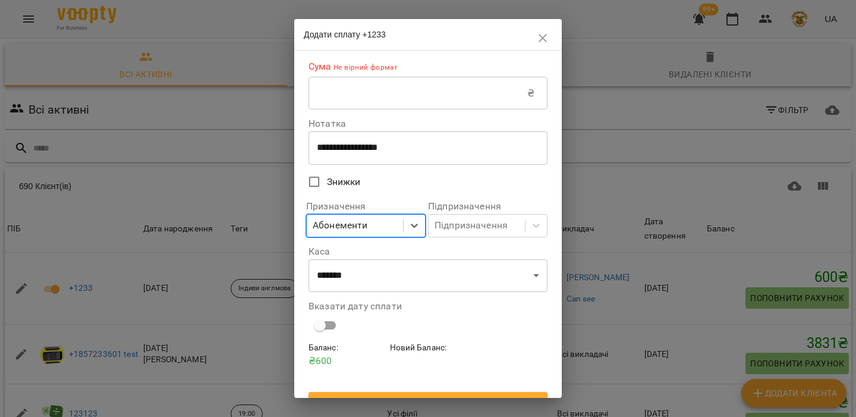
scroll to position [21, 0]
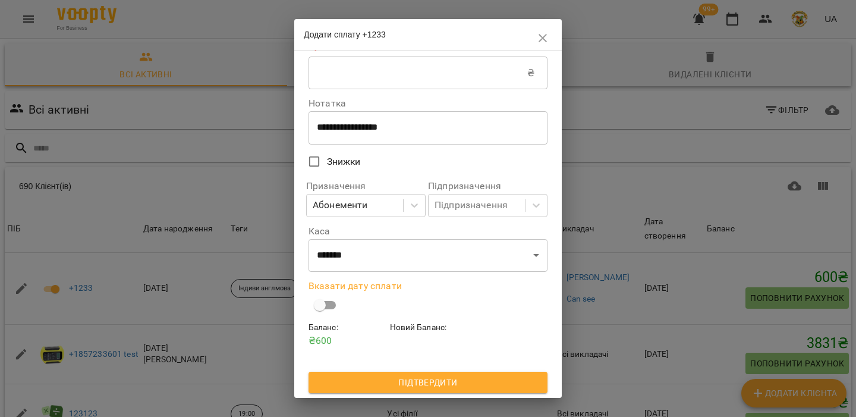
click at [357, 83] on input "text" at bounding box center [418, 72] width 219 height 33
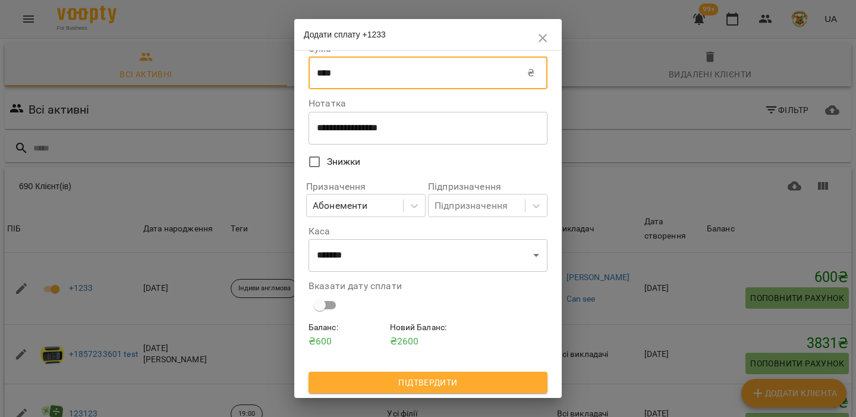
scroll to position [0, 0]
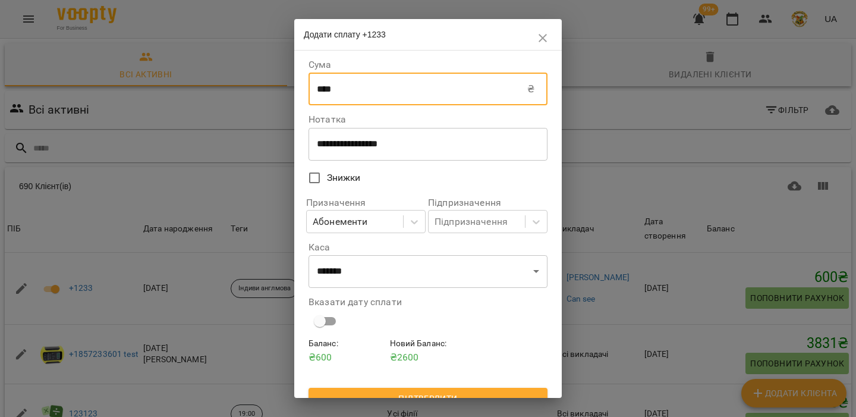
type input "****"
click at [543, 48] on button "button" at bounding box center [543, 38] width 29 height 29
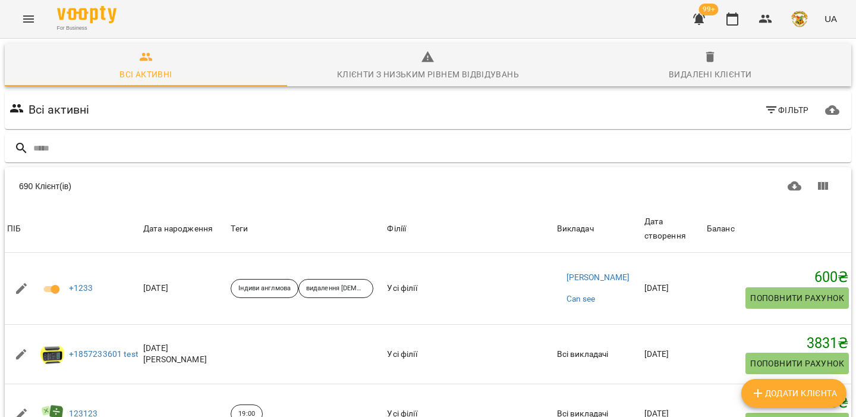
click at [798, 15] on img "button" at bounding box center [799, 19] width 17 height 17
click at [791, 112] on span "Вийти" at bounding box center [782, 109] width 29 height 14
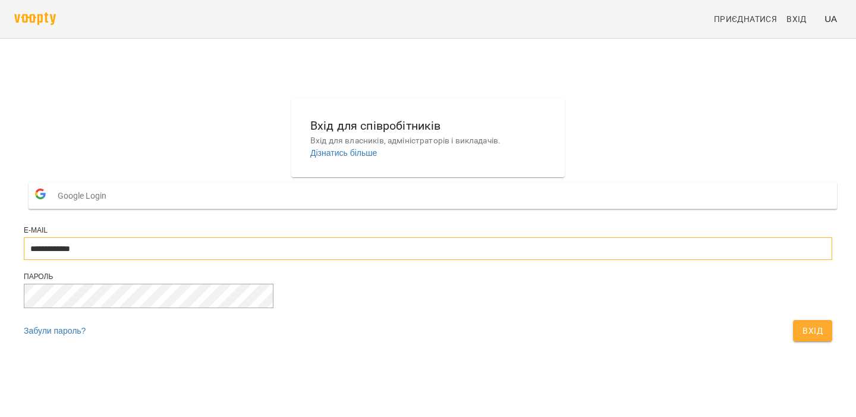
click at [491, 260] on input "**********" at bounding box center [428, 248] width 809 height 23
type input "**********"
click at [803, 338] on span "Вхід" at bounding box center [813, 330] width 20 height 14
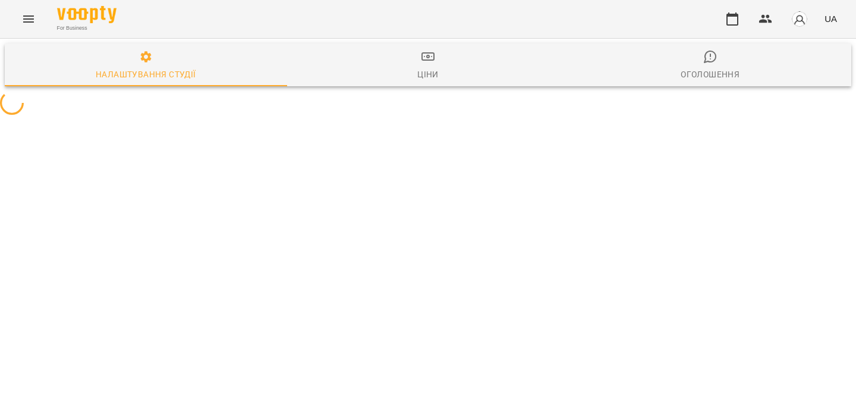
select select "**"
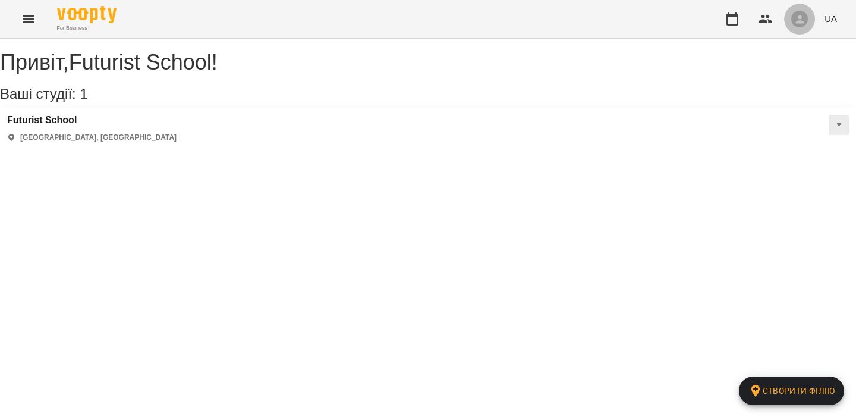
click at [801, 18] on icon "button" at bounding box center [800, 19] width 8 height 8
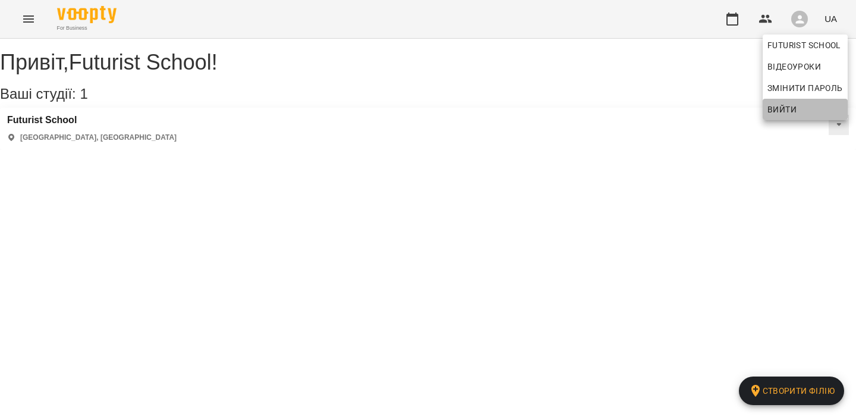
click at [784, 105] on span "Вийти" at bounding box center [782, 109] width 29 height 14
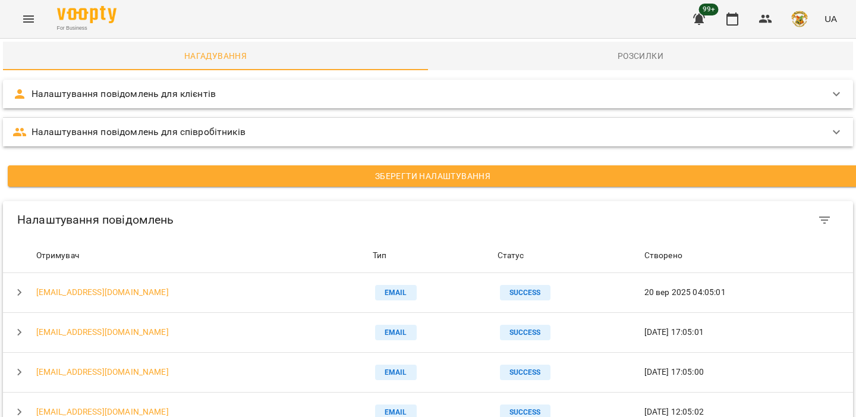
scroll to position [93, 0]
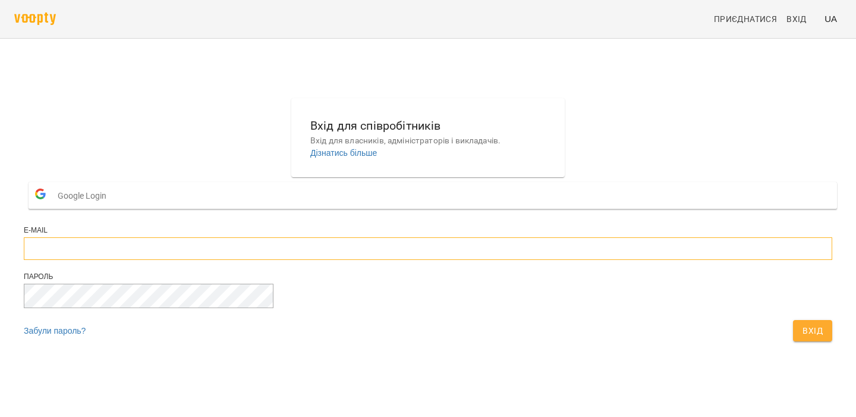
type input "**********"
click at [793, 341] on button "Вхід" at bounding box center [812, 330] width 39 height 21
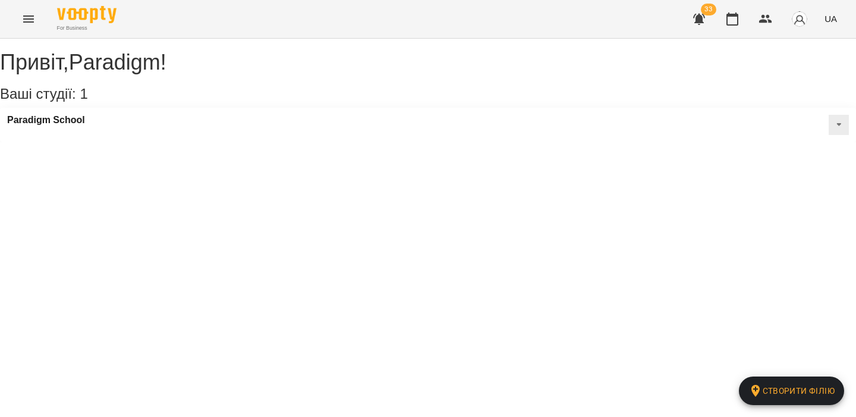
click at [17, 15] on button "Menu" at bounding box center [28, 19] width 29 height 29
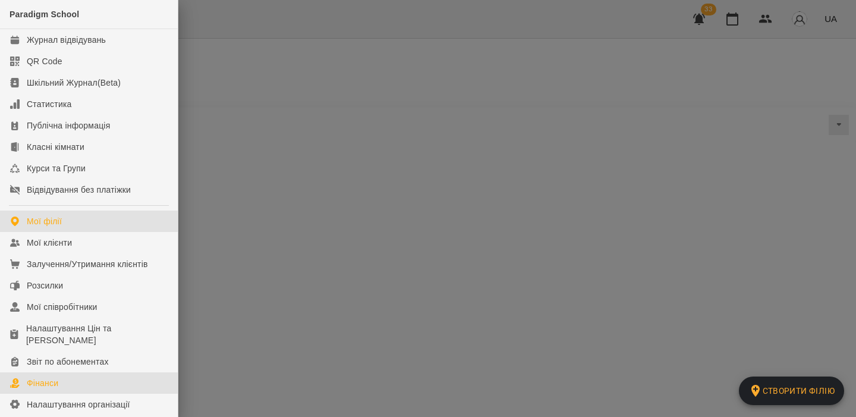
click at [68, 375] on link "Фінанси" at bounding box center [89, 382] width 178 height 21
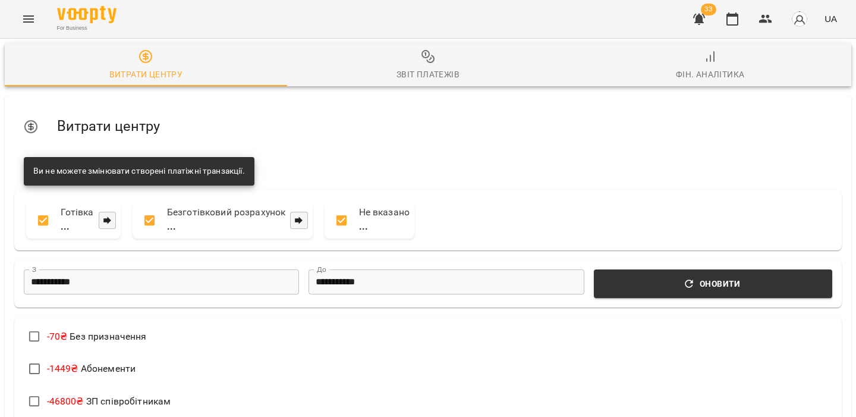
click at [443, 56] on span "Звіт платежів" at bounding box center [428, 65] width 268 height 32
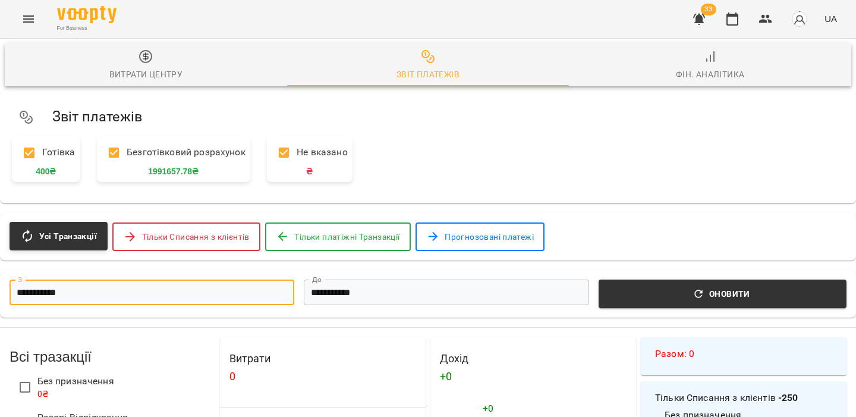
click at [177, 301] on input "**********" at bounding box center [152, 292] width 285 height 26
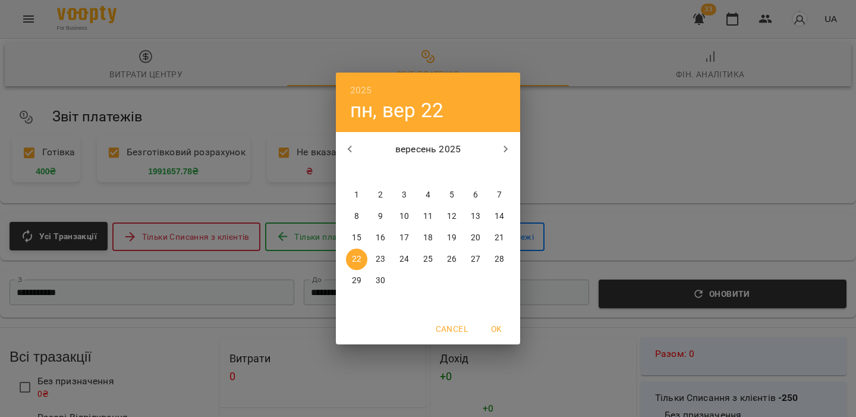
click at [498, 219] on p "14" at bounding box center [500, 216] width 10 height 12
type input "**********"
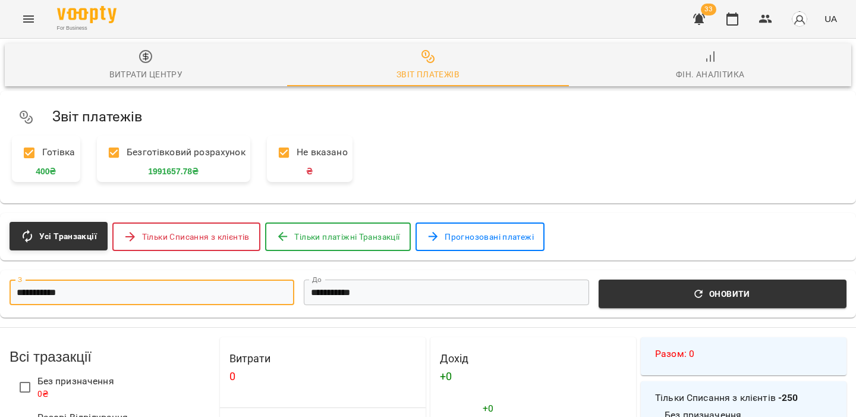
click at [426, 281] on input "**********" at bounding box center [446, 292] width 285 height 26
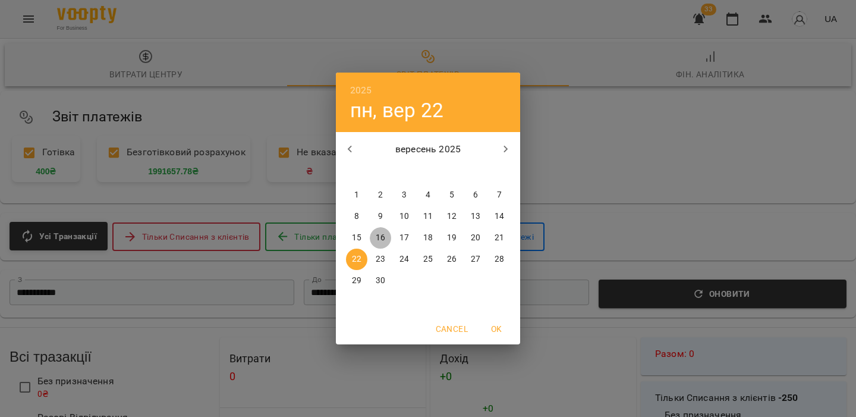
click at [387, 239] on span "16" at bounding box center [380, 238] width 21 height 12
type input "**********"
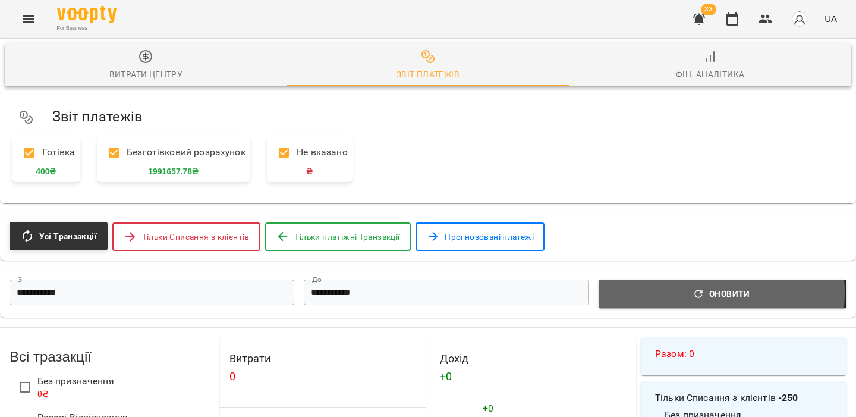
click at [676, 294] on span "Оновити" at bounding box center [723, 294] width 234 height 14
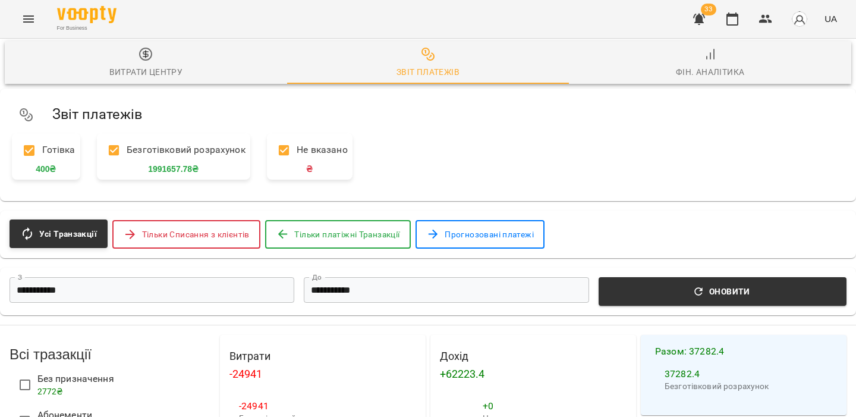
scroll to position [754, 0]
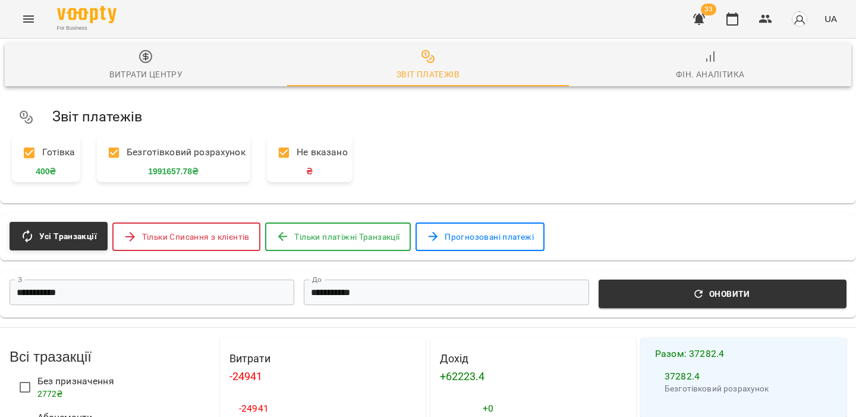
click at [169, 292] on input "**********" at bounding box center [152, 292] width 285 height 26
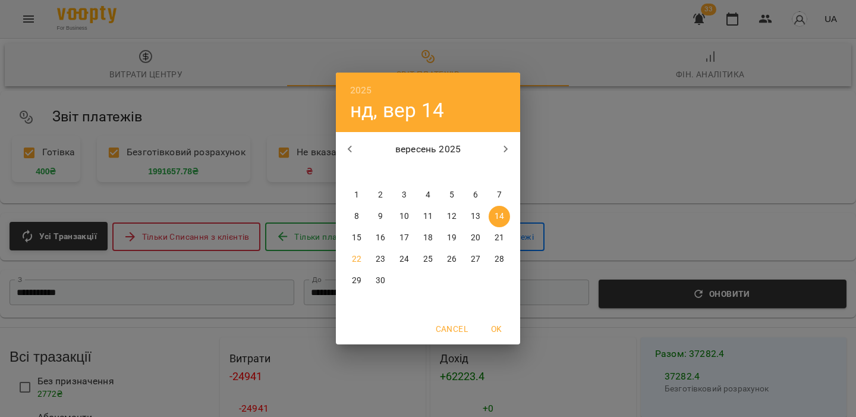
click at [363, 242] on span "15" at bounding box center [356, 238] width 21 height 12
type input "**********"
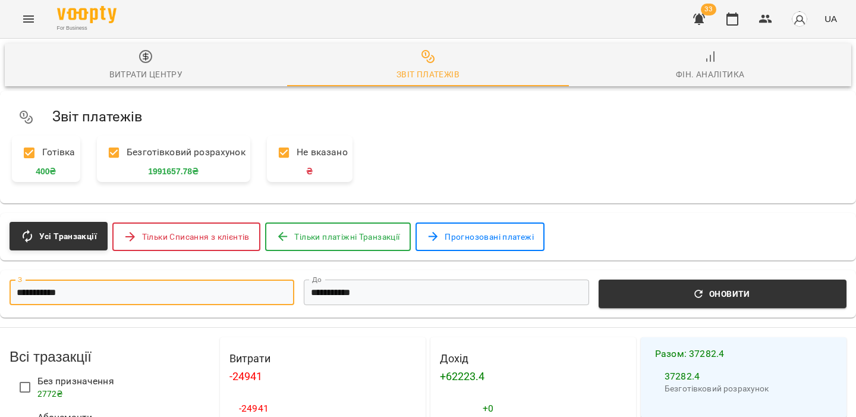
click at [344, 293] on input "**********" at bounding box center [446, 292] width 285 height 26
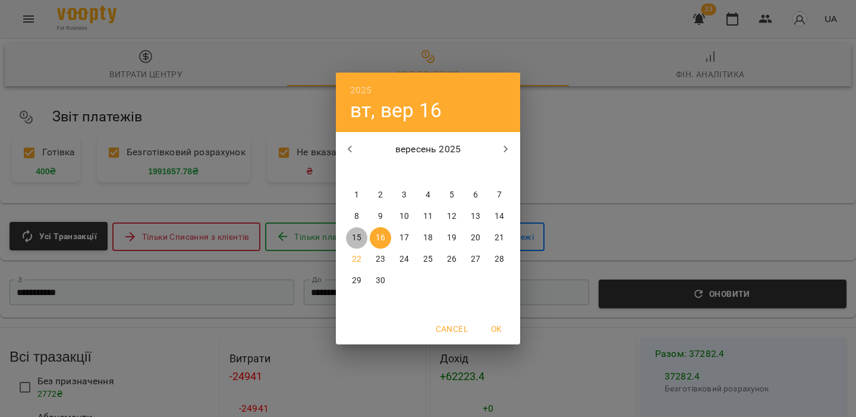
click at [356, 242] on p "15" at bounding box center [357, 238] width 10 height 12
type input "**********"
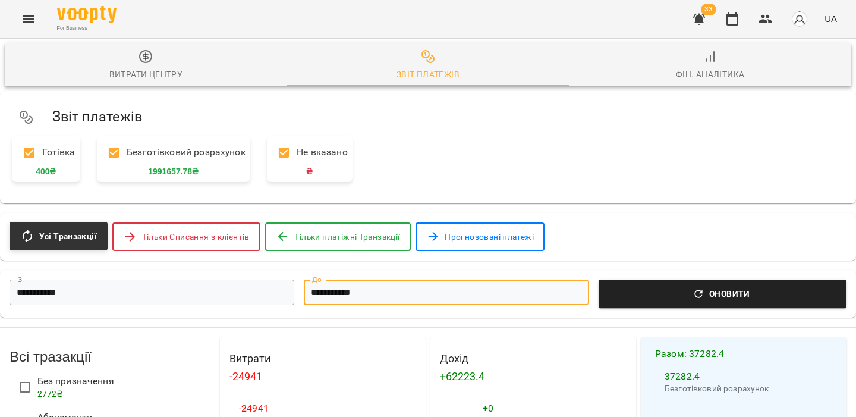
click at [650, 292] on span "Оновити" at bounding box center [723, 294] width 234 height 14
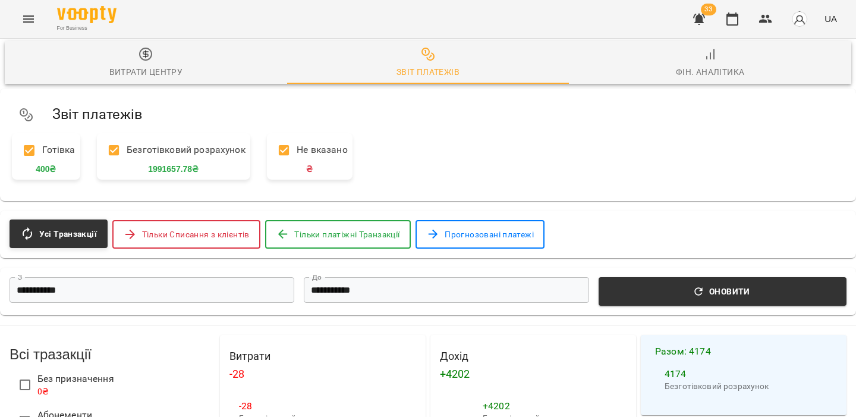
scroll to position [653, 0]
click at [707, 393] on li "100" at bounding box center [704, 391] width 35 height 21
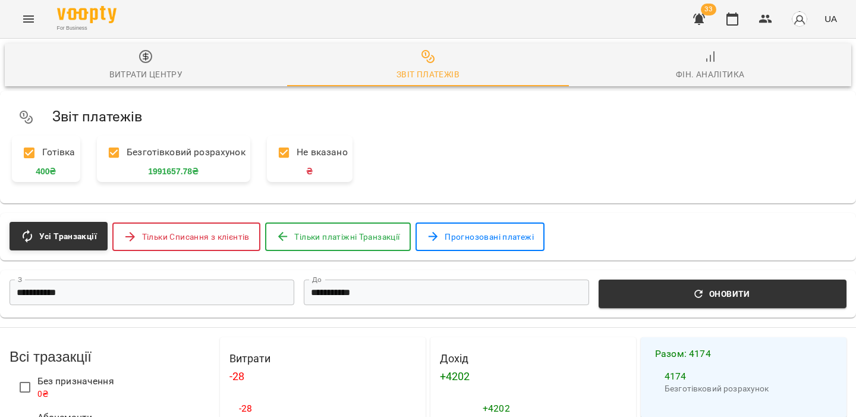
scroll to position [621, 0]
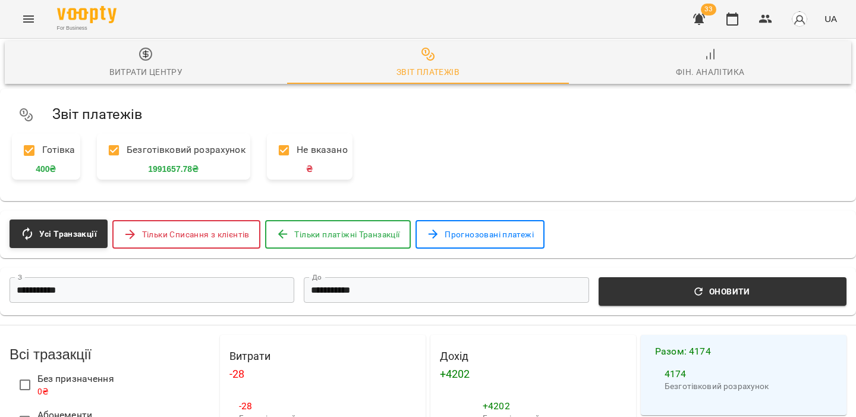
click at [697, 353] on li "10" at bounding box center [700, 349] width 35 height 21
type input "**"
click at [700, 17] on icon "button" at bounding box center [699, 19] width 12 height 11
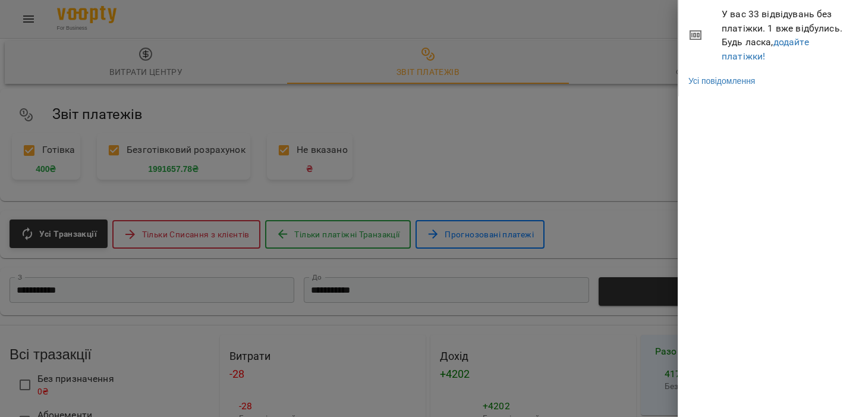
click at [625, 30] on div at bounding box center [428, 208] width 856 height 417
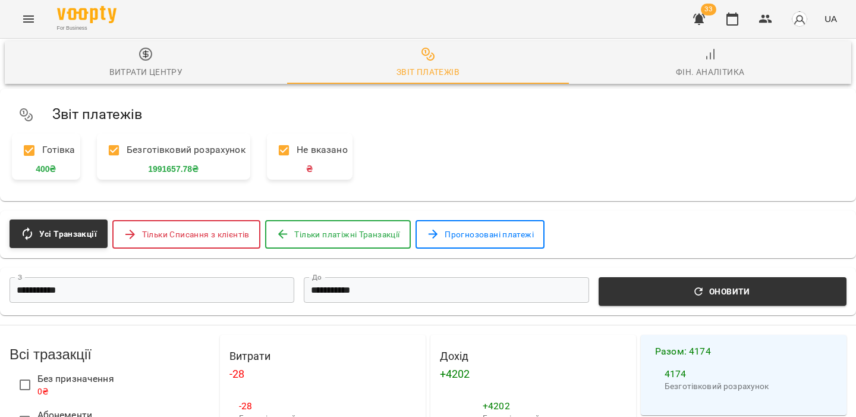
click at [701, 19] on icon "button" at bounding box center [699, 19] width 12 height 11
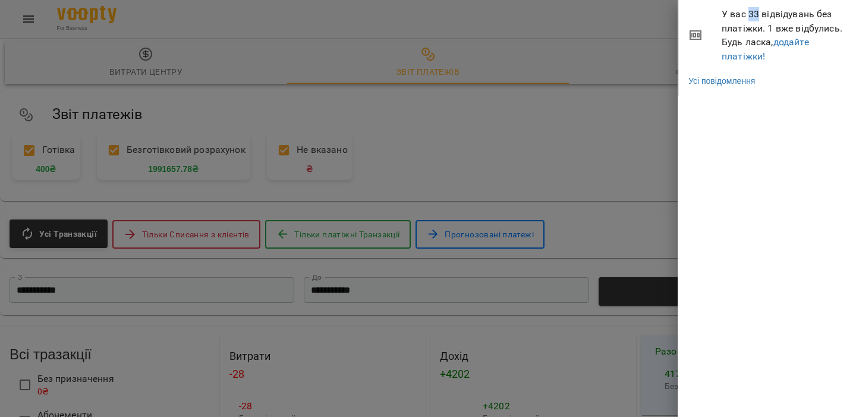
drag, startPoint x: 748, startPoint y: 15, endPoint x: 757, endPoint y: 15, distance: 9.5
click at [757, 15] on span "У вас 33 відвідувань без платіжки. 1 вже відбулись. Будь ласка, додайте платіжк…" at bounding box center [784, 35] width 125 height 56
click at [635, 52] on div at bounding box center [428, 208] width 856 height 417
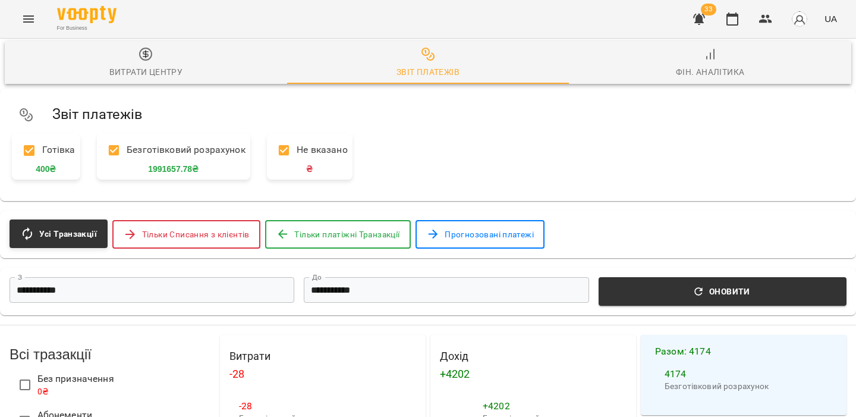
click at [702, 21] on icon "button" at bounding box center [699, 19] width 12 height 11
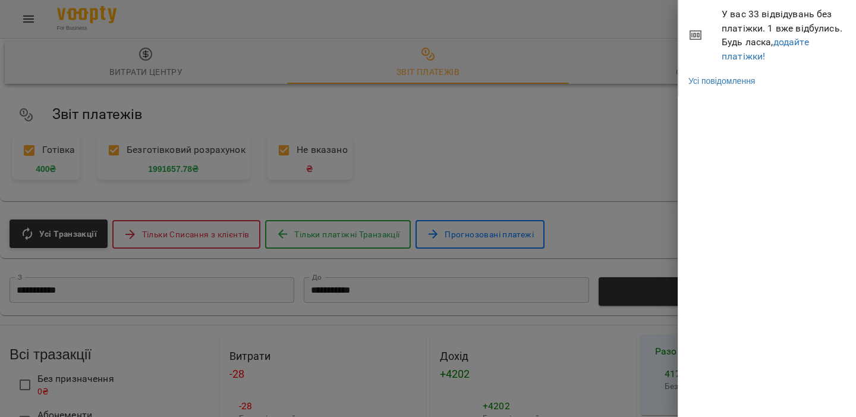
click at [634, 56] on div at bounding box center [428, 208] width 856 height 417
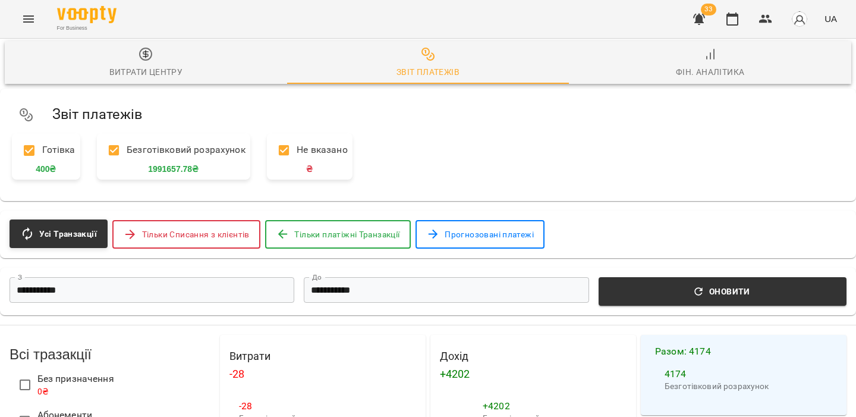
click at [703, 23] on icon "button" at bounding box center [699, 19] width 14 height 14
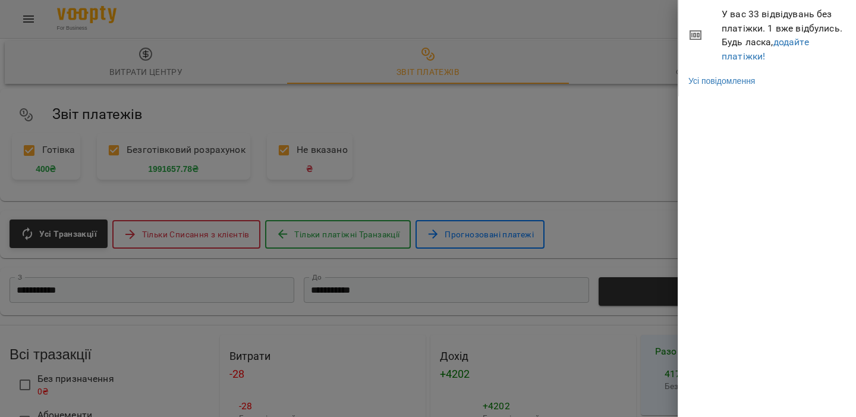
click at [646, 82] on div at bounding box center [428, 208] width 856 height 417
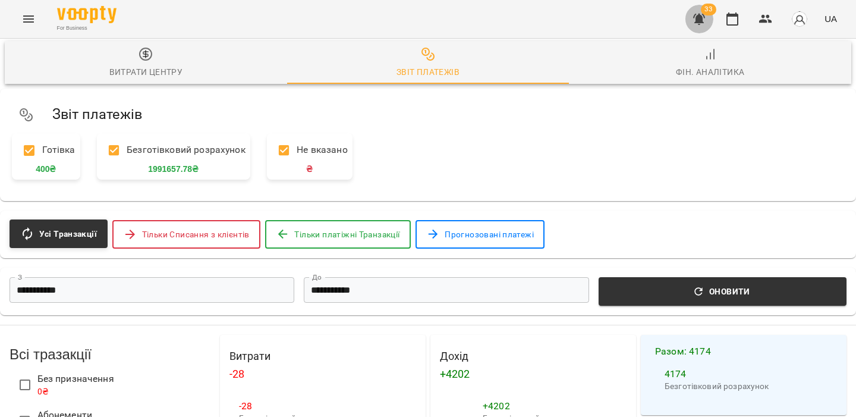
click at [697, 26] on button "button" at bounding box center [699, 19] width 29 height 29
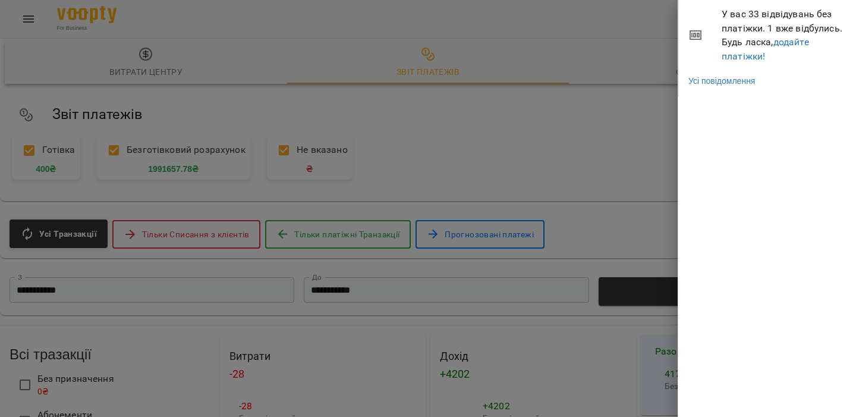
click at [476, 46] on div at bounding box center [428, 208] width 856 height 417
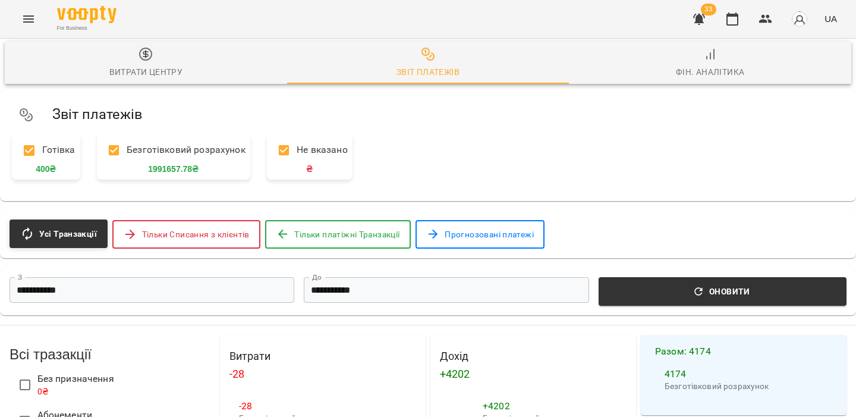
drag, startPoint x: 708, startPoint y: 8, endPoint x: 715, endPoint y: 8, distance: 7.1
click at [715, 8] on span "33" at bounding box center [708, 10] width 15 height 12
click at [702, 26] on button "button" at bounding box center [699, 19] width 29 height 29
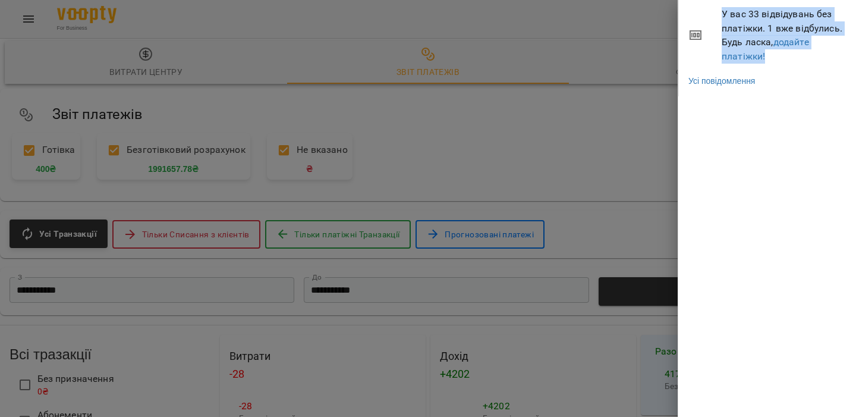
drag, startPoint x: 713, startPoint y: 12, endPoint x: 786, endPoint y: 59, distance: 86.6
click at [786, 59] on li "У вас 33 відвідувань без платіжки. 1 вже відбулись. Будь ласка, додайте платіжк…" at bounding box center [768, 35] width 178 height 70
click at [786, 59] on span "У вас 33 відвідувань без платіжки. 1 вже відбулись. Будь ласка, додайте платіжк…" at bounding box center [784, 35] width 125 height 56
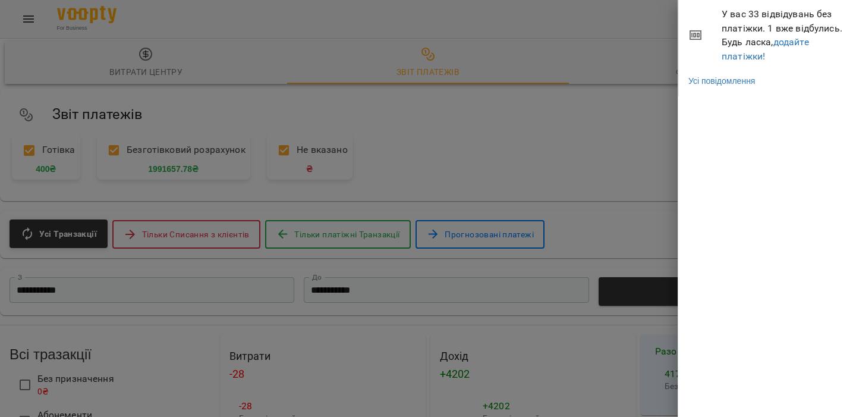
click at [750, 158] on div "У вас 33 відвідувань без платіжки. 1 вже відбулись. Будь ласка, додайте платіжк…" at bounding box center [767, 208] width 178 height 417
click at [626, 75] on div at bounding box center [428, 208] width 856 height 417
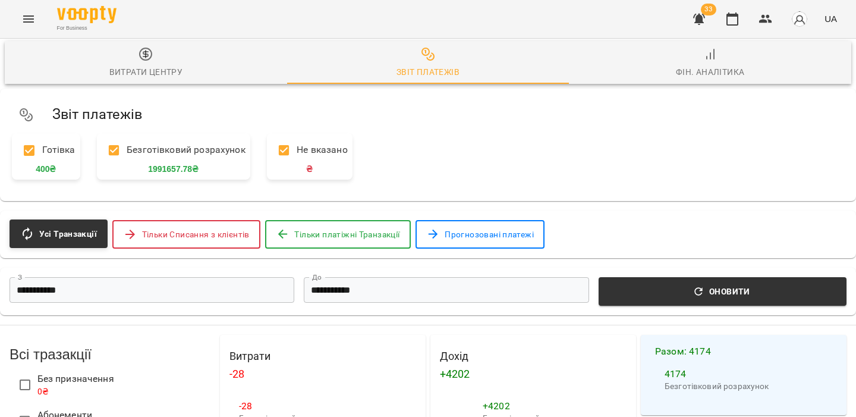
click at [704, 19] on icon "button" at bounding box center [699, 19] width 14 height 14
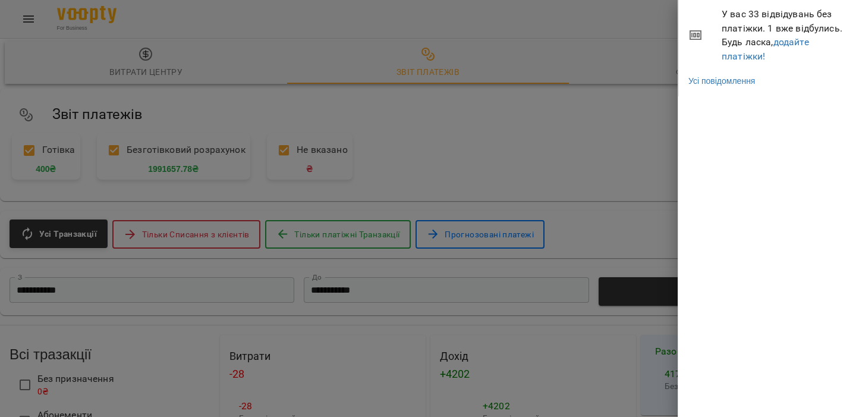
click at [602, 54] on div at bounding box center [428, 208] width 856 height 417
